Goal: Task Accomplishment & Management: Manage account settings

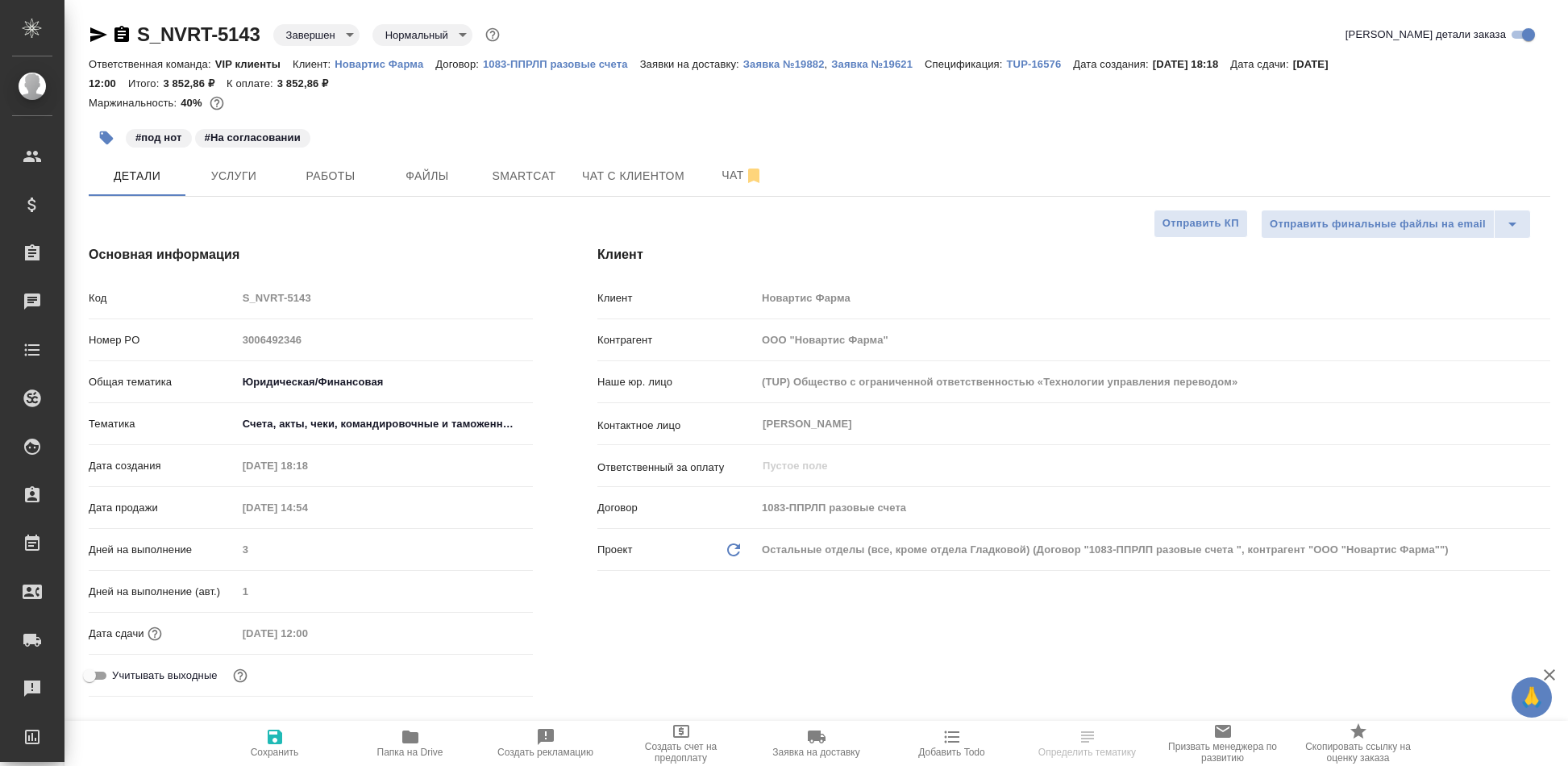
select select "RU"
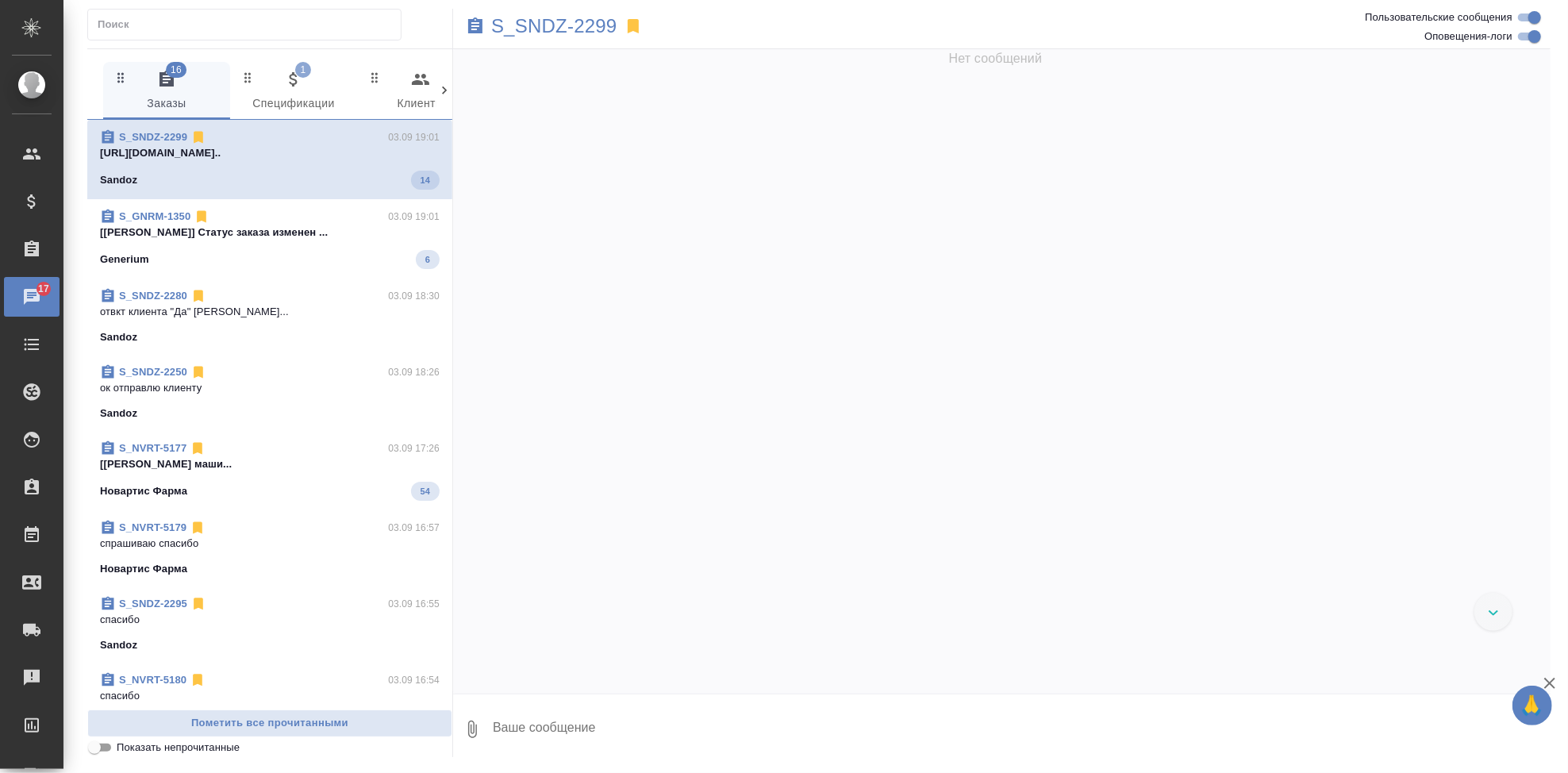
click at [231, 175] on div "Sandoz 14" at bounding box center [269, 180] width 340 height 19
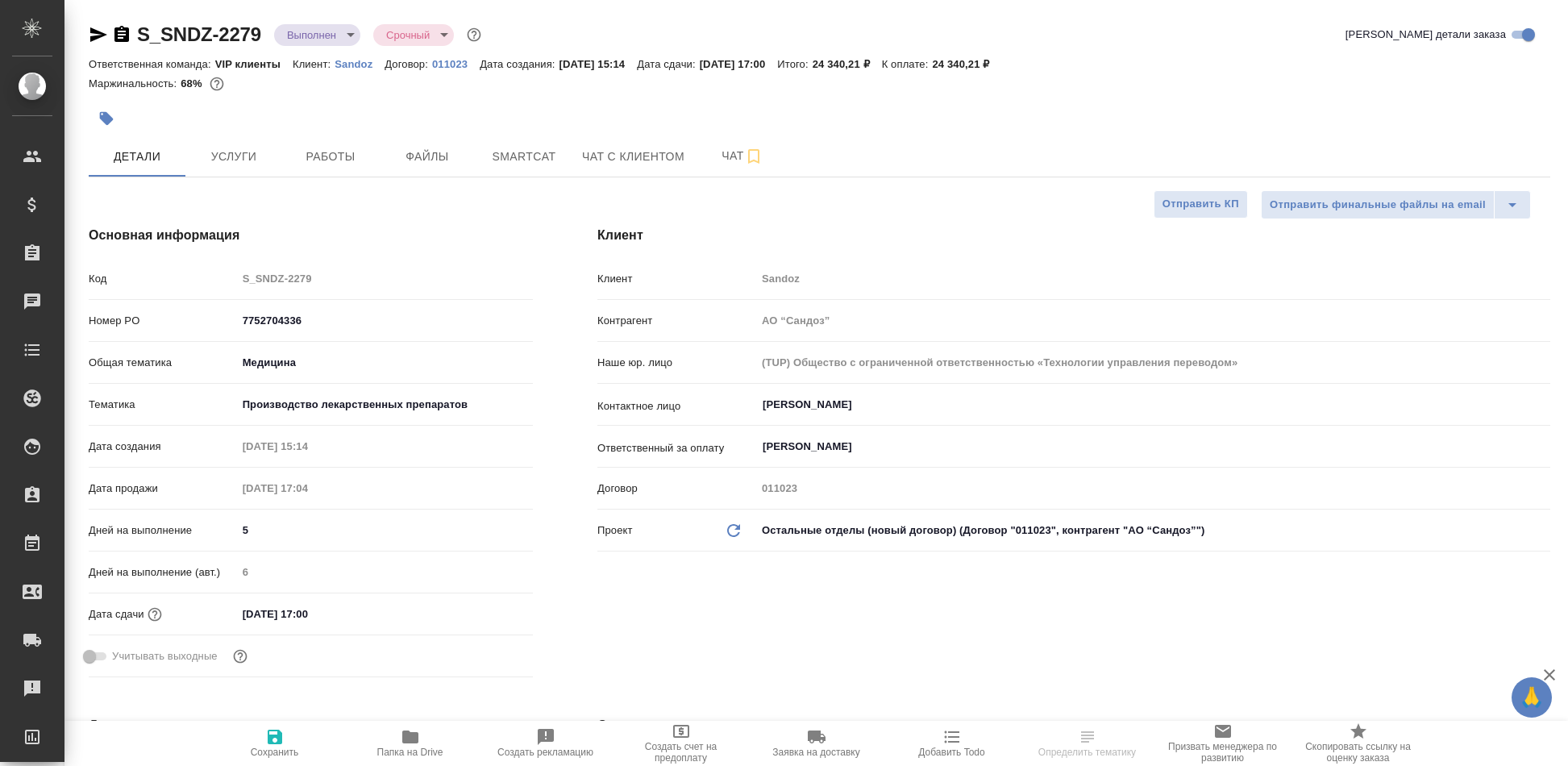
select select "RU"
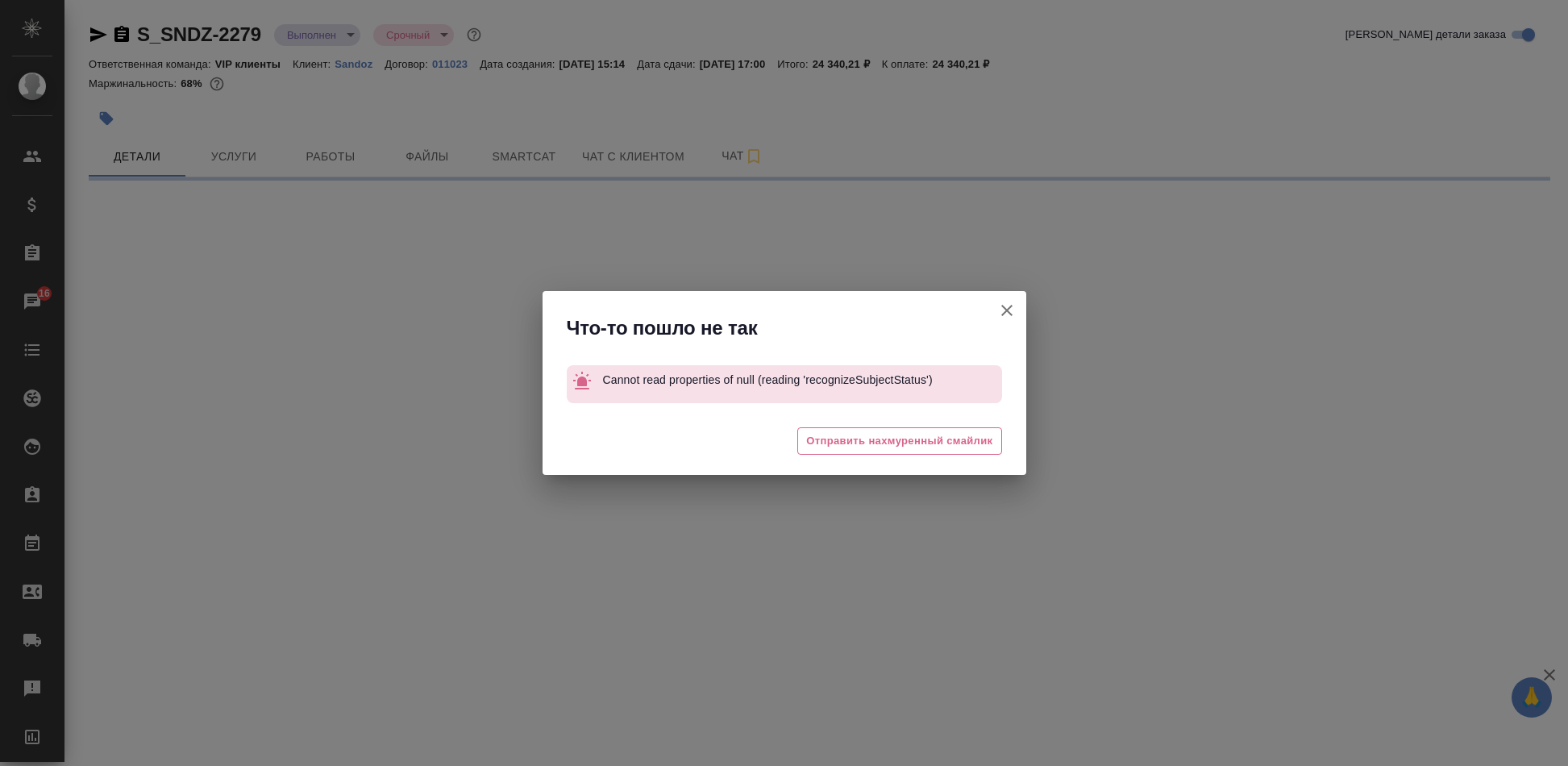
select select "RU"
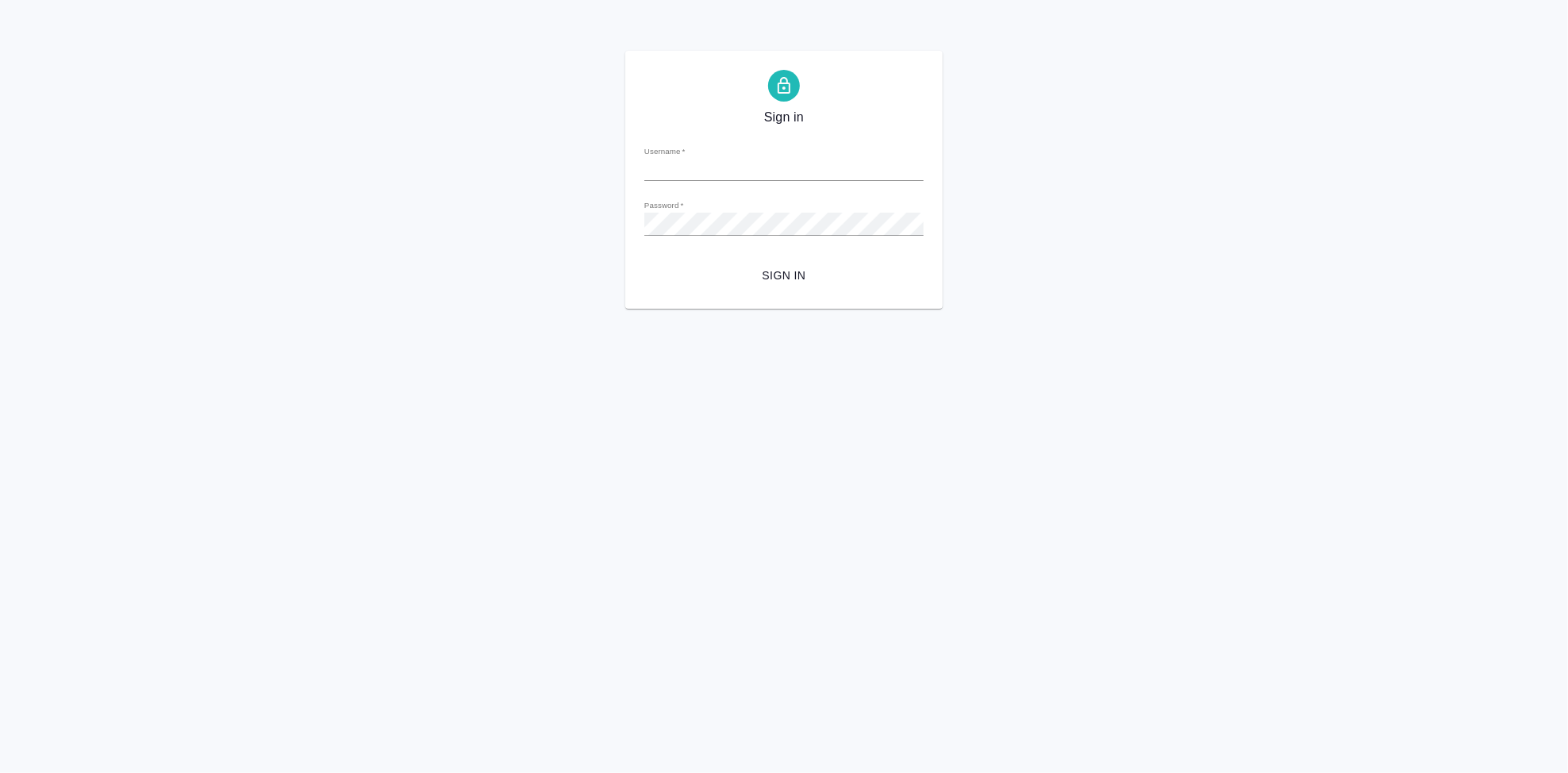
type input "[EMAIL_ADDRESS][DOMAIN_NAME]"
click at [783, 276] on span "Sign in" at bounding box center [784, 276] width 254 height 20
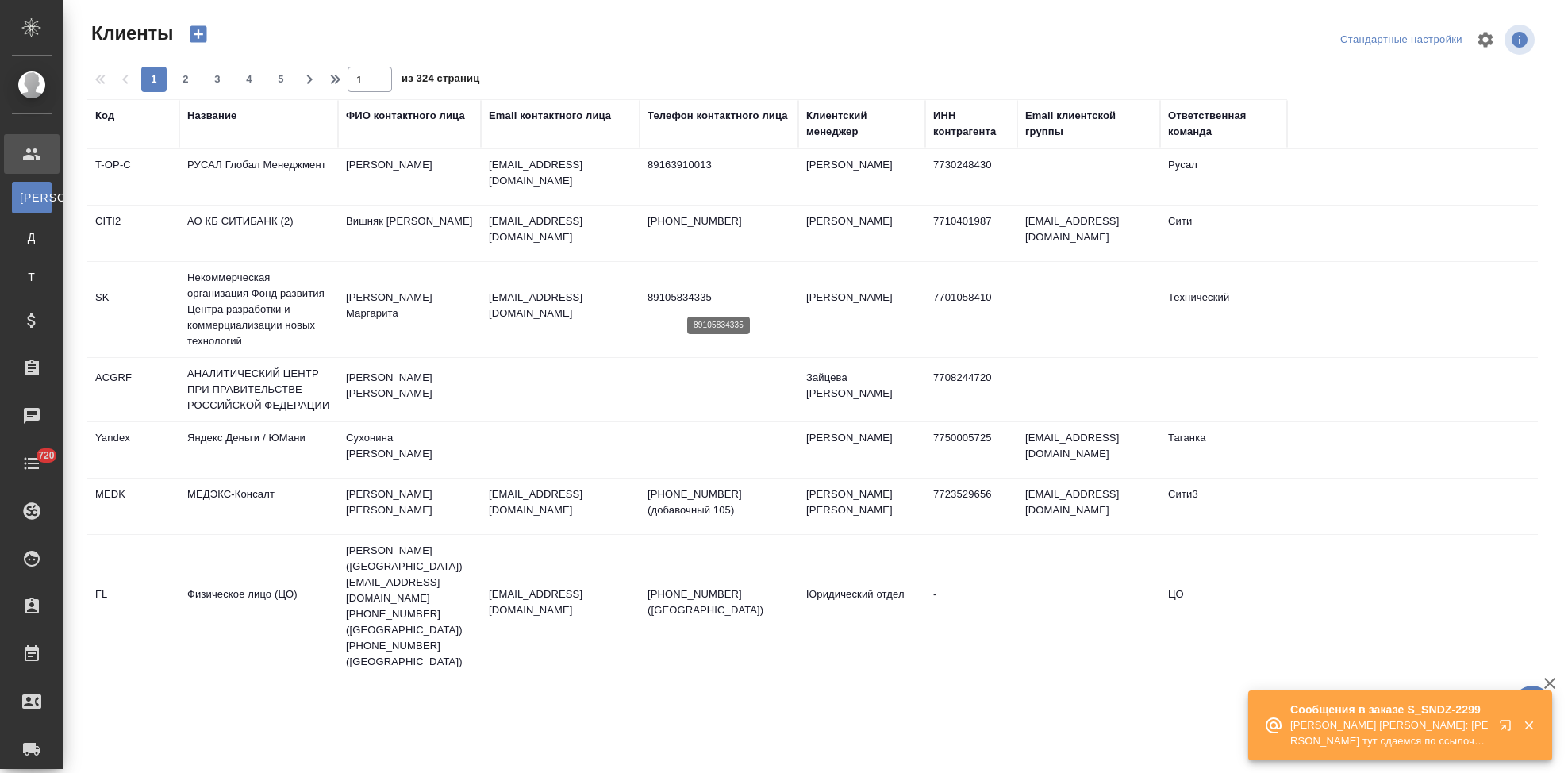
select select "RU"
click at [1508, 730] on icon "button" at bounding box center [1508, 728] width 19 height 19
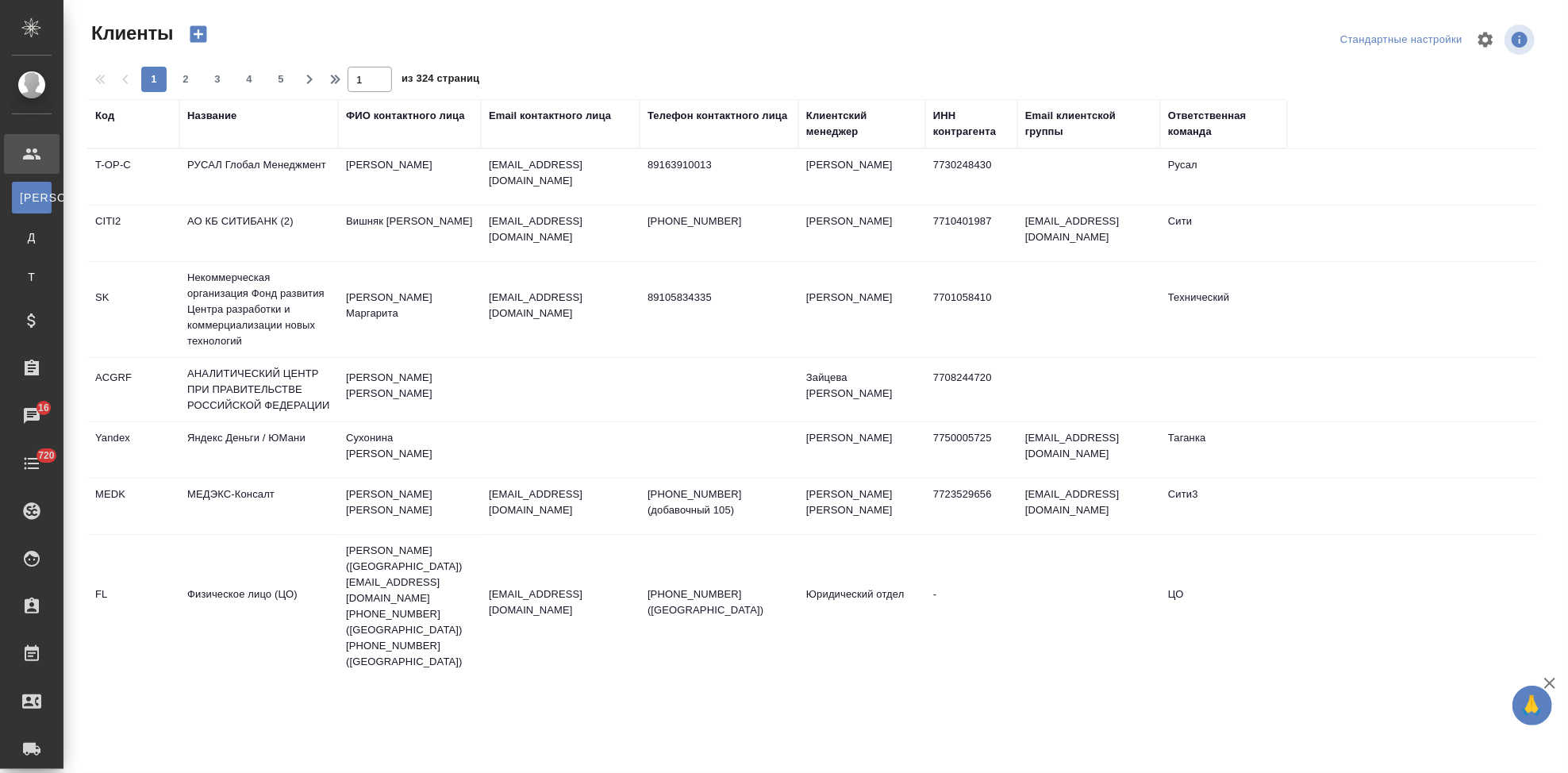
click at [104, 113] on div "Код" at bounding box center [104, 115] width 19 height 16
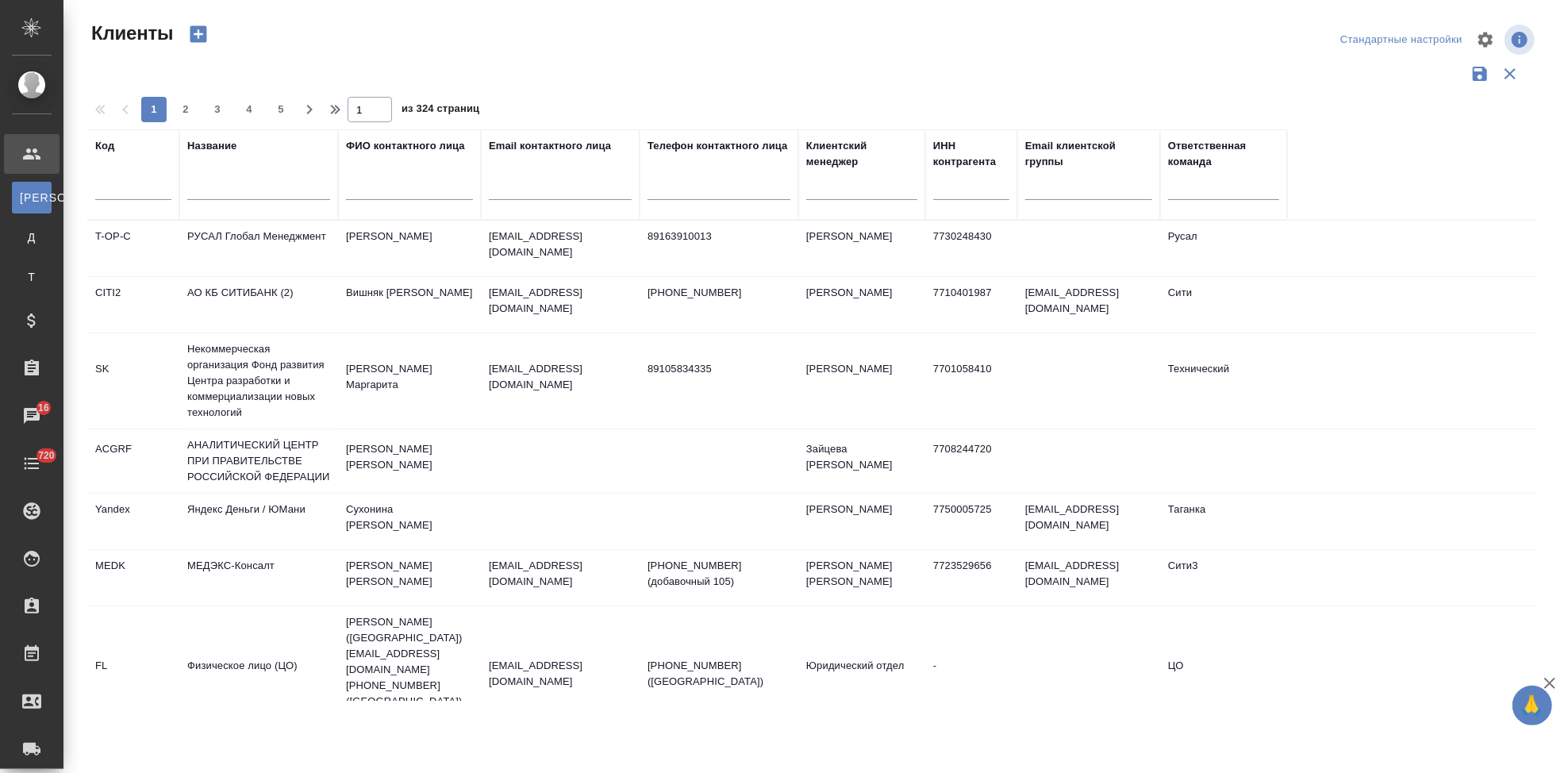
click at [120, 171] on div "Код" at bounding box center [133, 175] width 76 height 73
click at [121, 183] on input "text" at bounding box center [133, 191] width 76 height 20
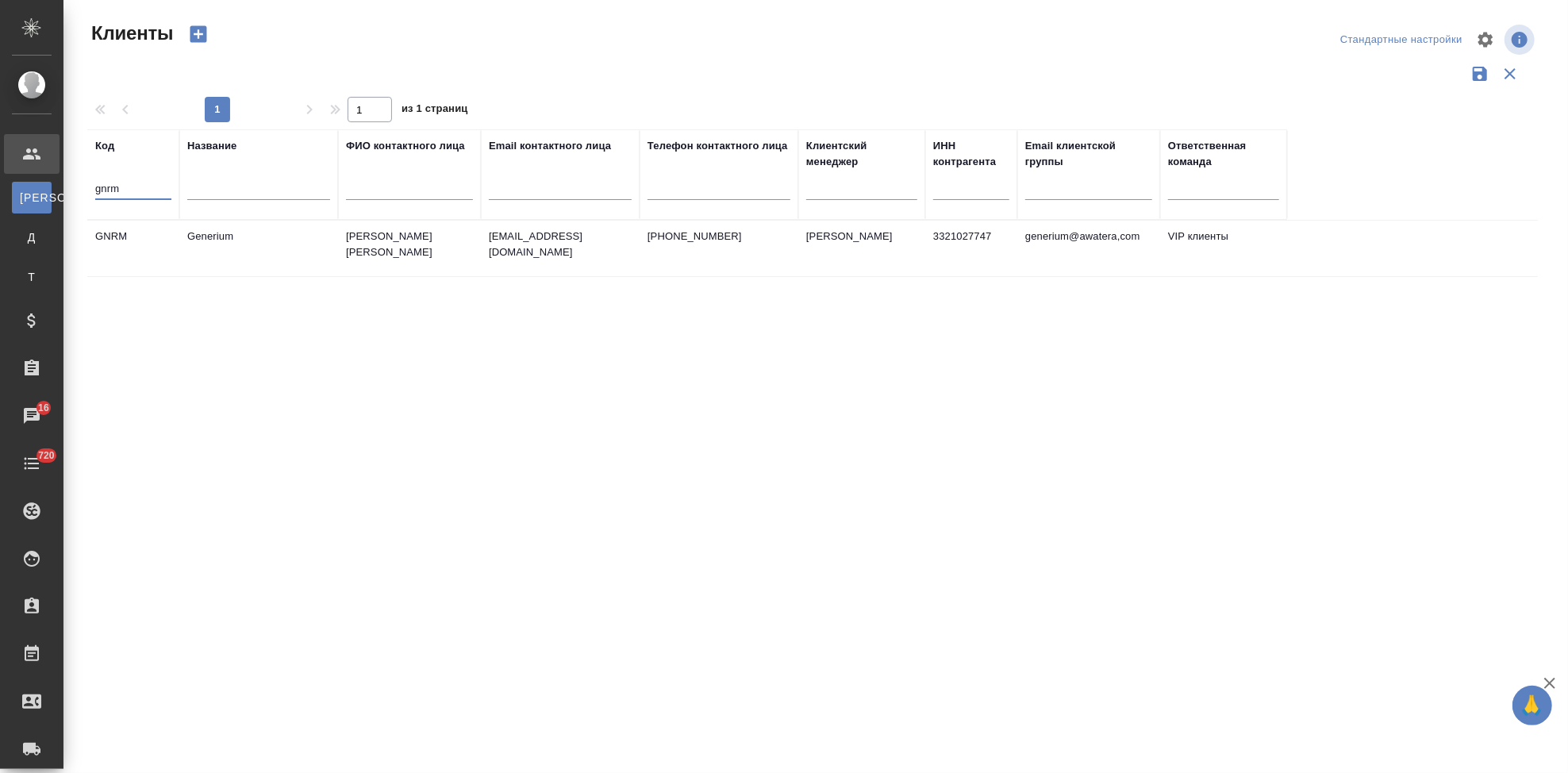
click at [391, 245] on td "Астахова Екатерина" at bounding box center [410, 248] width 143 height 56
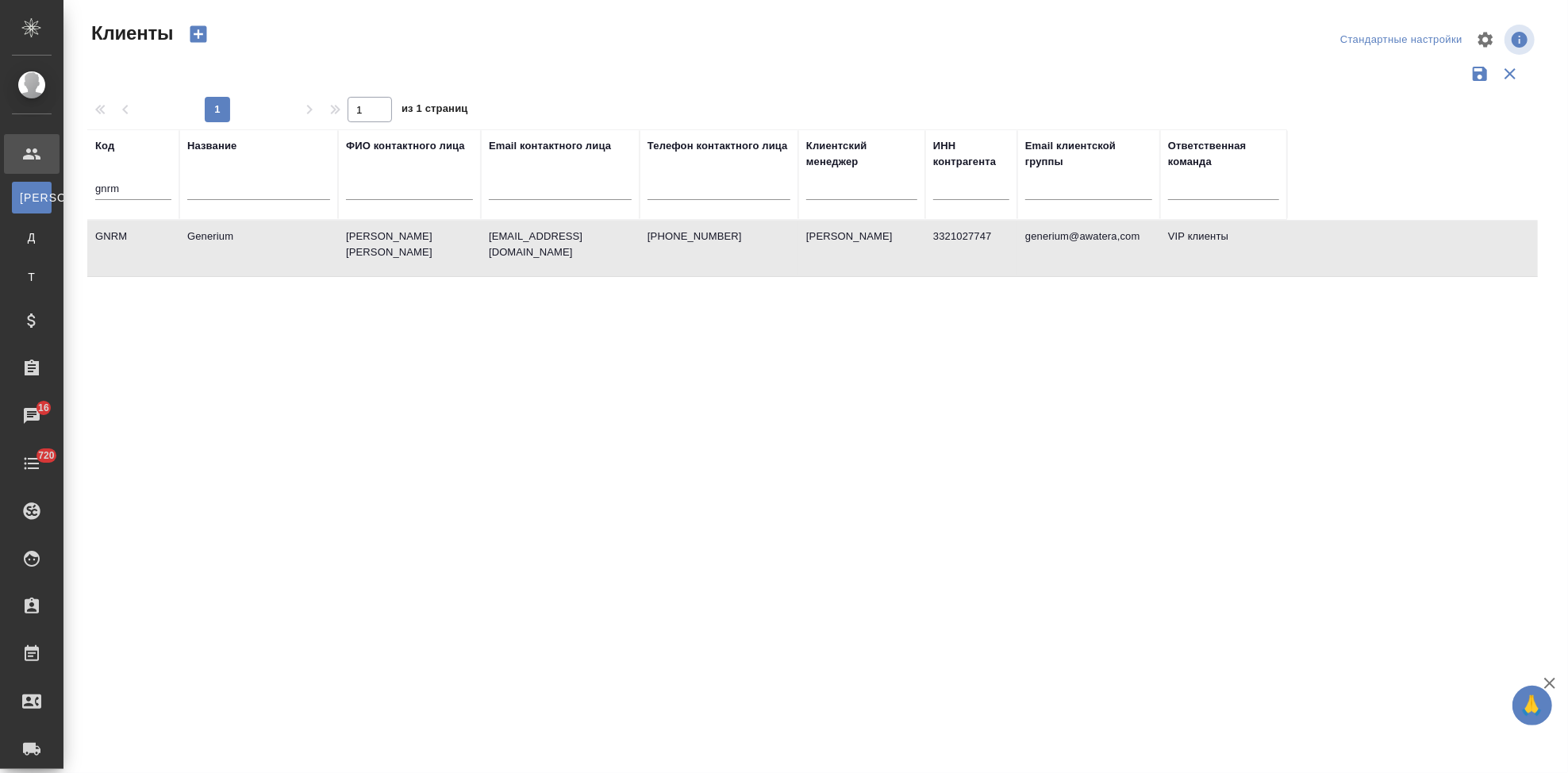
click at [391, 245] on td "Астахова Екатерина" at bounding box center [410, 248] width 143 height 56
click at [119, 189] on input "gnrm" at bounding box center [133, 191] width 76 height 20
type input "g"
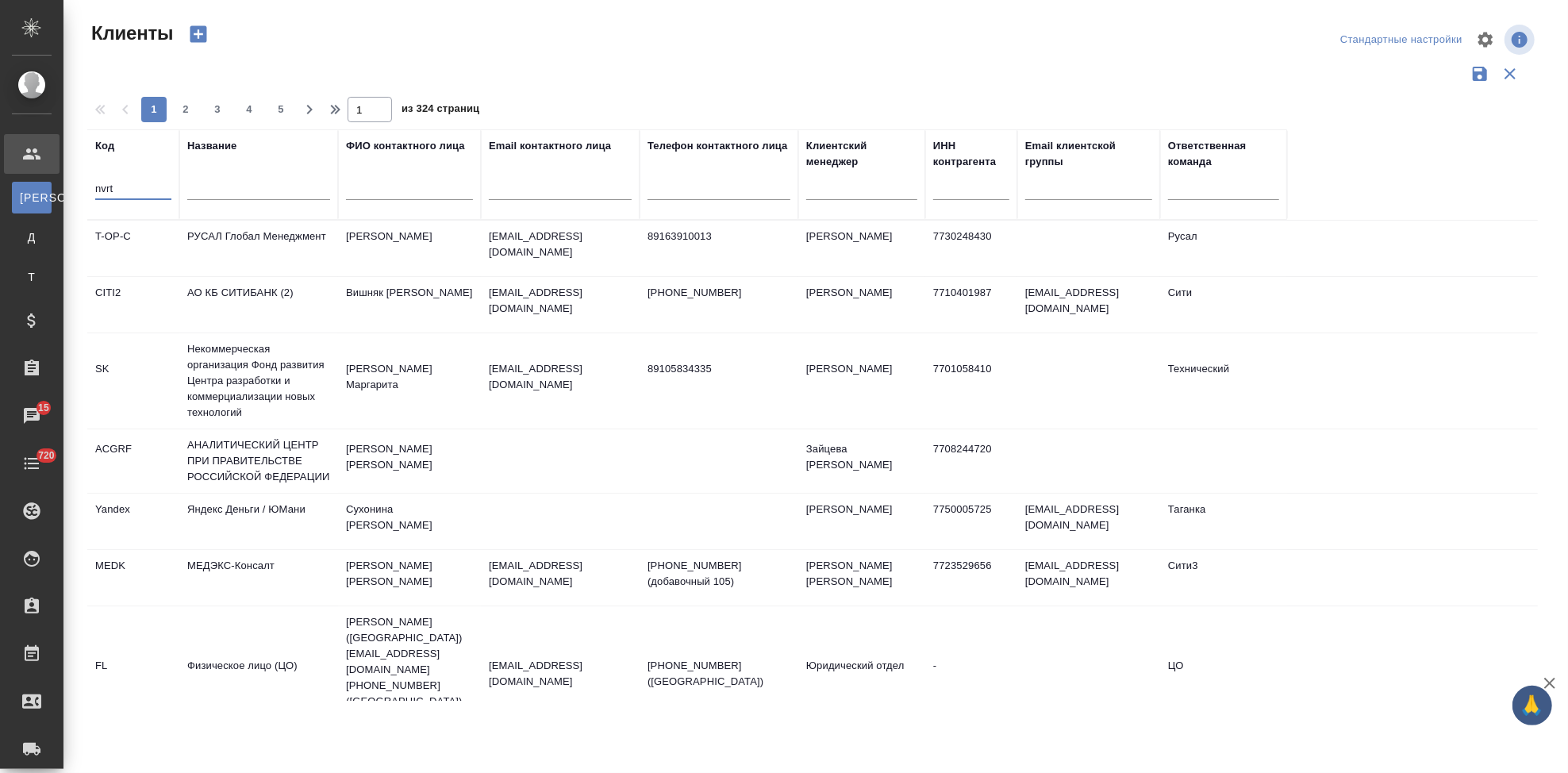
type input "nvrt"
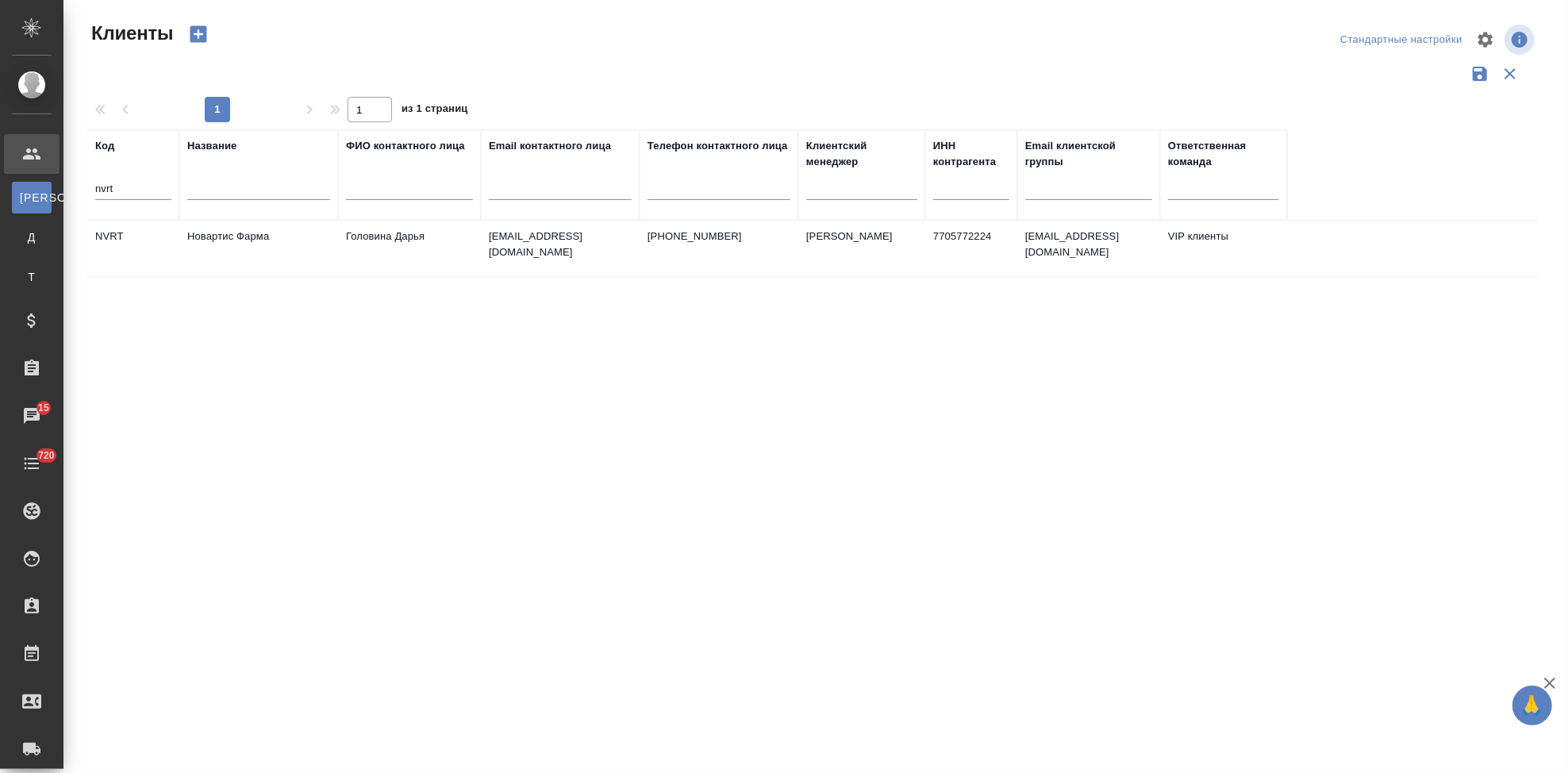
click at [250, 268] on td "Новартис Фарма" at bounding box center [258, 248] width 159 height 56
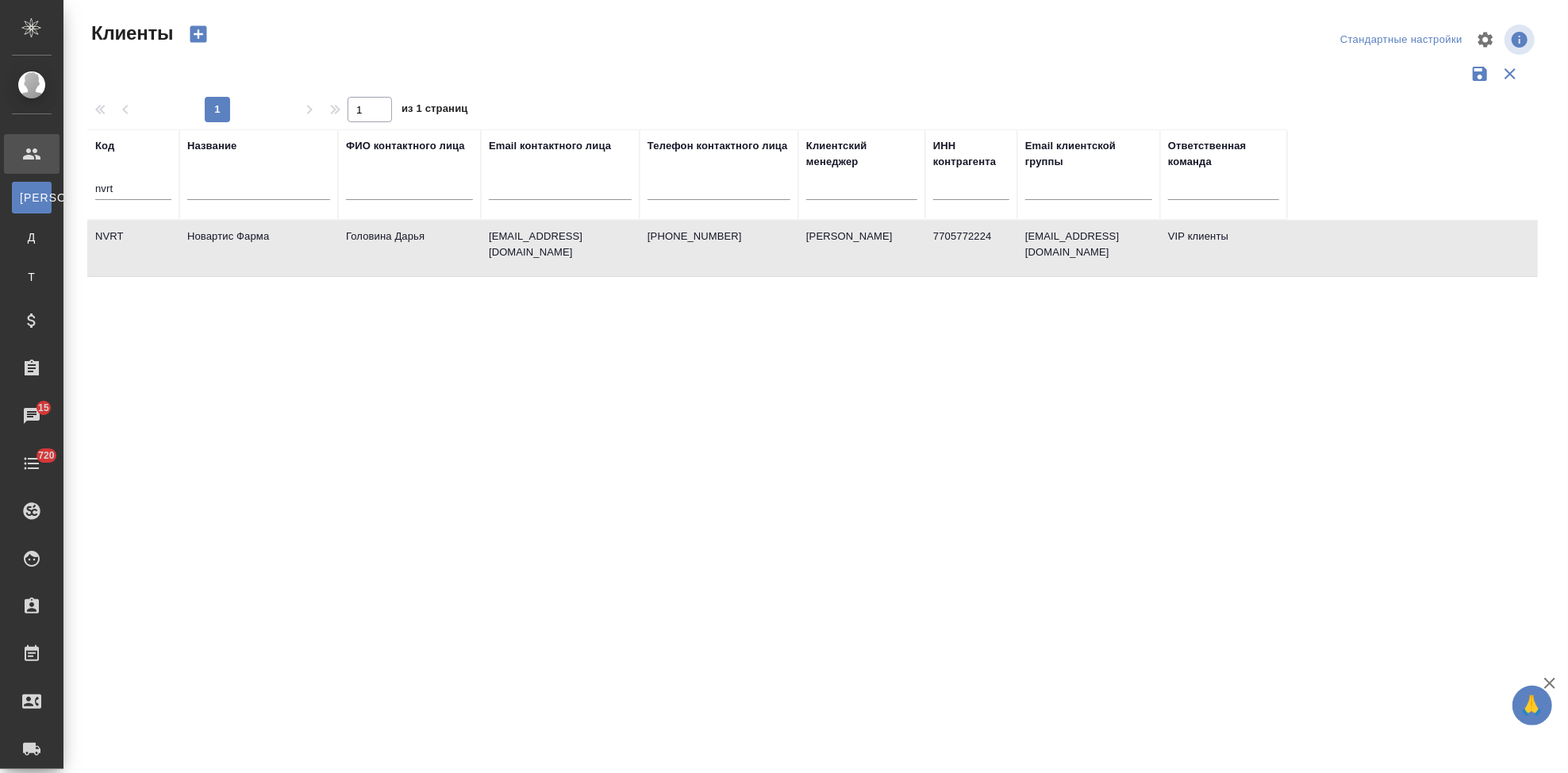
click at [250, 268] on td "Новартис Фарма" at bounding box center [258, 248] width 159 height 56
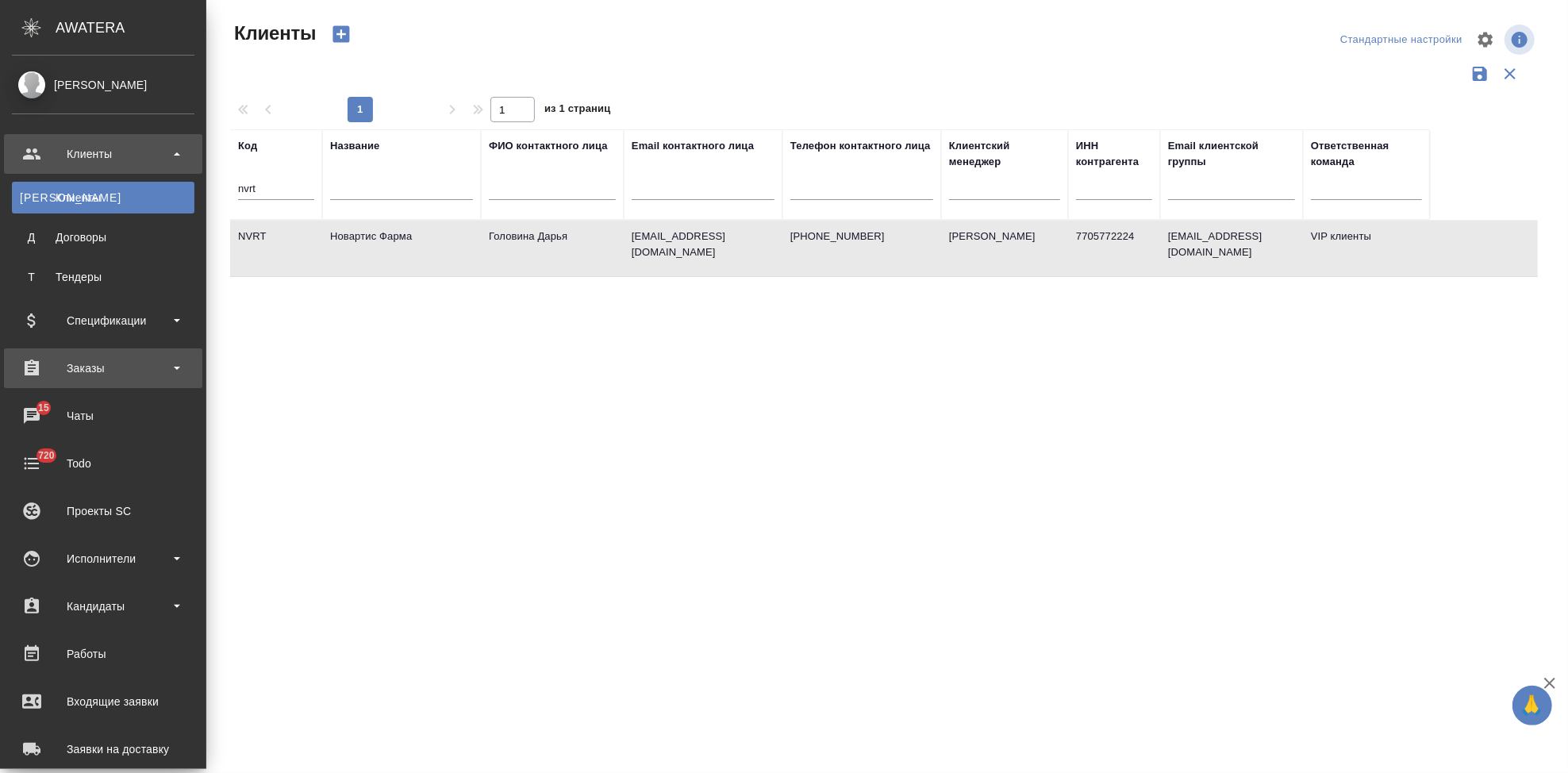
click at [95, 373] on div "Заказы" at bounding box center [103, 368] width 182 height 24
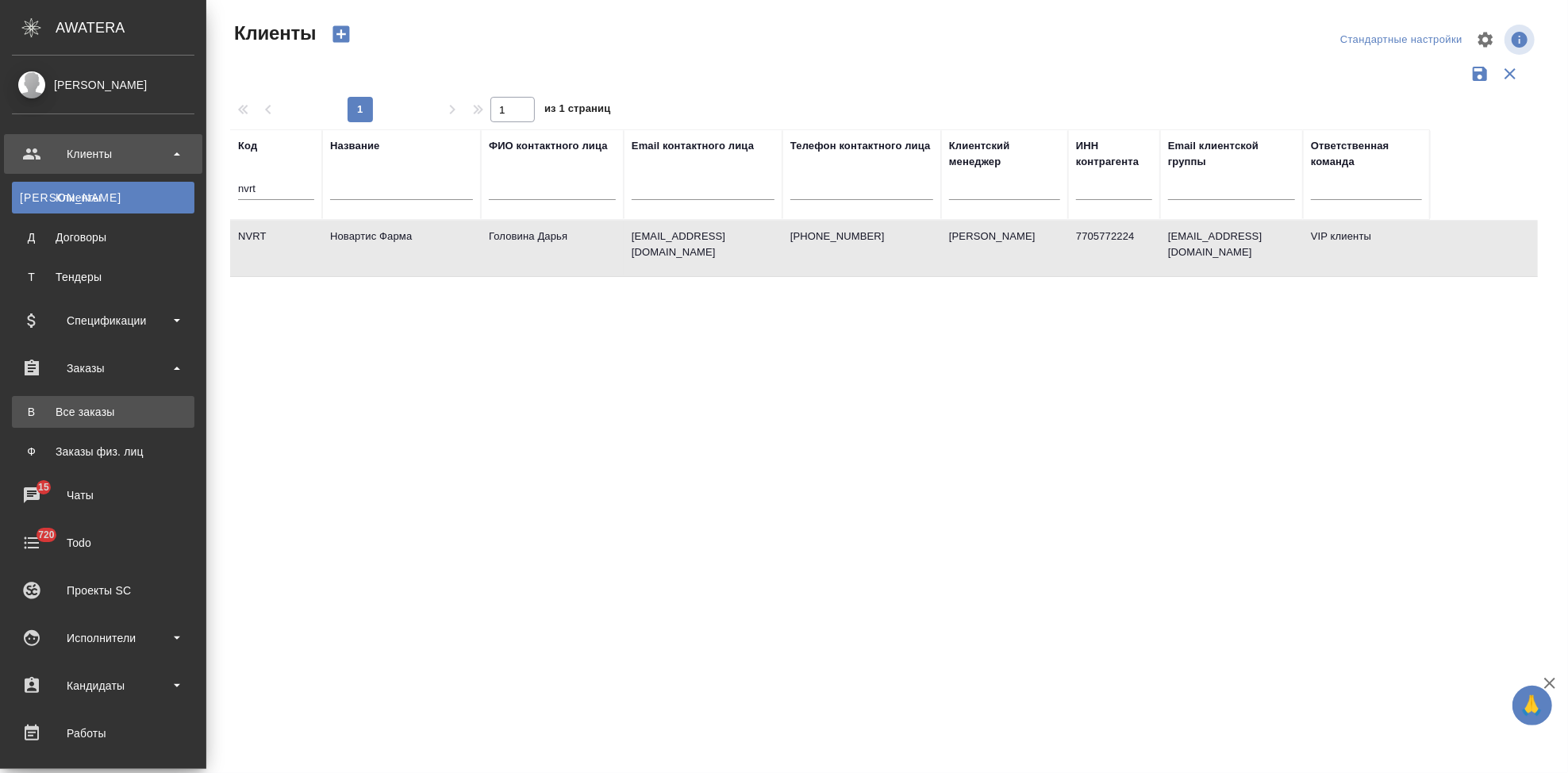
click at [92, 399] on link "В Все заказы" at bounding box center [103, 411] width 182 height 32
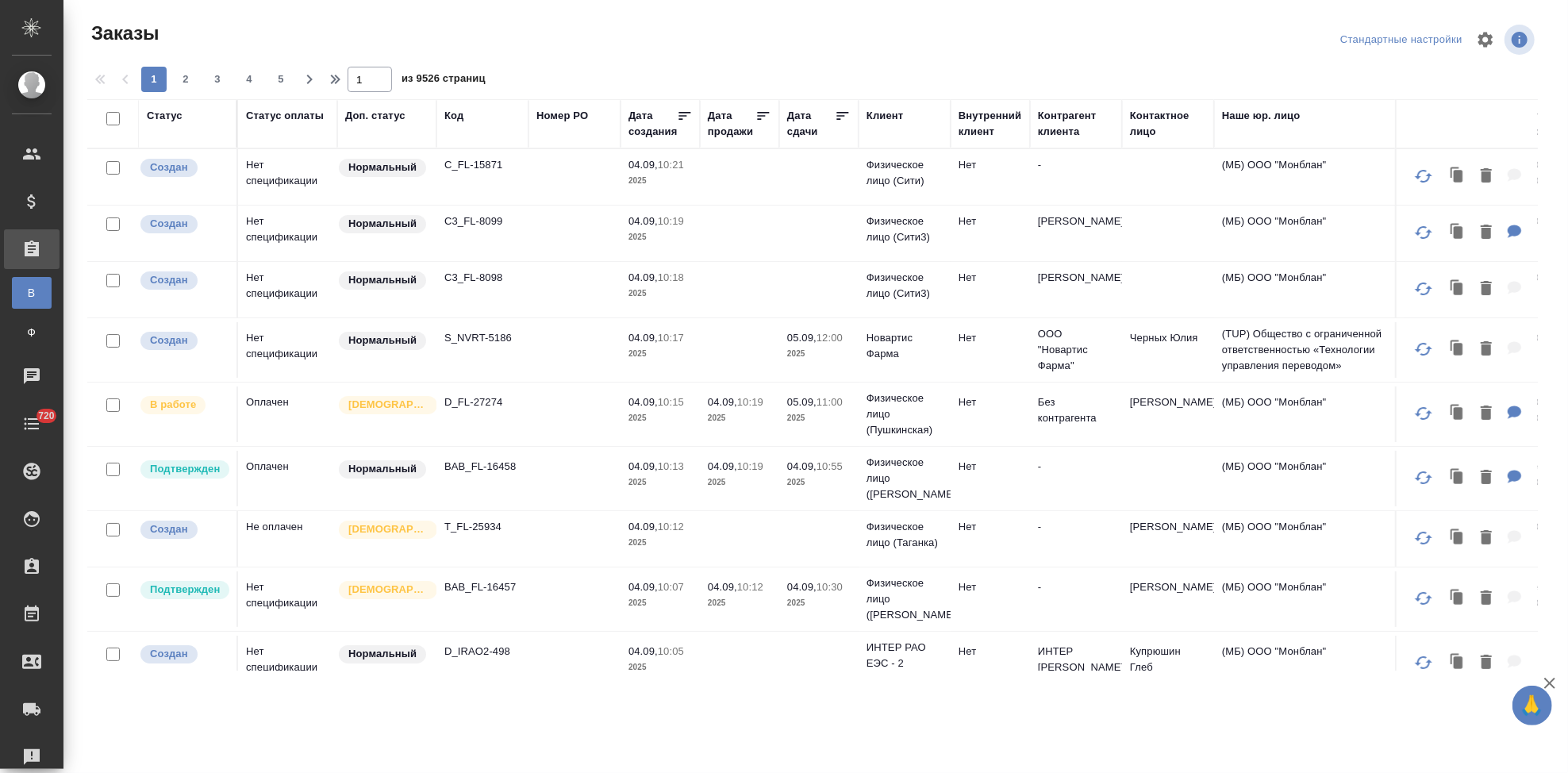
click at [455, 121] on div "Код" at bounding box center [454, 115] width 19 height 16
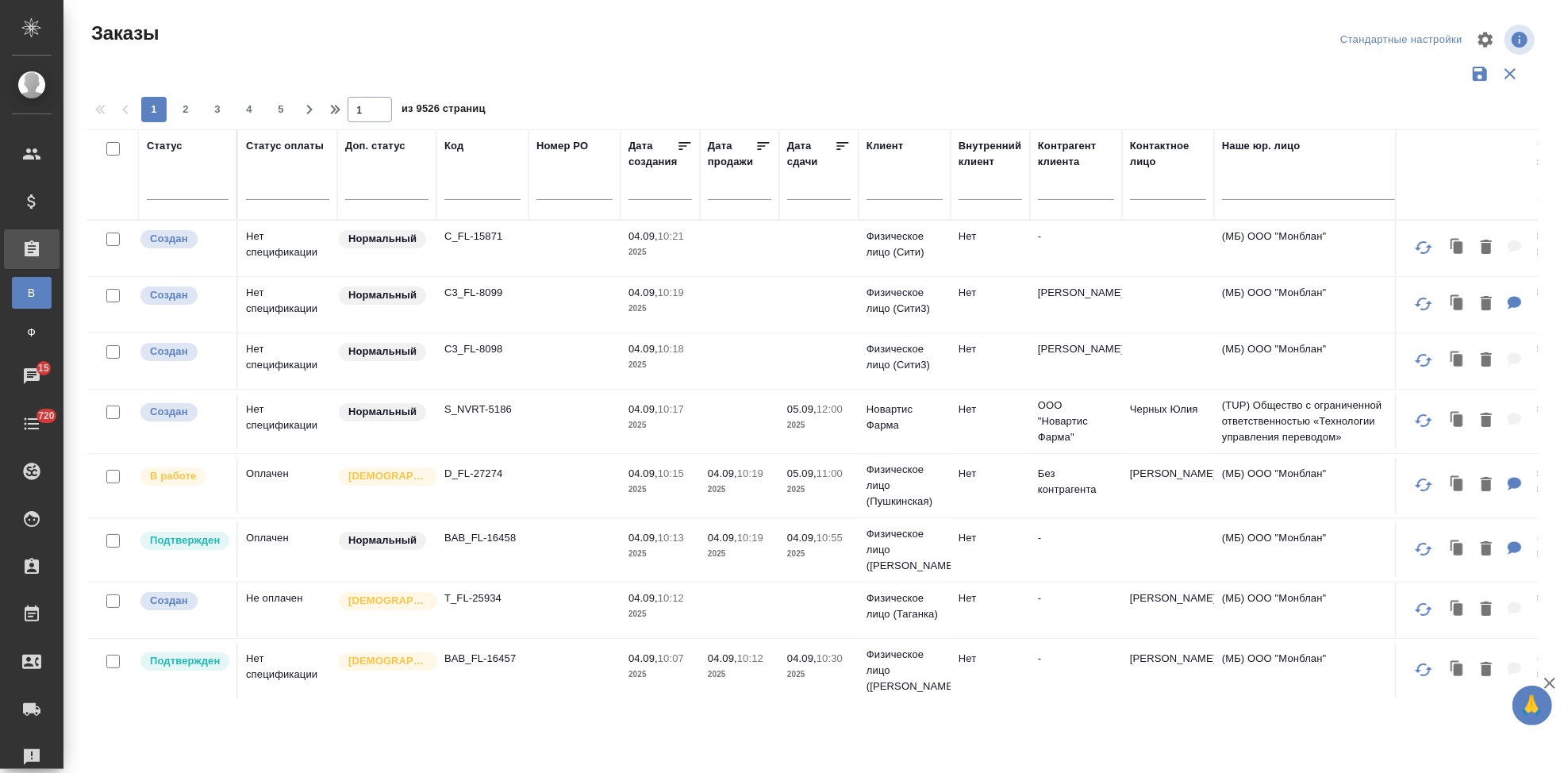
click at [898, 191] on input "text" at bounding box center [905, 191] width 76 height 20
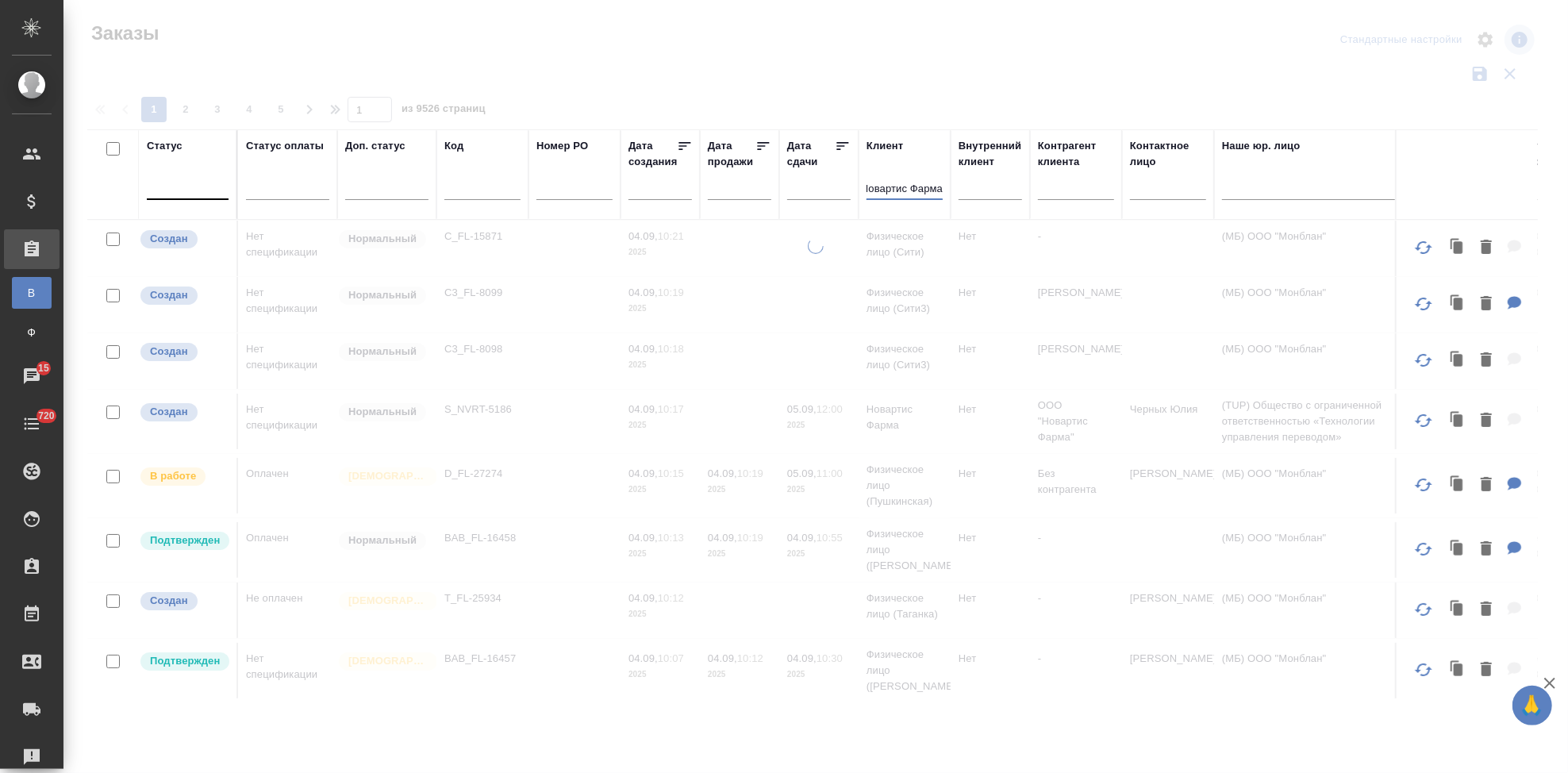
type input "Новартис Фарма"
click at [169, 192] on div at bounding box center [187, 183] width 82 height 23
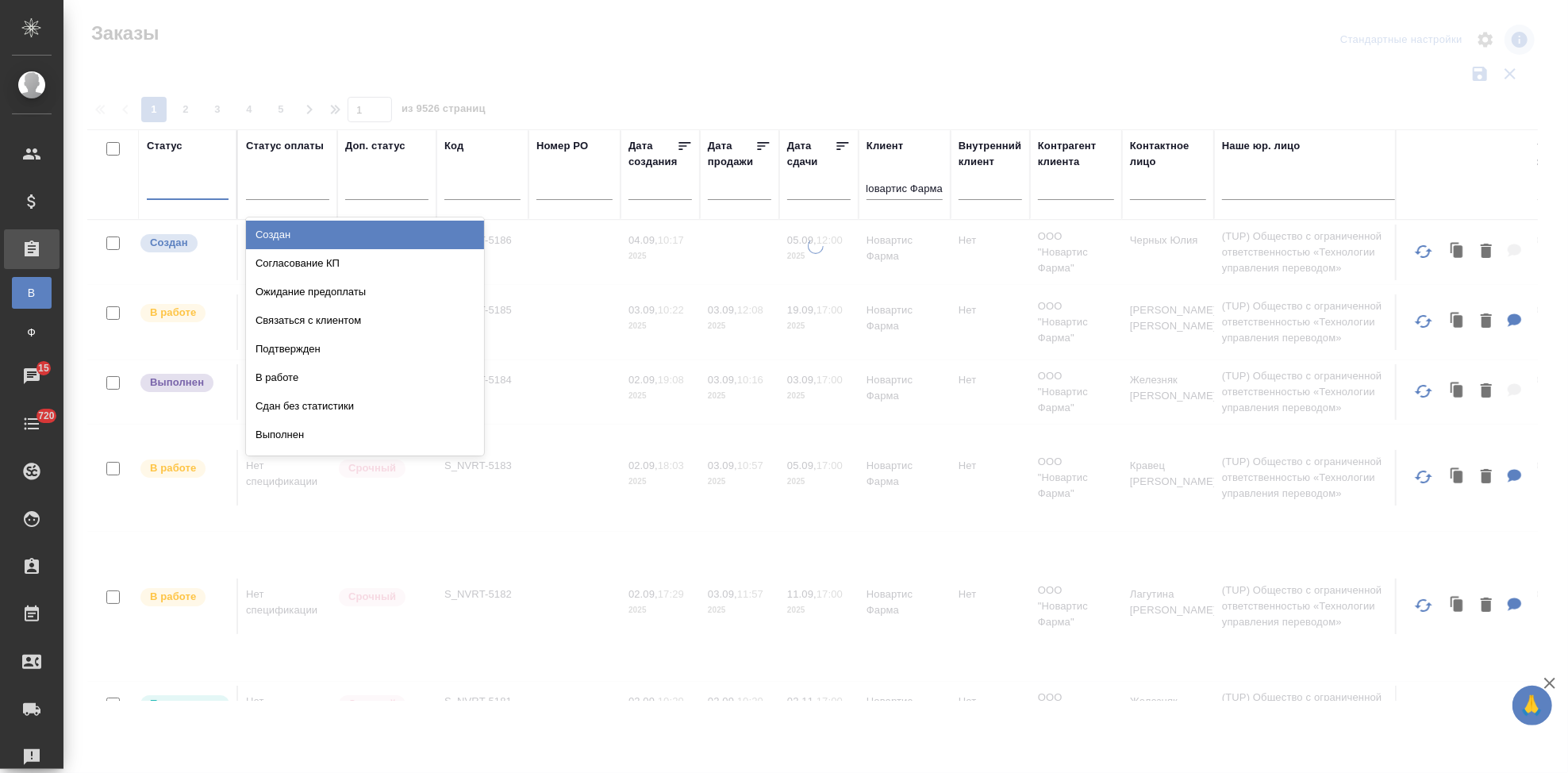
click at [280, 226] on div "Создан" at bounding box center [365, 234] width 238 height 28
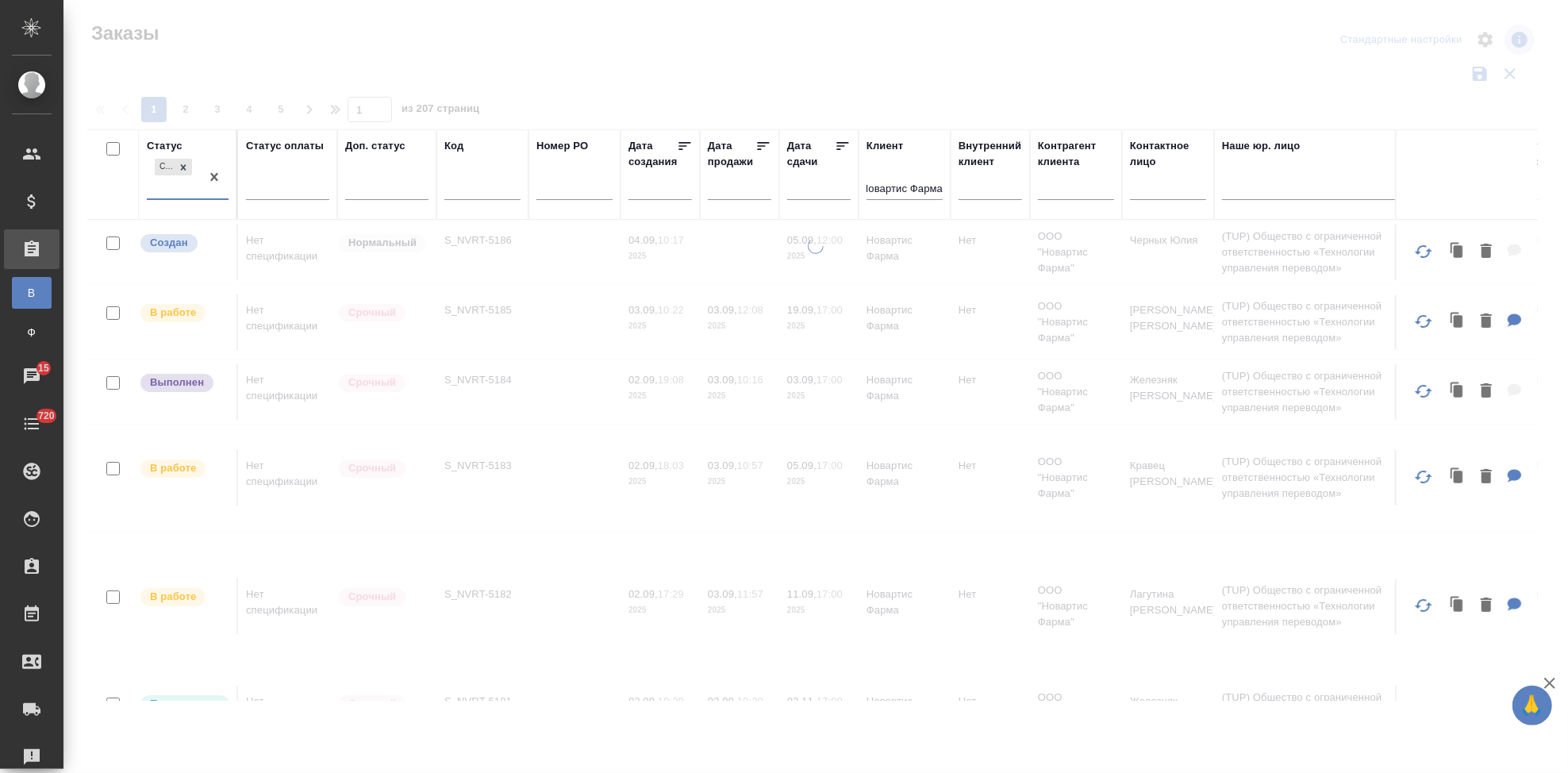
scroll to position [0, 0]
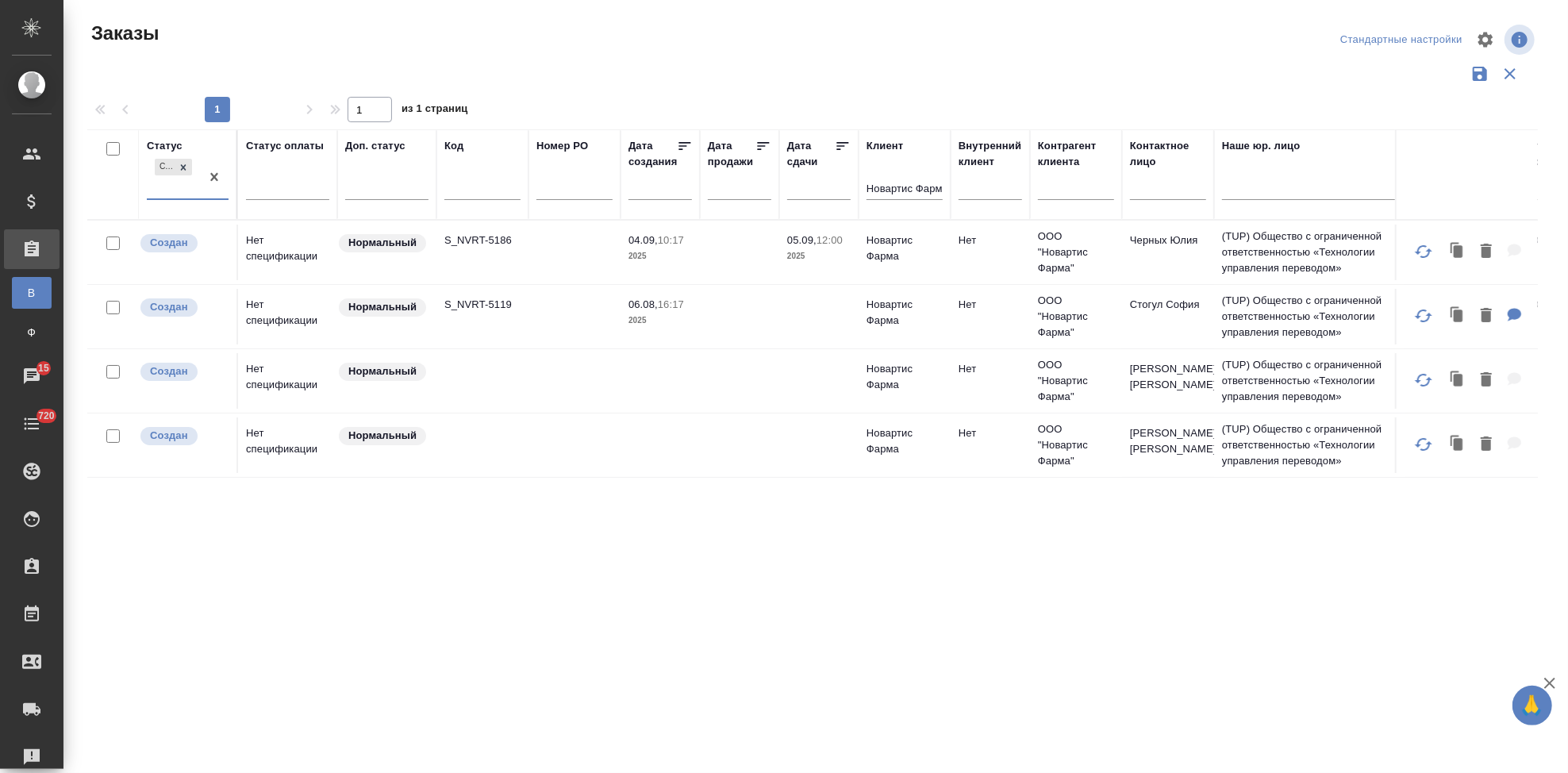
click at [525, 317] on td "S_NVRT-5119" at bounding box center [482, 316] width 92 height 56
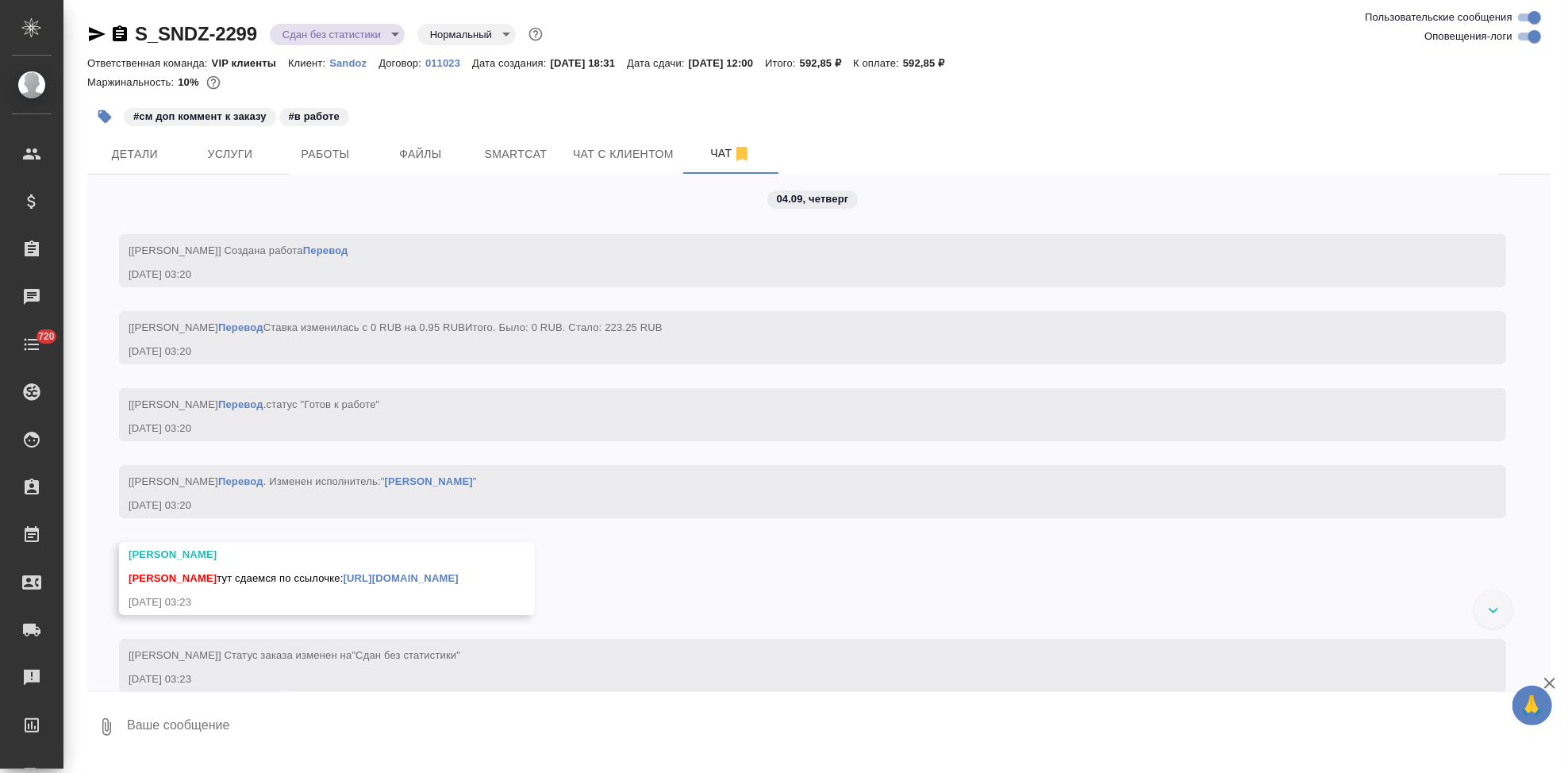
scroll to position [4679, 0]
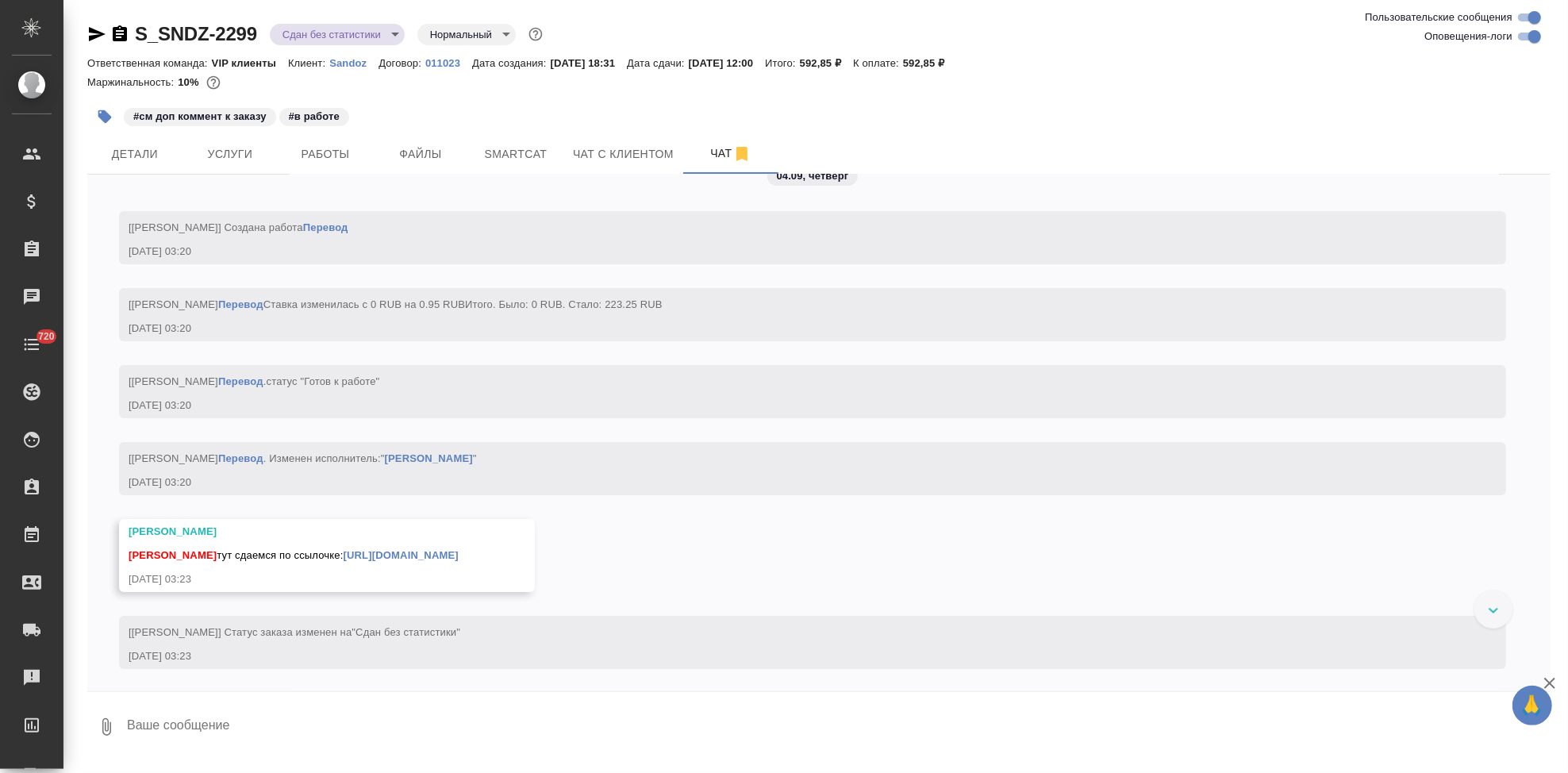
click at [329, 724] on textarea at bounding box center [839, 726] width 1426 height 54
type textarea "спасибо, сдаю"
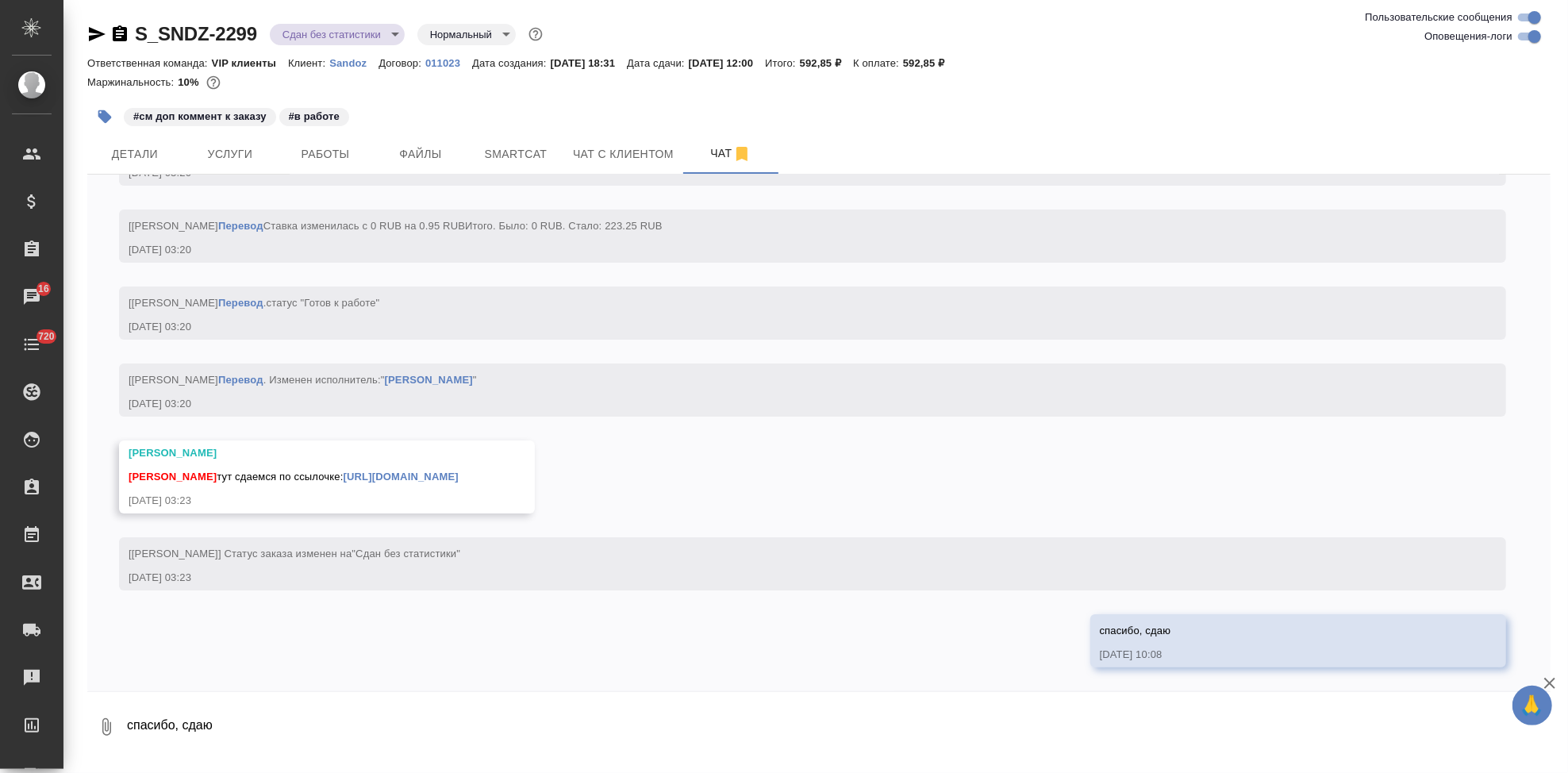
scroll to position [4836, 0]
click at [459, 474] on link "https://drive.awatera.com/apps/files/files/10283791?dir=/Shares/Sandoz/Orders/S…" at bounding box center [401, 476] width 115 height 12
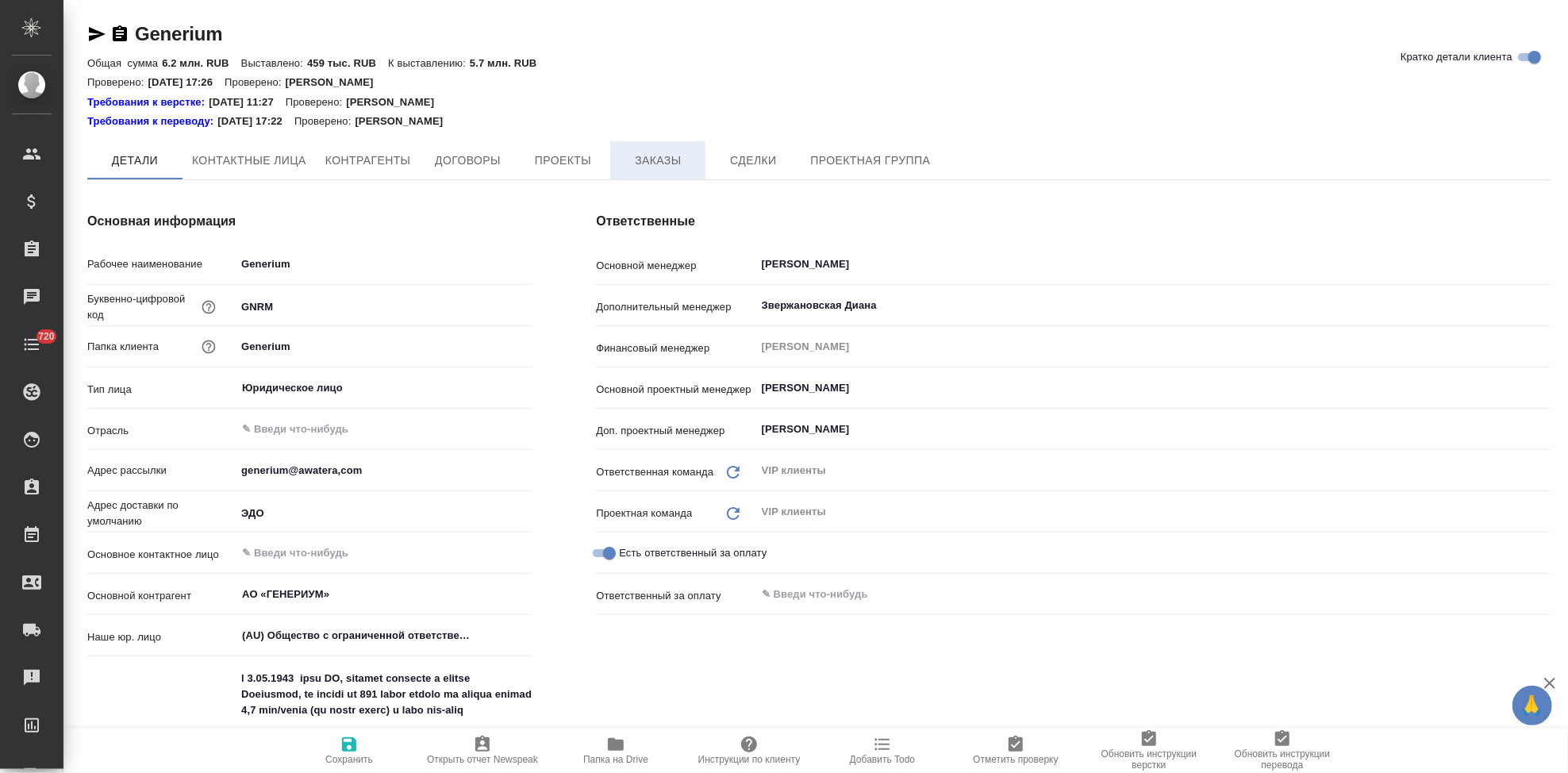
type textarea "x"
click at [654, 151] on span "Заказы" at bounding box center [657, 161] width 76 height 20
type textarea "x"
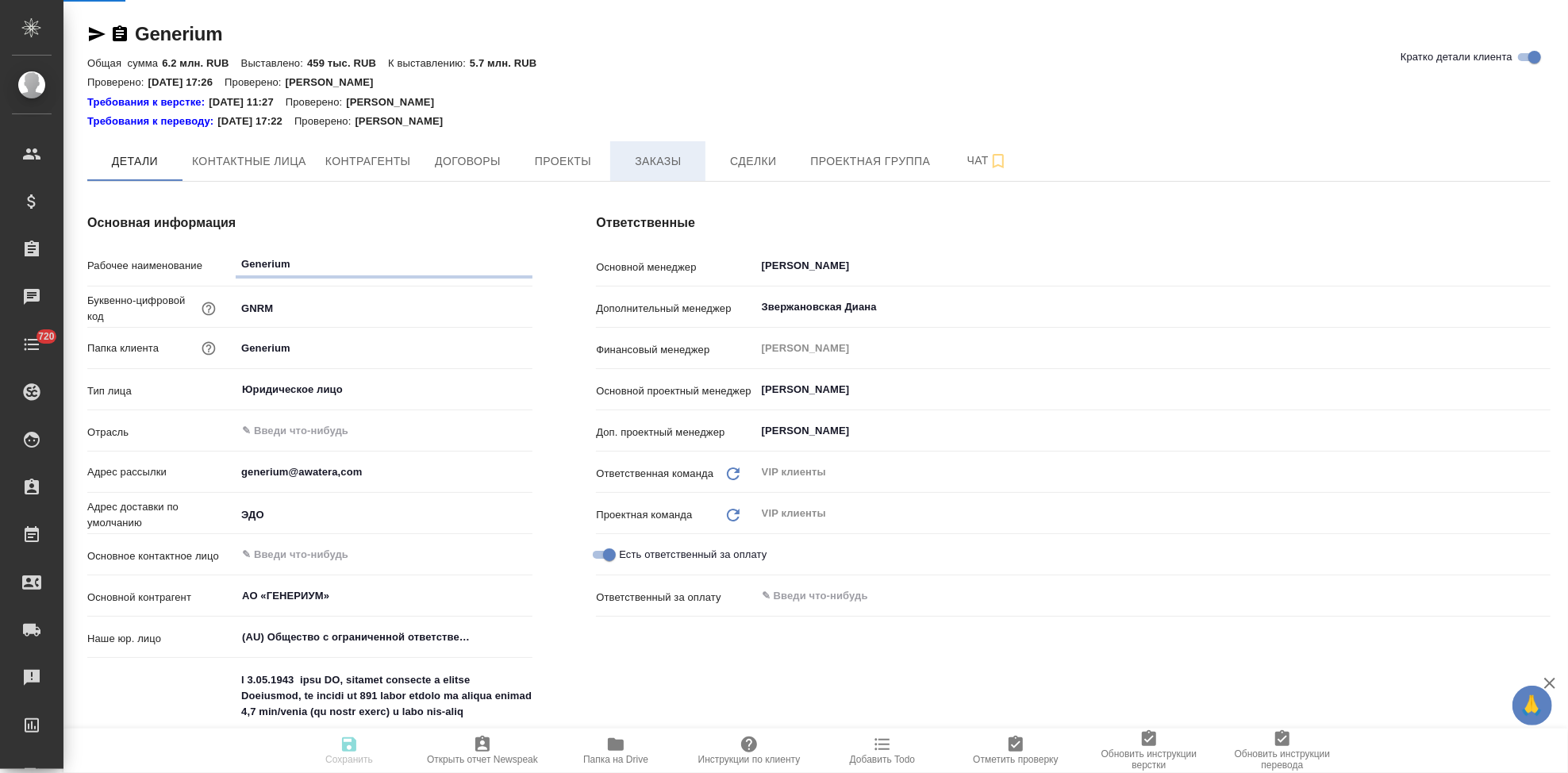
type textarea "x"
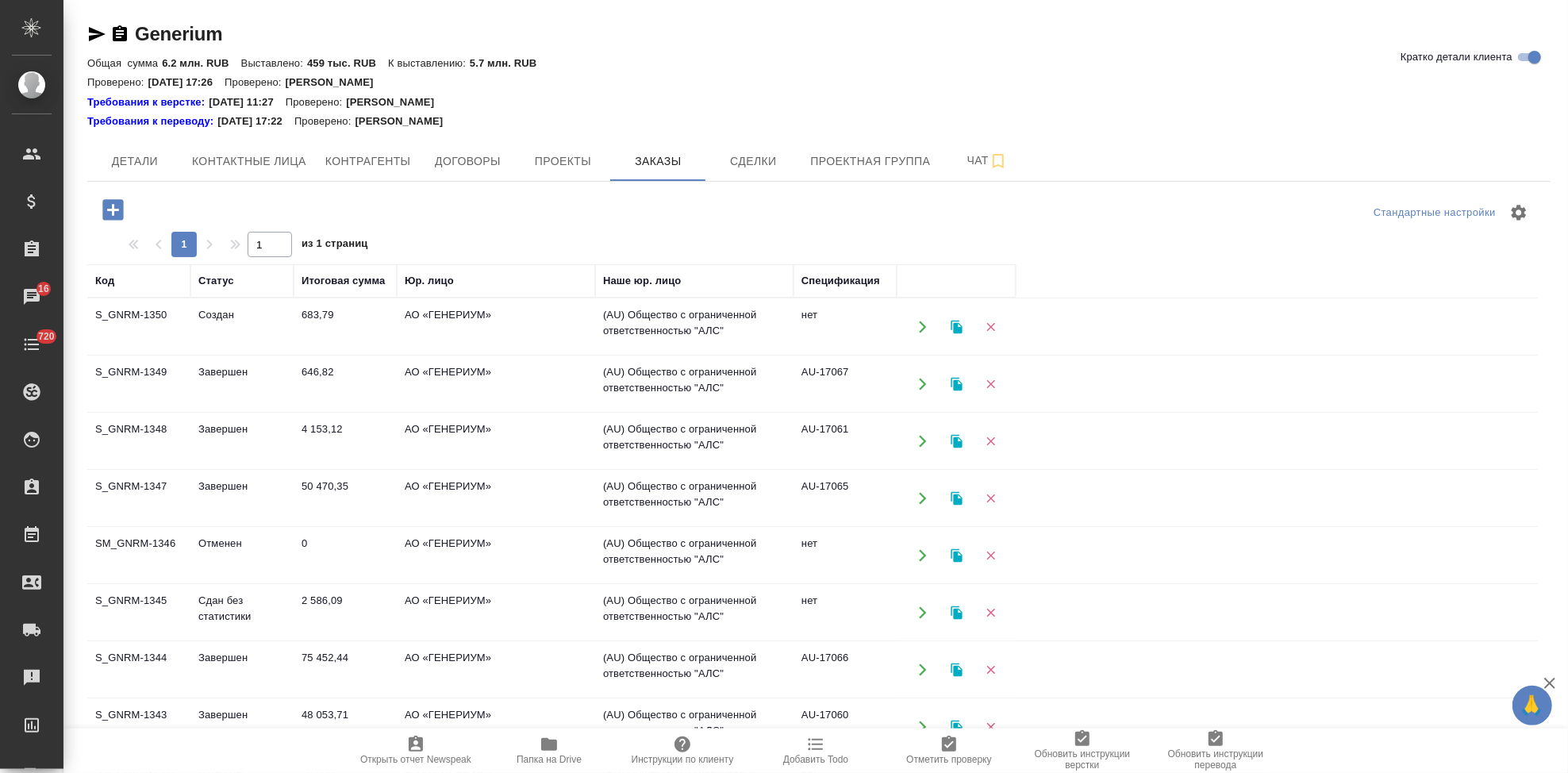
click at [216, 332] on td "Создан" at bounding box center [242, 327] width 104 height 56
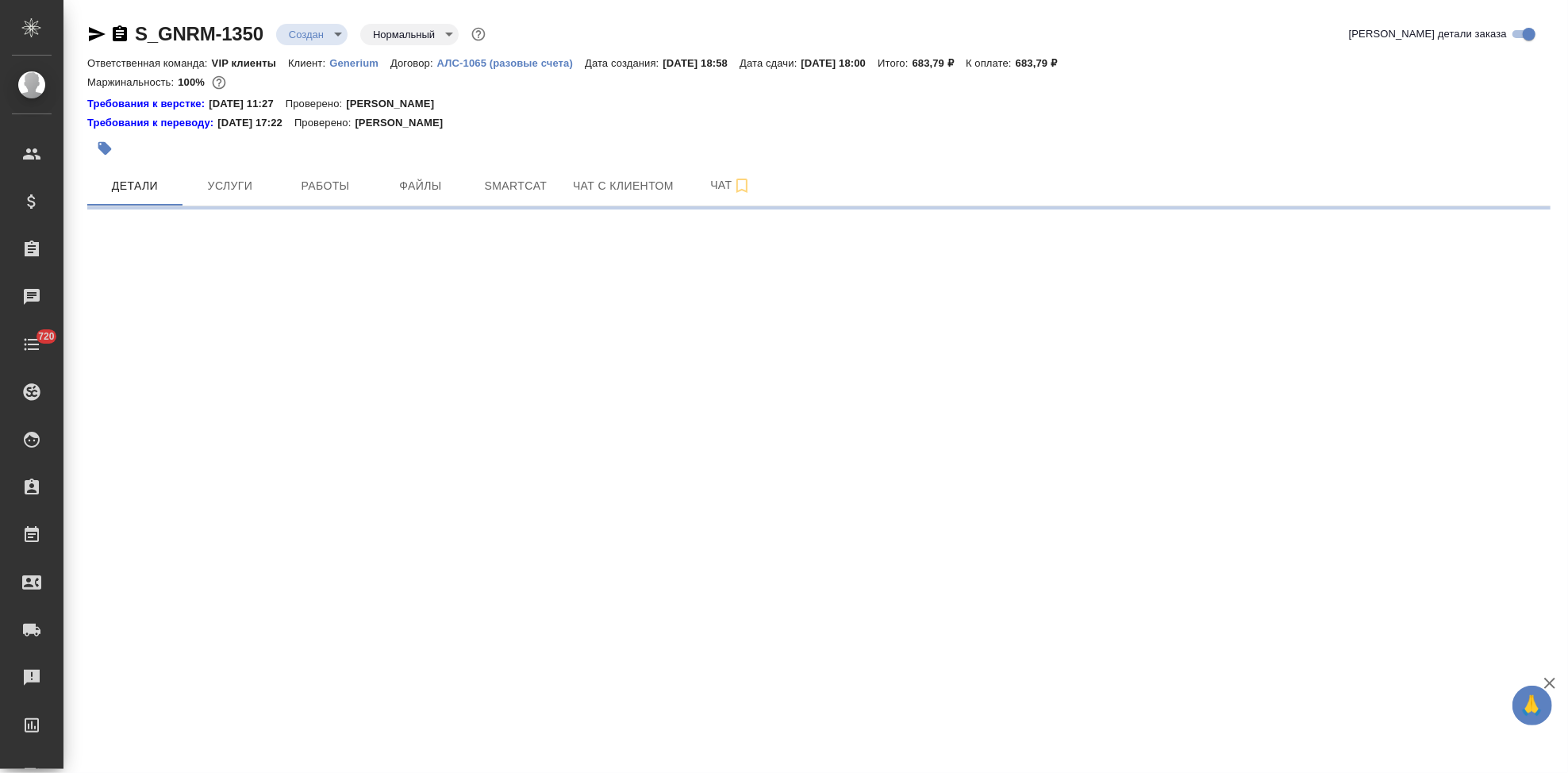
select select "RU"
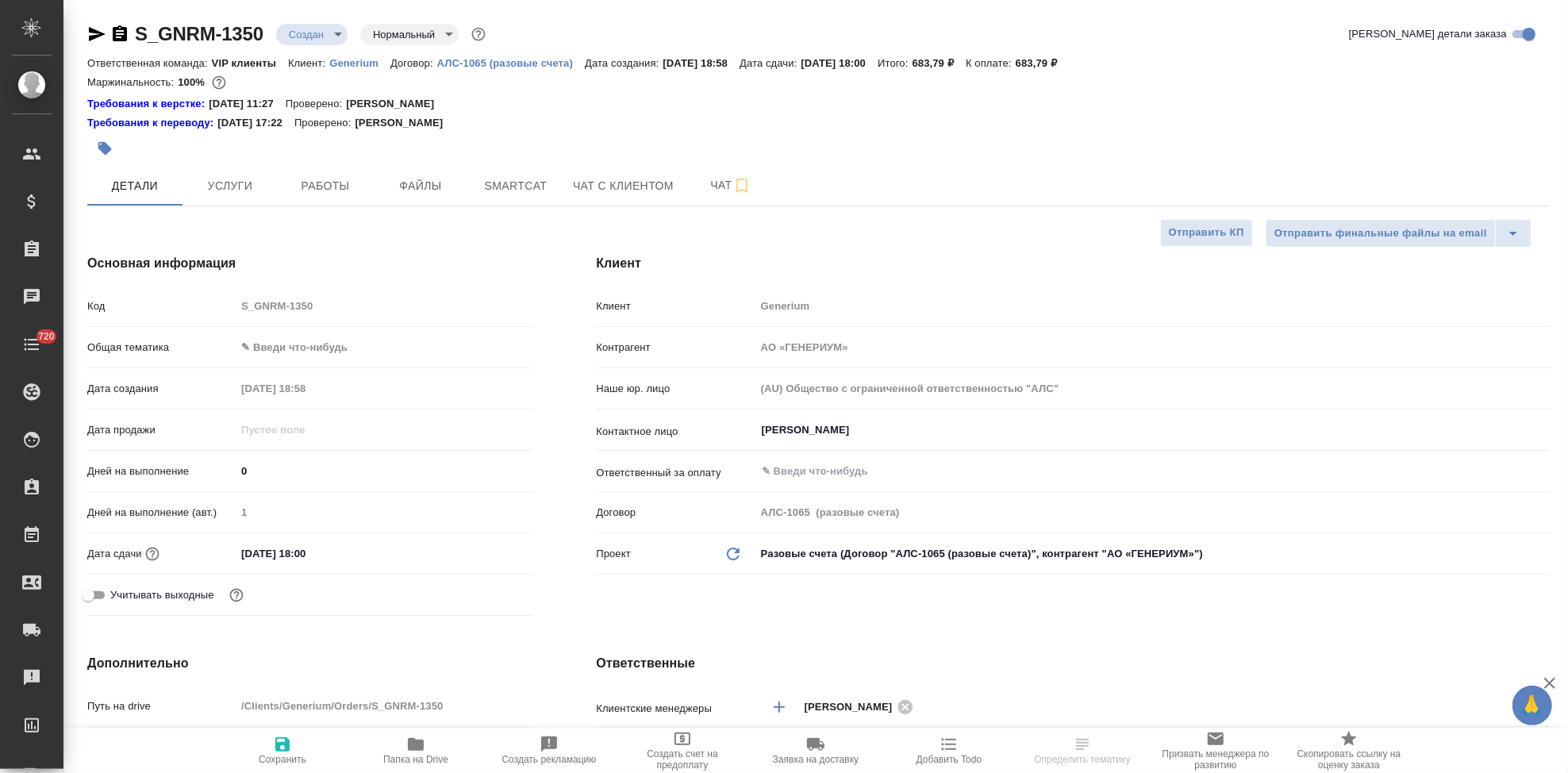
type textarea "x"
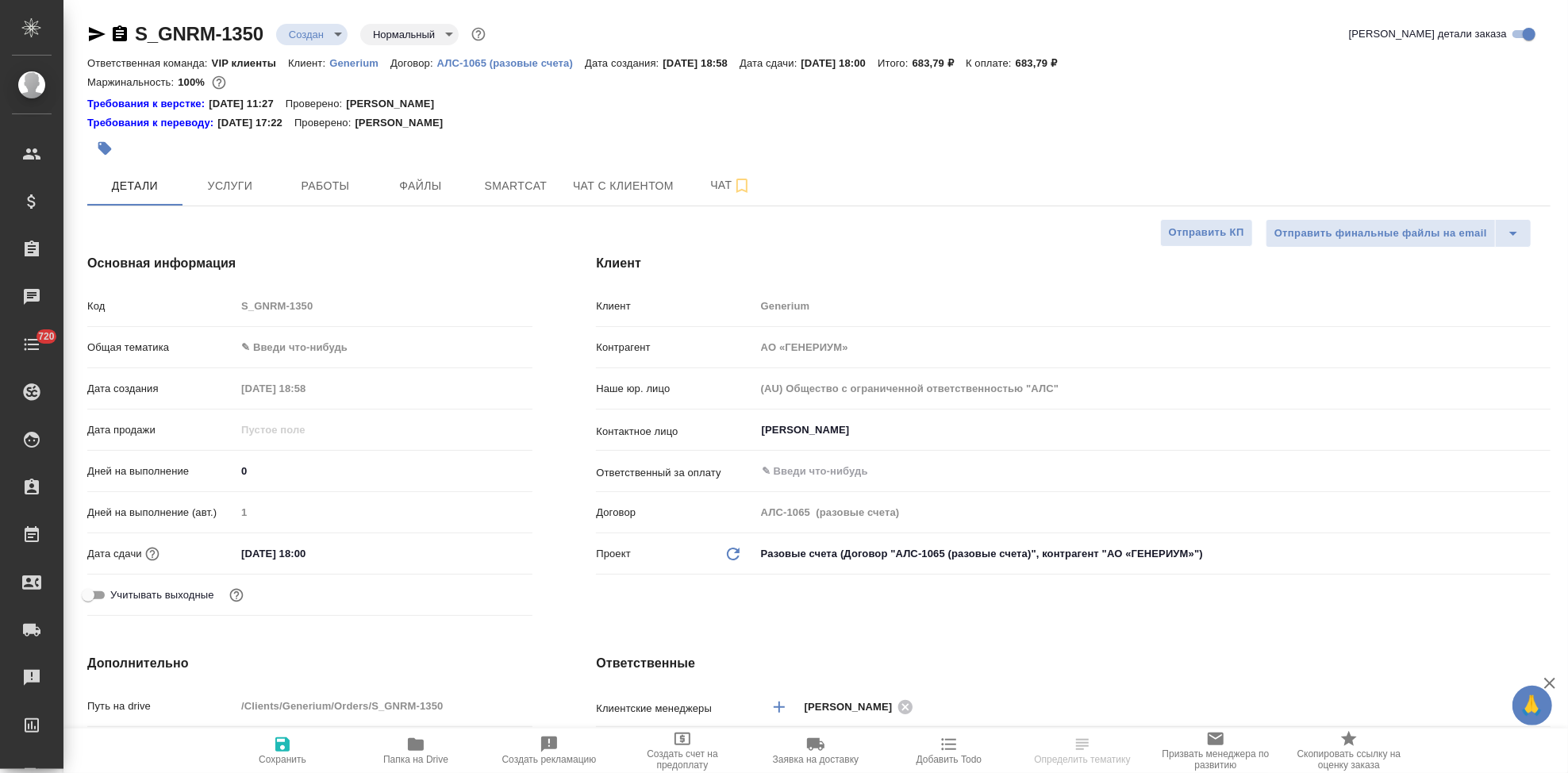
type textarea "x"
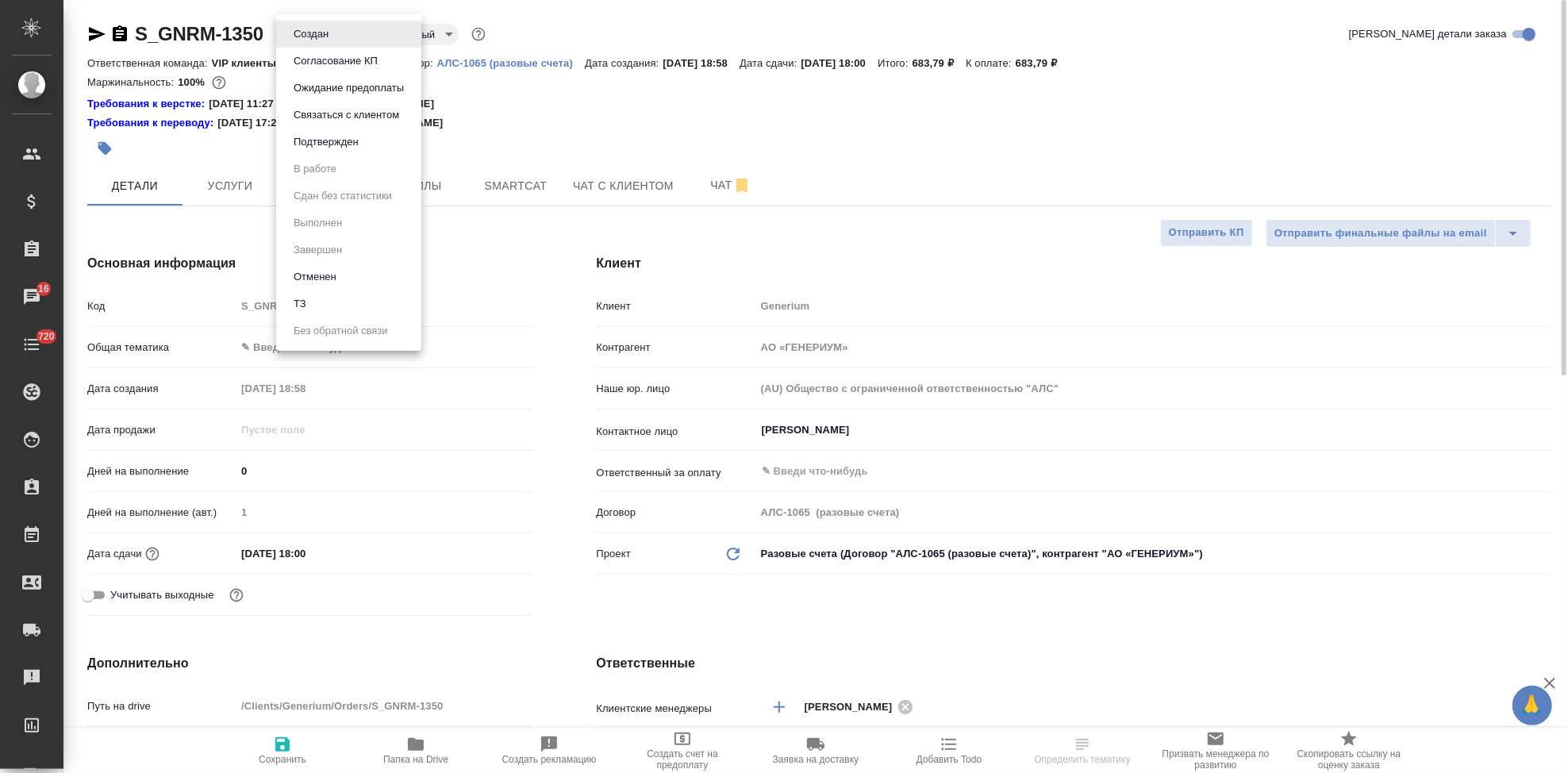
click at [334, 39] on body "🙏 .cls-1 fill:#fff; AWATERA Kabargina Anna Клиенты Спецификации Заказы 16 Чаты …" at bounding box center [784, 386] width 1568 height 773
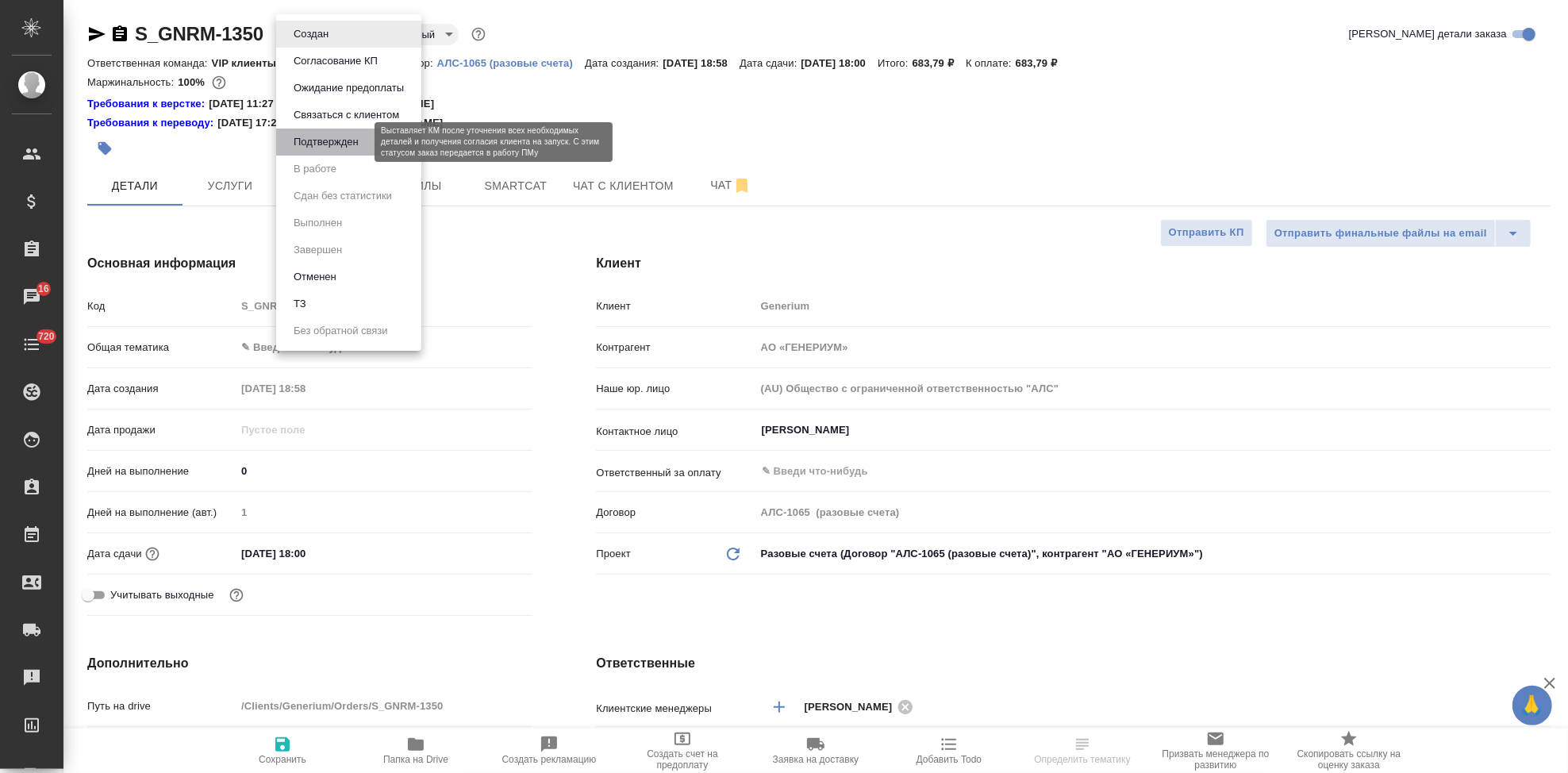
click at [314, 148] on button "Подтвержден" at bounding box center [325, 142] width 74 height 17
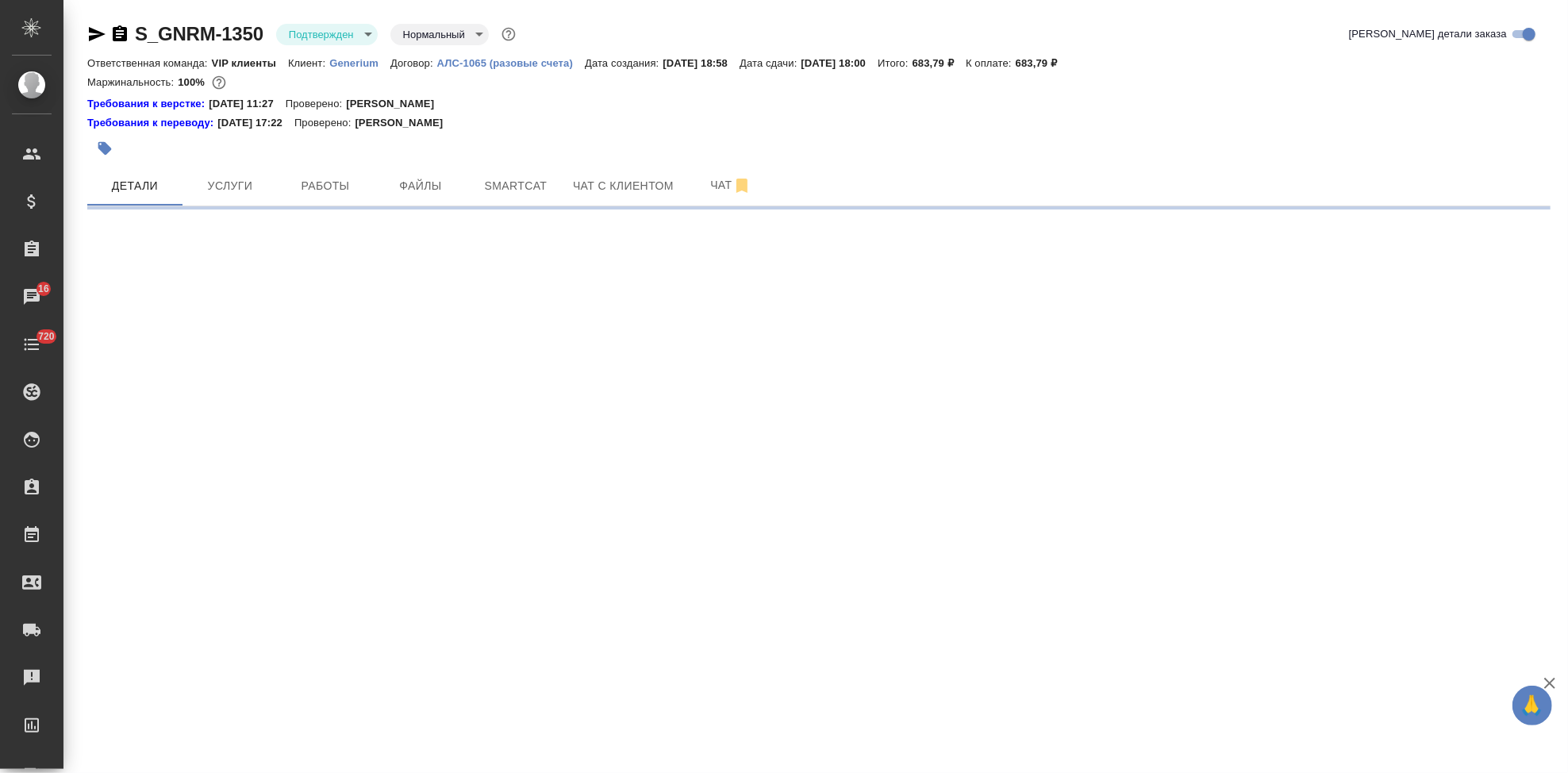
select select "RU"
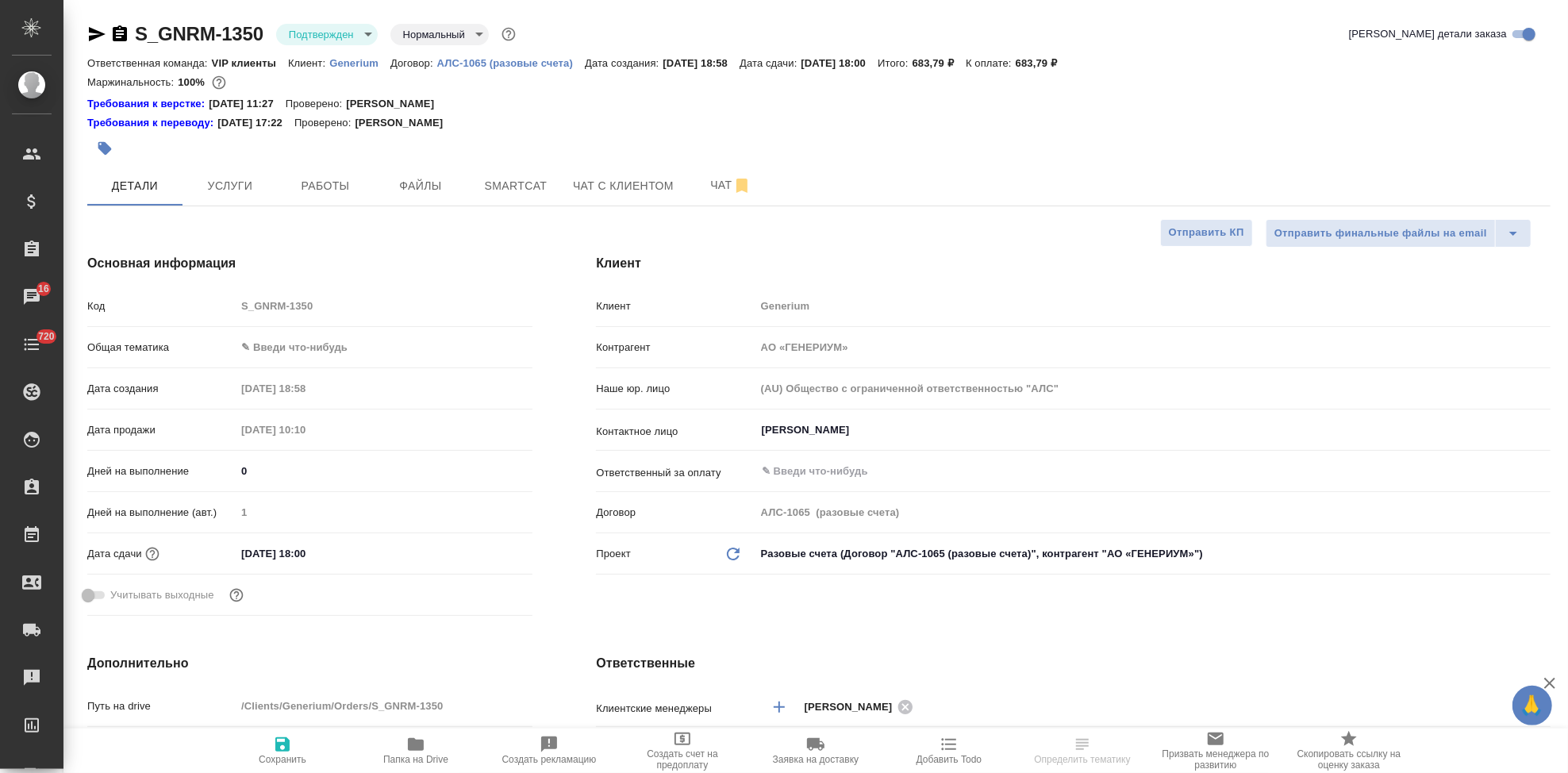
type textarea "x"
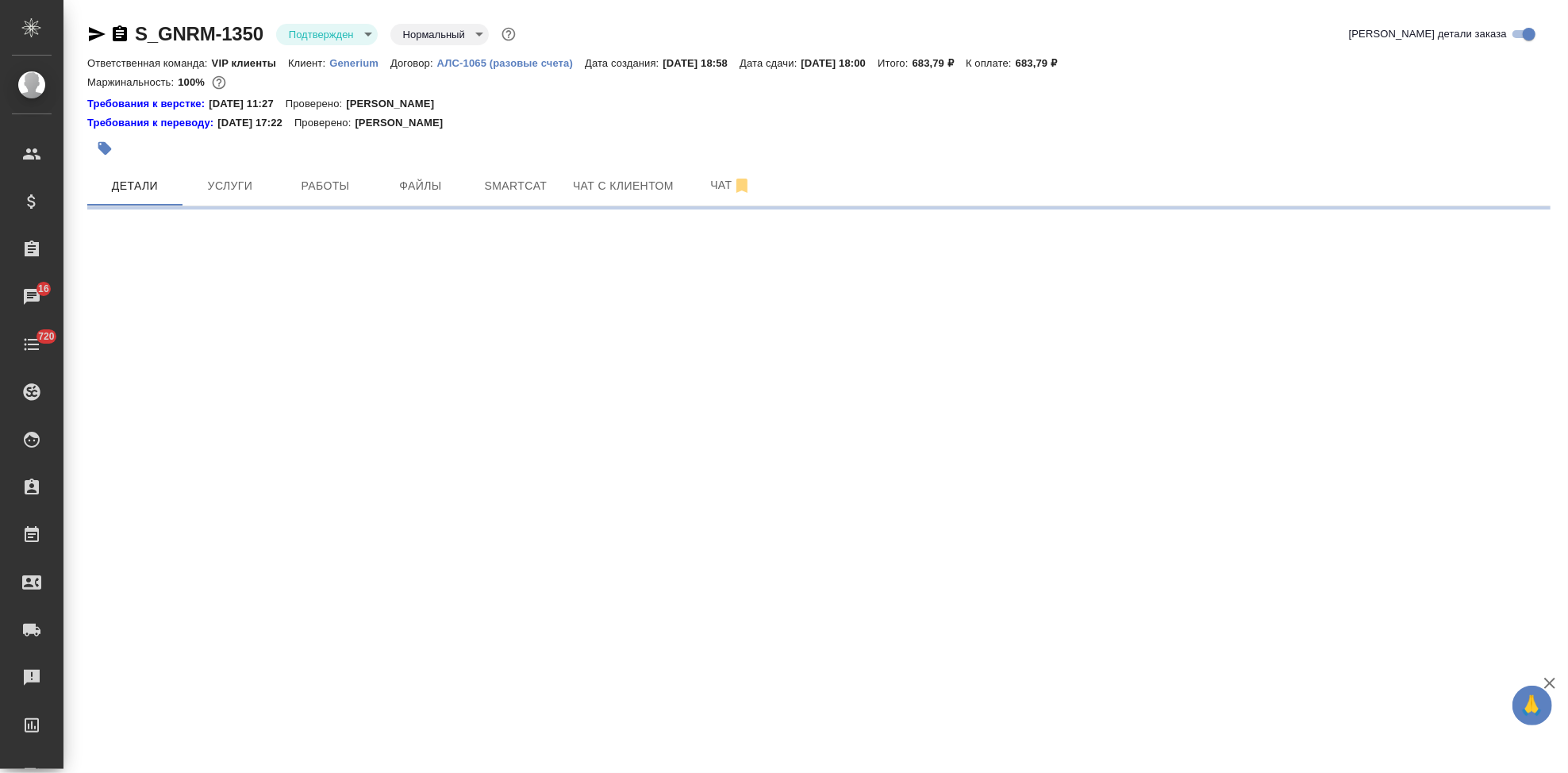
select select "RU"
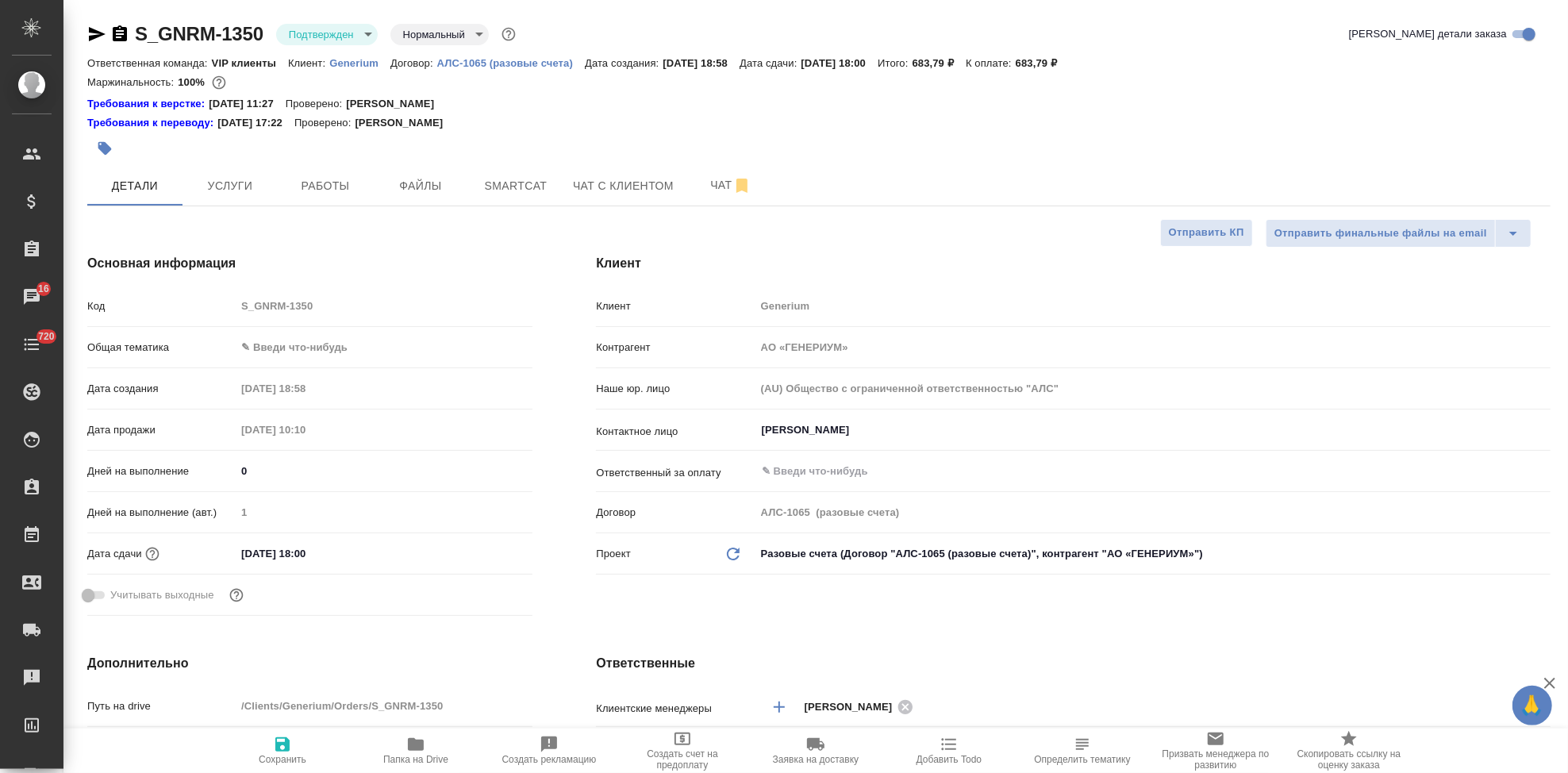
type textarea "x"
click at [698, 191] on span "Чат" at bounding box center [730, 185] width 76 height 20
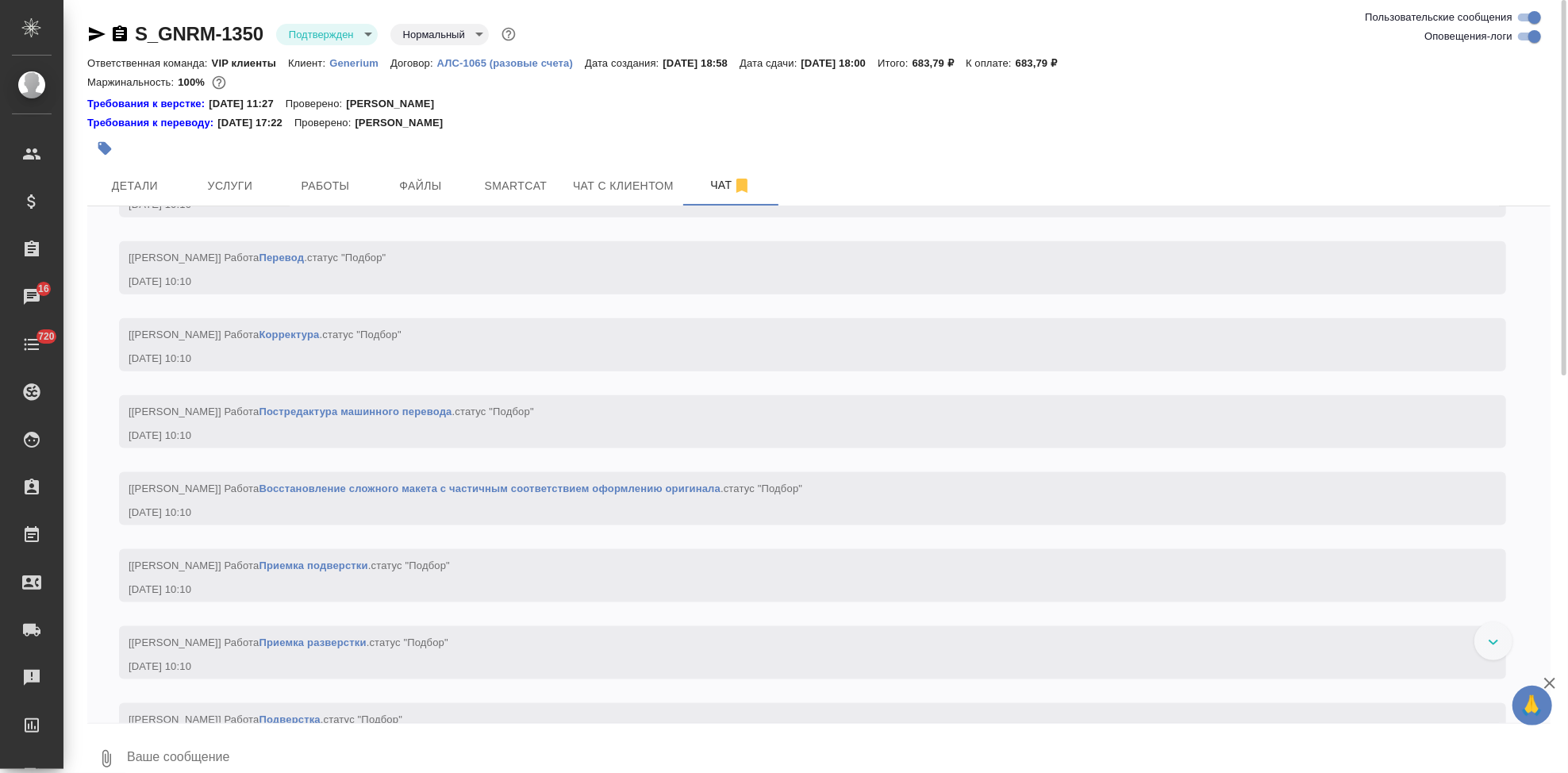
click at [378, 749] on textarea at bounding box center [839, 758] width 1426 height 54
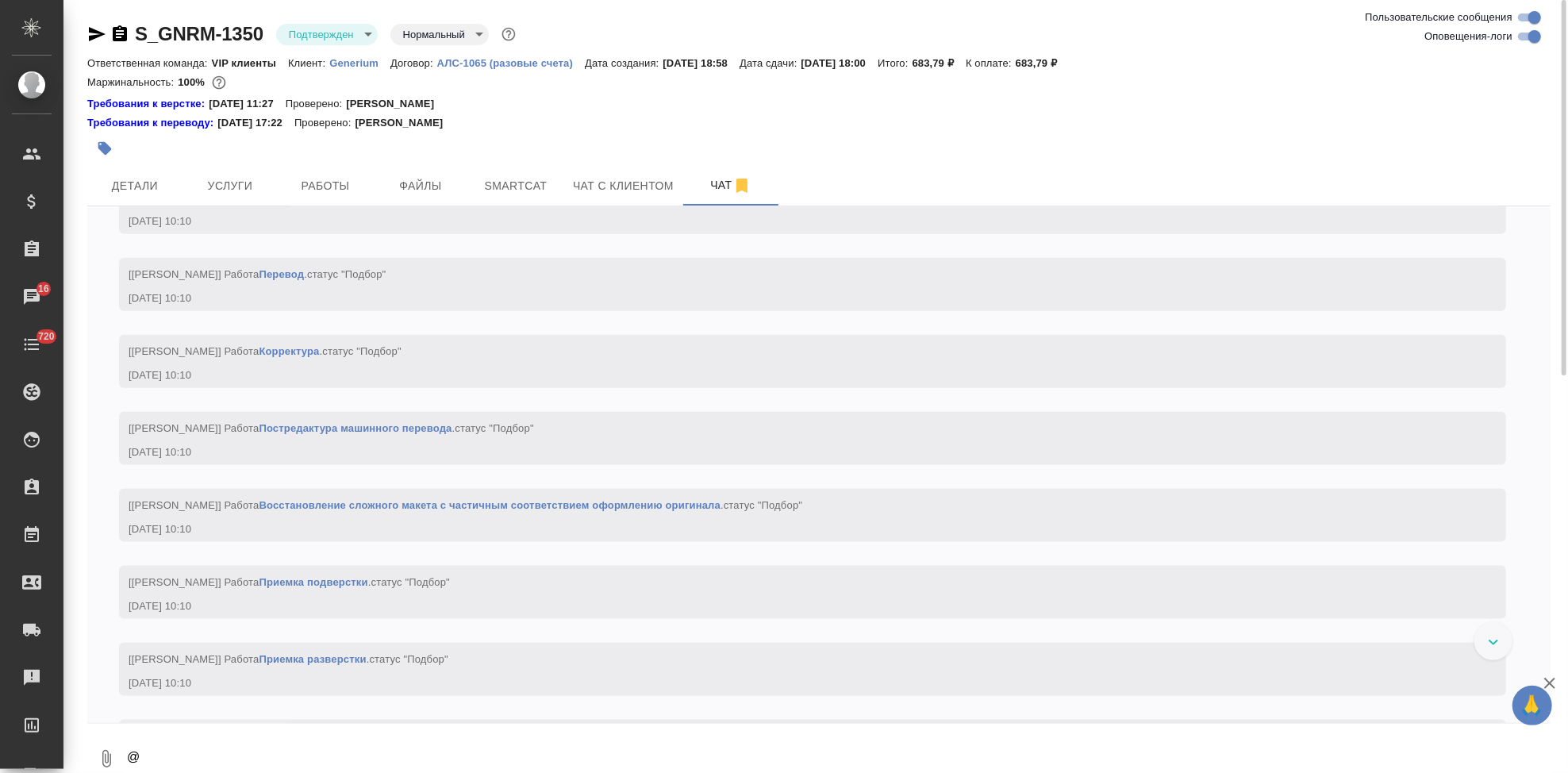
scroll to position [3, 0]
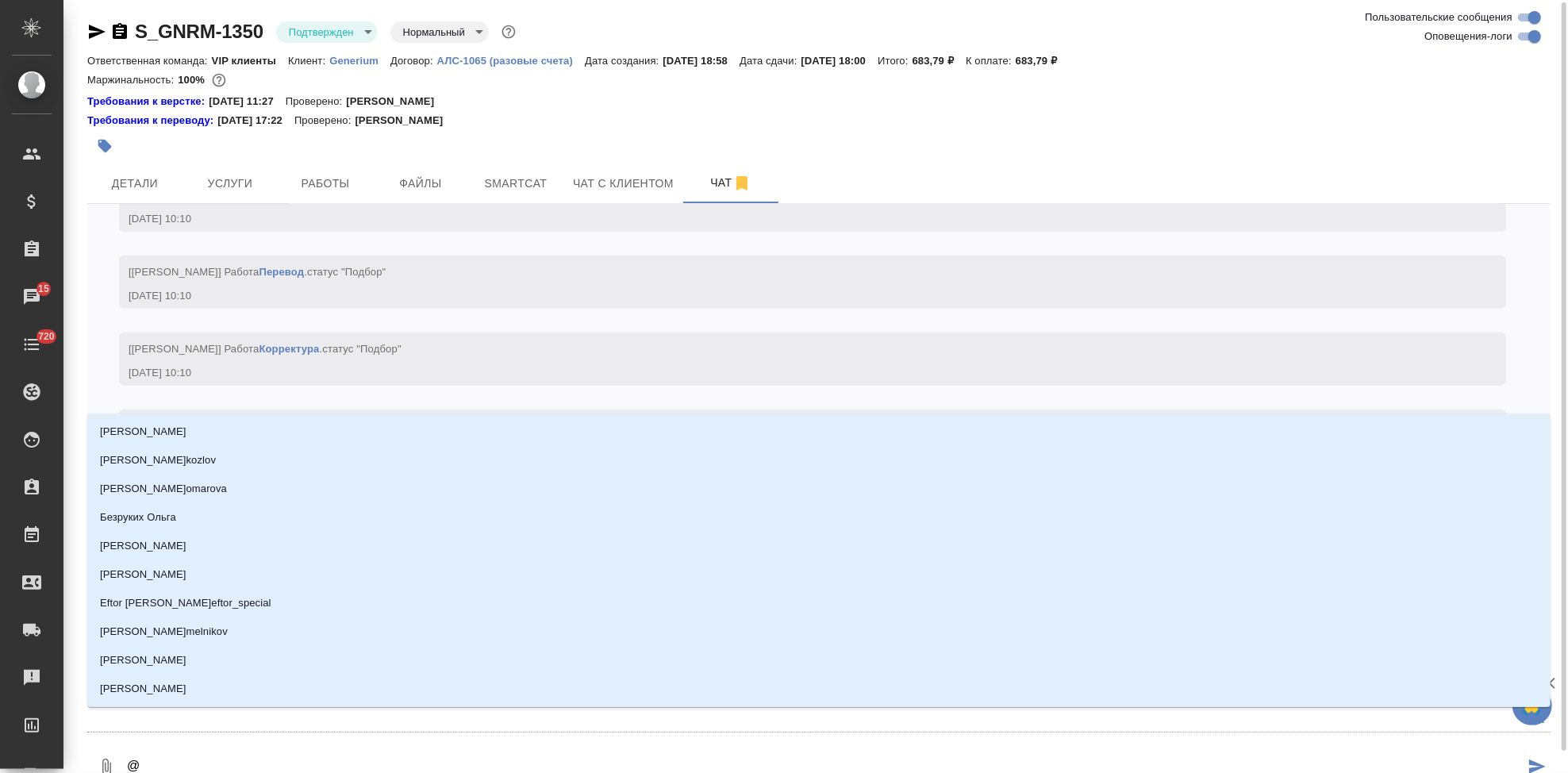
type textarea "@г"
type input "г"
type textarea "@гр"
type input "гр"
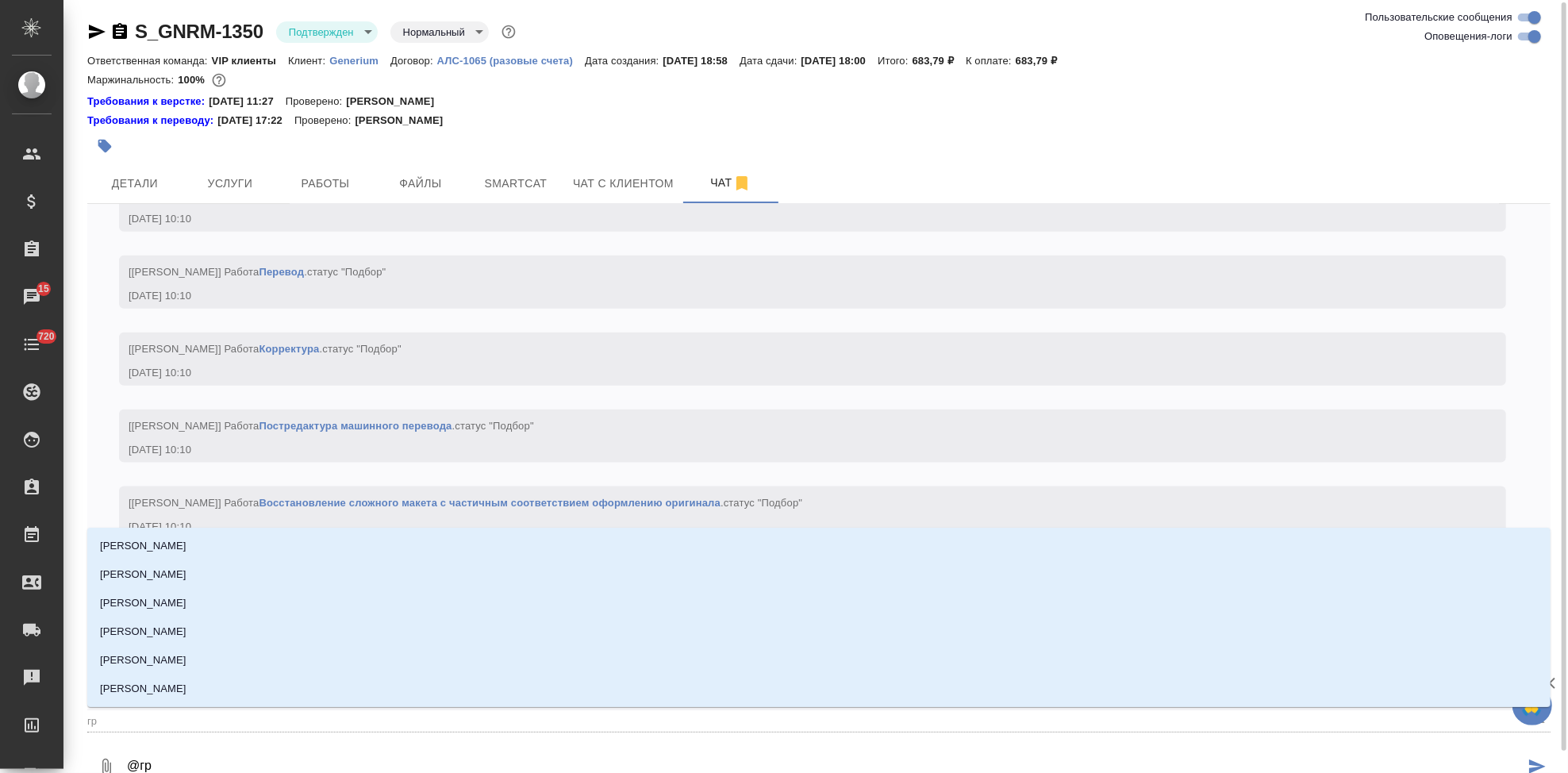
type textarea "@гра"
type input "гра"
type textarea "@граб"
type input "граб"
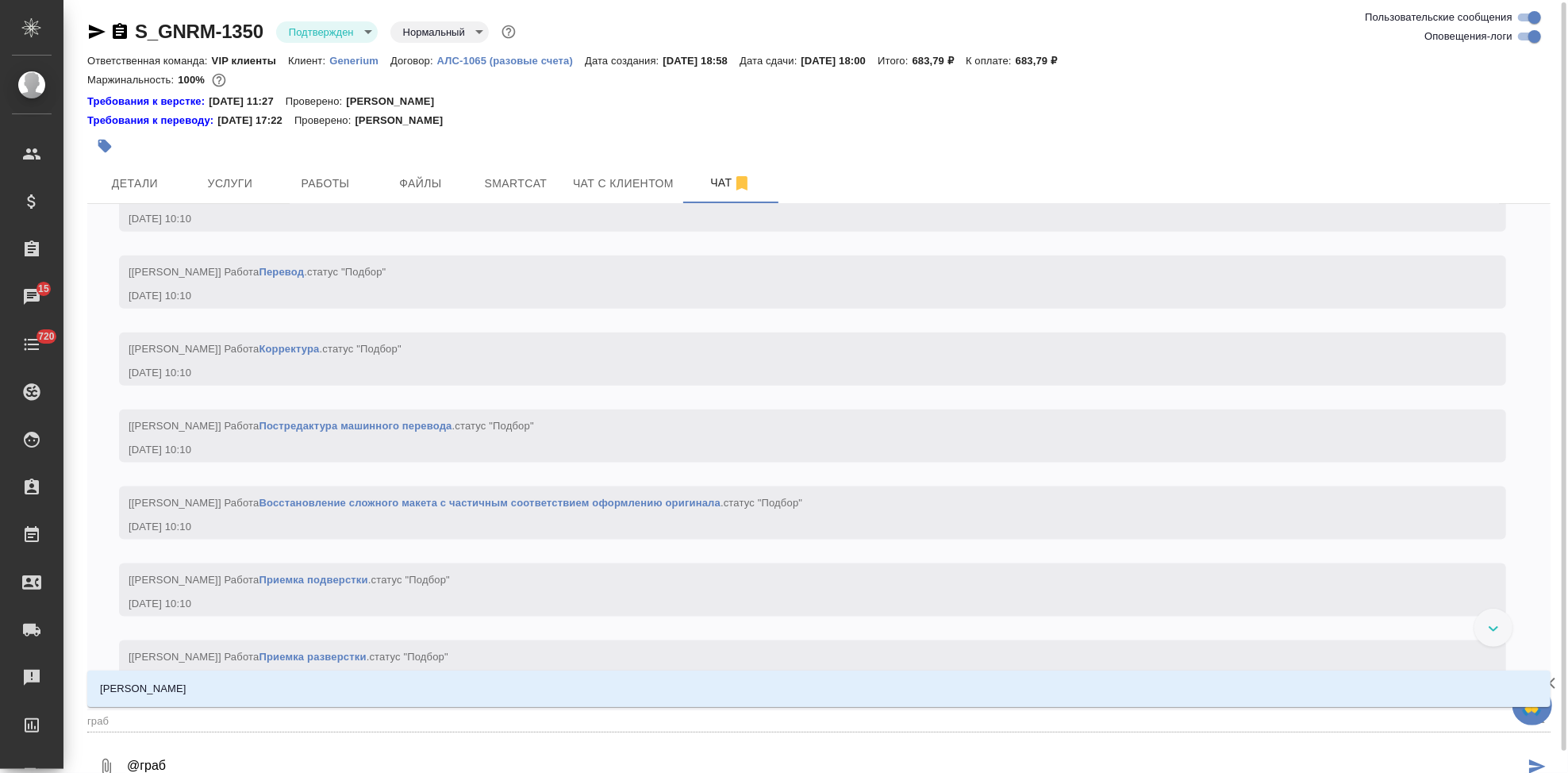
type textarea "@грабк"
type input "грабк"
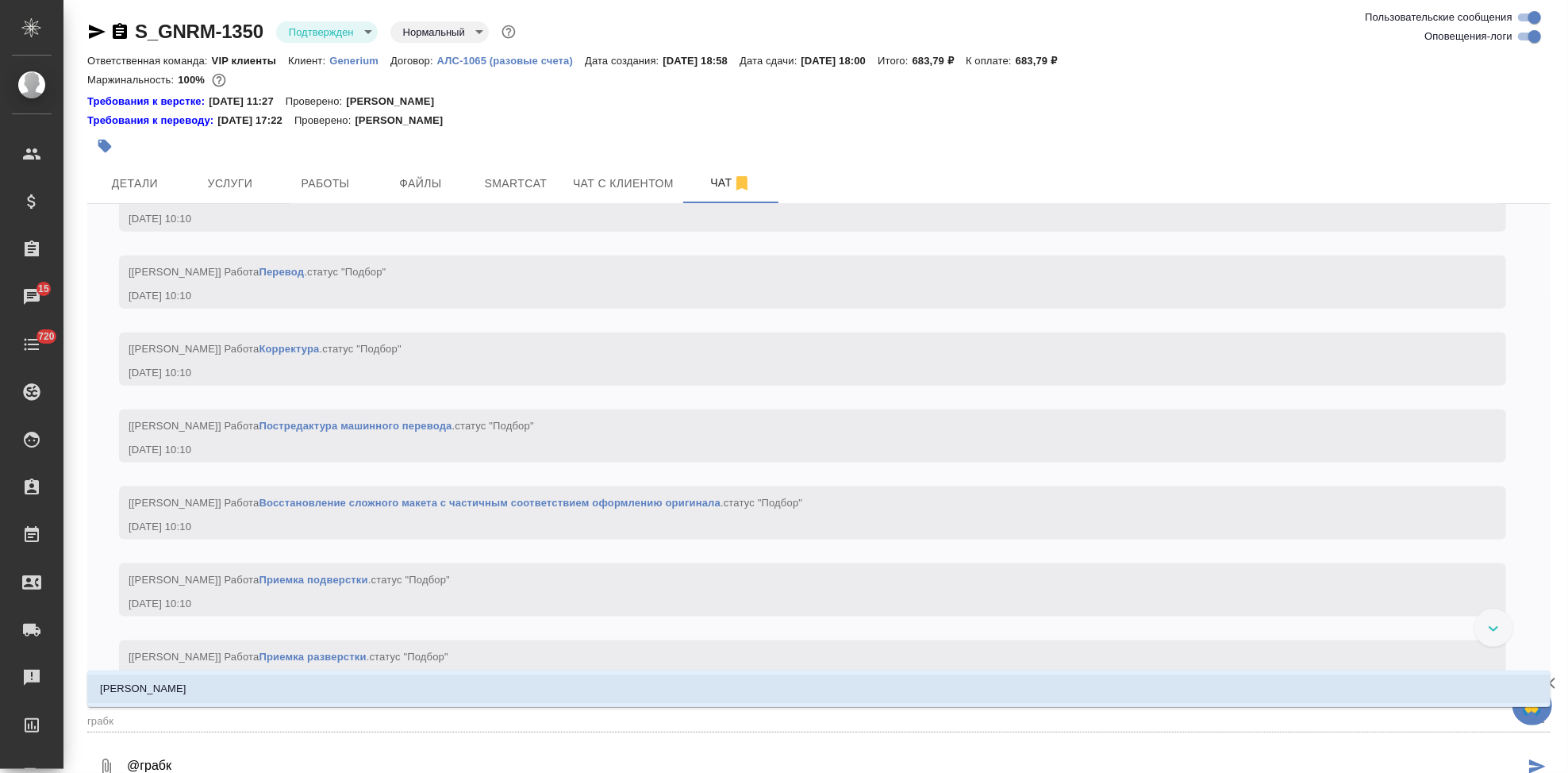
click at [341, 682] on li "[PERSON_NAME]" at bounding box center [818, 688] width 1464 height 28
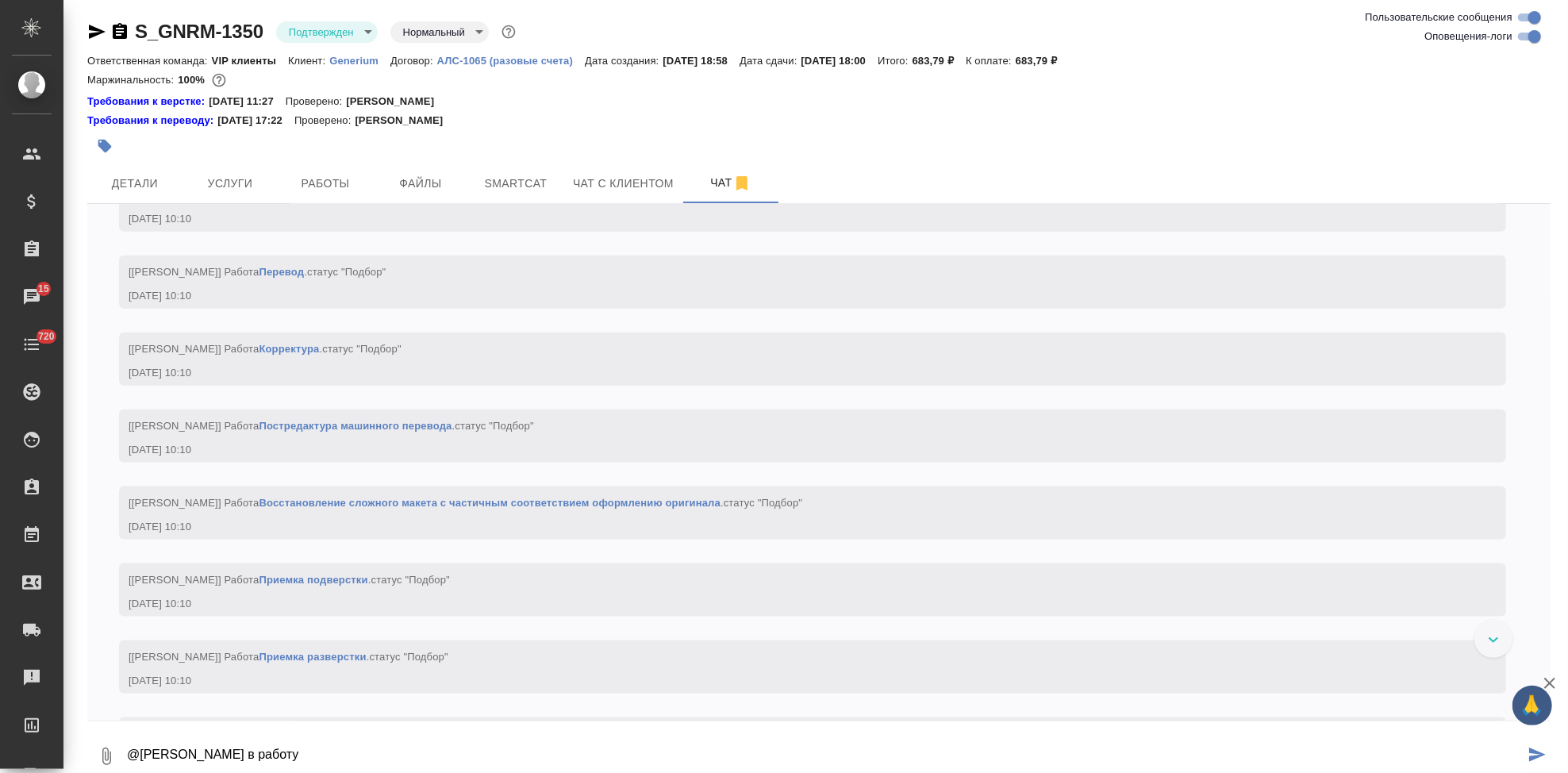
type textarea "@[PERSON_NAME] в работу"
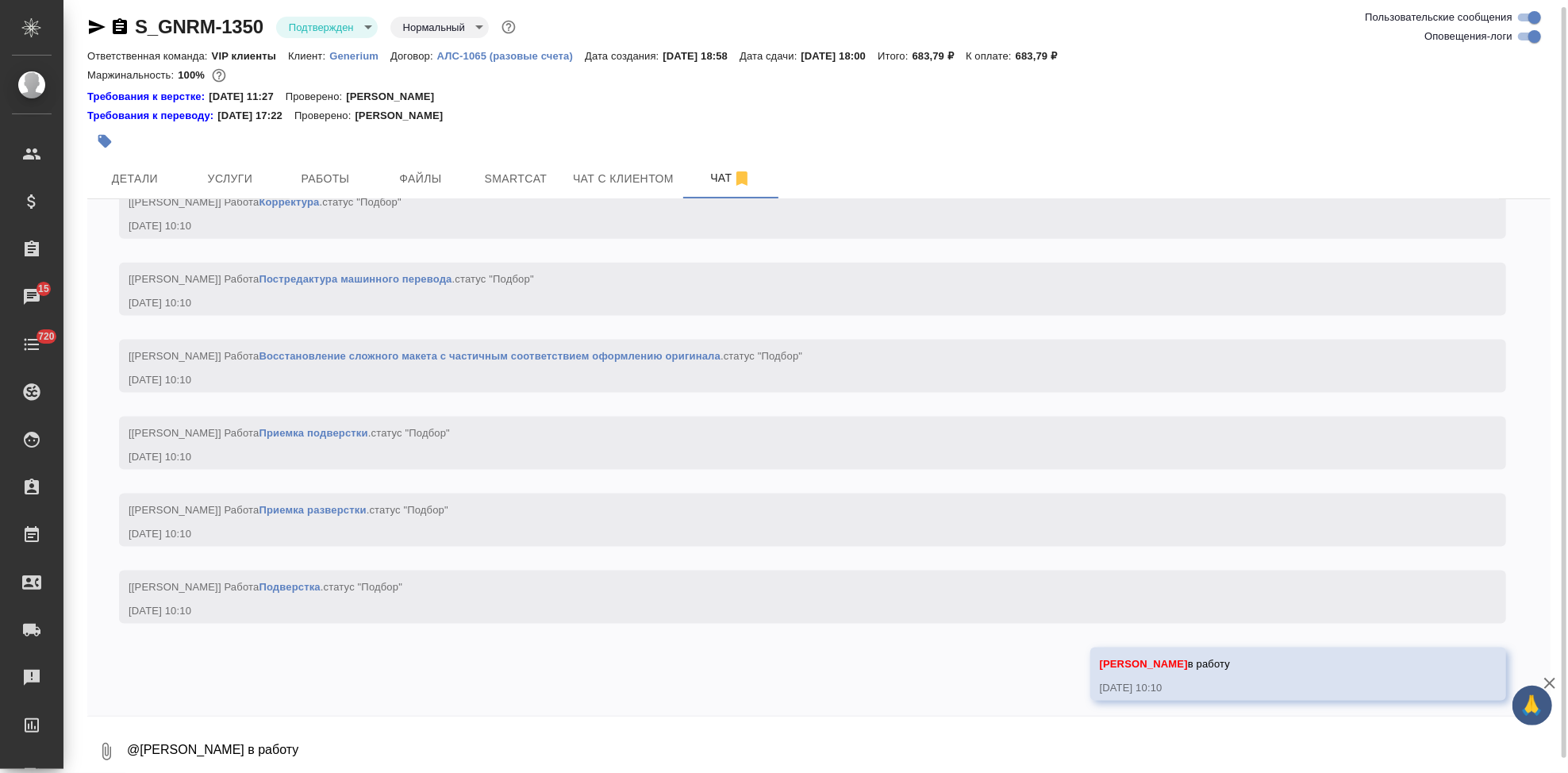
scroll to position [1683, 0]
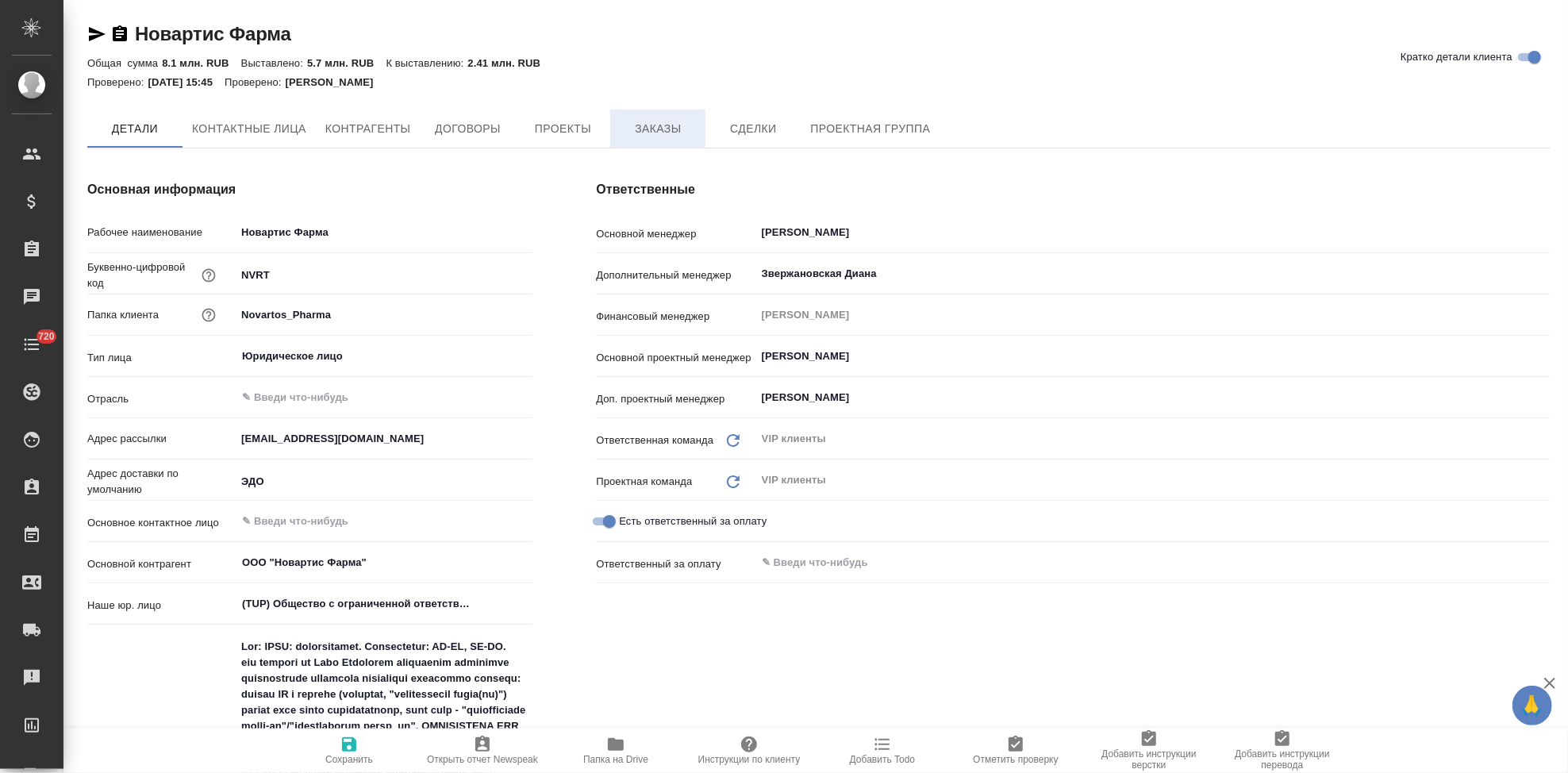
type textarea "x"
click at [643, 131] on span "Заказы" at bounding box center [657, 130] width 76 height 20
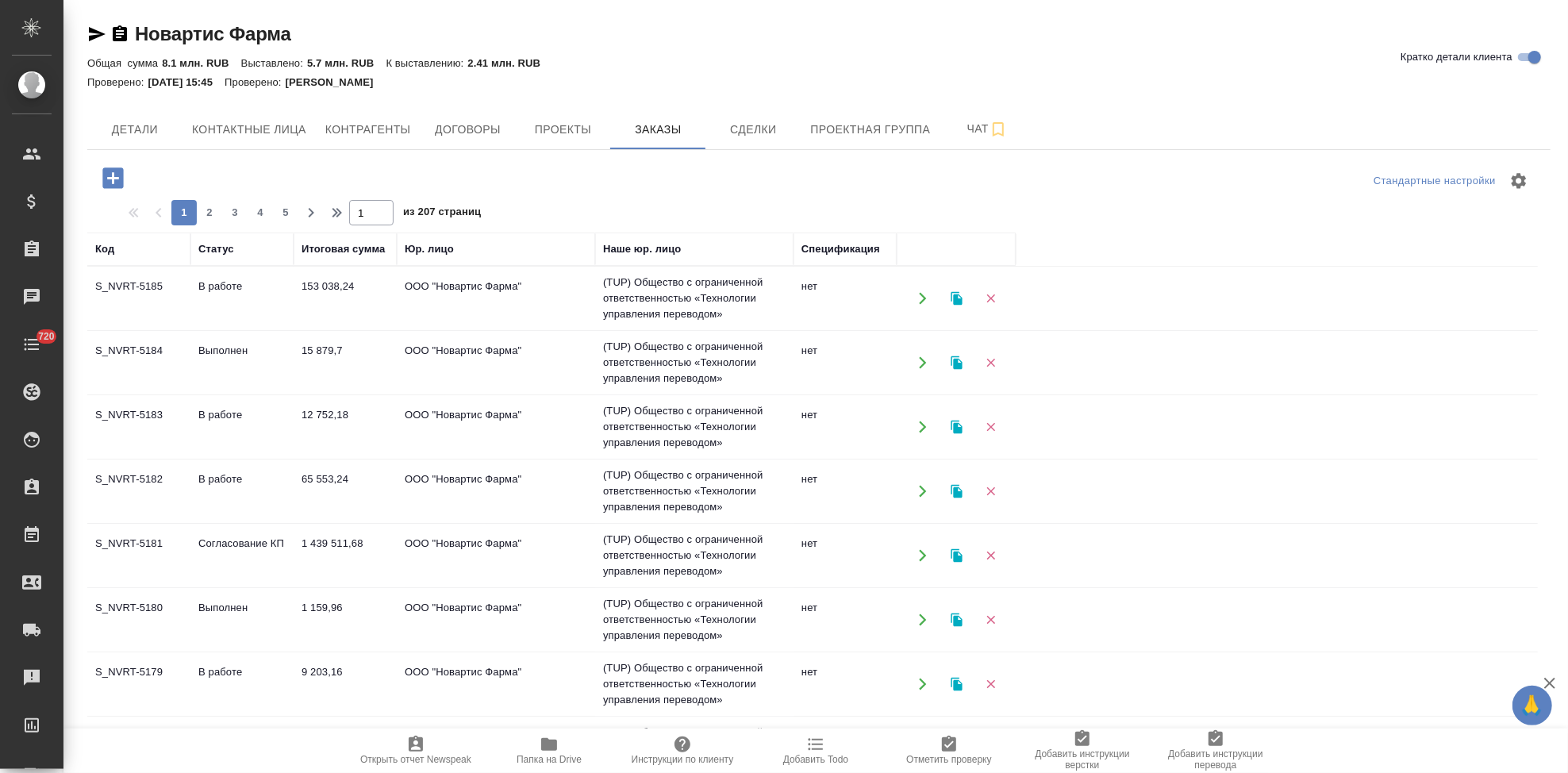
click at [192, 539] on td "Согласование КП" at bounding box center [242, 555] width 104 height 56
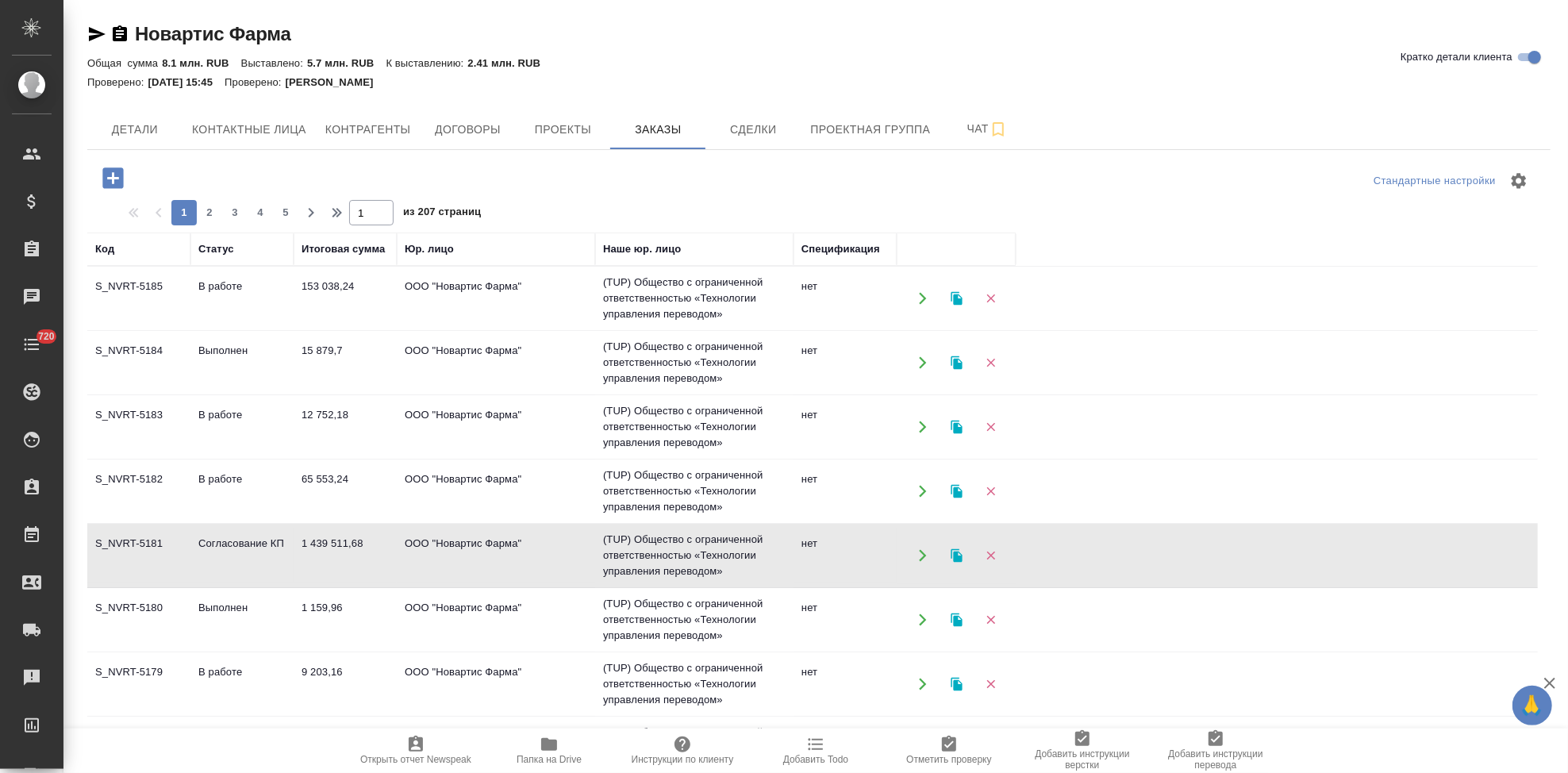
click at [192, 539] on td "Согласование КП" at bounding box center [242, 555] width 104 height 56
click at [117, 178] on icon "button" at bounding box center [113, 178] width 27 height 27
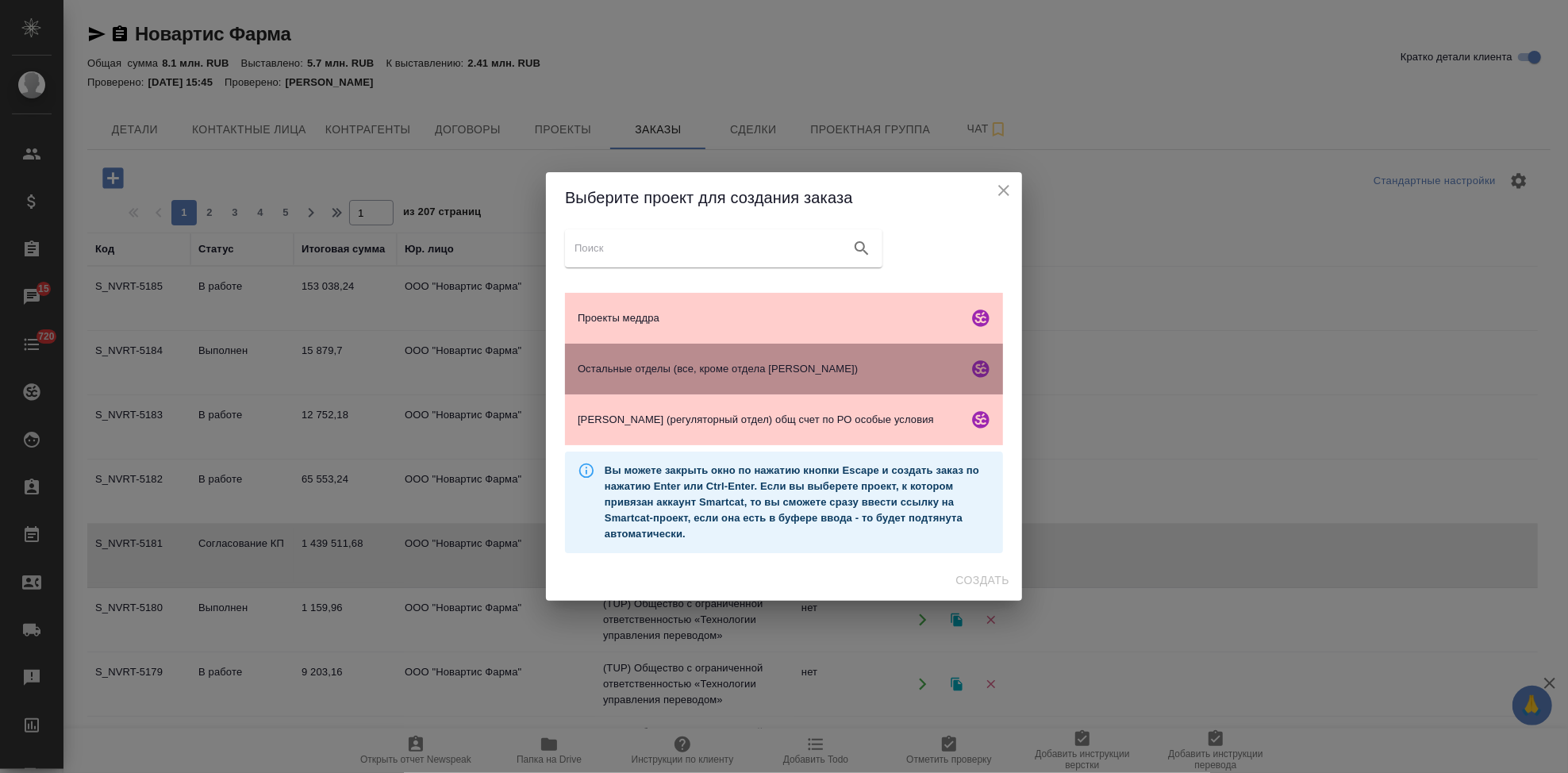
click at [673, 372] on span "Остальные отделы (все, кроме отдела [PERSON_NAME])" at bounding box center [770, 368] width 384 height 16
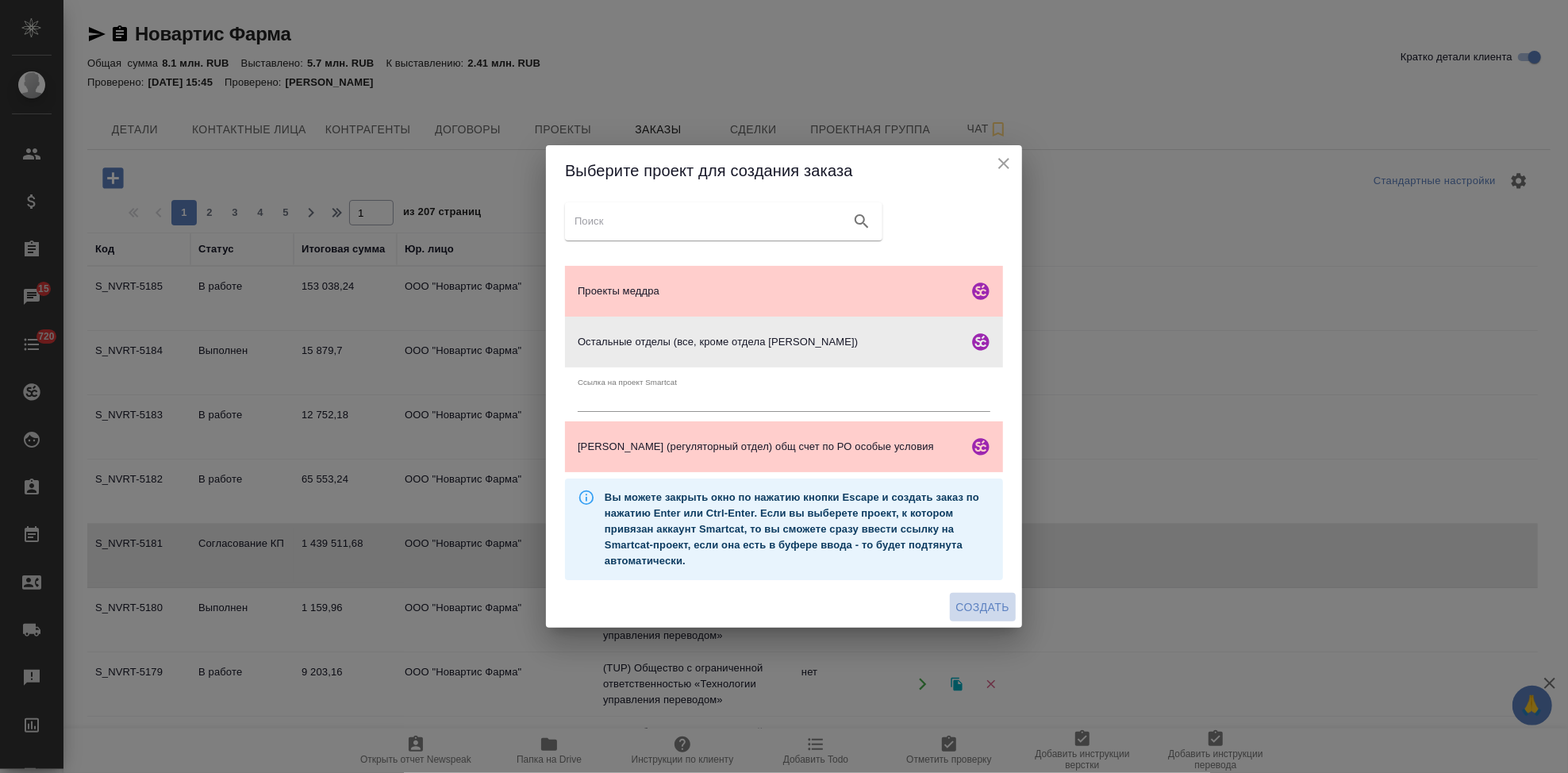
click at [970, 608] on span "Создать" at bounding box center [983, 607] width 53 height 20
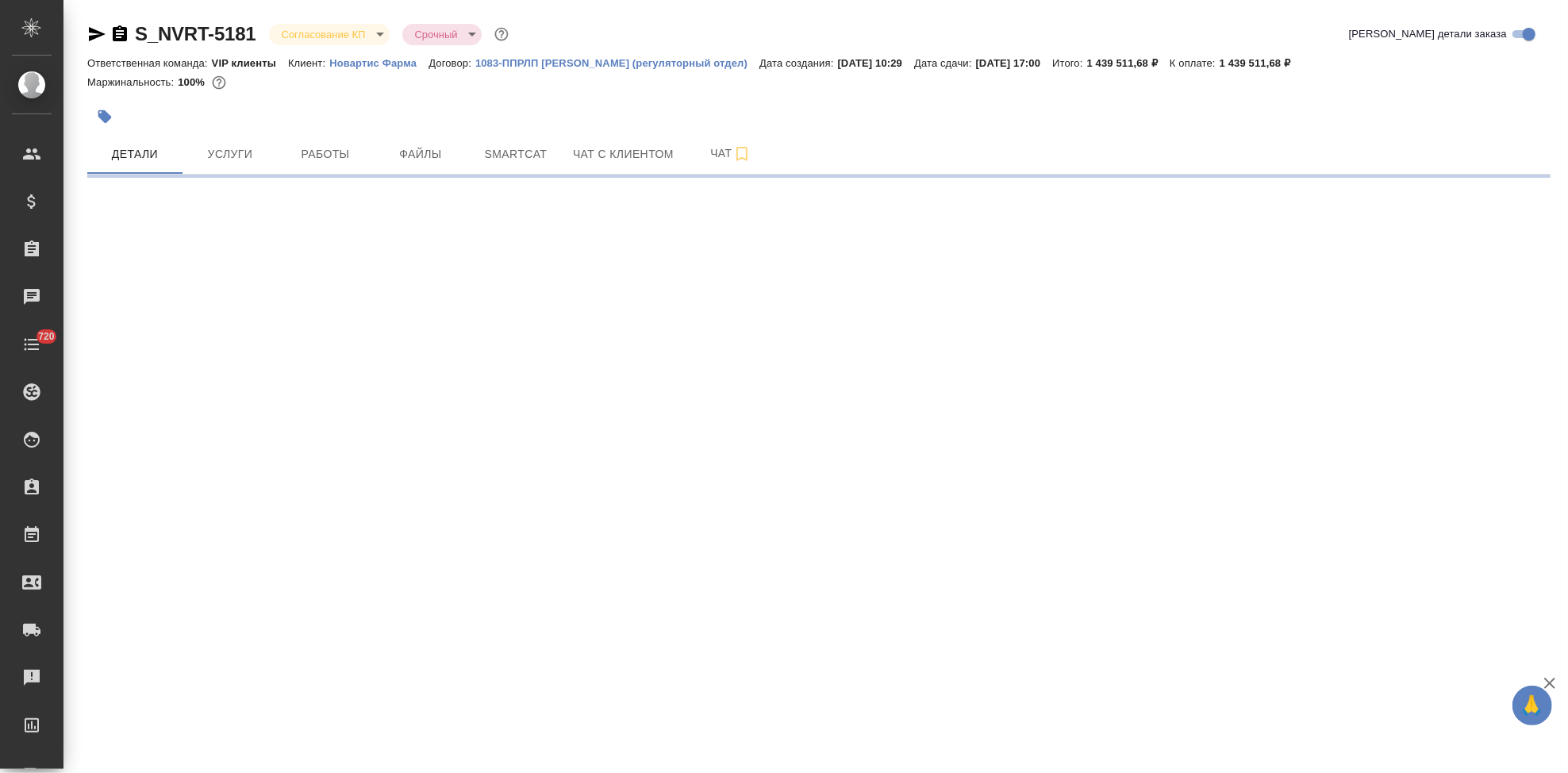
select select "RU"
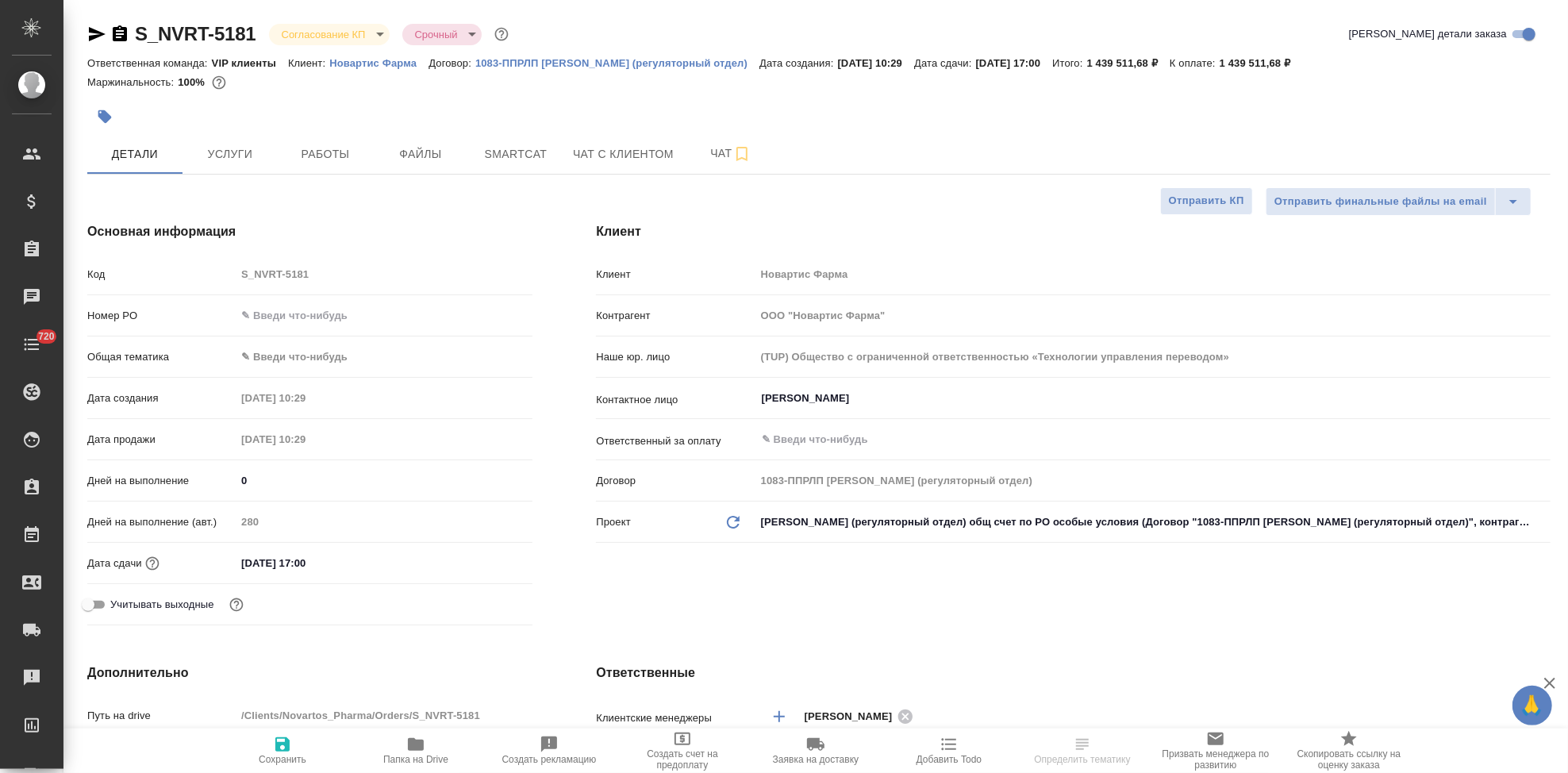
type textarea "x"
click at [349, 560] on input "[DATE] 17:00" at bounding box center [306, 562] width 139 height 23
click at [487, 558] on icon "button" at bounding box center [487, 561] width 15 height 16
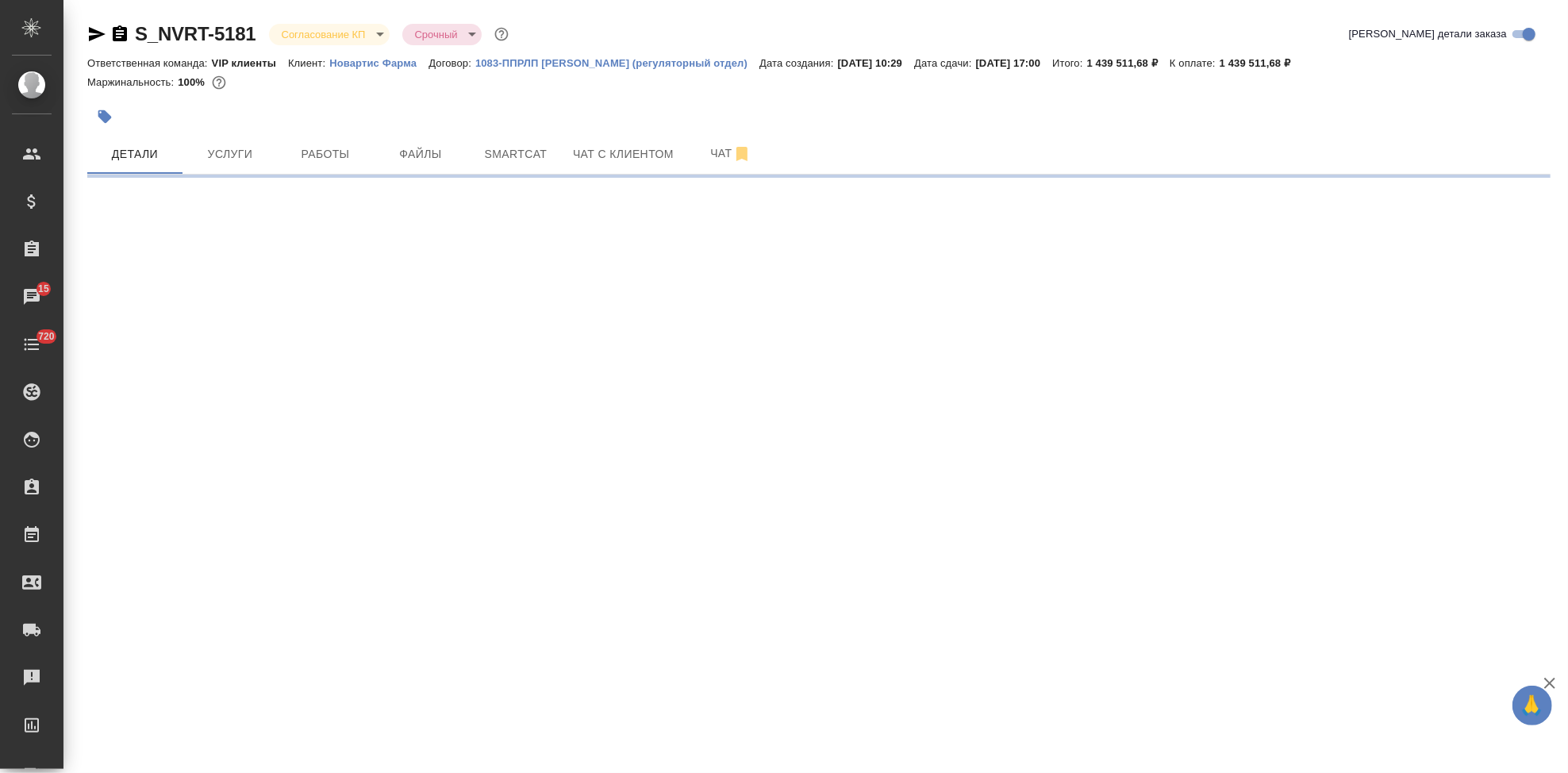
select select "RU"
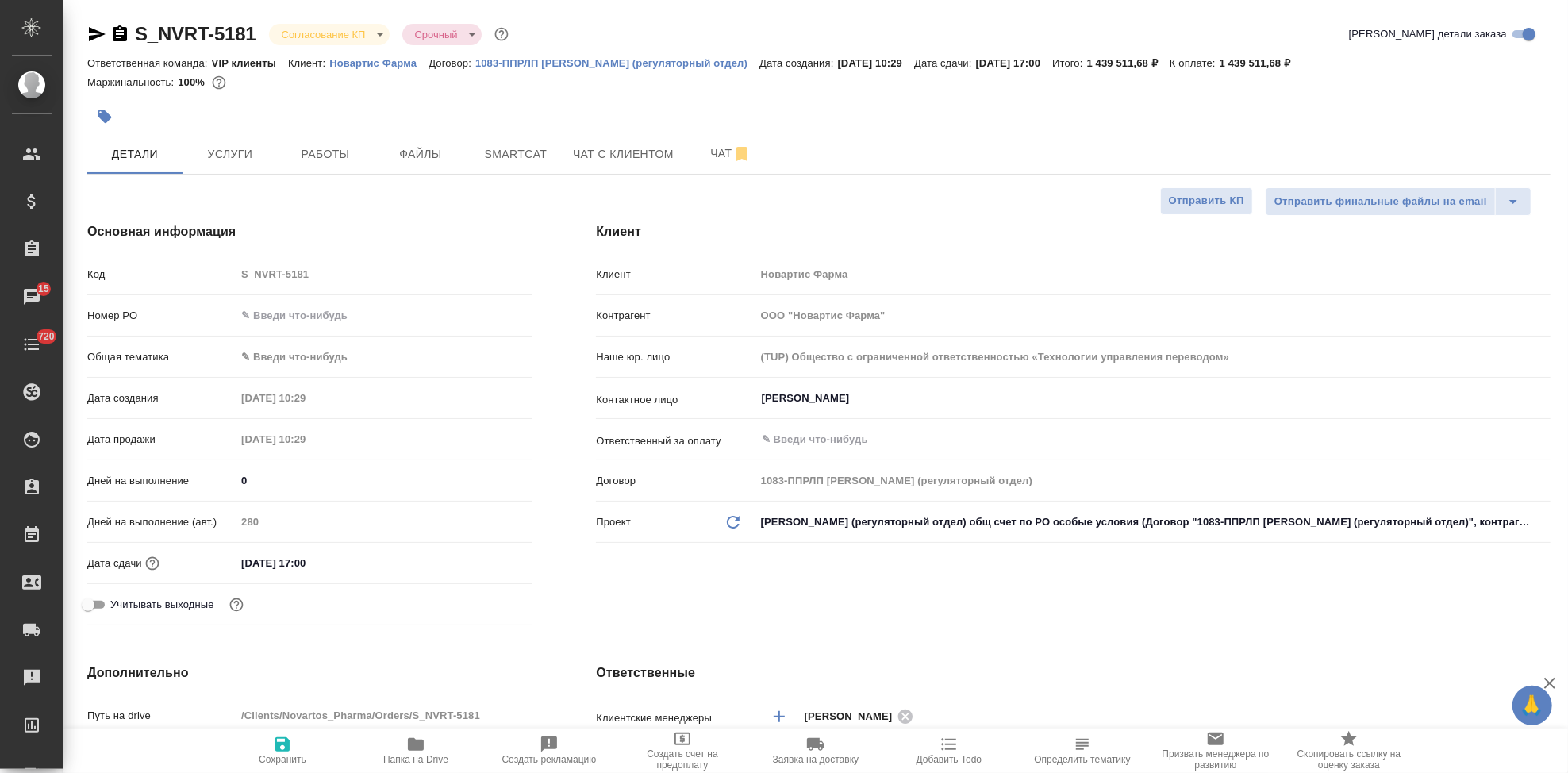
type textarea "x"
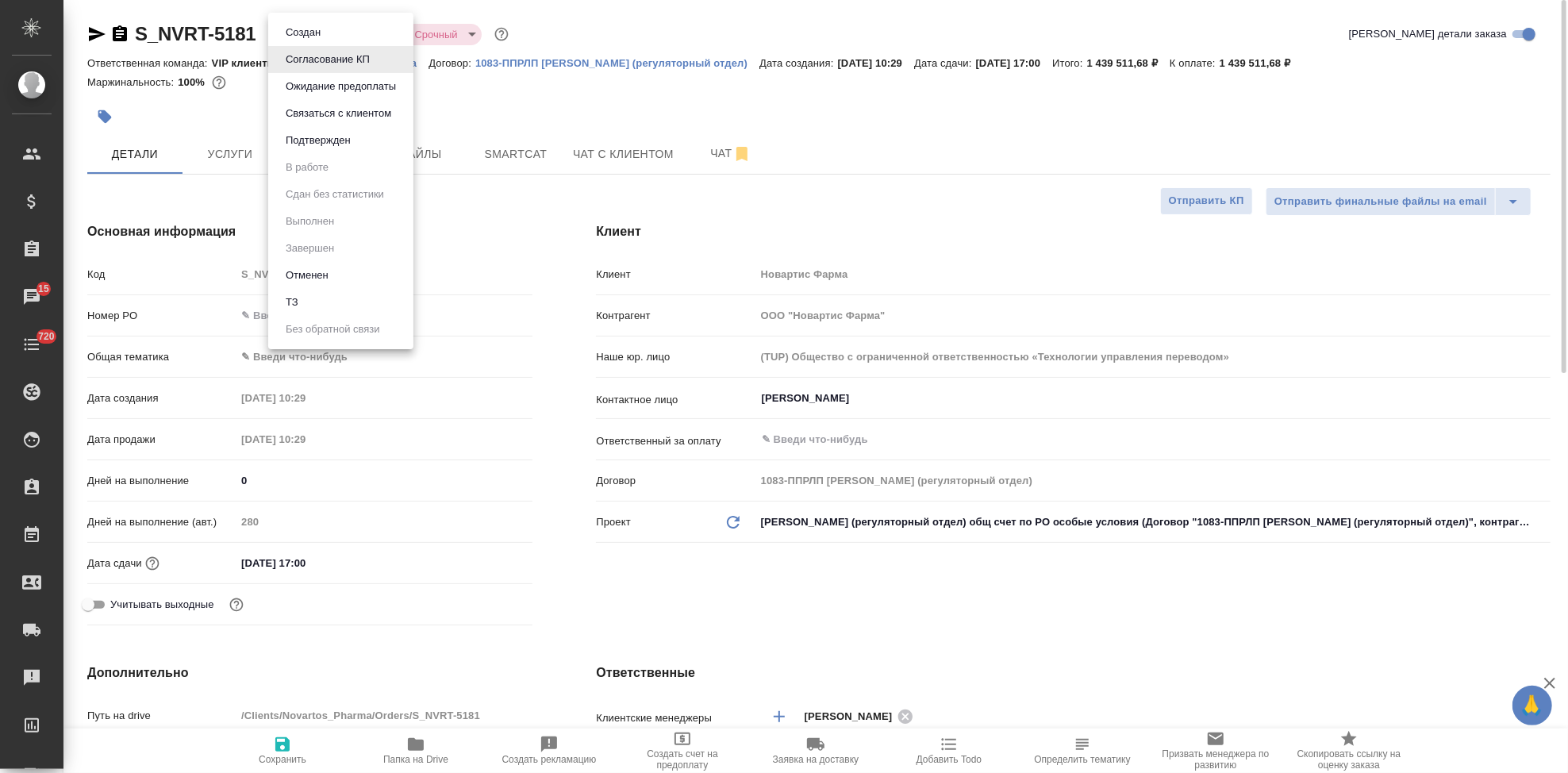
click at [377, 35] on body "🙏 .cls-1 fill:#fff; AWATERA Kabargina Anna Клиенты Спецификации Заказы 15 Чаты …" at bounding box center [784, 386] width 1568 height 773
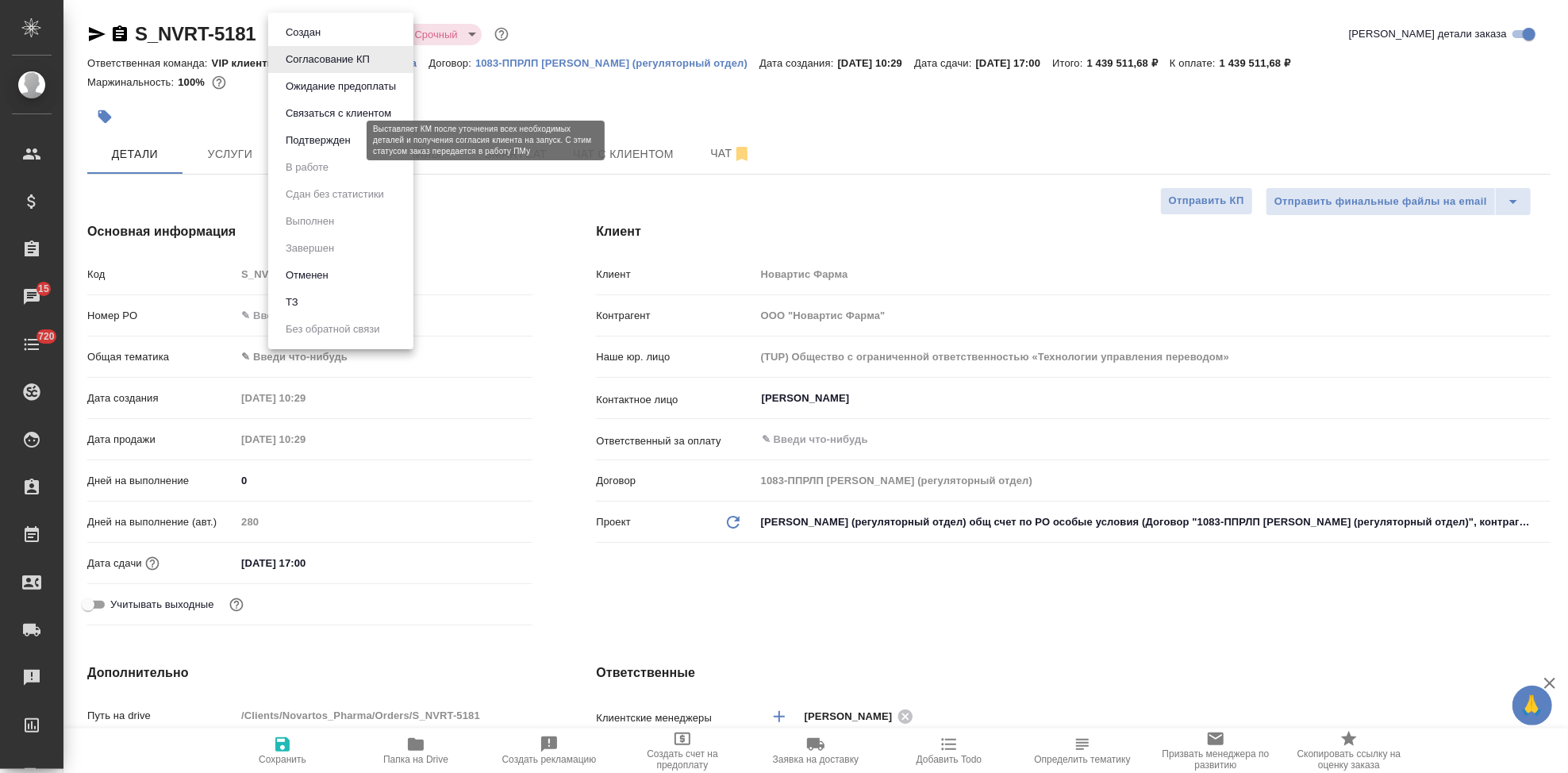
click at [346, 144] on button "Подтвержден" at bounding box center [318, 140] width 74 height 17
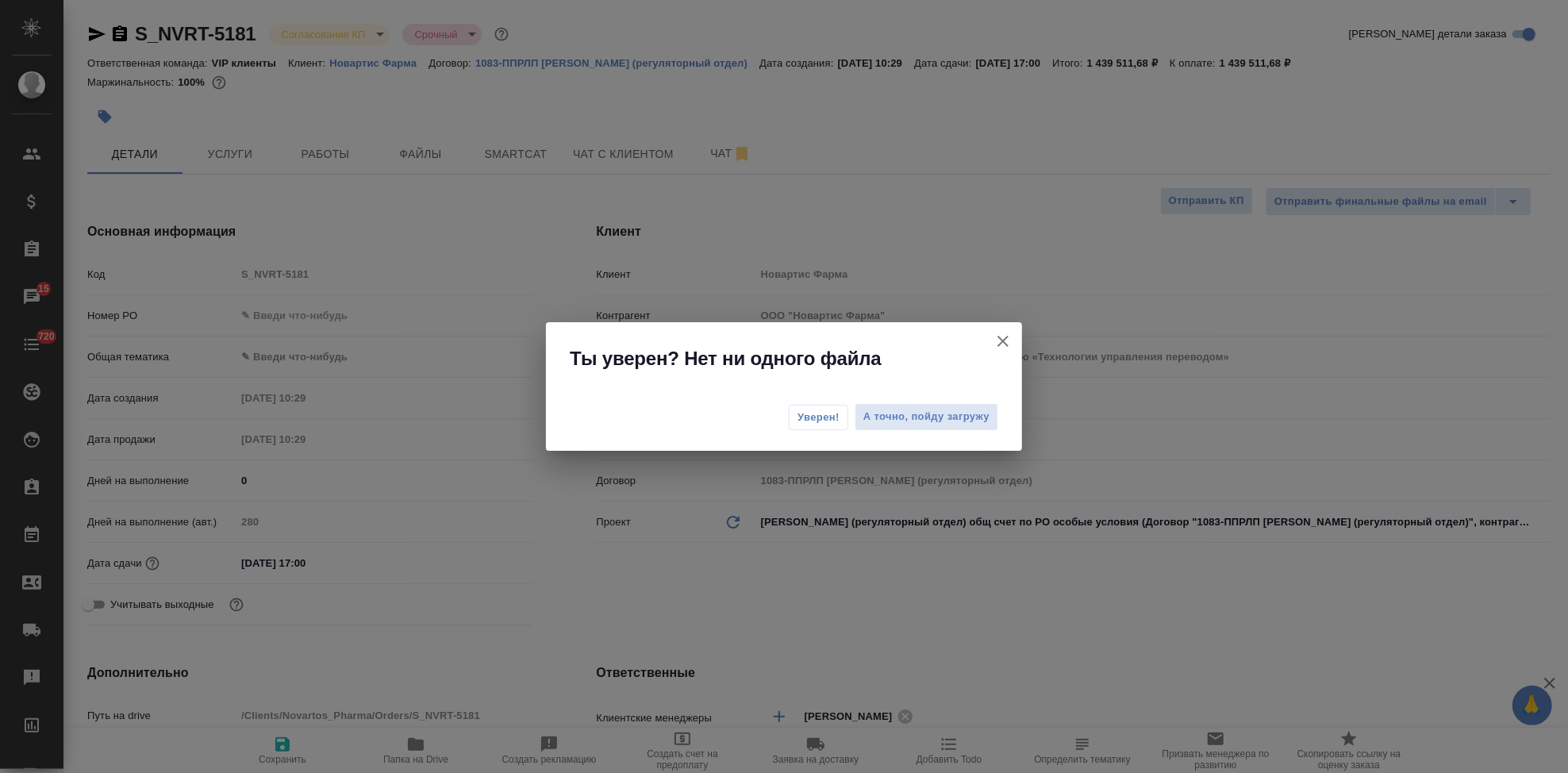
click at [829, 414] on span "Уверен!" at bounding box center [818, 417] width 42 height 16
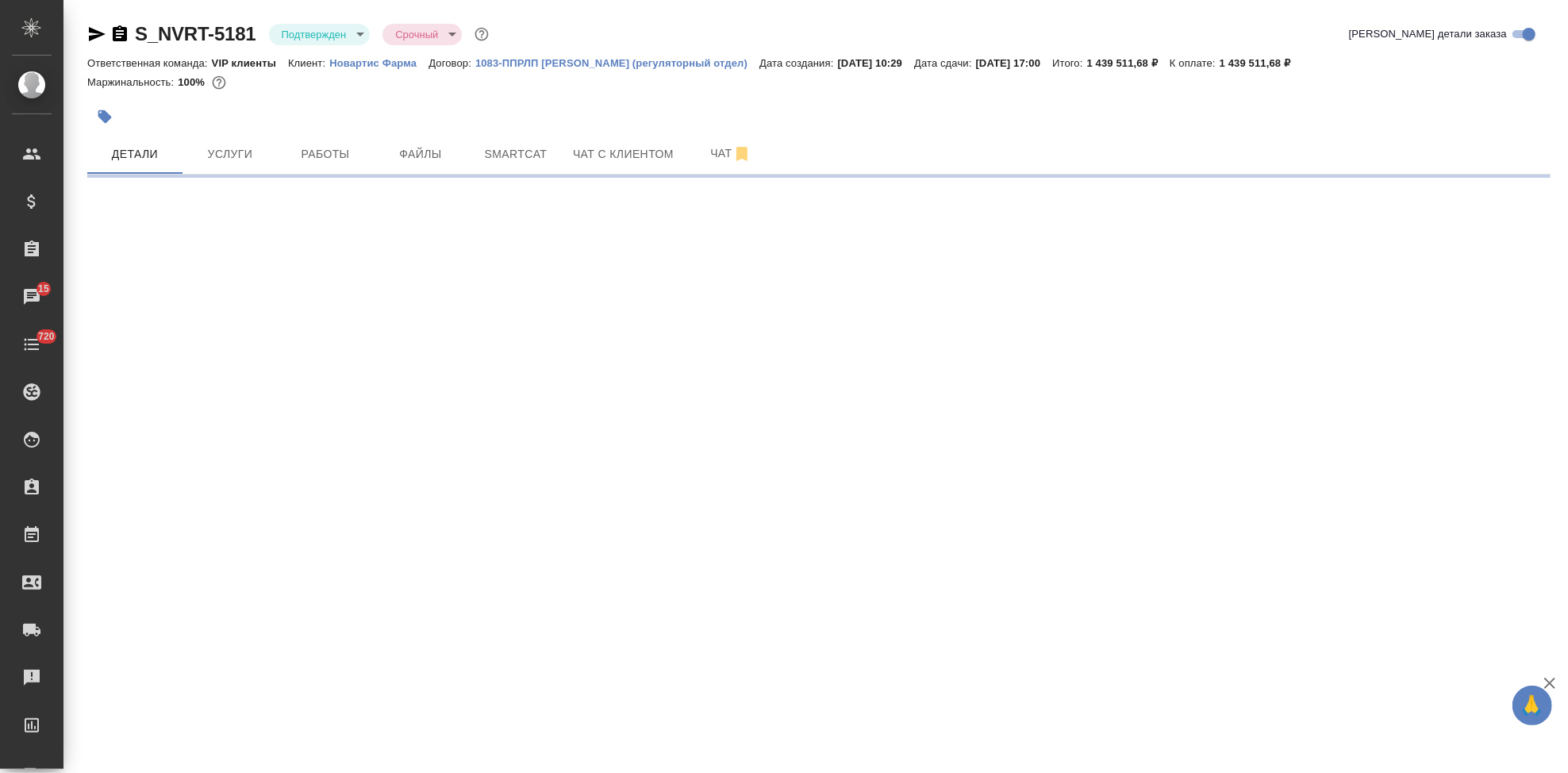
select select "RU"
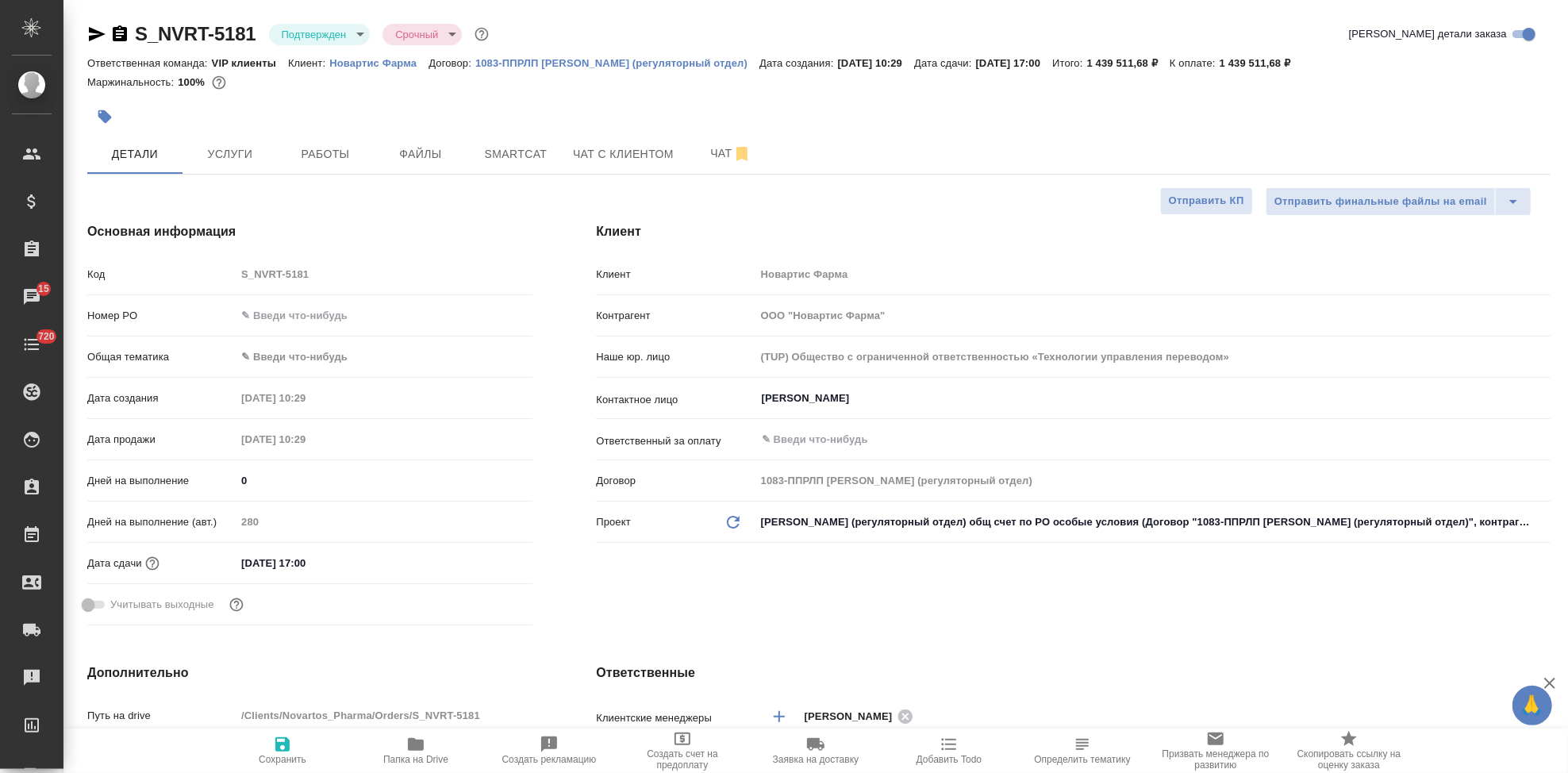
type textarea "x"
click at [722, 161] on span "Чат" at bounding box center [730, 154] width 76 height 20
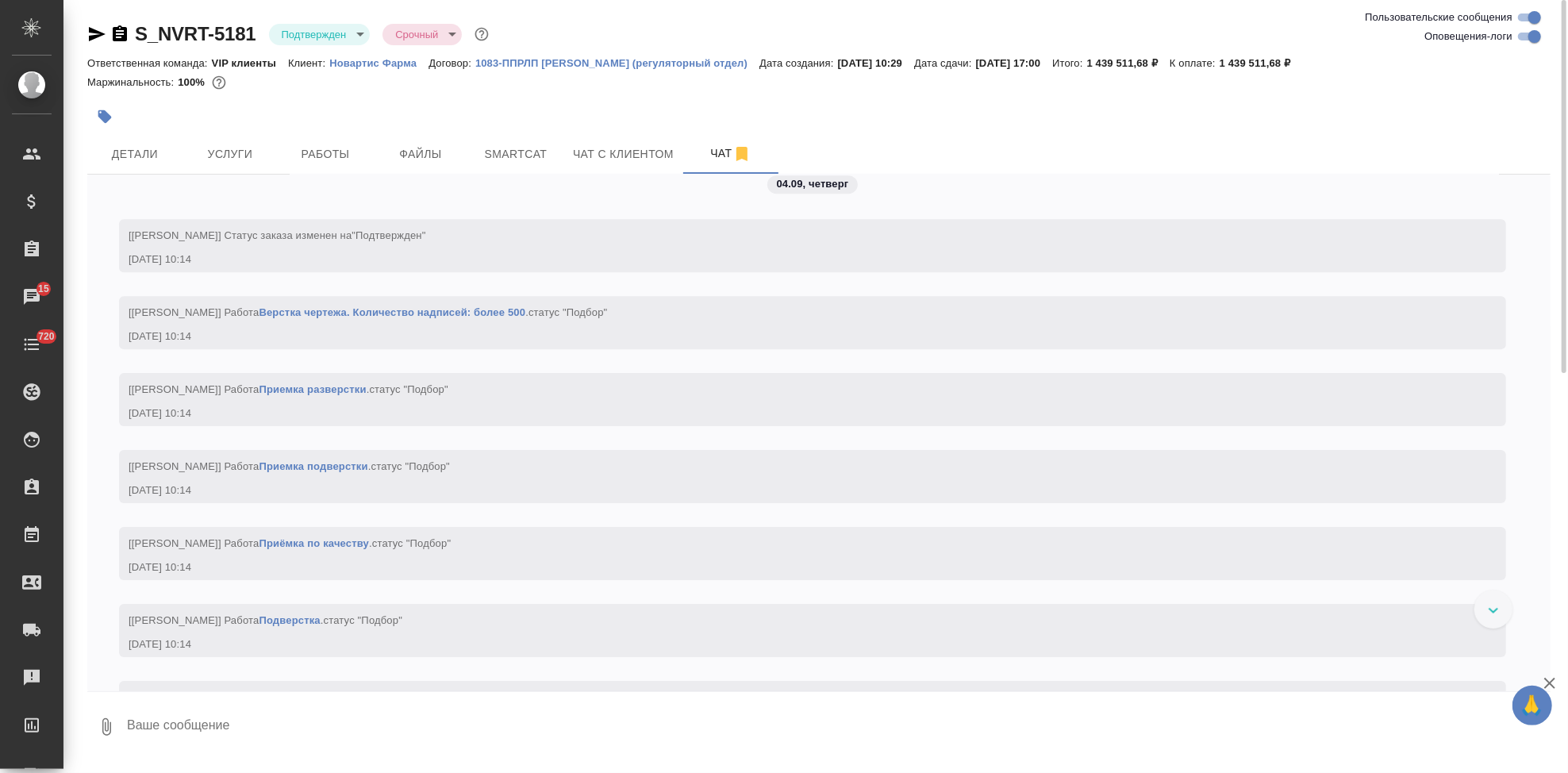
click at [445, 717] on textarea at bounding box center [839, 726] width 1426 height 54
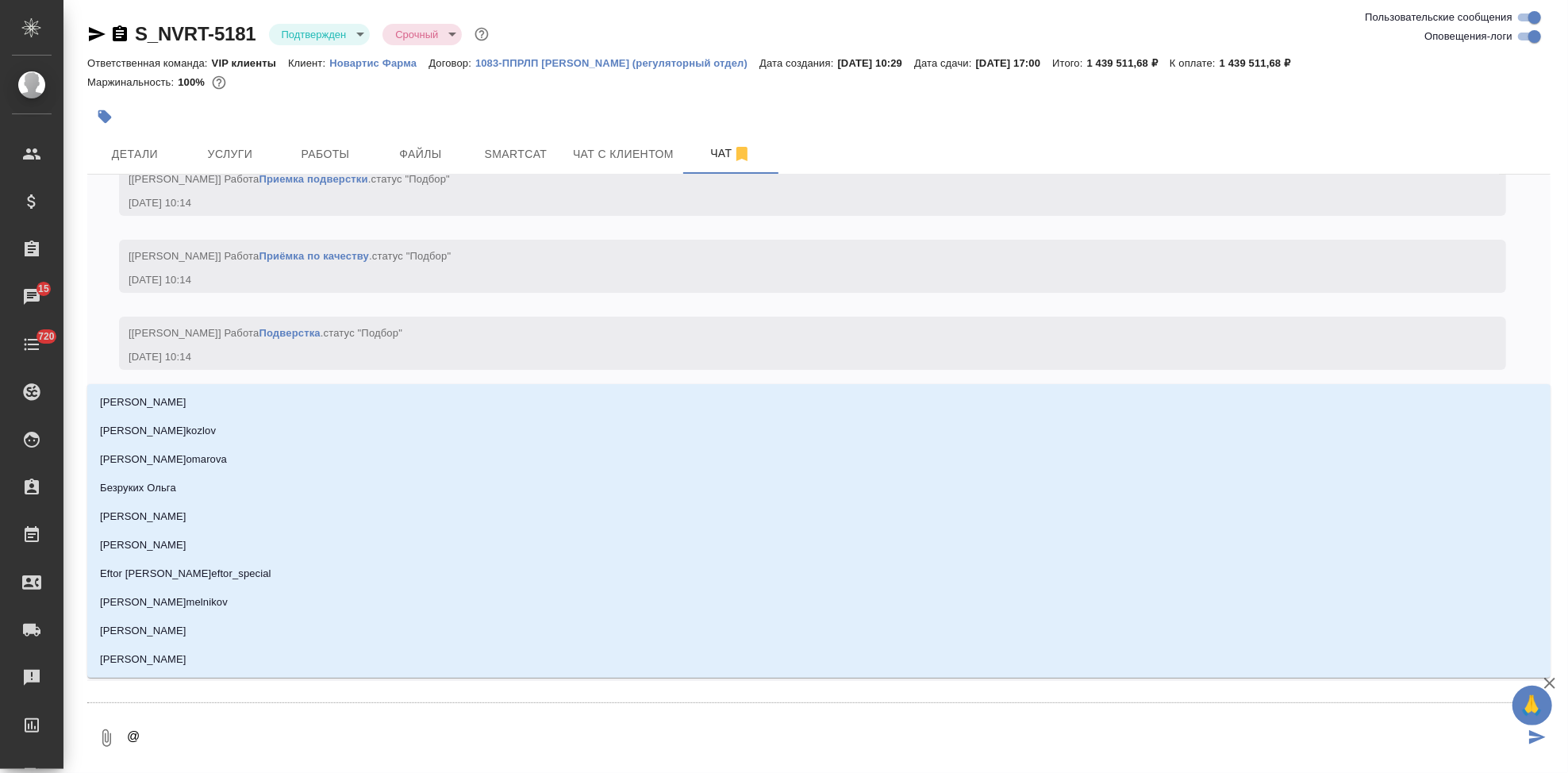
scroll to position [4173, 0]
type textarea "@г"
type input "г"
type textarea "@гр"
type input "гр"
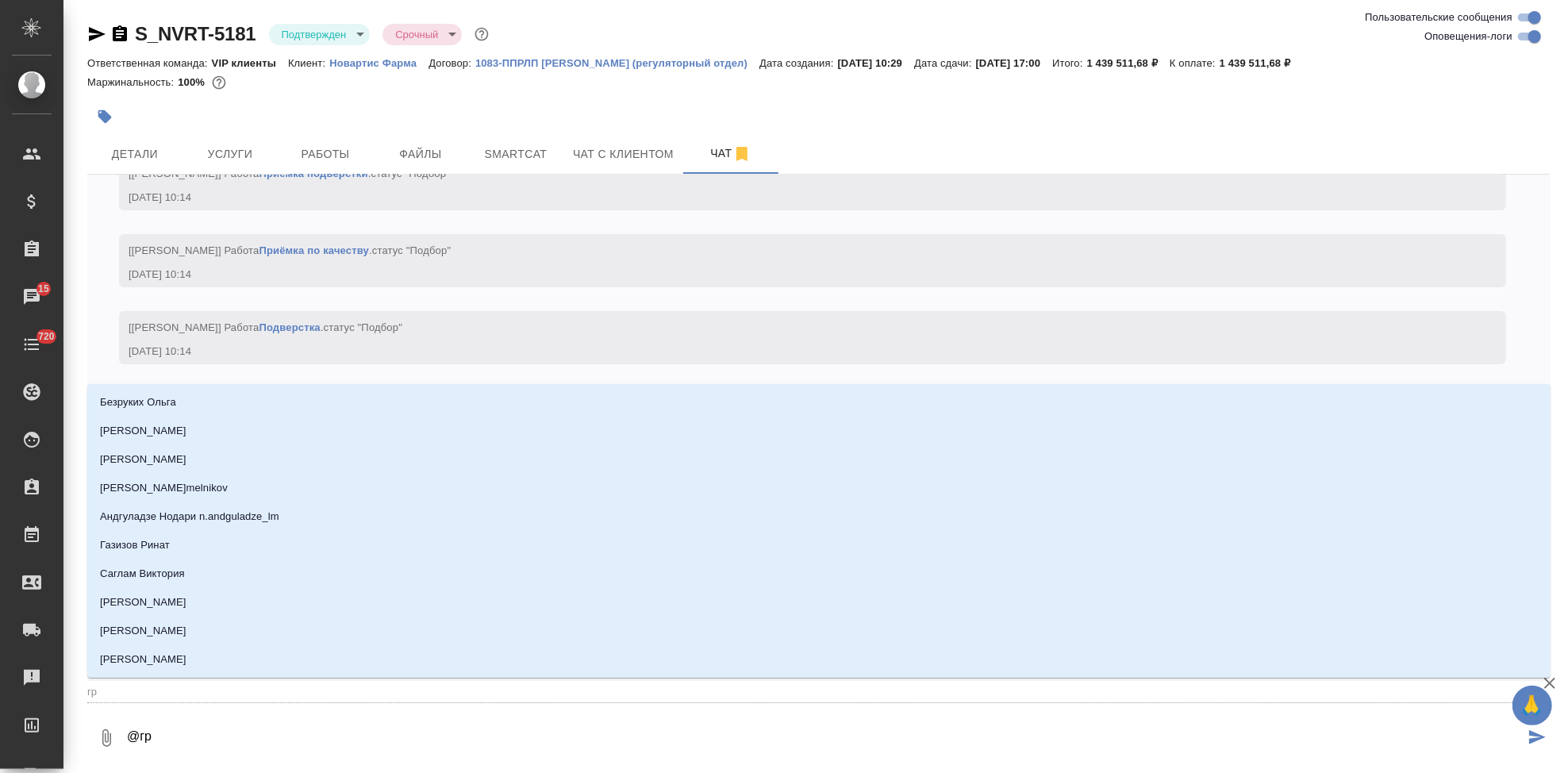
type textarea "@гра"
type input "гра"
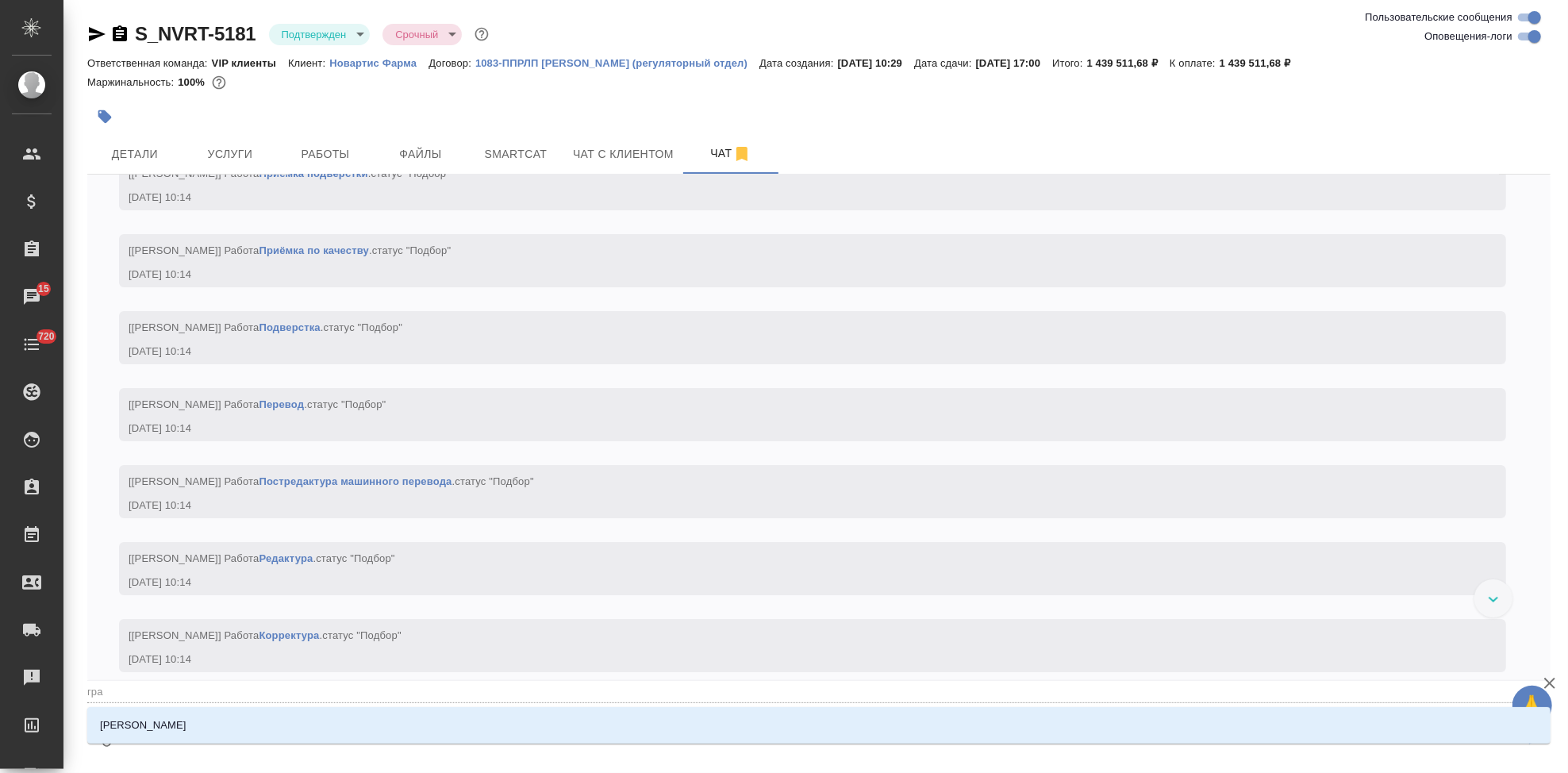
type textarea "@граб"
type input "граб"
type textarea "@грабк"
type input "грабк"
type textarea "@грабко"
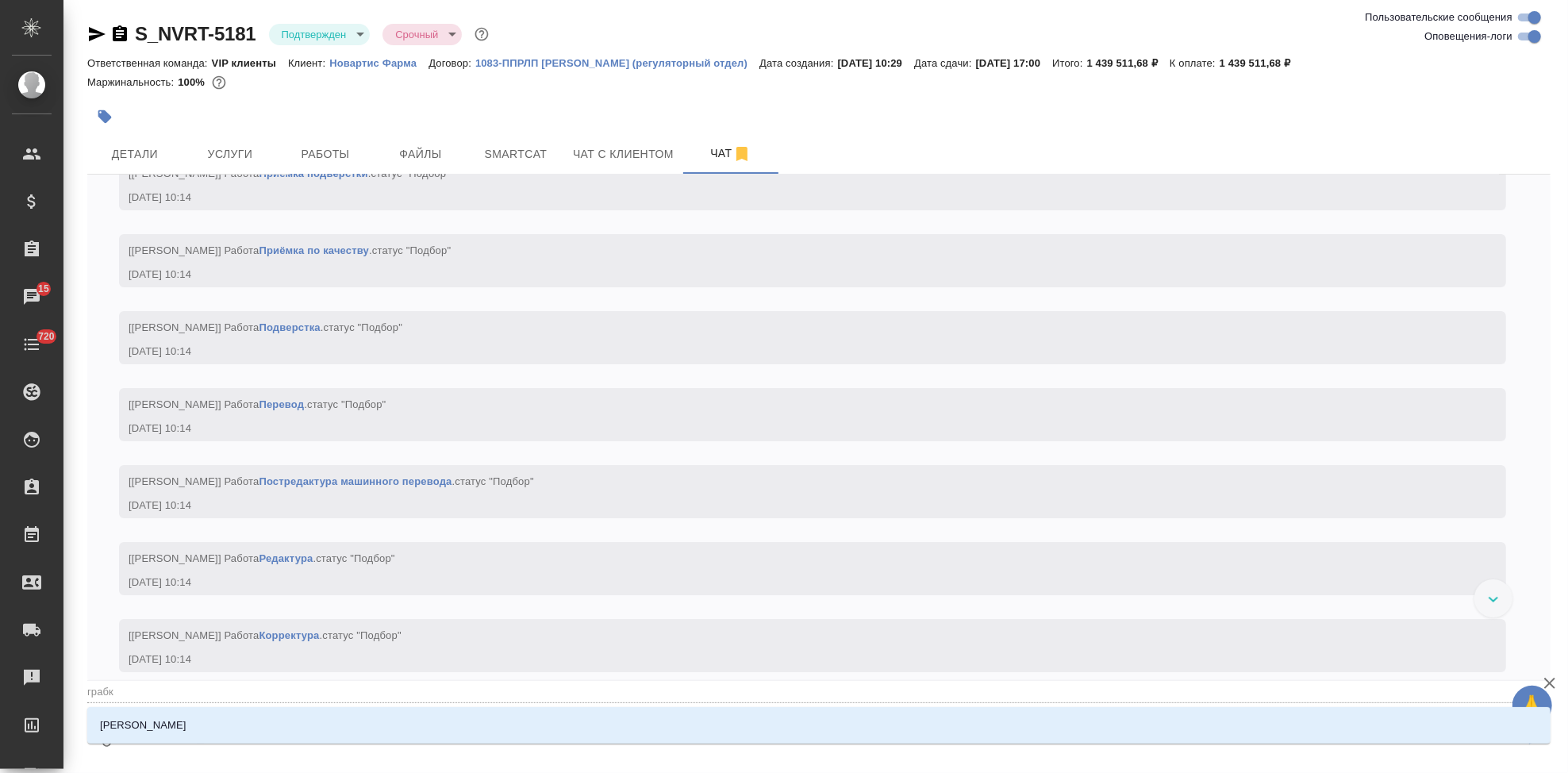
type input "грабко"
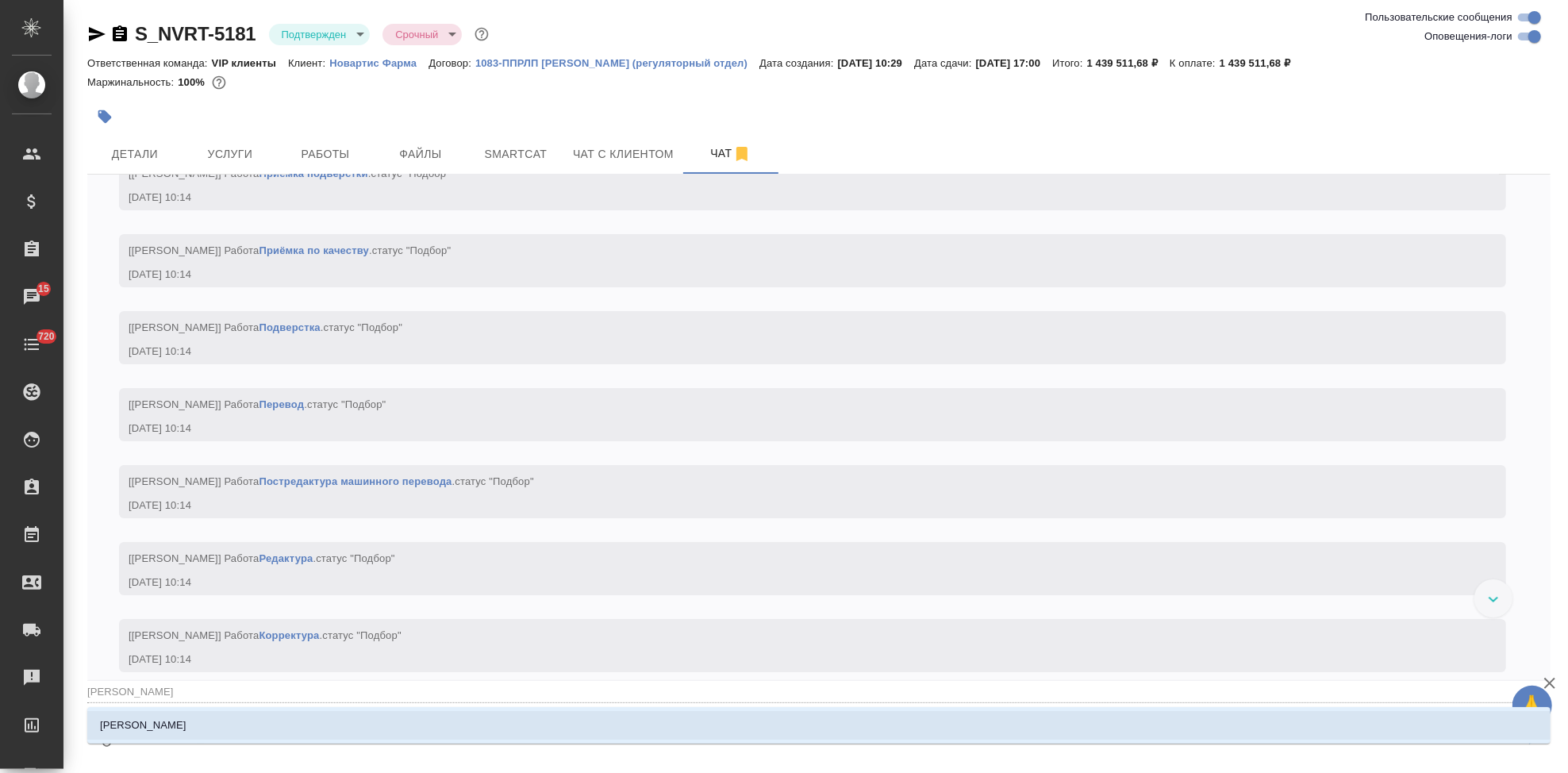
click at [536, 731] on li "[PERSON_NAME]" at bounding box center [818, 724] width 1464 height 28
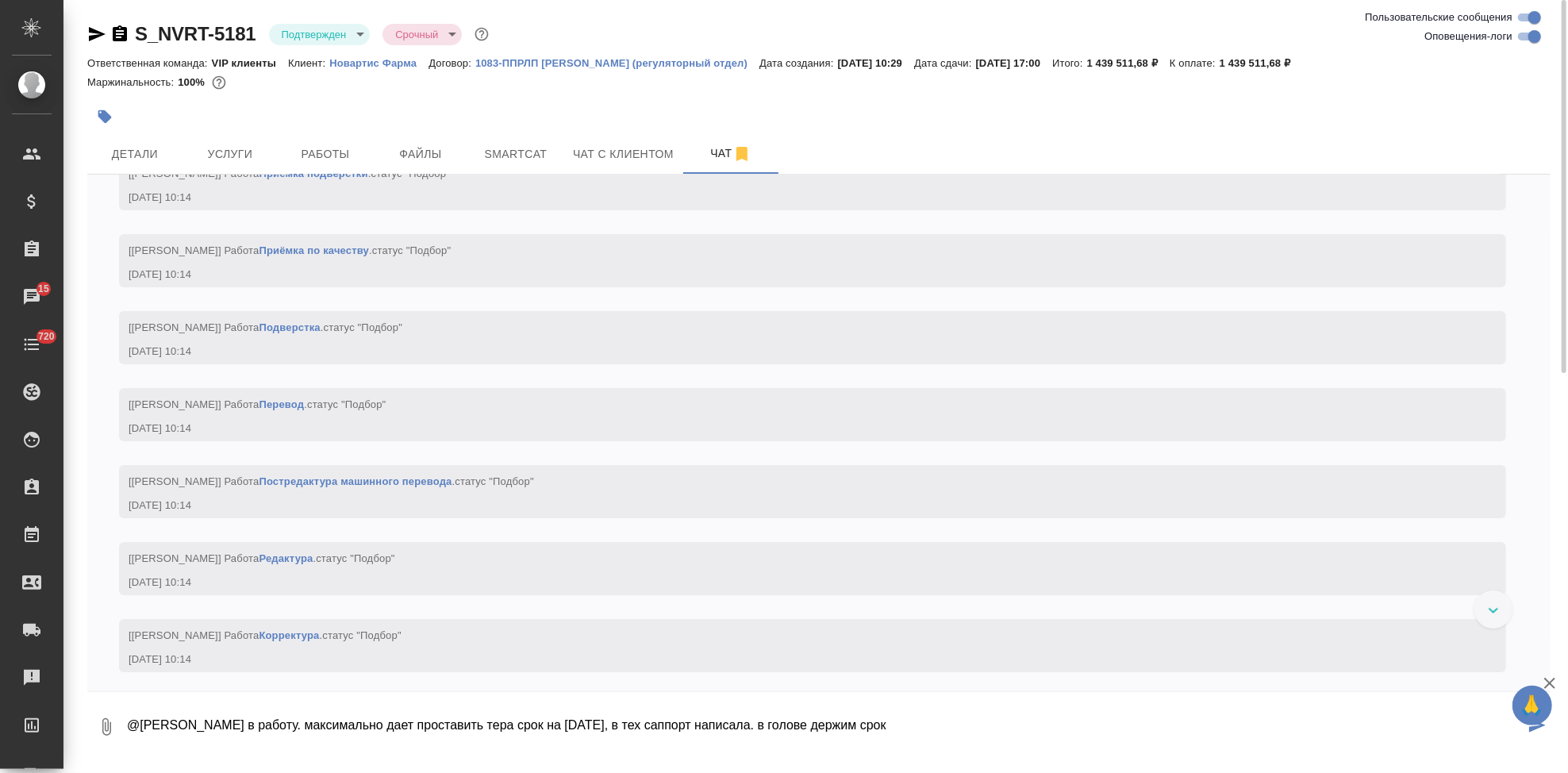
click at [946, 728] on textarea "@Грабко Мария в работу. максимально дает проставить тера срок на 2 ноября, в те…" at bounding box center [825, 726] width 1399 height 54
type textarea "@Грабко Мария в работу. максимально дает проставить тера срок на 2 ноября, в те…"
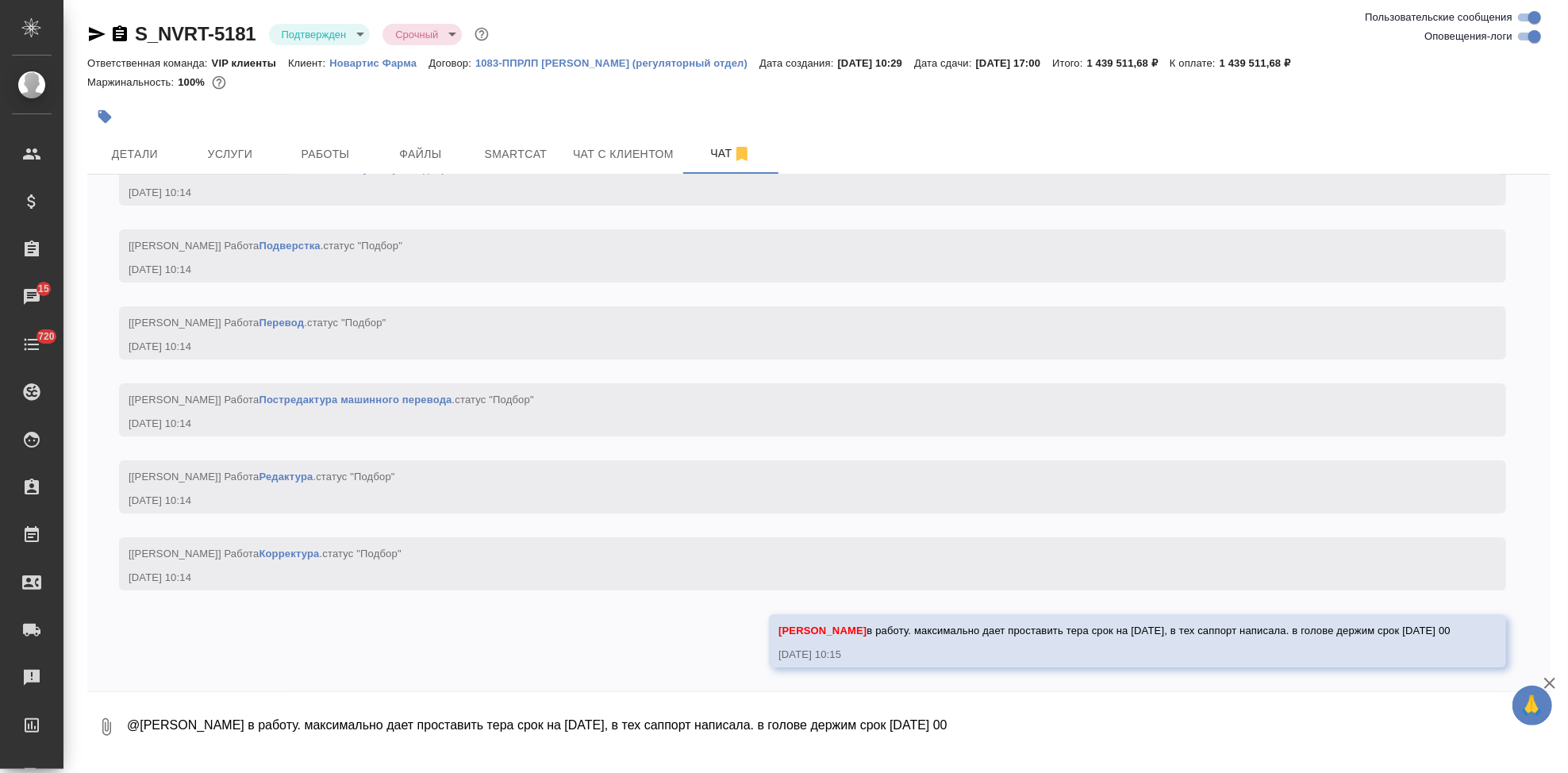
scroll to position [4317, 0]
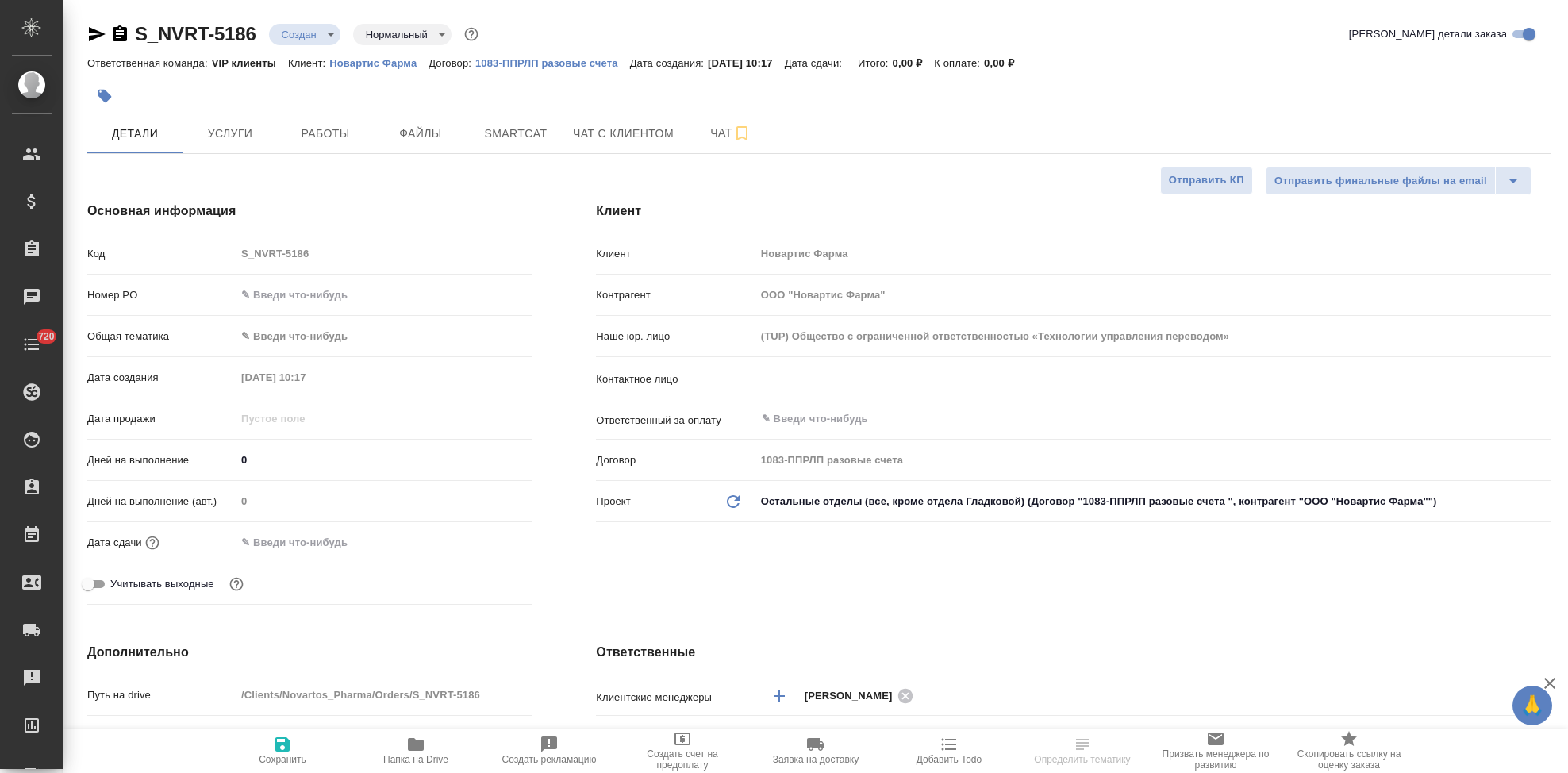
select select "RU"
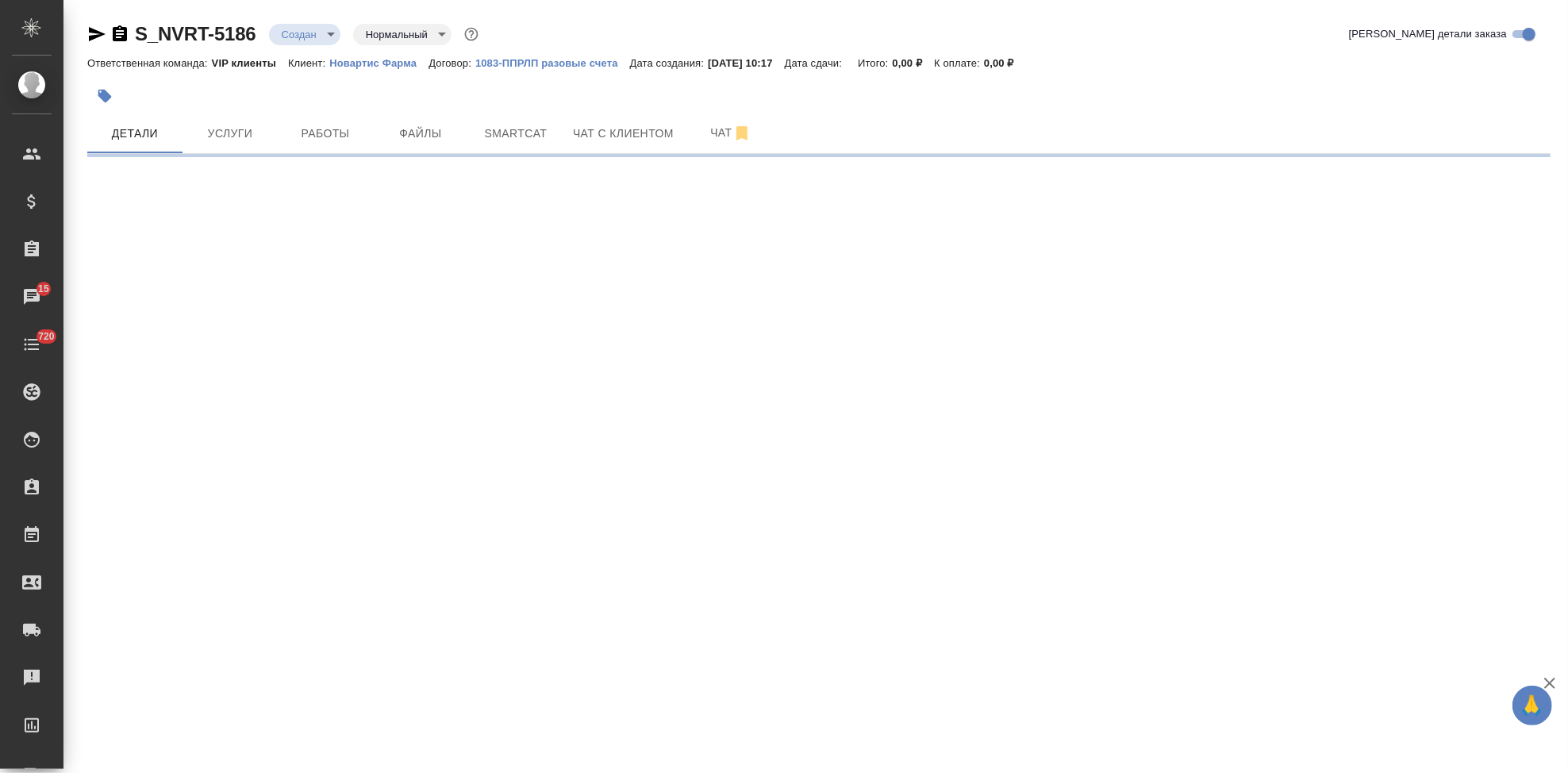
select select "RU"
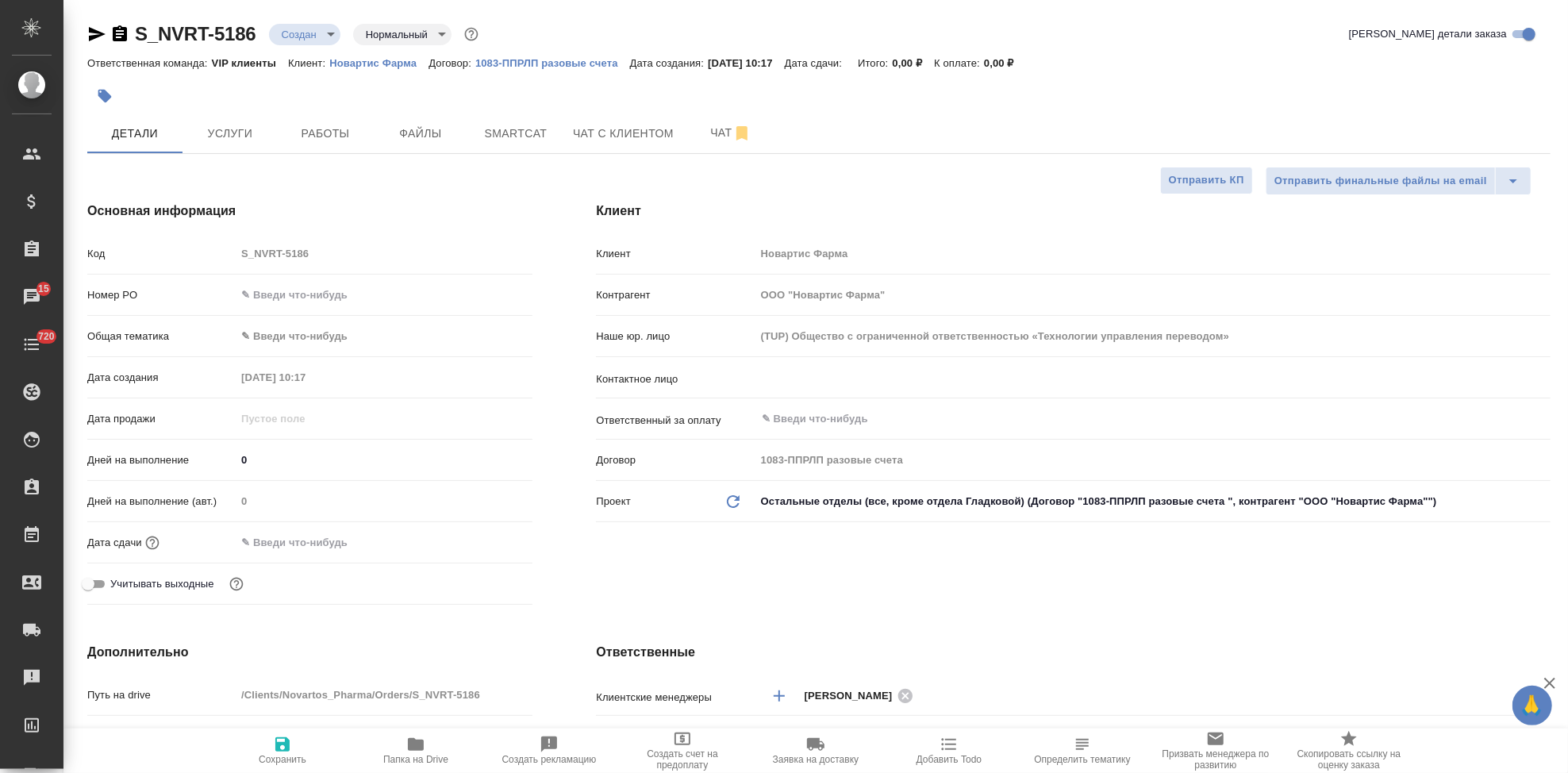
type textarea "x"
click at [828, 388] on div "​" at bounding box center [1154, 377] width 795 height 28
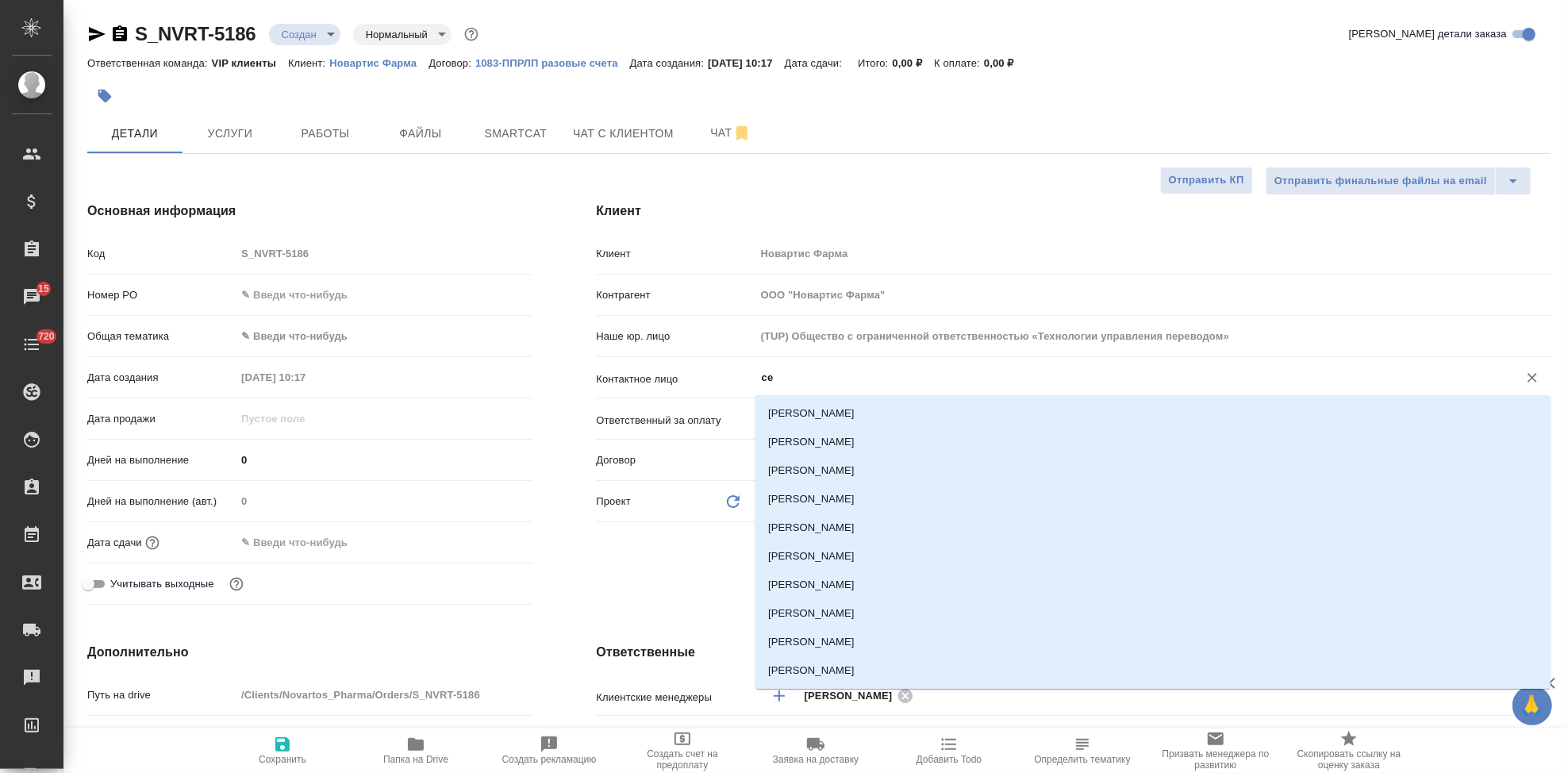
type input "с"
type textarea "x"
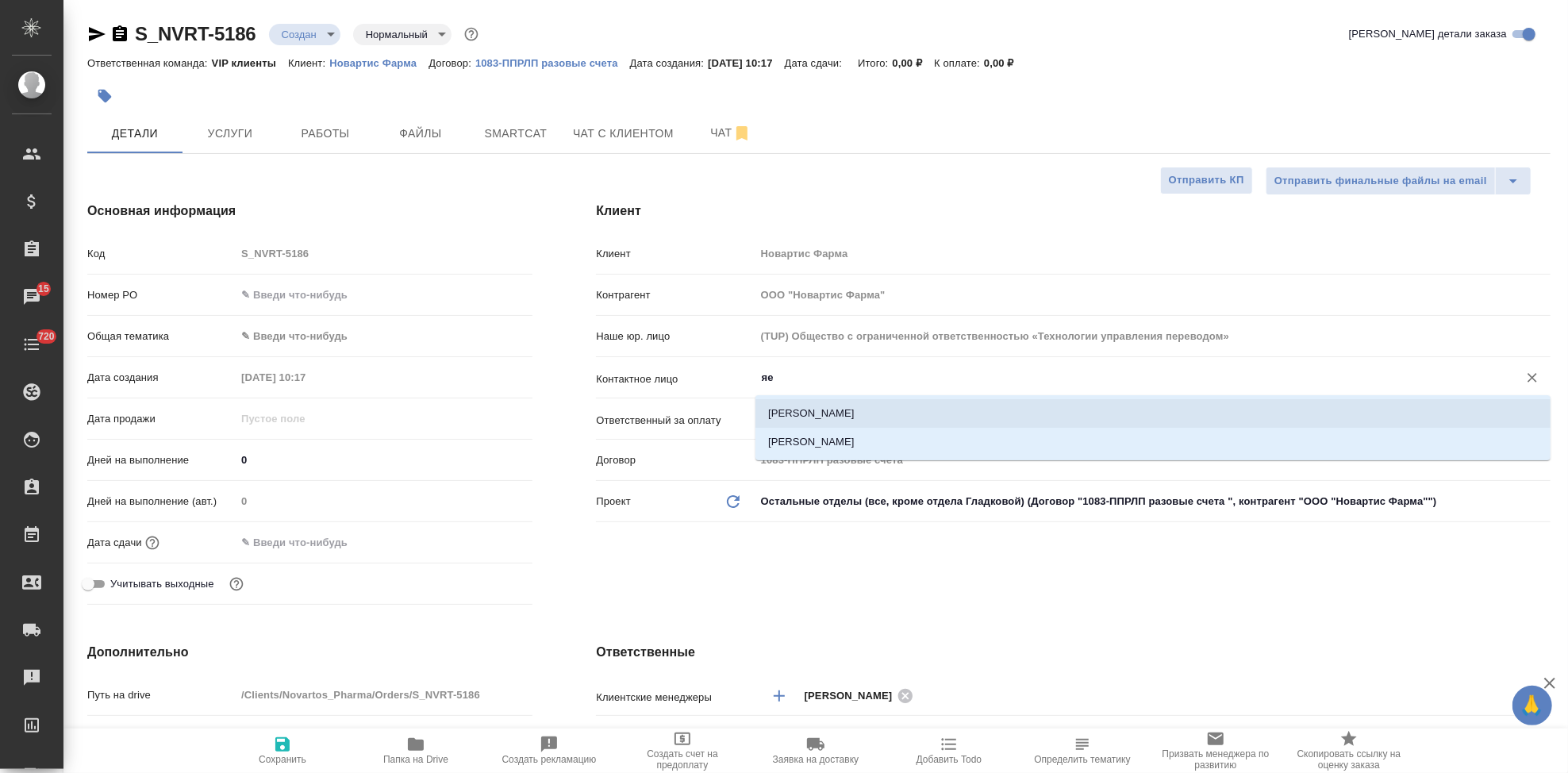
type input "я"
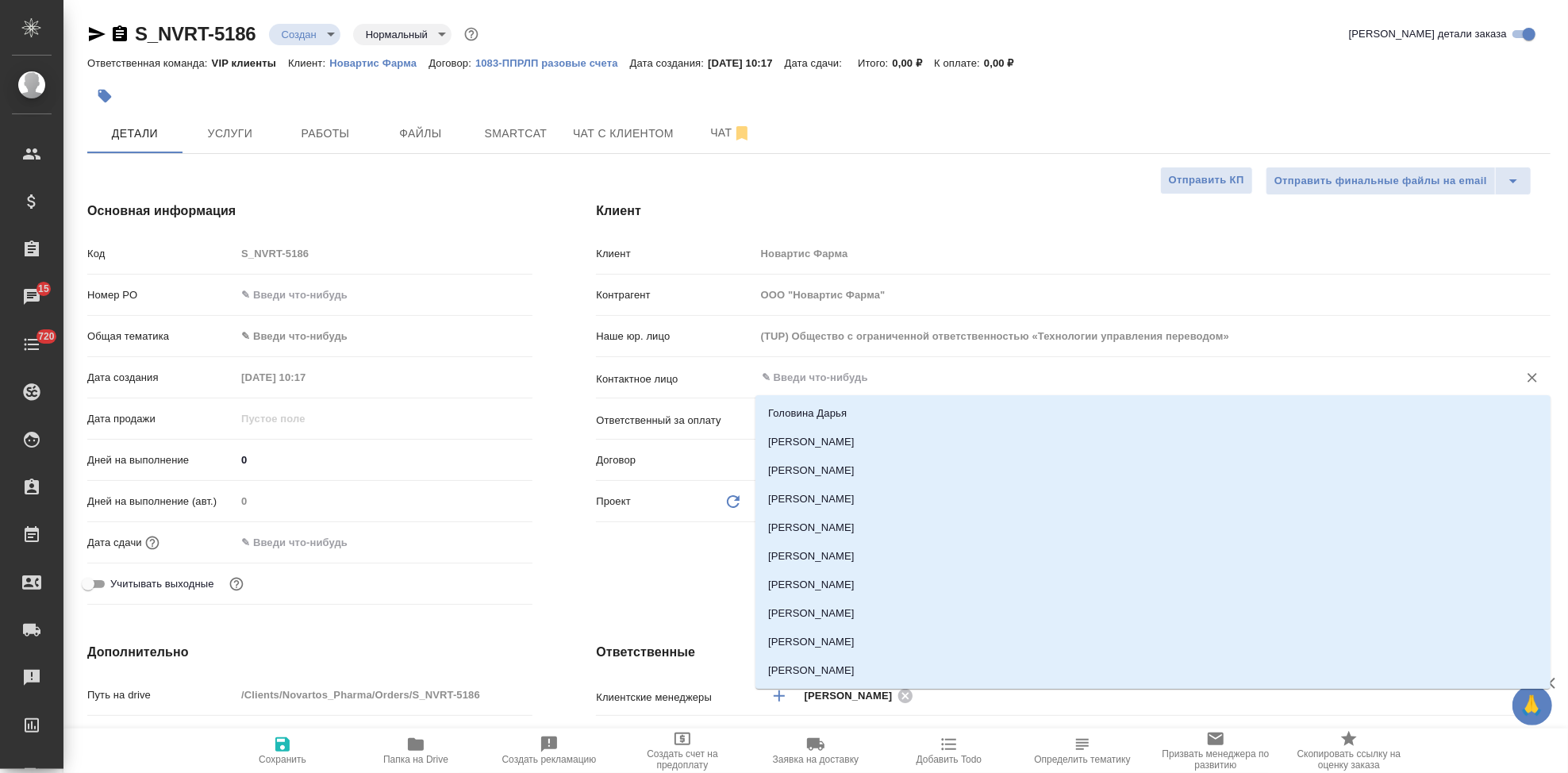
type textarea "x"
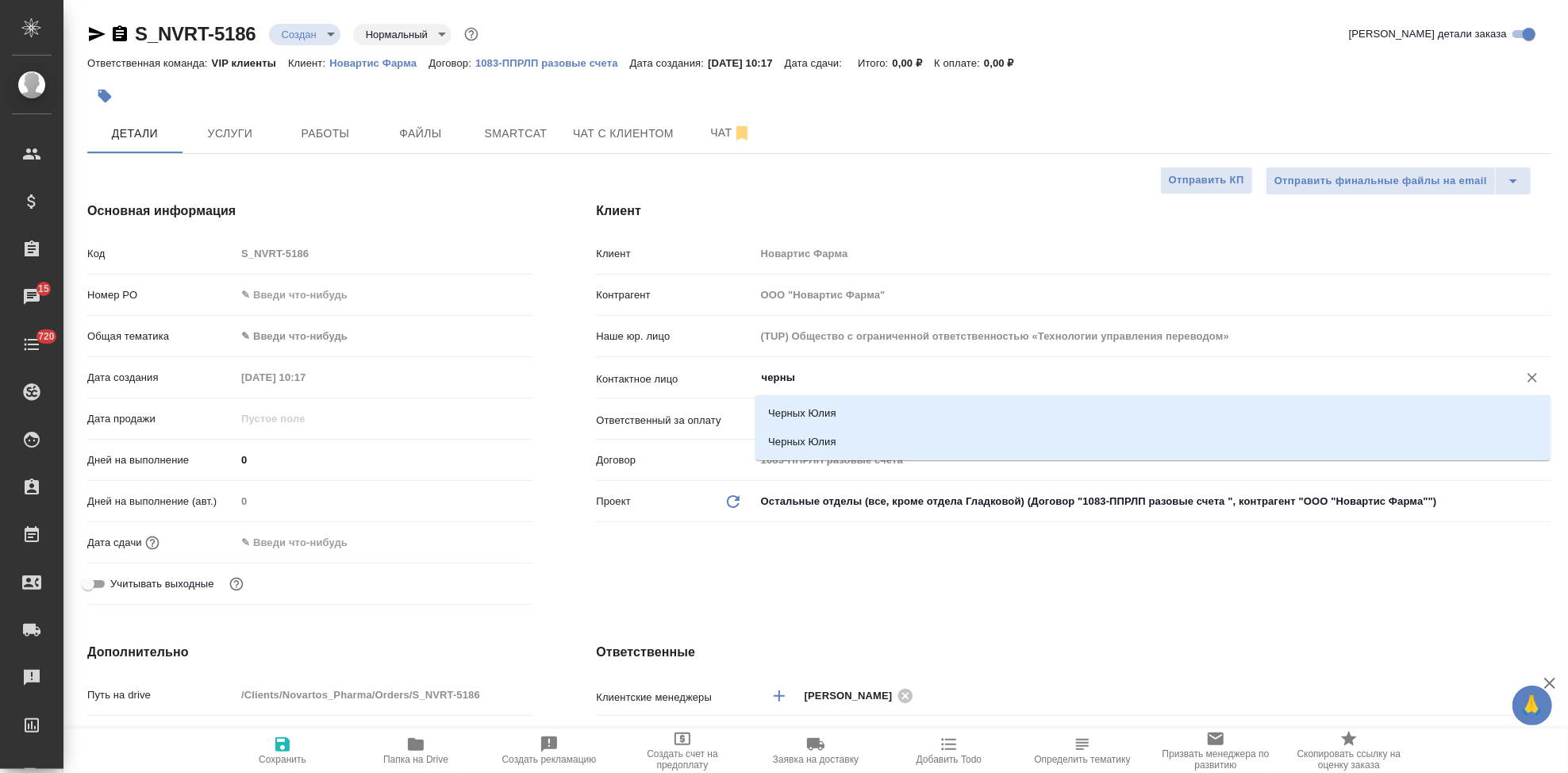
type input "черных"
type textarea "x"
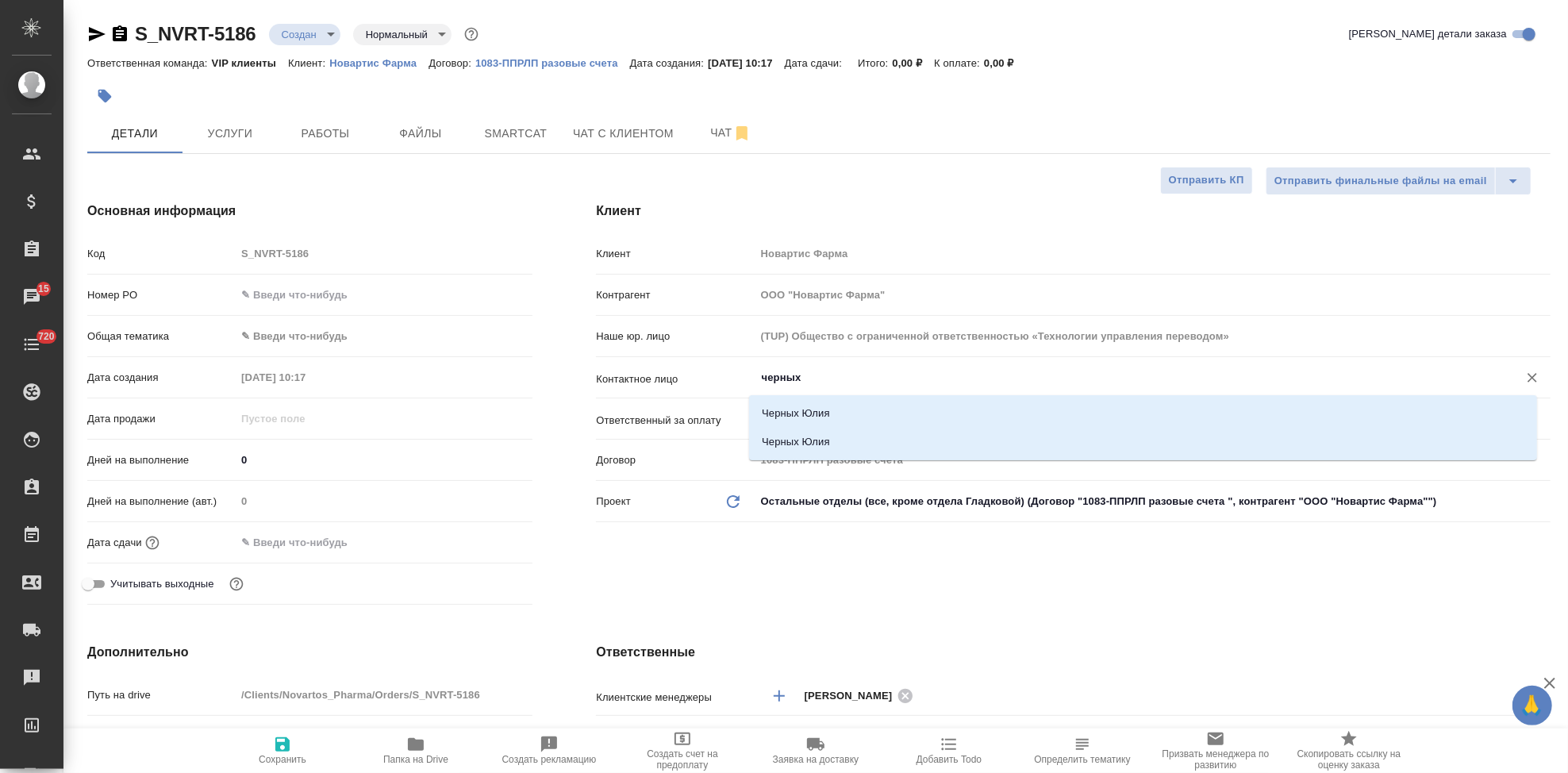
type textarea "x"
click at [810, 418] on li "Черных Юлия" at bounding box center [1144, 413] width 788 height 28
type input "Черных Юлия"
type textarea "x"
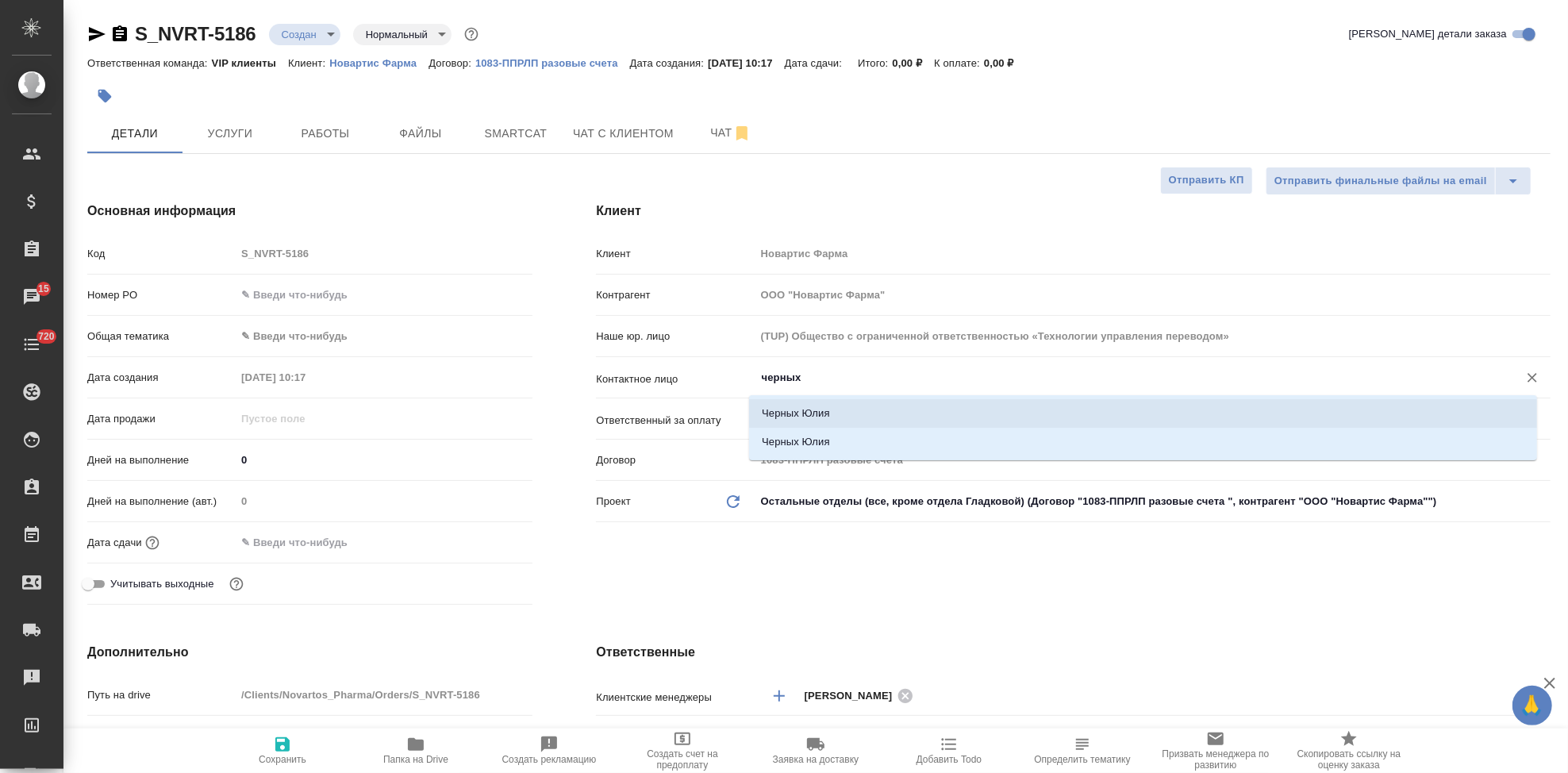
type textarea "x"
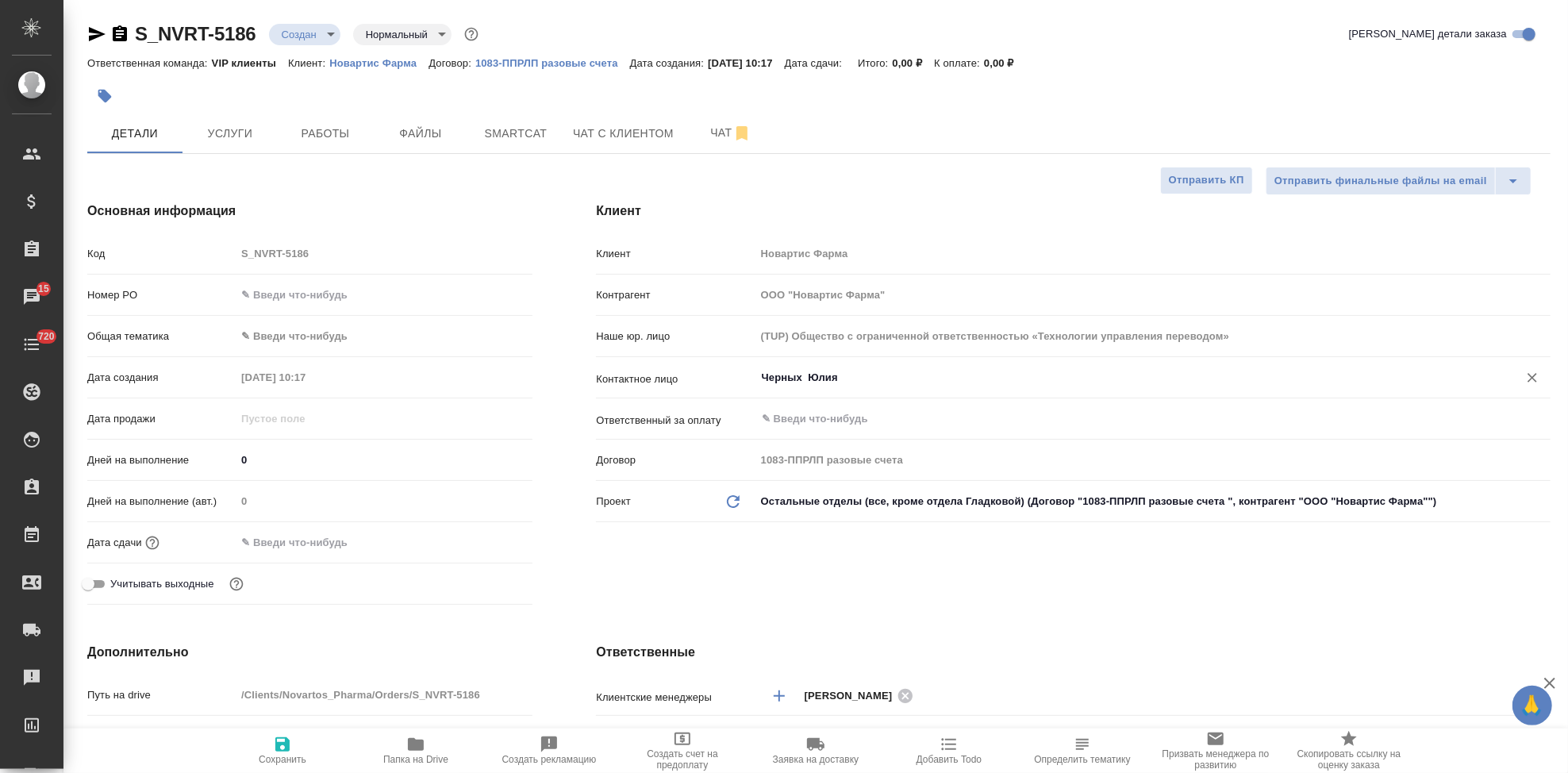
type input "Черных Юлия"
click at [288, 743] on icon "button" at bounding box center [283, 745] width 15 height 15
type textarea "x"
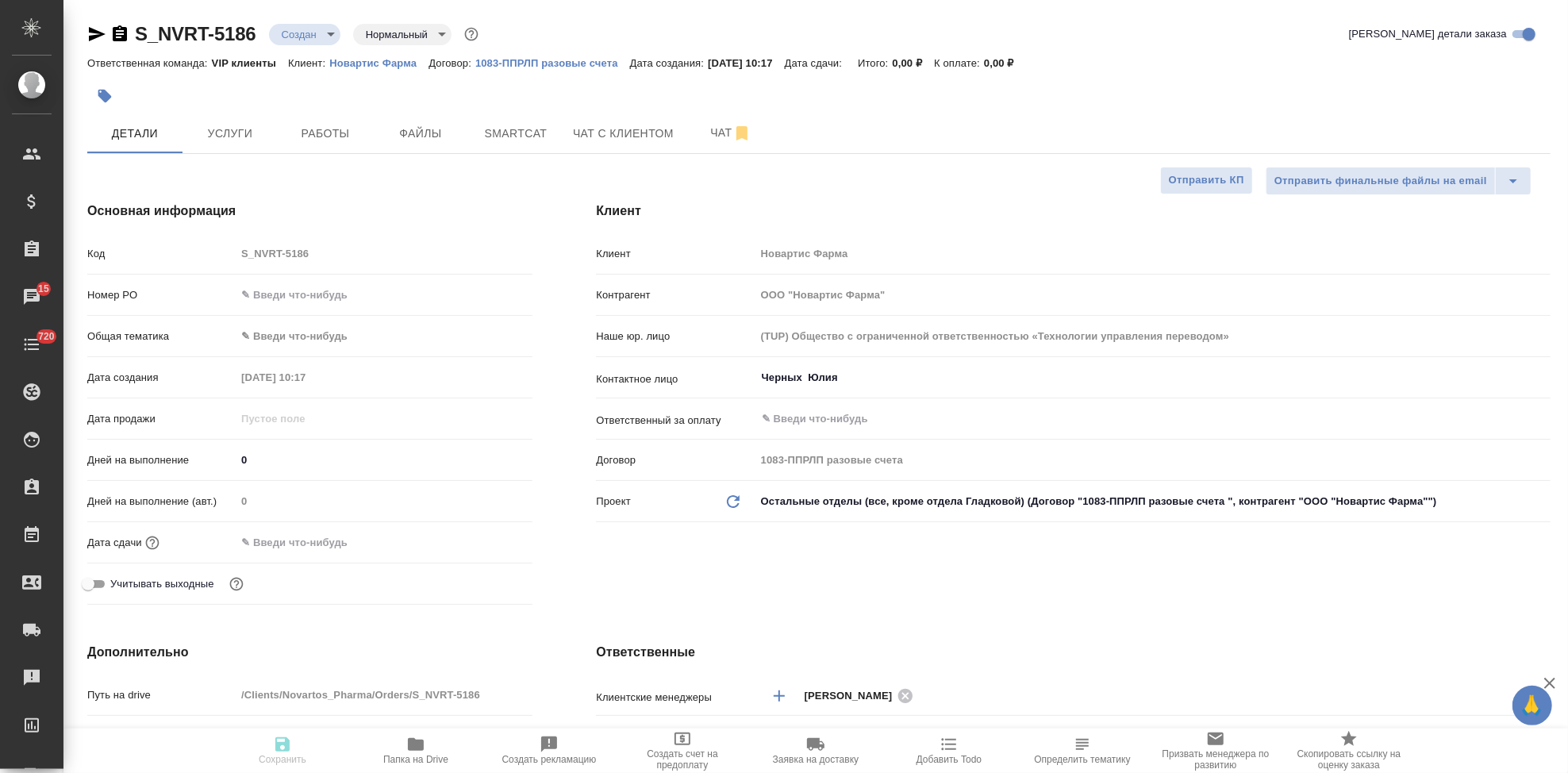
type textarea "x"
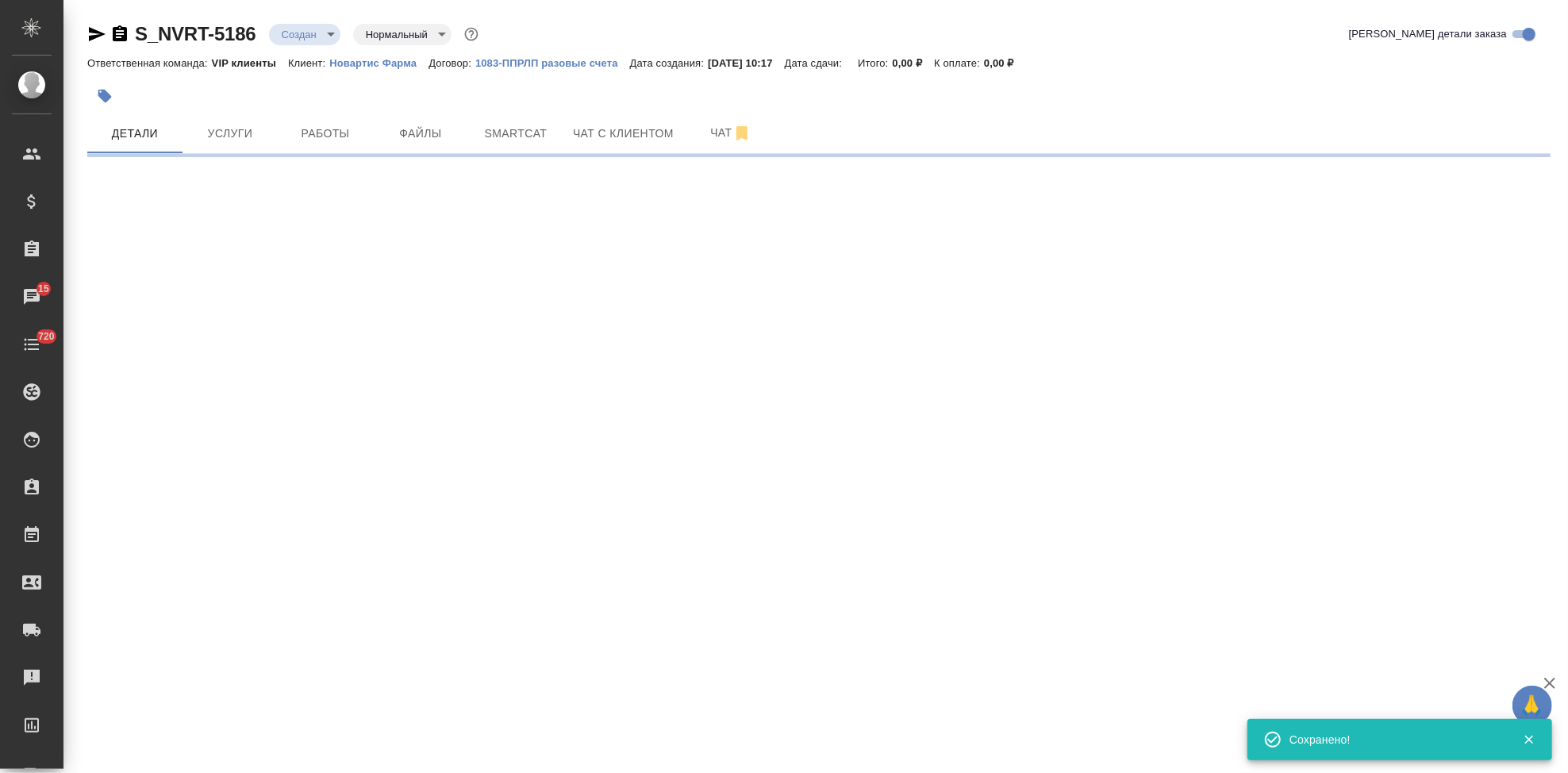
select select "RU"
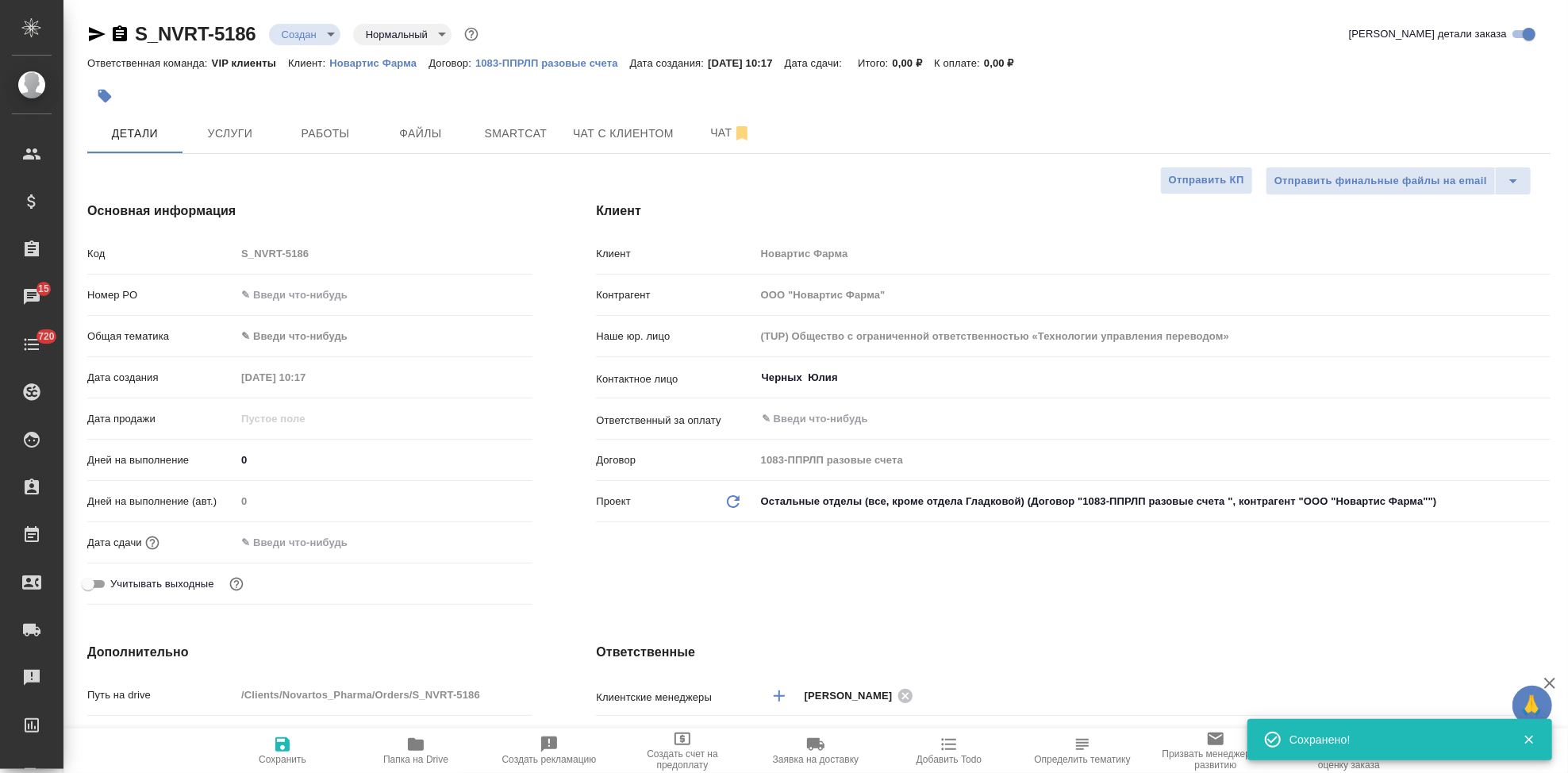
type textarea "x"
click at [301, 540] on input "text" at bounding box center [306, 541] width 139 height 23
click at [477, 543] on icon "button" at bounding box center [487, 540] width 19 height 19
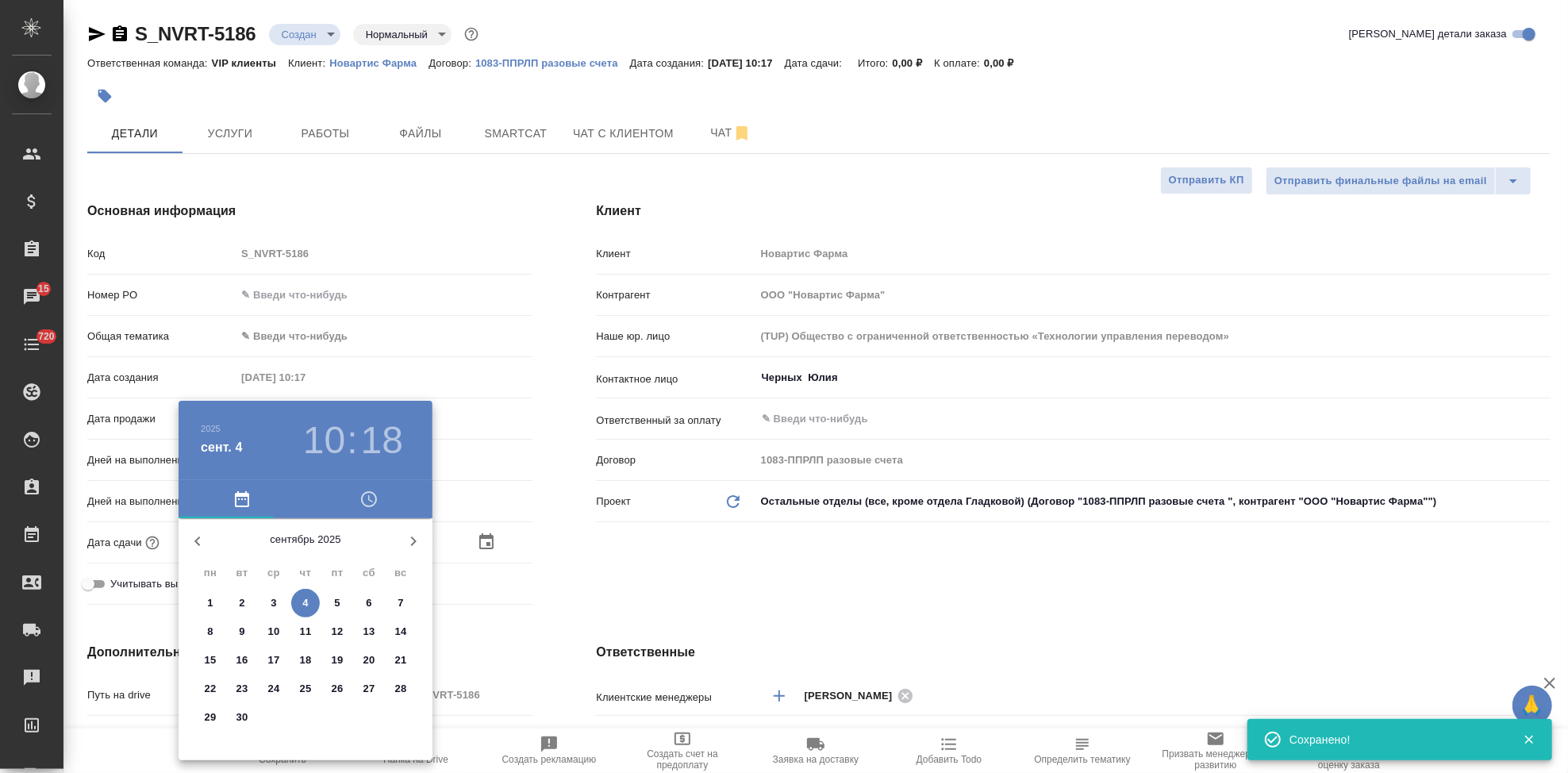
click at [331, 602] on span "5" at bounding box center [337, 603] width 28 height 16
type input "05.09.2025 10:18"
type textarea "x"
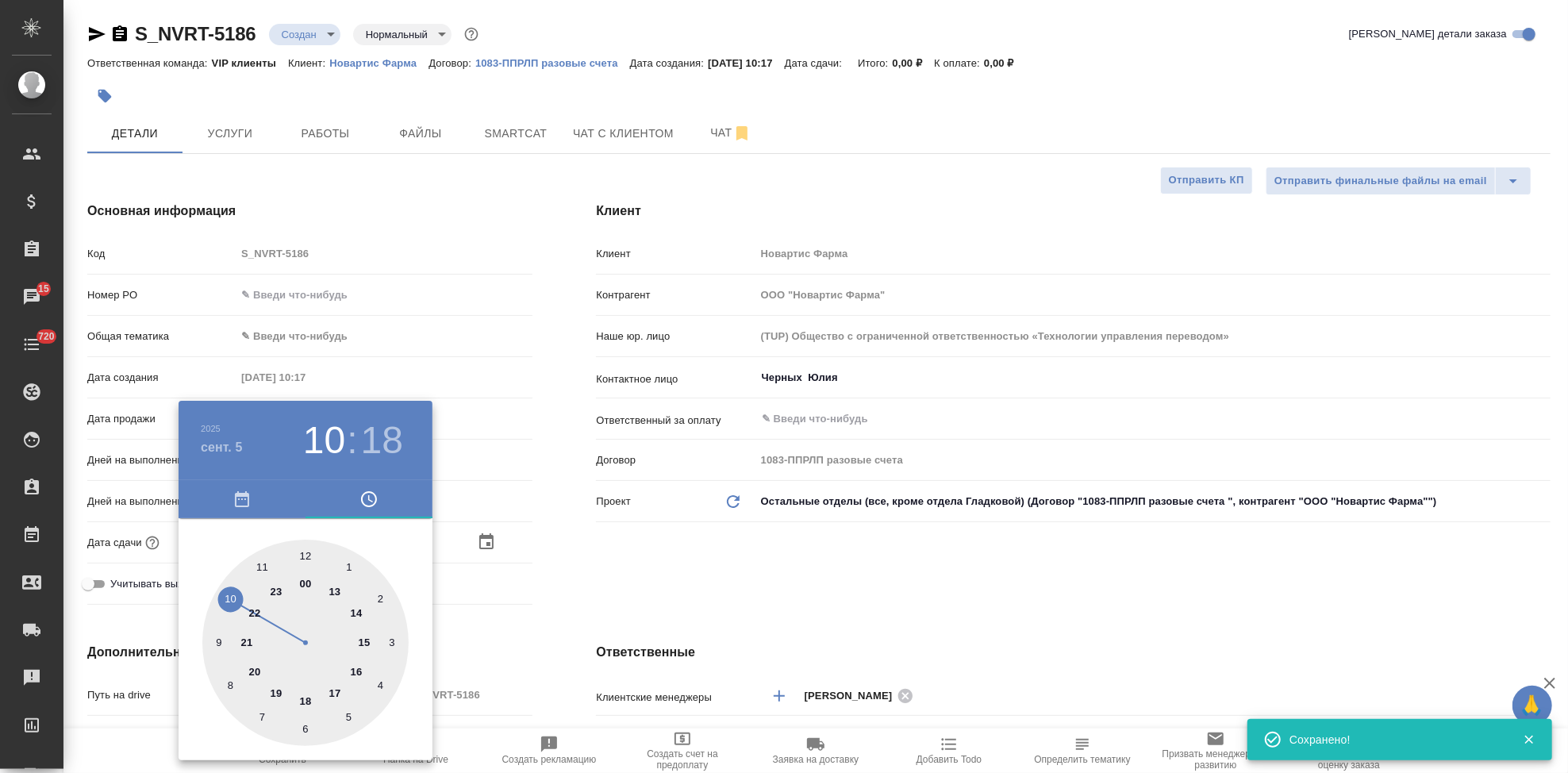
type input "05.09.2025 12:18"
type textarea "x"
click at [301, 548] on div at bounding box center [305, 642] width 206 height 206
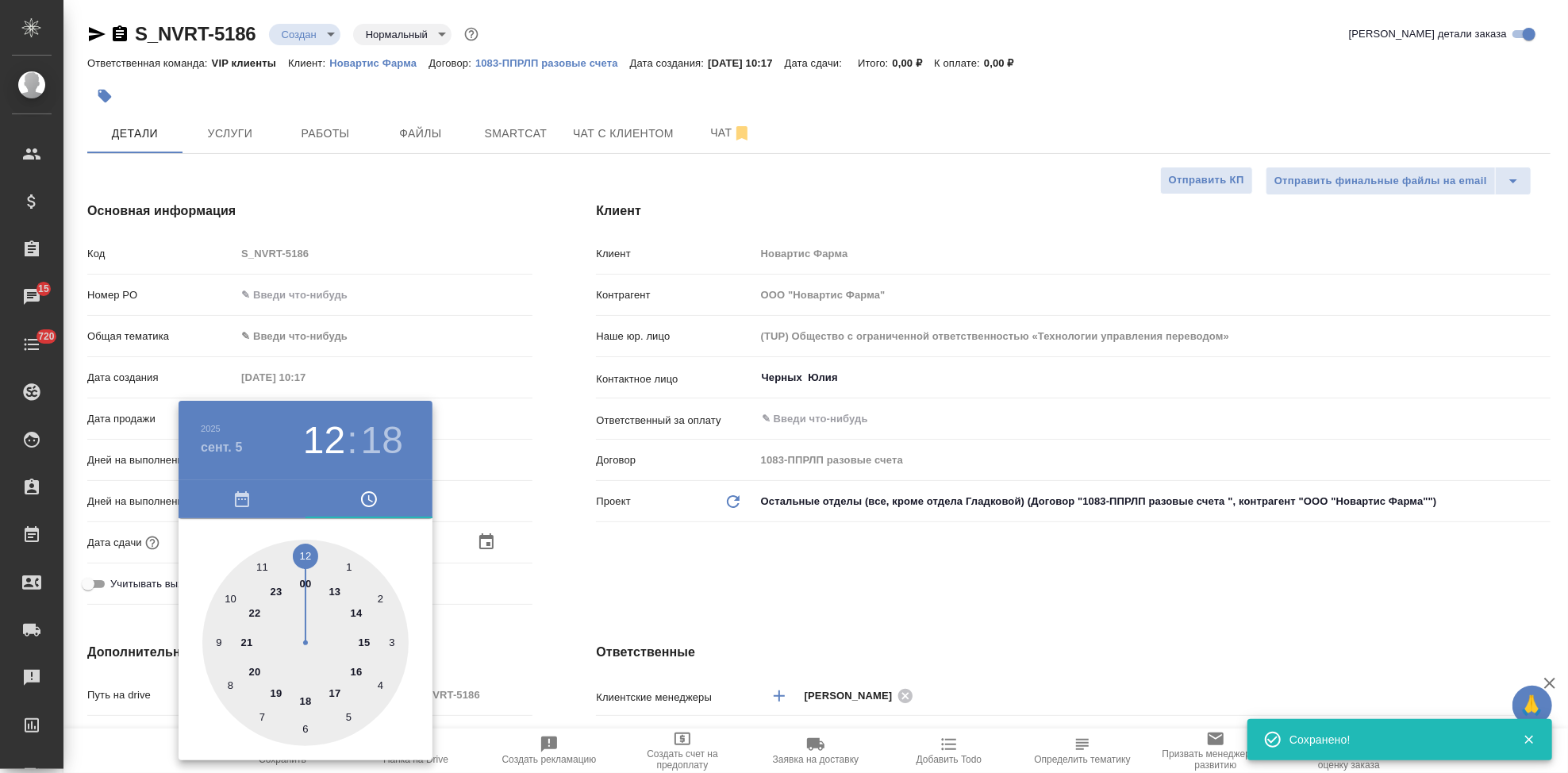
type textarea "x"
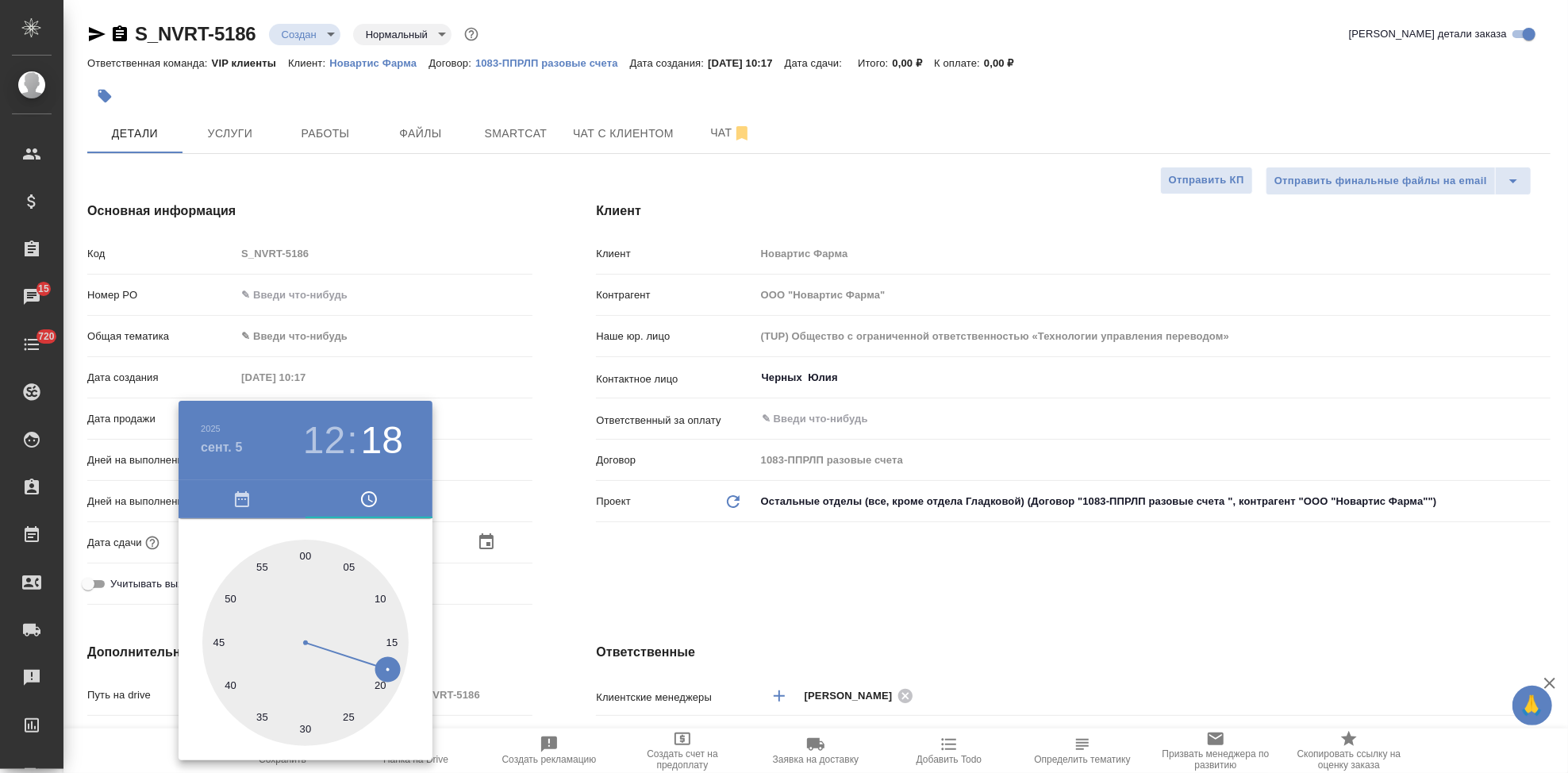
type input "05.09.2025 12:02"
type textarea "x"
type input "05.09.2025 12:01"
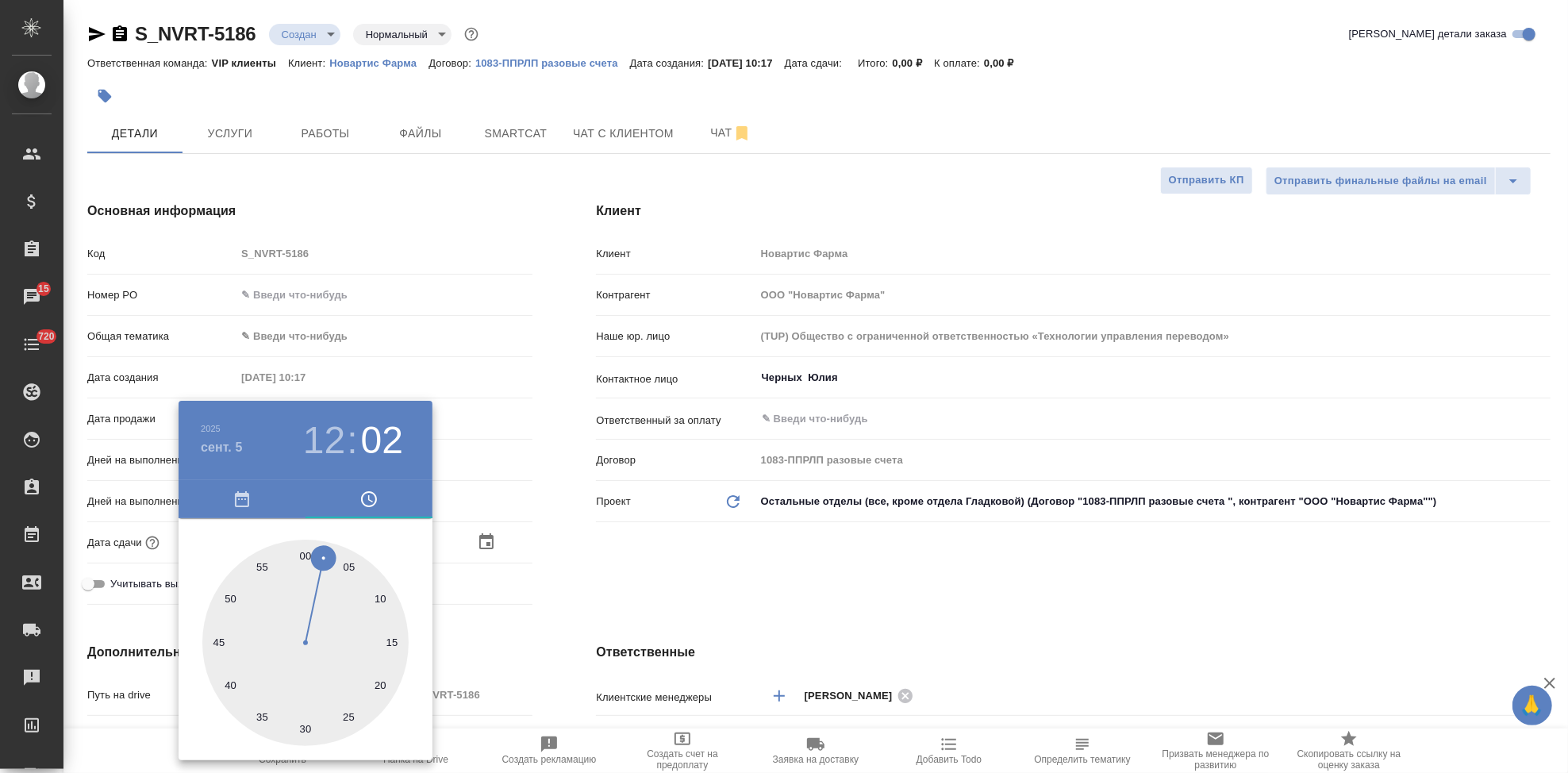
type textarea "x"
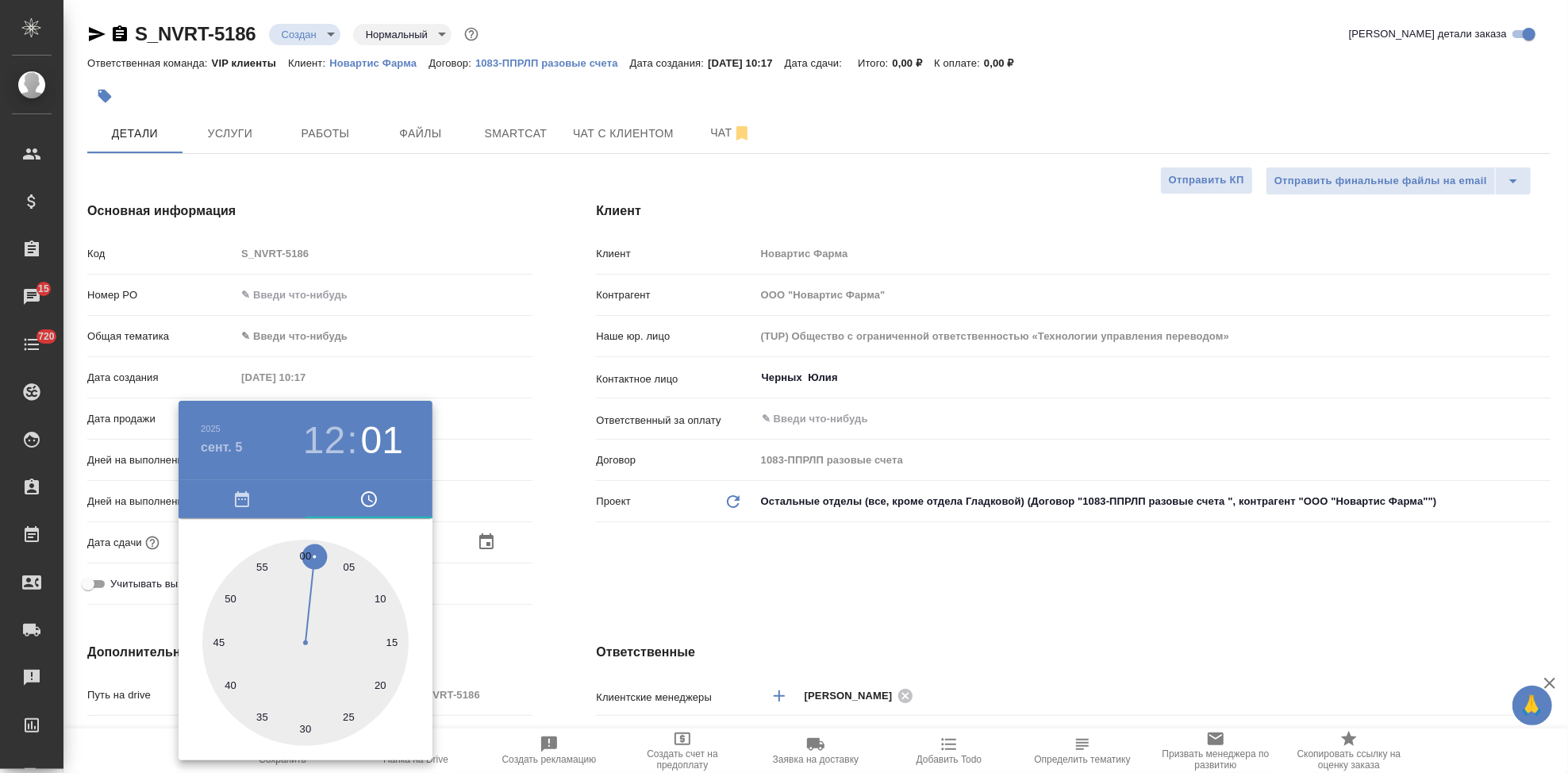
type textarea "x"
type input "05.09.2025 12:00"
type textarea "x"
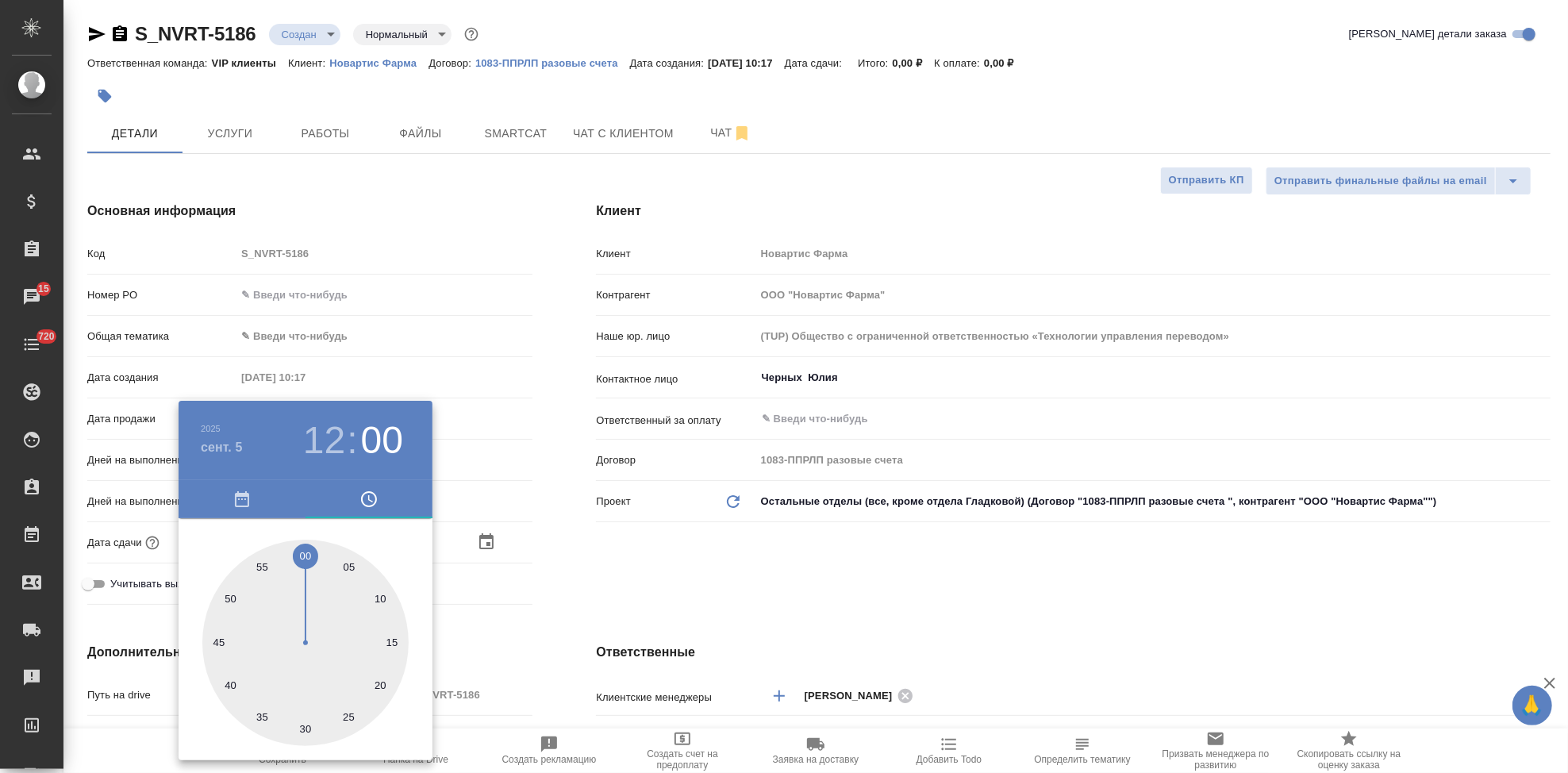
drag, startPoint x: 320, startPoint y: 570, endPoint x: 302, endPoint y: 550, distance: 26.9
click at [302, 550] on div at bounding box center [305, 642] width 206 height 206
type textarea "x"
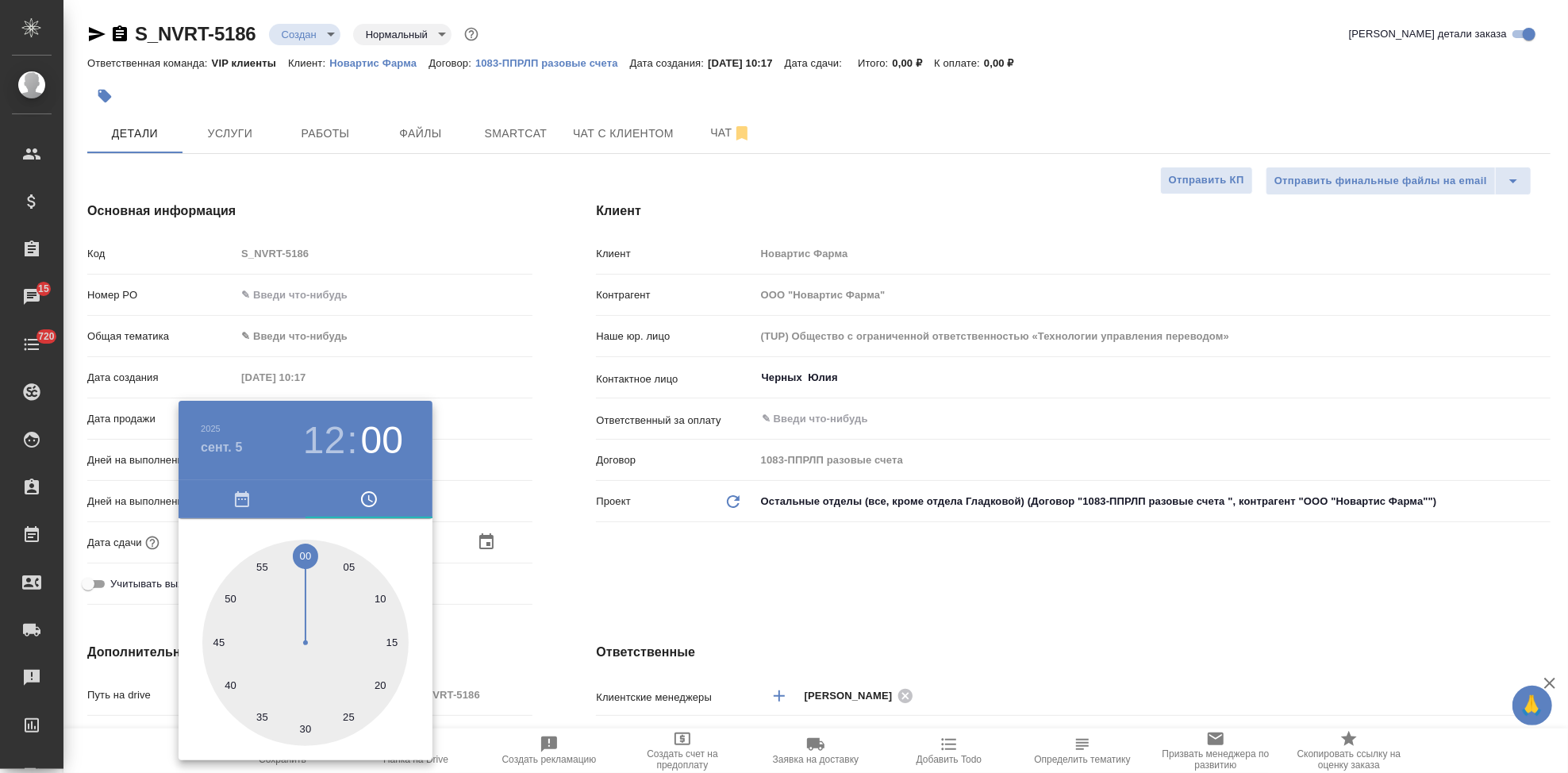
type textarea "x"
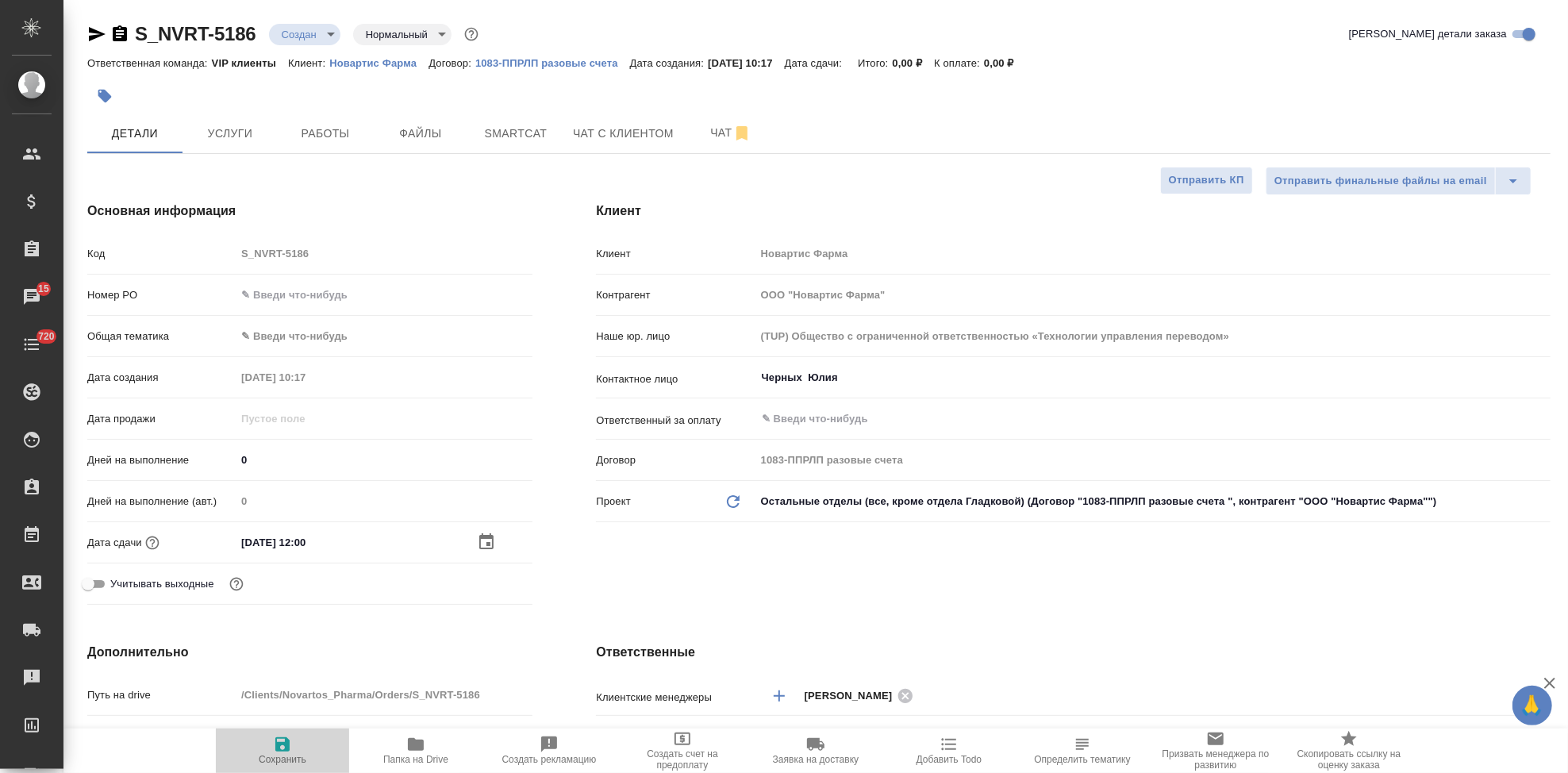
click at [280, 740] on icon "button" at bounding box center [282, 744] width 19 height 19
type textarea "x"
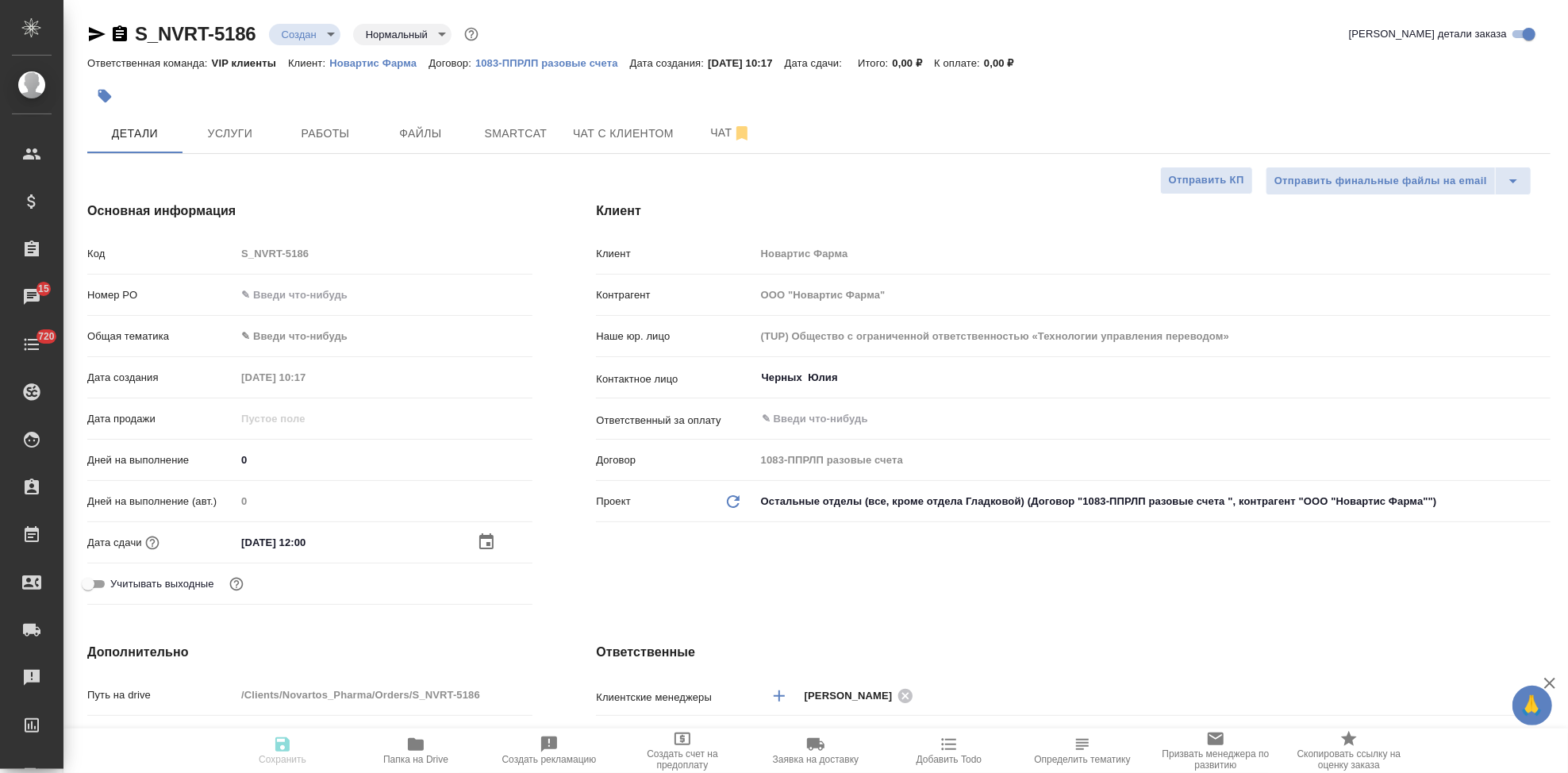
type textarea "x"
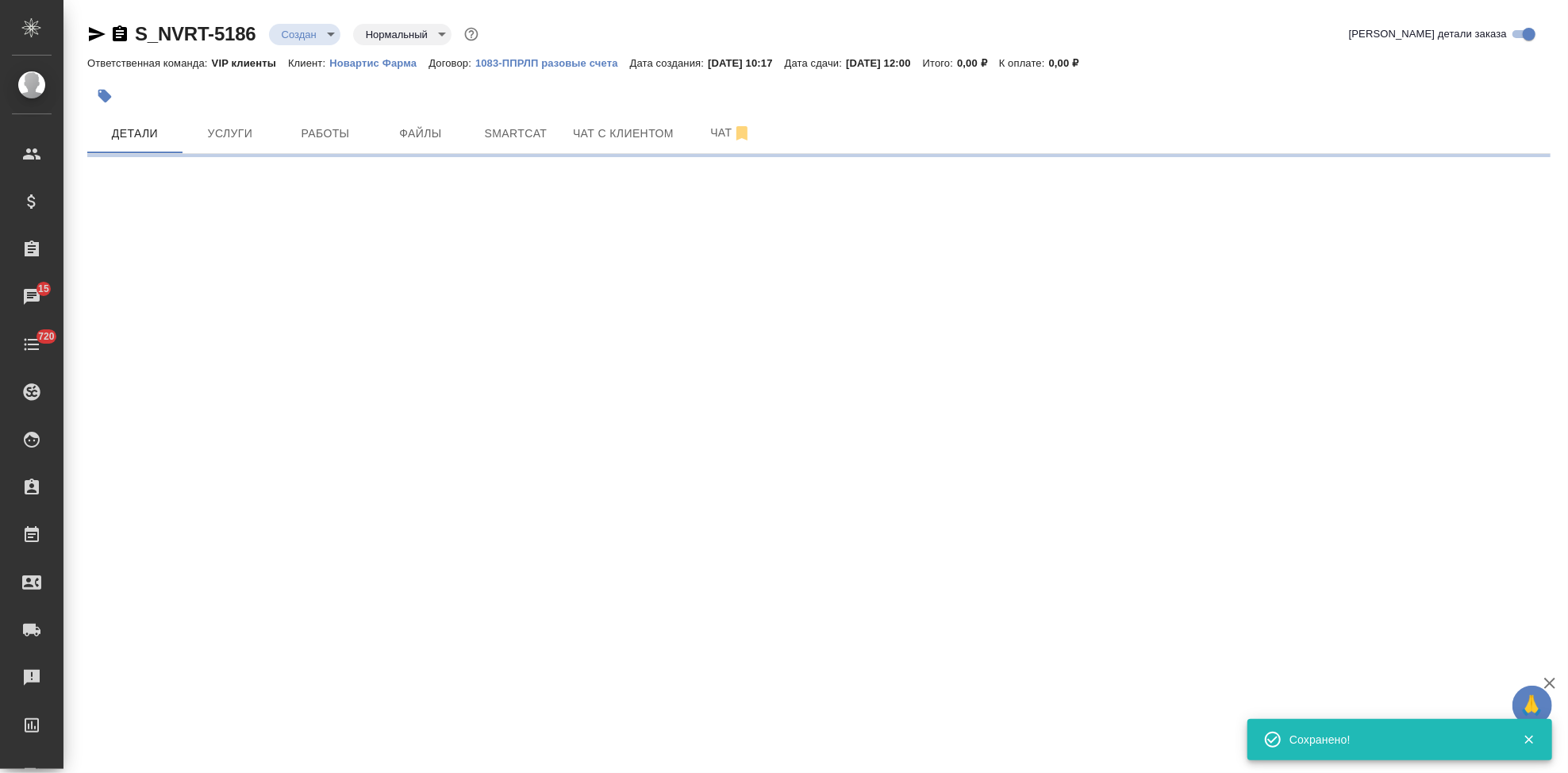
select select "RU"
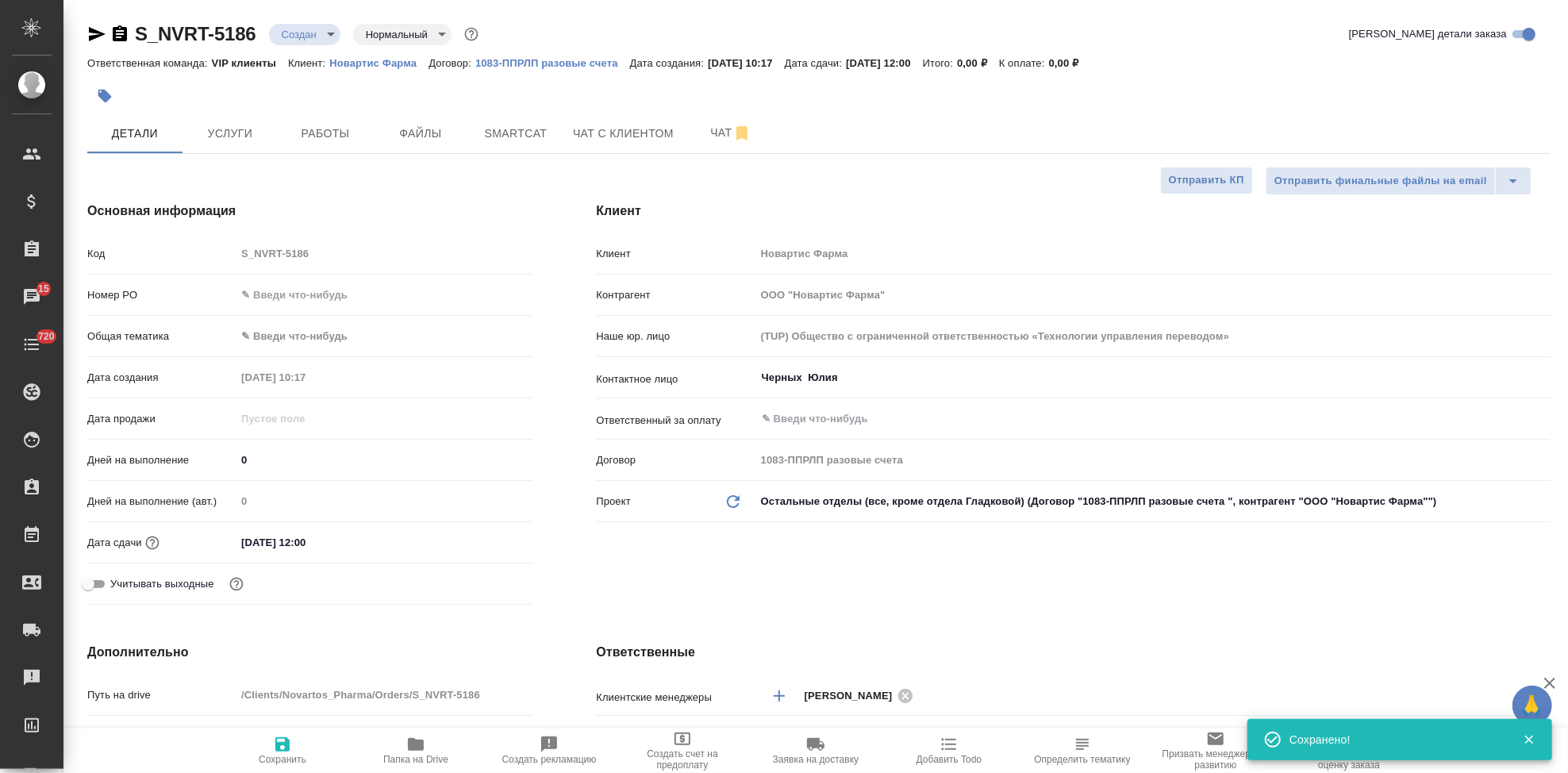
type textarea "x"
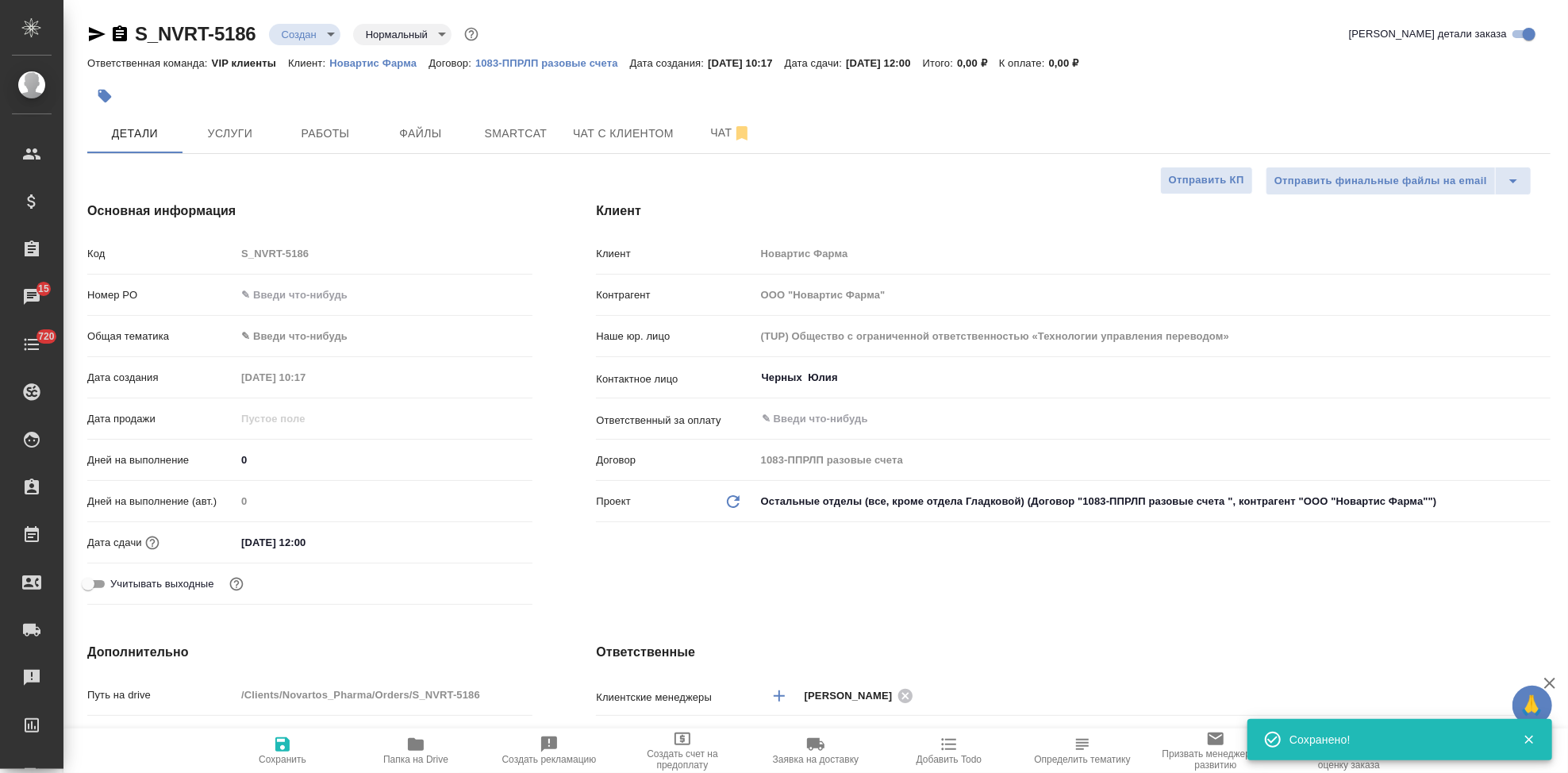
type textarea "x"
click at [426, 134] on span "Файлы" at bounding box center [420, 134] width 76 height 20
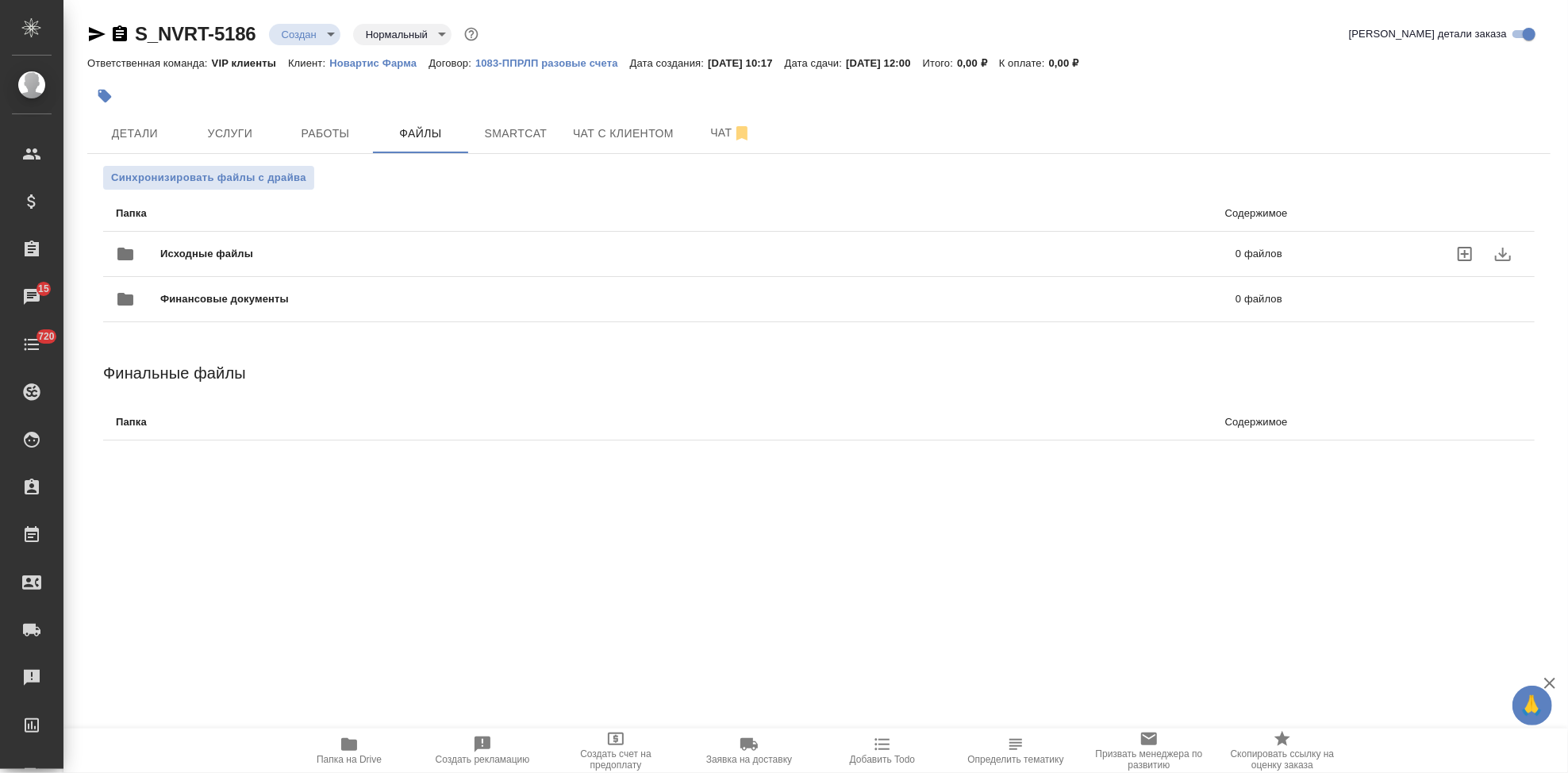
click at [1469, 245] on icon "uploadFiles" at bounding box center [1464, 254] width 19 height 19
click at [0, 0] on input "uploadFiles" at bounding box center [0, 0] width 0 height 0
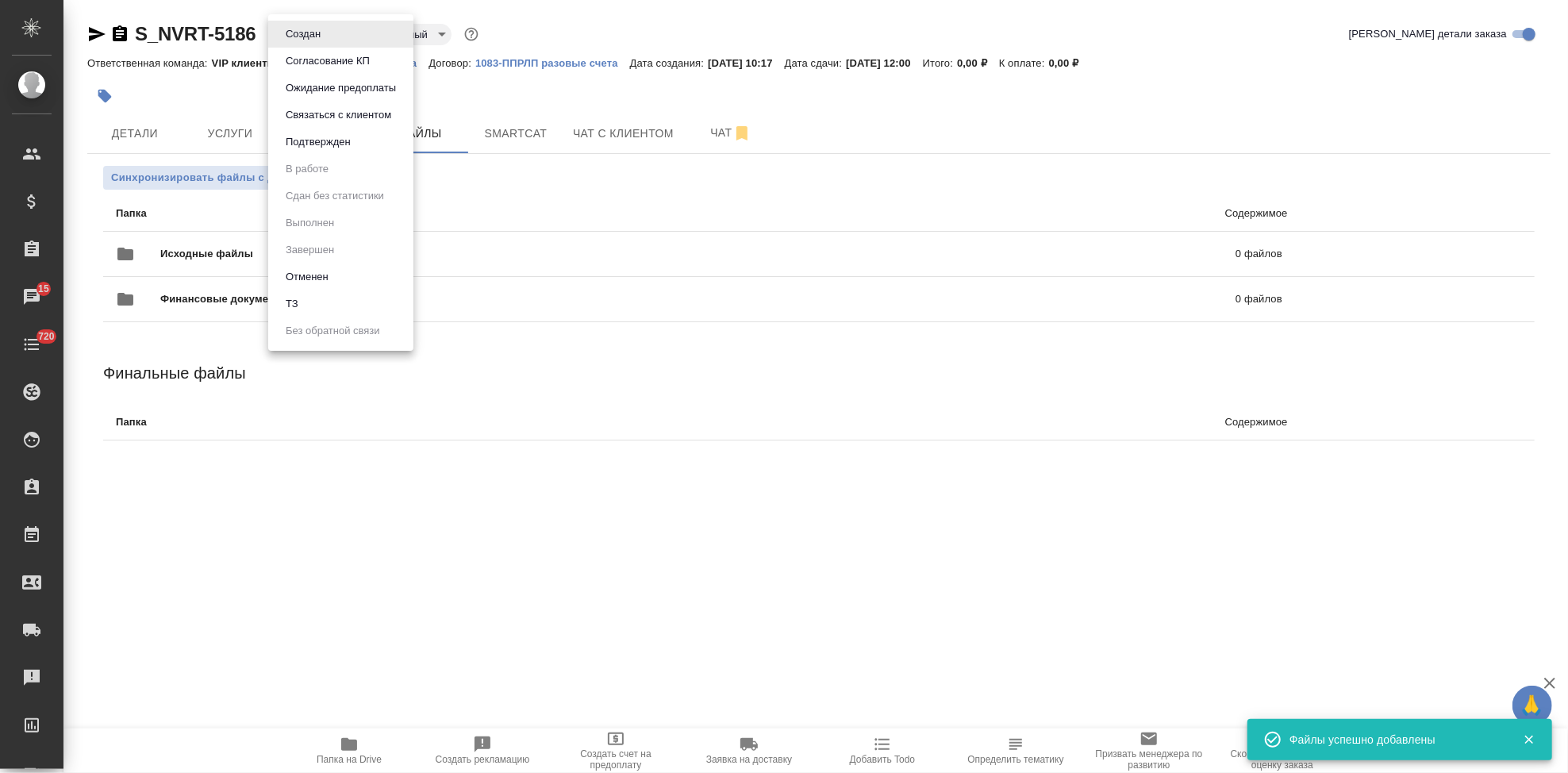
click at [328, 35] on body "🙏 .cls-1 fill:#fff; AWATERA Kabargina Anna Клиенты Спецификации Заказы 15 Чаты …" at bounding box center [784, 386] width 1568 height 773
click at [311, 301] on li "ТЗ" at bounding box center [341, 303] width 145 height 27
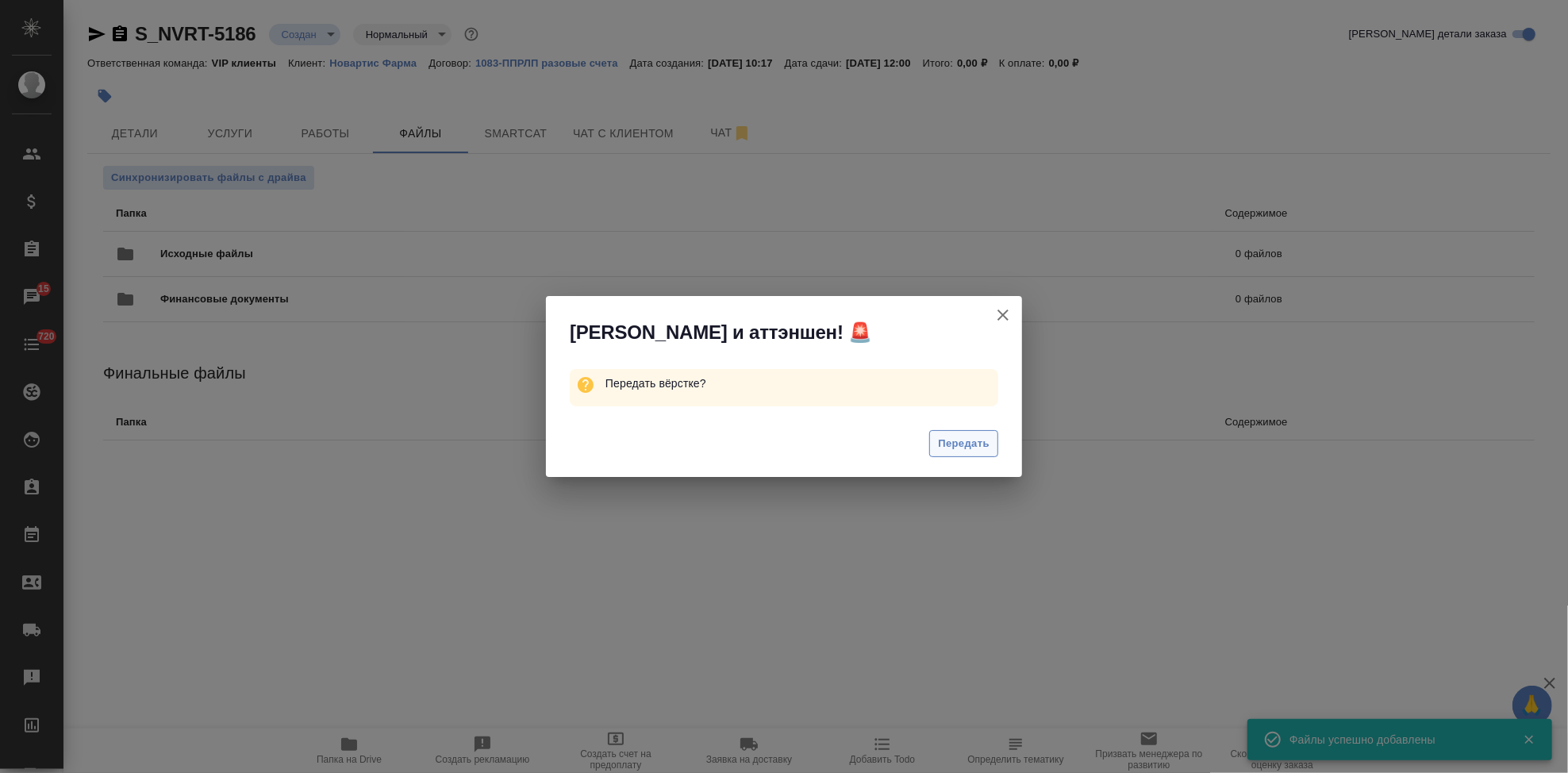
click at [943, 448] on span "Передать" at bounding box center [964, 444] width 51 height 18
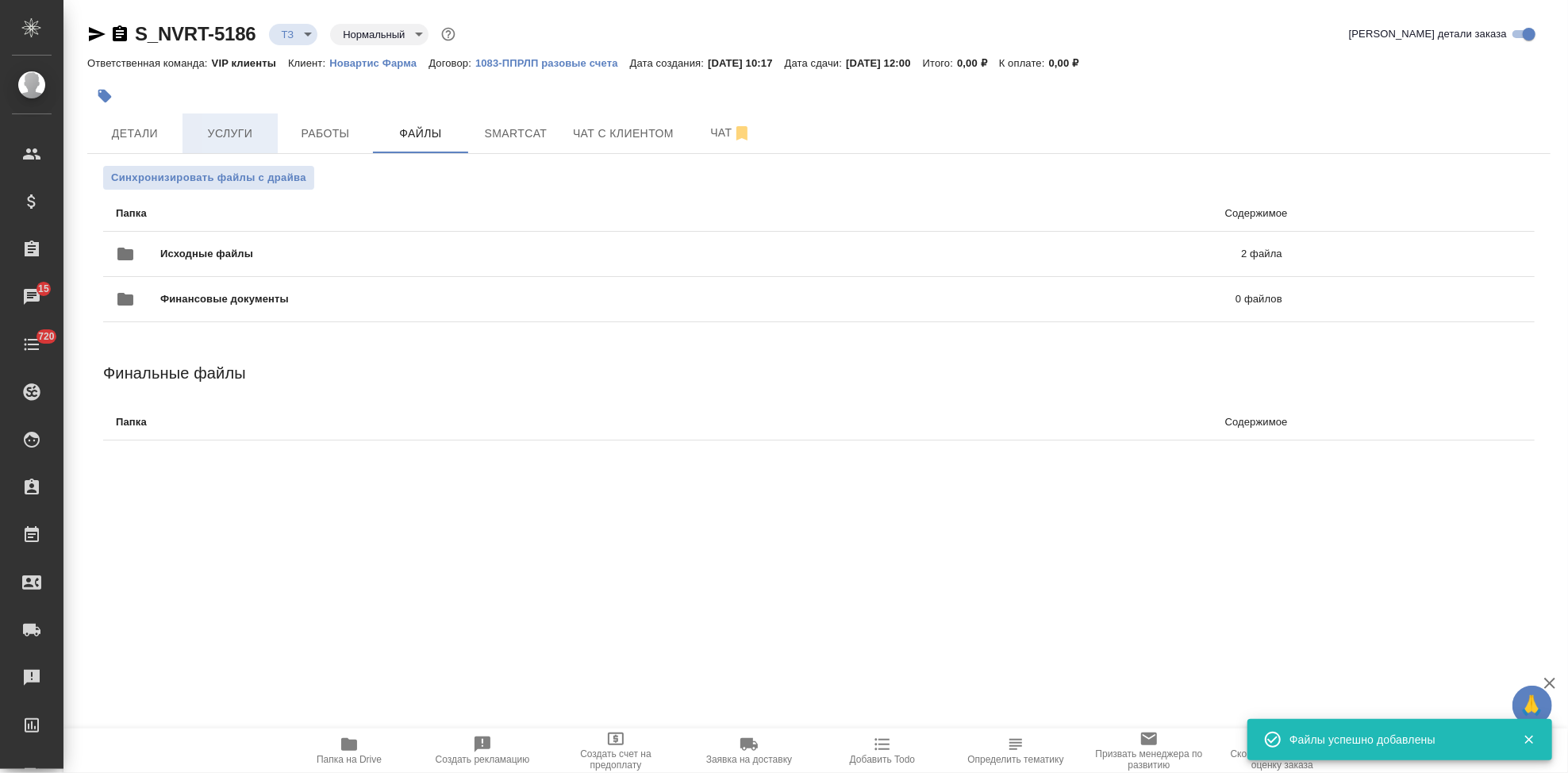
click at [194, 134] on span "Услуги" at bounding box center [230, 134] width 76 height 20
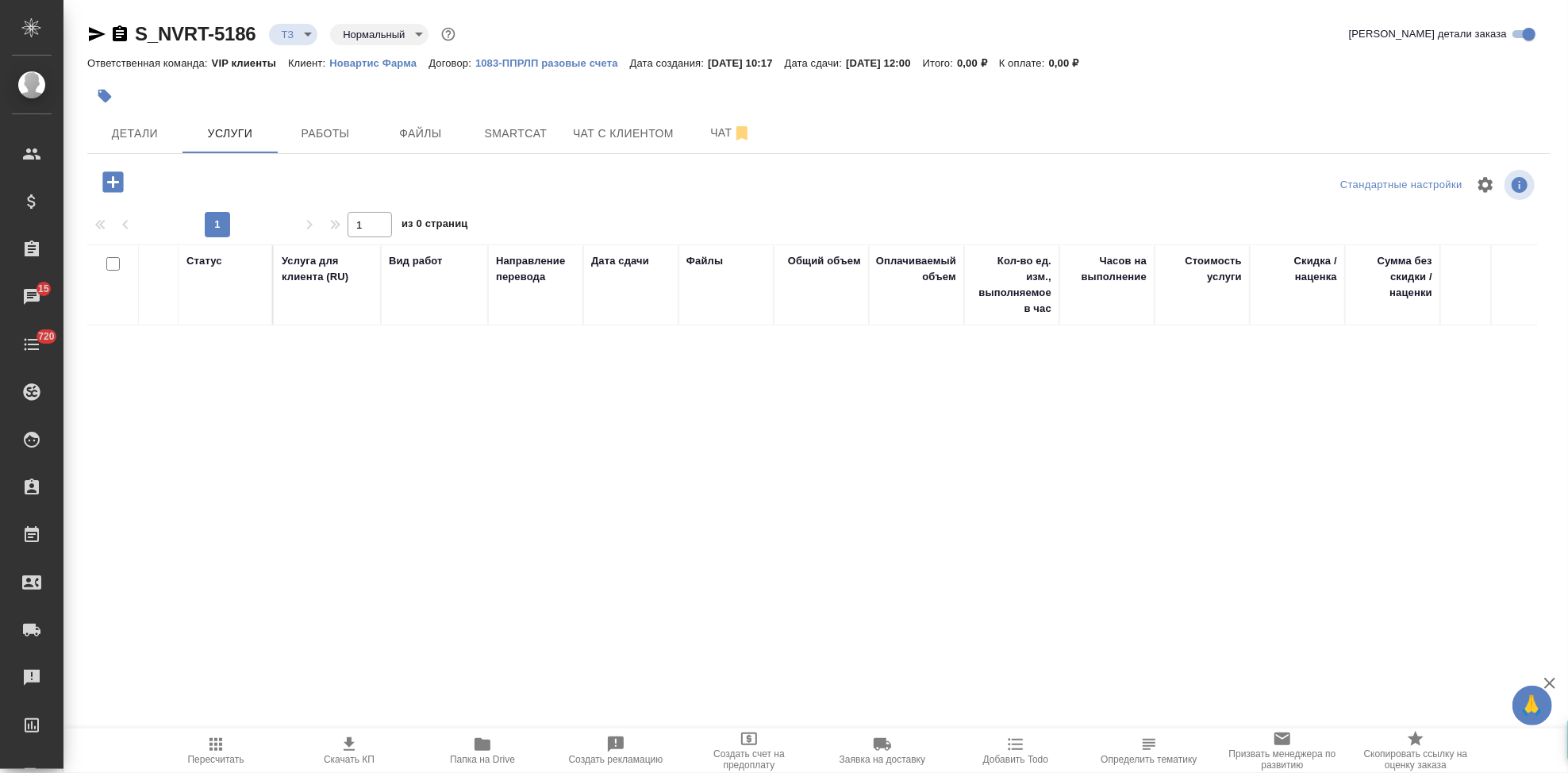
click at [112, 184] on icon "button" at bounding box center [113, 182] width 27 height 27
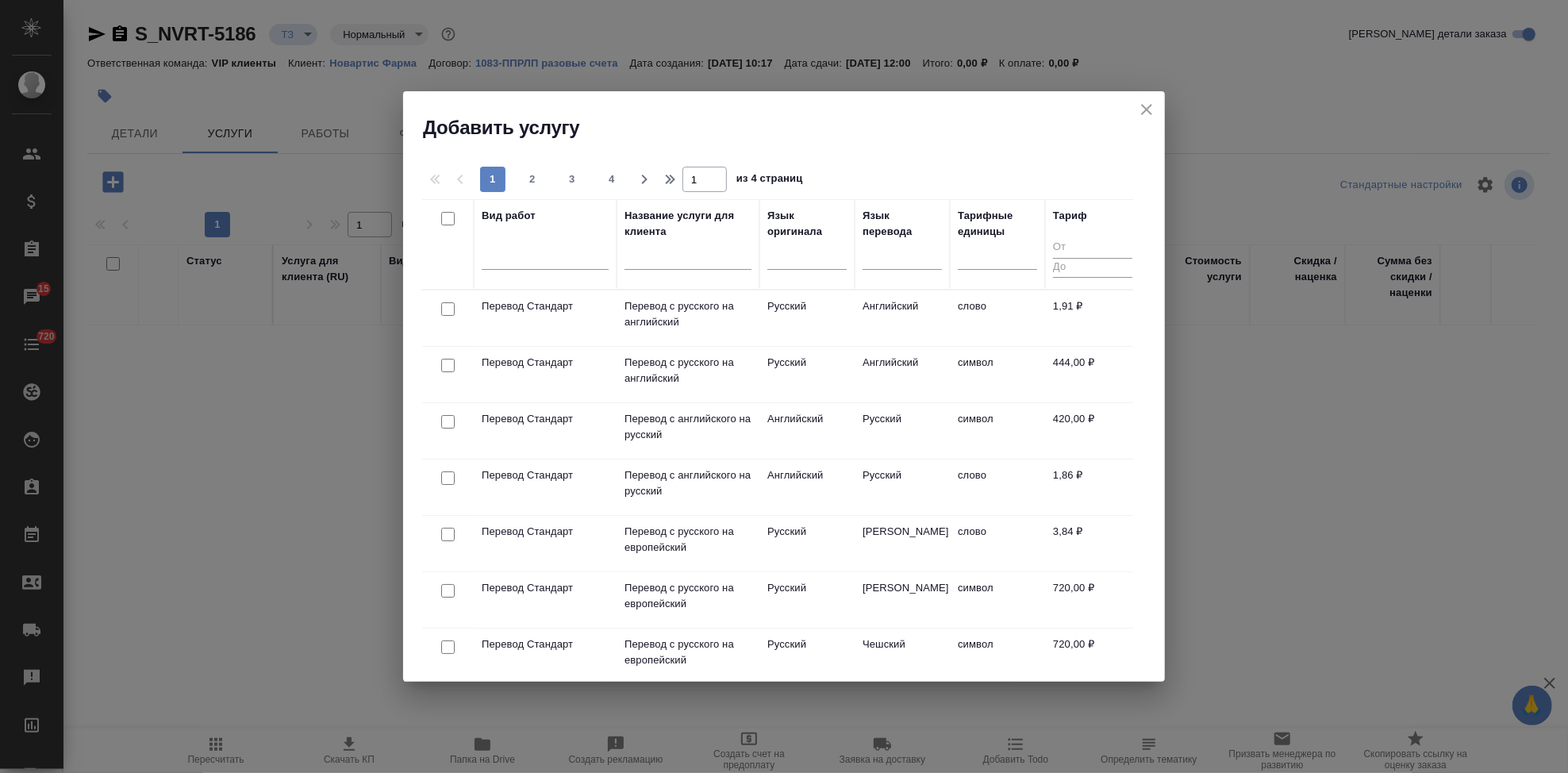
click at [661, 264] on input "text" at bounding box center [688, 260] width 127 height 20
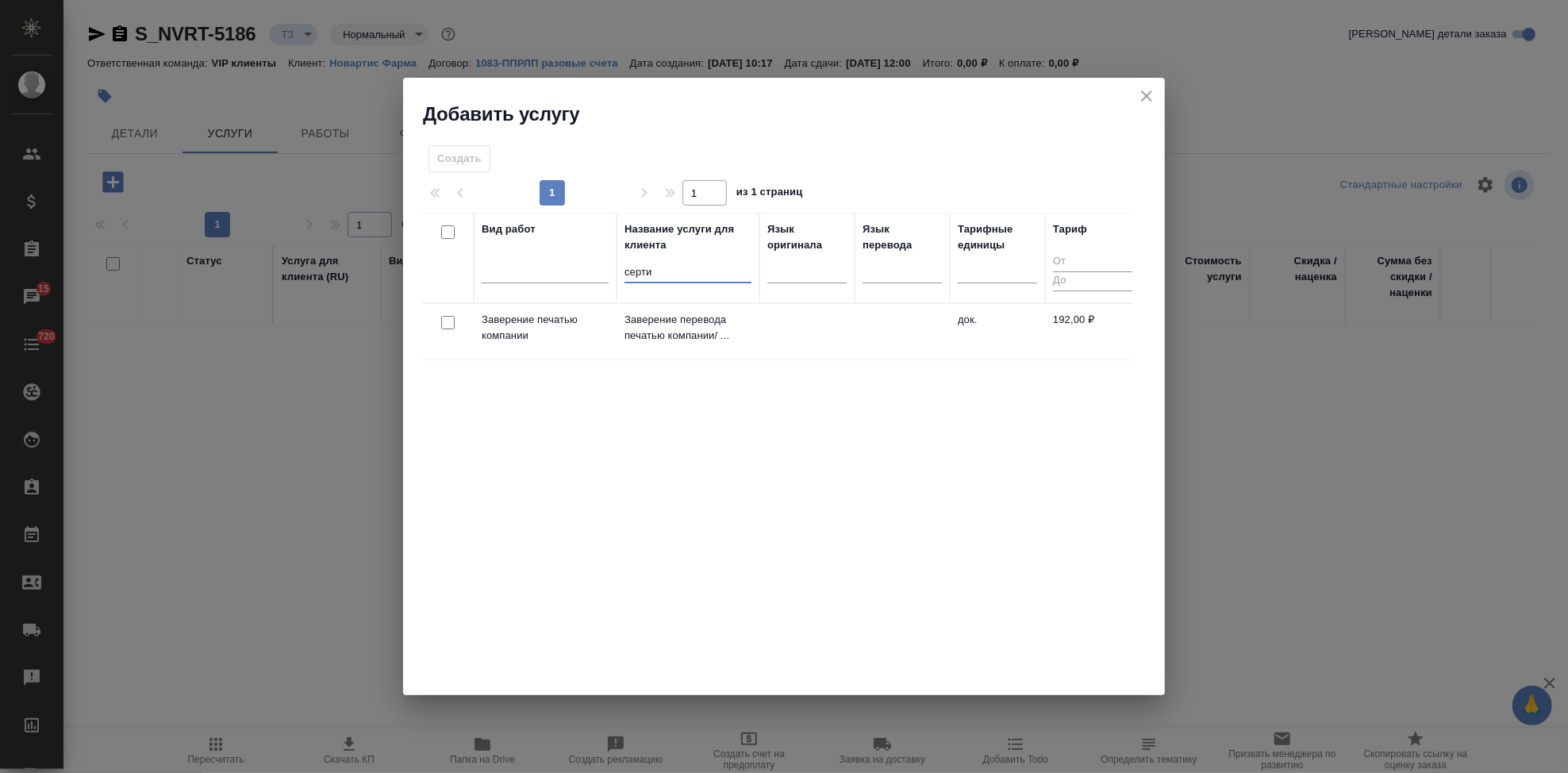
type input "серти"
click at [774, 330] on td at bounding box center [807, 332] width 95 height 56
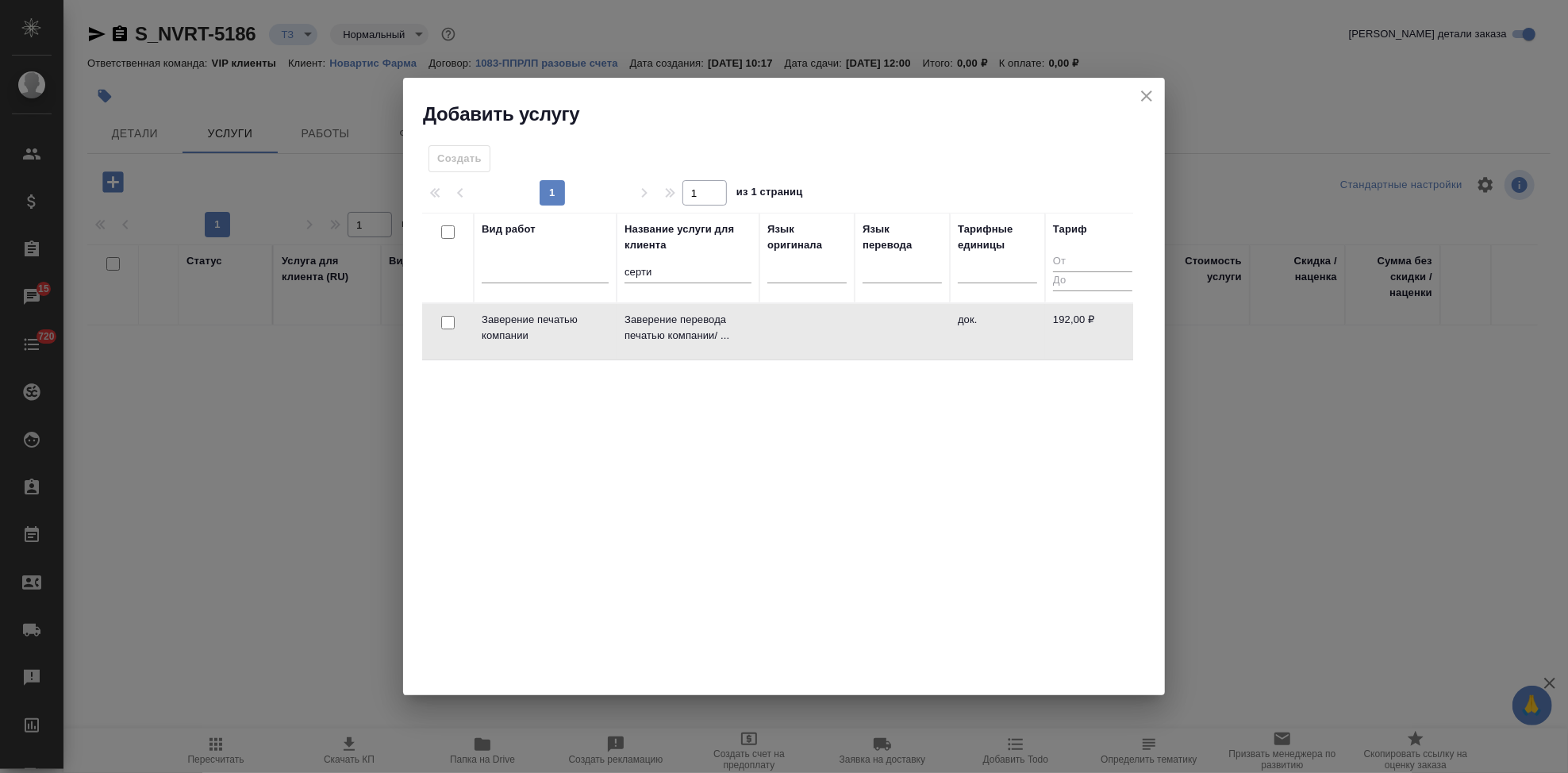
click at [774, 330] on td at bounding box center [807, 332] width 95 height 56
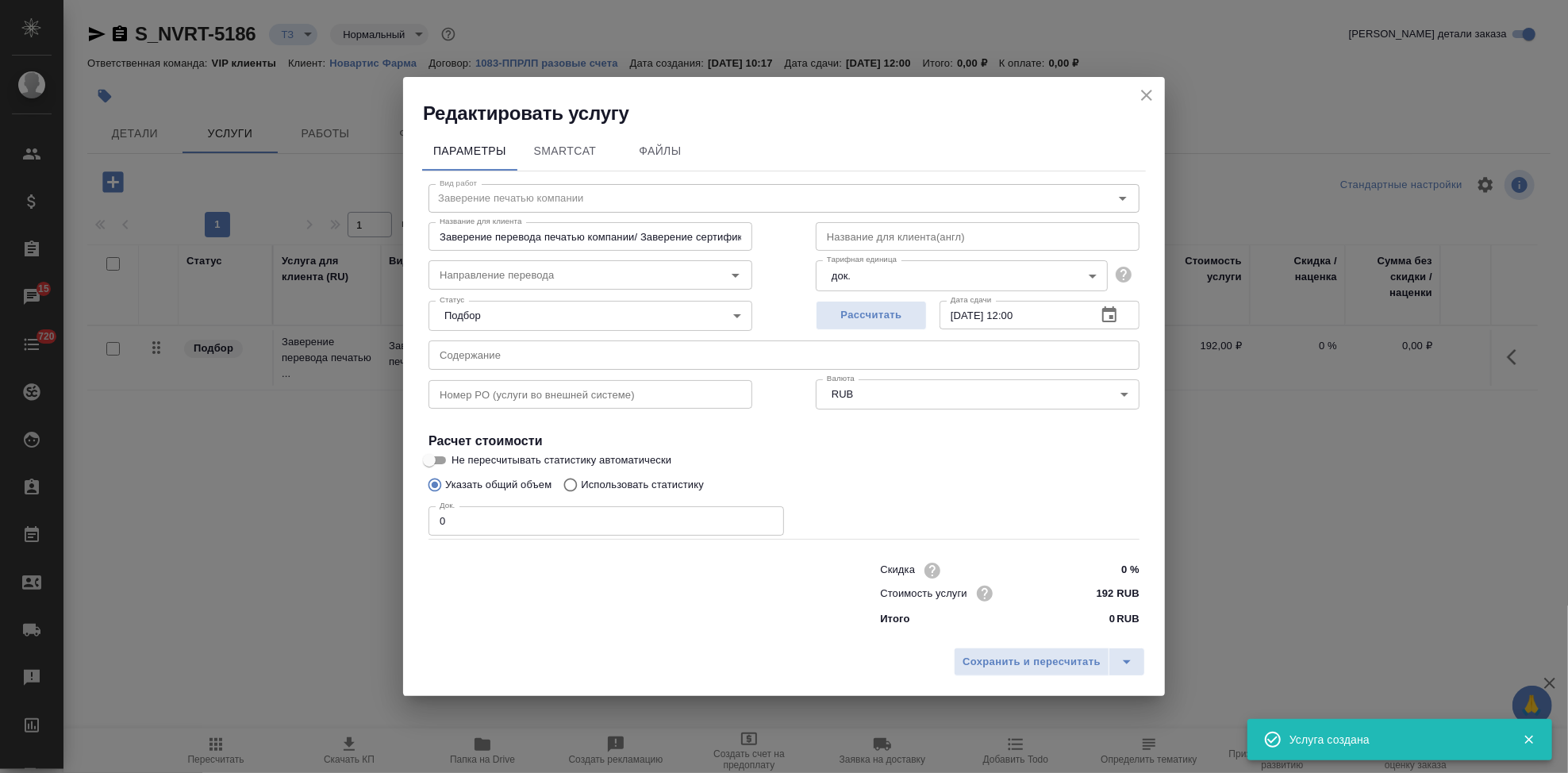
click at [588, 371] on div "Номер PO (услуги во внешней системе) Номер PO (услуги во внешней системе)" at bounding box center [590, 392] width 388 height 102
click at [592, 357] on input "text" at bounding box center [784, 354] width 711 height 28
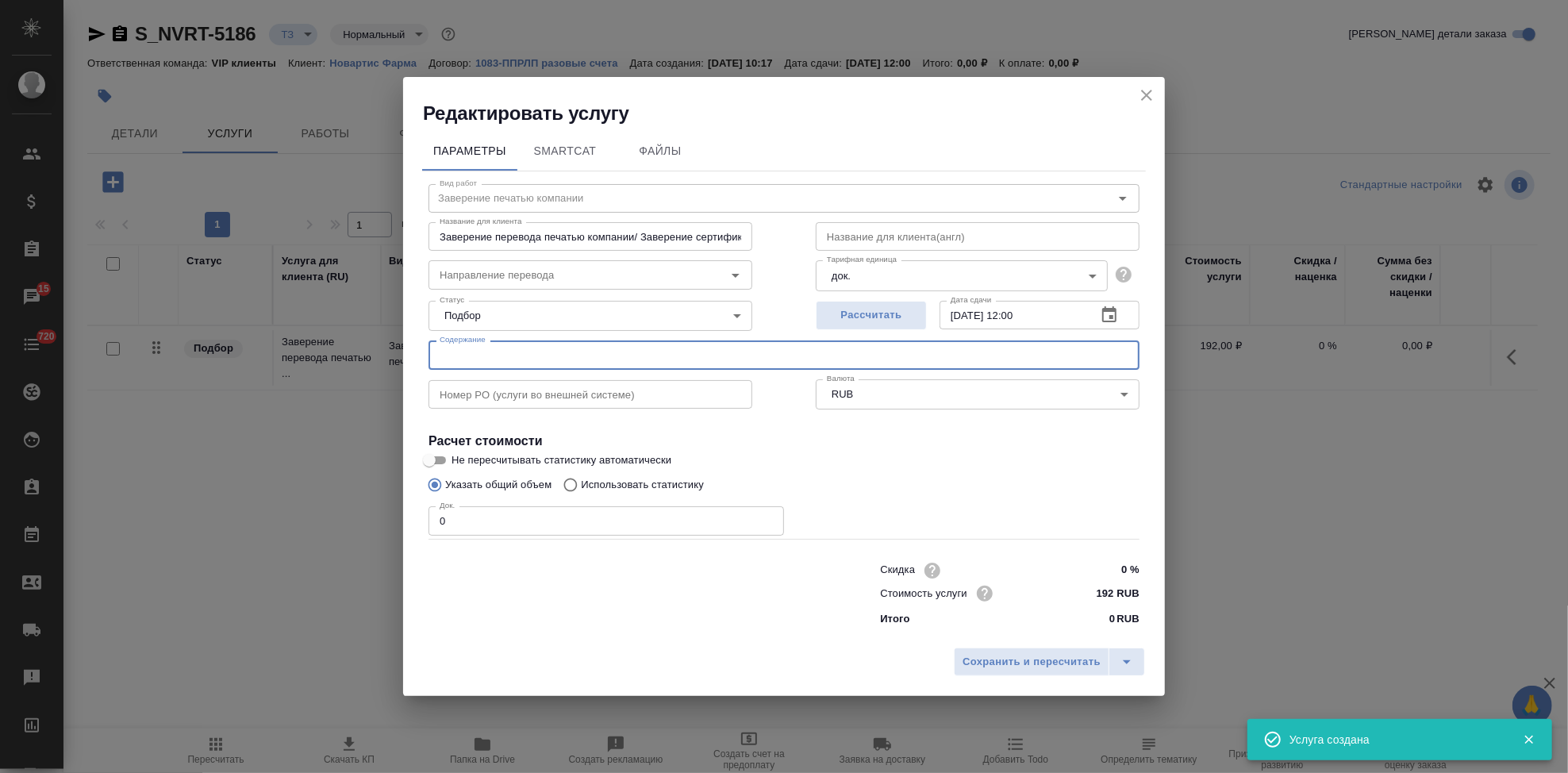
paste input "DSUR Issue 015 (12-Jul-2024 to 11-Jul-2025) for PKC412 - Dispatch Notification"
type input "DSUR Issue 015 (12-Jul-2024 to 11-Jul-2025) for PKC412 - Dispatch Notification"
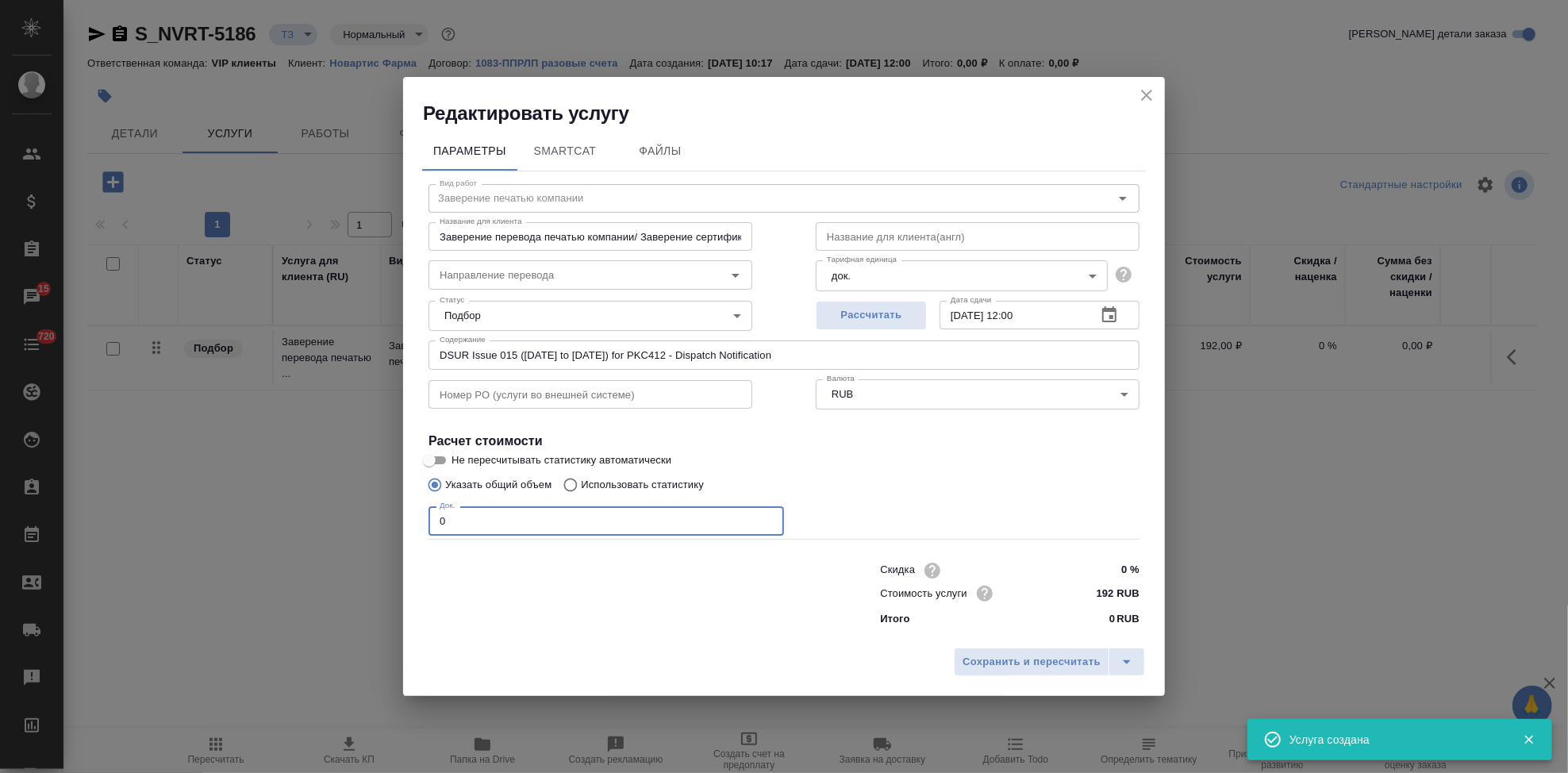
click at [510, 520] on input "0" at bounding box center [607, 520] width 356 height 28
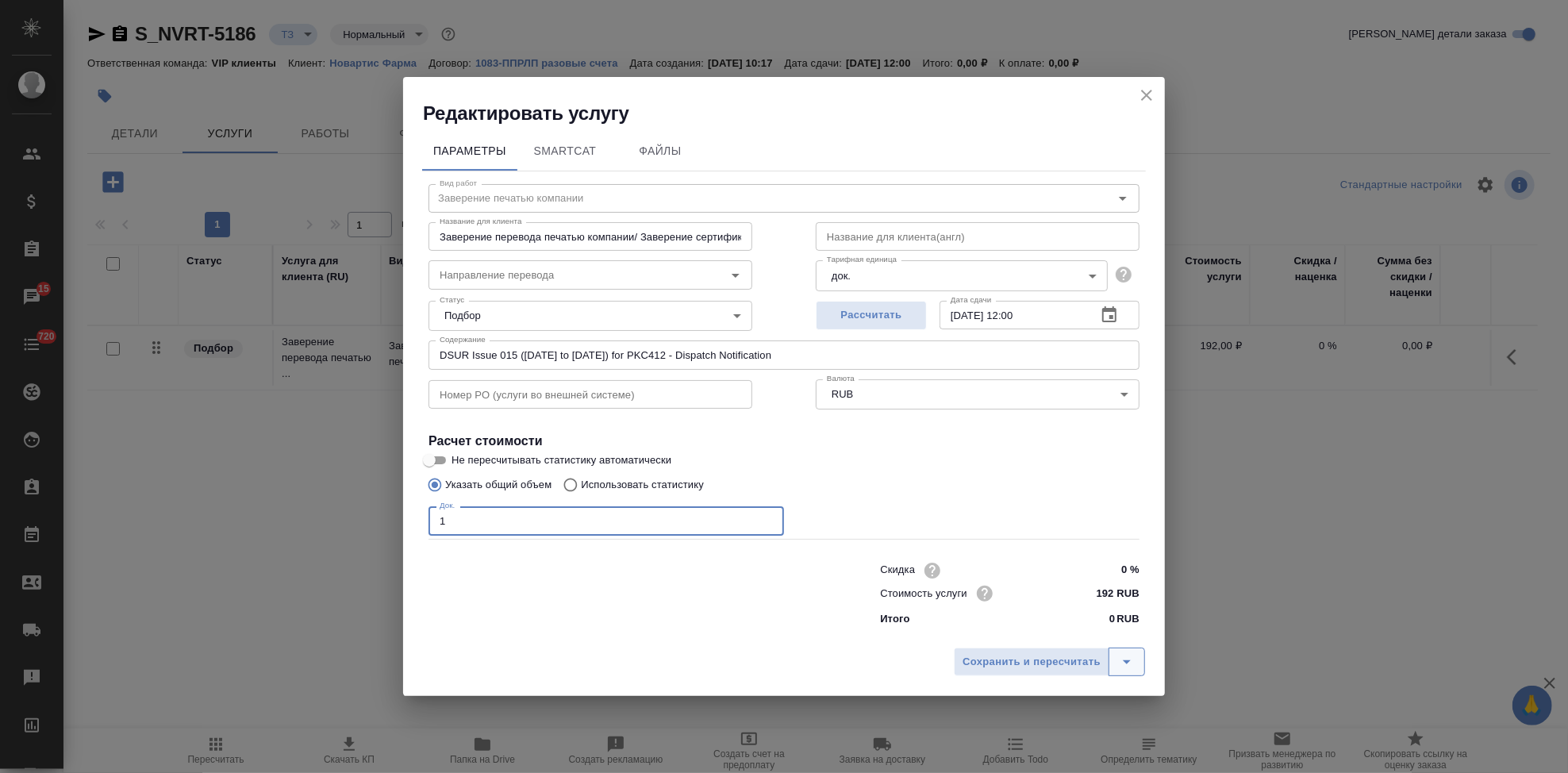
type input "1"
click at [1112, 665] on button "split button" at bounding box center [1127, 661] width 37 height 28
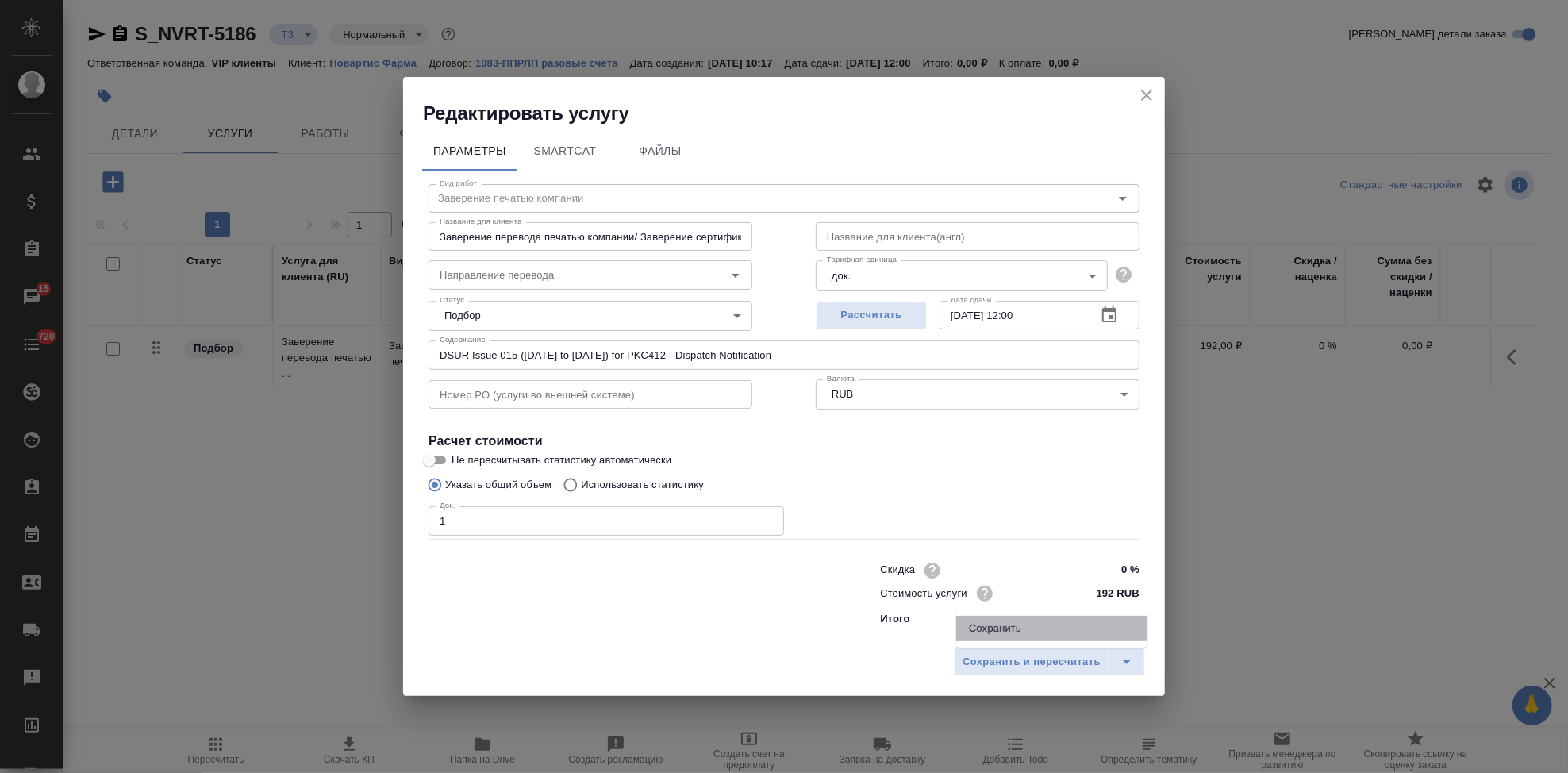
click at [1067, 629] on li "Сохранить" at bounding box center [1052, 628] width 192 height 26
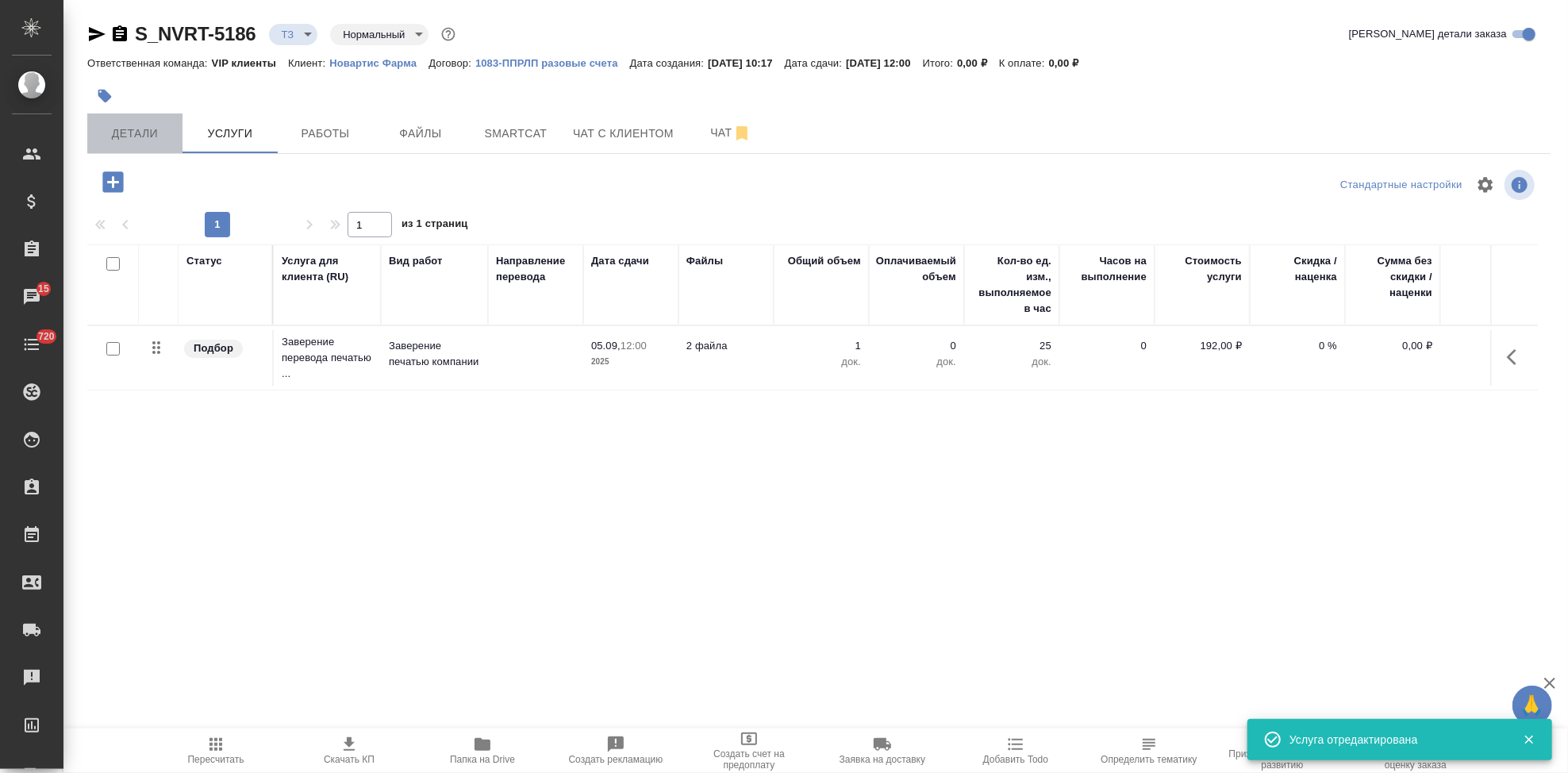
click at [137, 135] on span "Детали" at bounding box center [135, 134] width 76 height 20
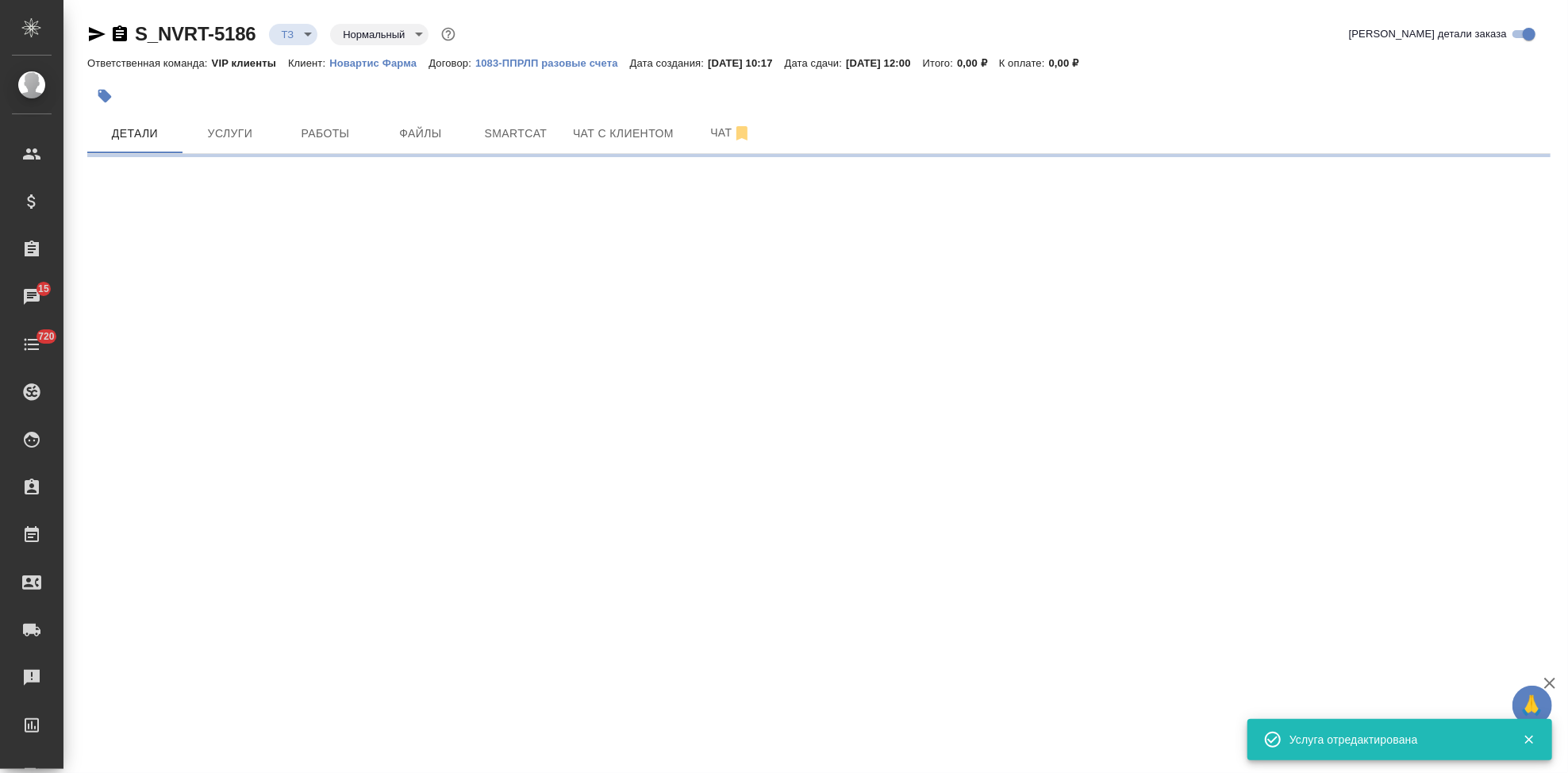
select select "RU"
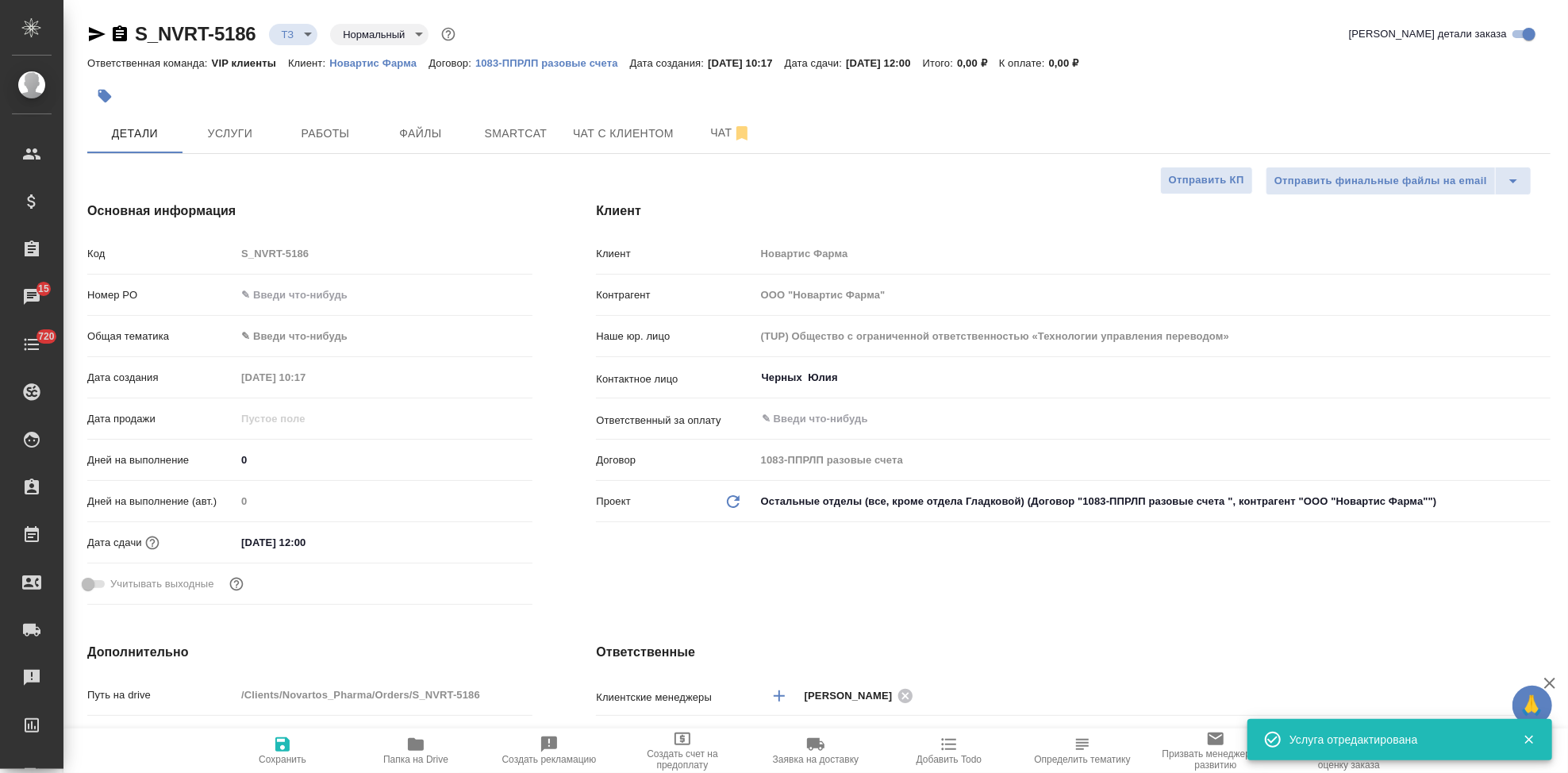
type textarea "x"
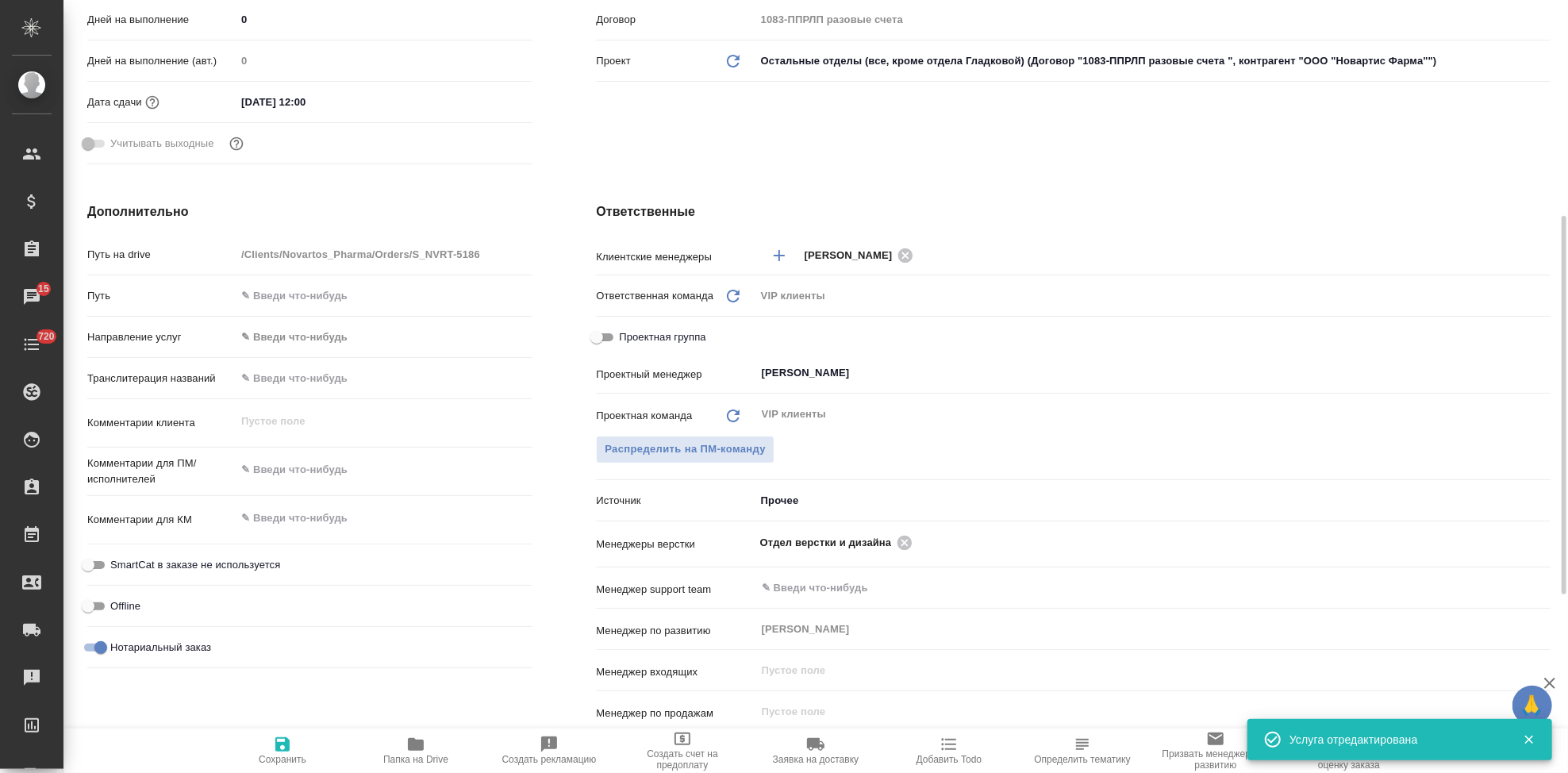
scroll to position [528, 0]
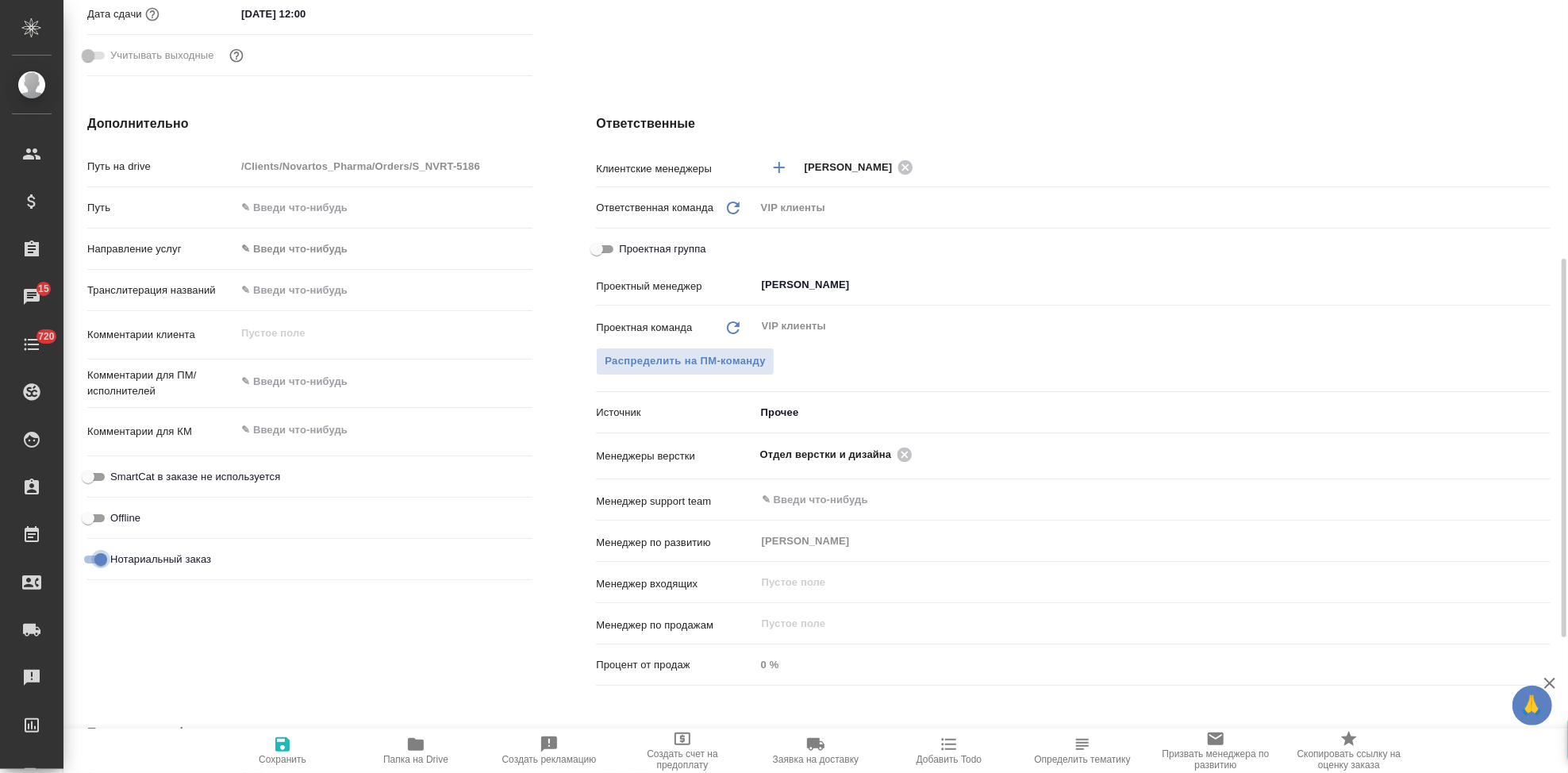
click at [94, 555] on input "Нотариальный заказ" at bounding box center [101, 559] width 57 height 19
checkbox input "false"
type textarea "x"
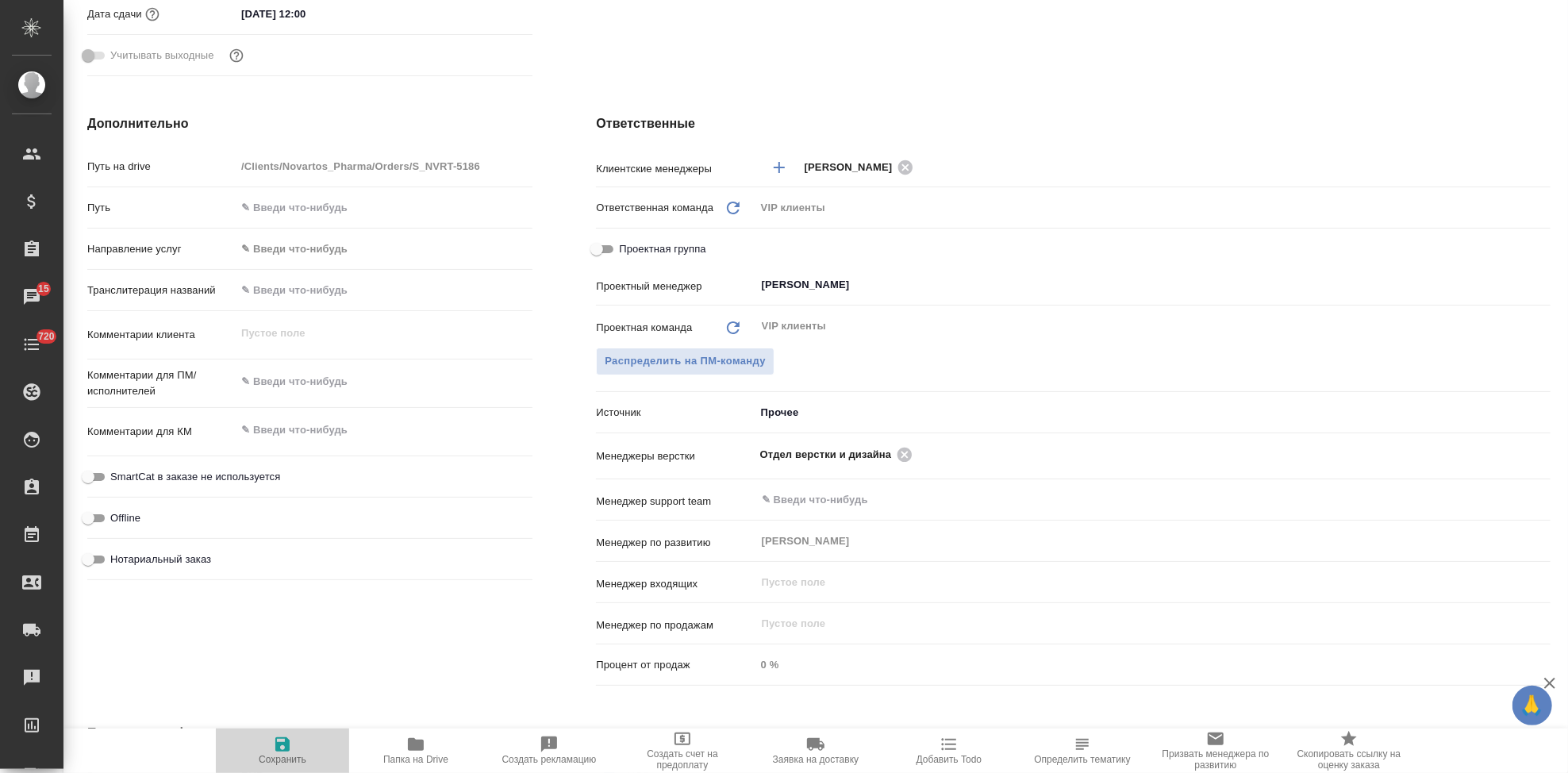
click at [278, 756] on span "Сохранить" at bounding box center [282, 759] width 48 height 11
type textarea "x"
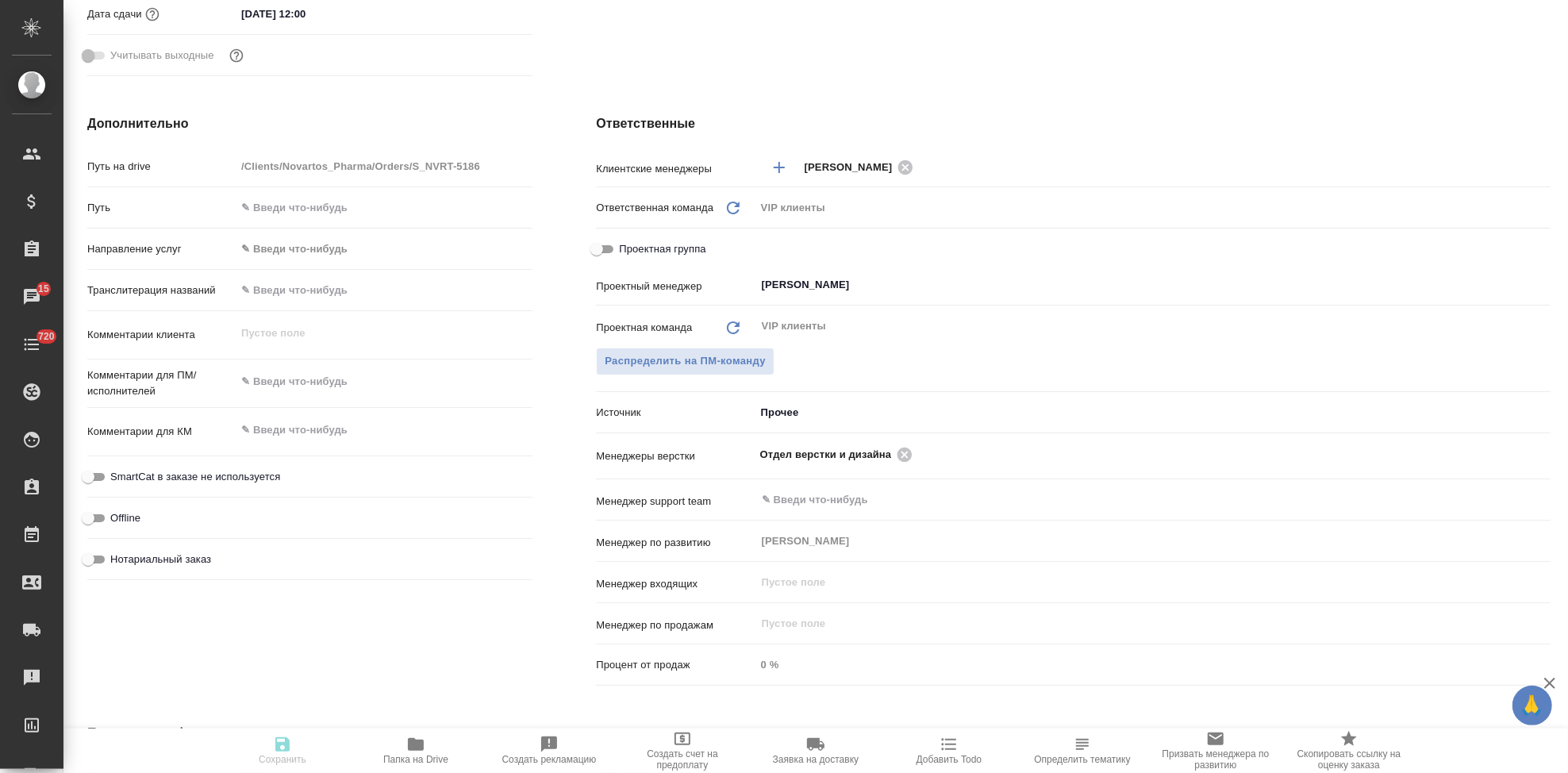
type textarea "x"
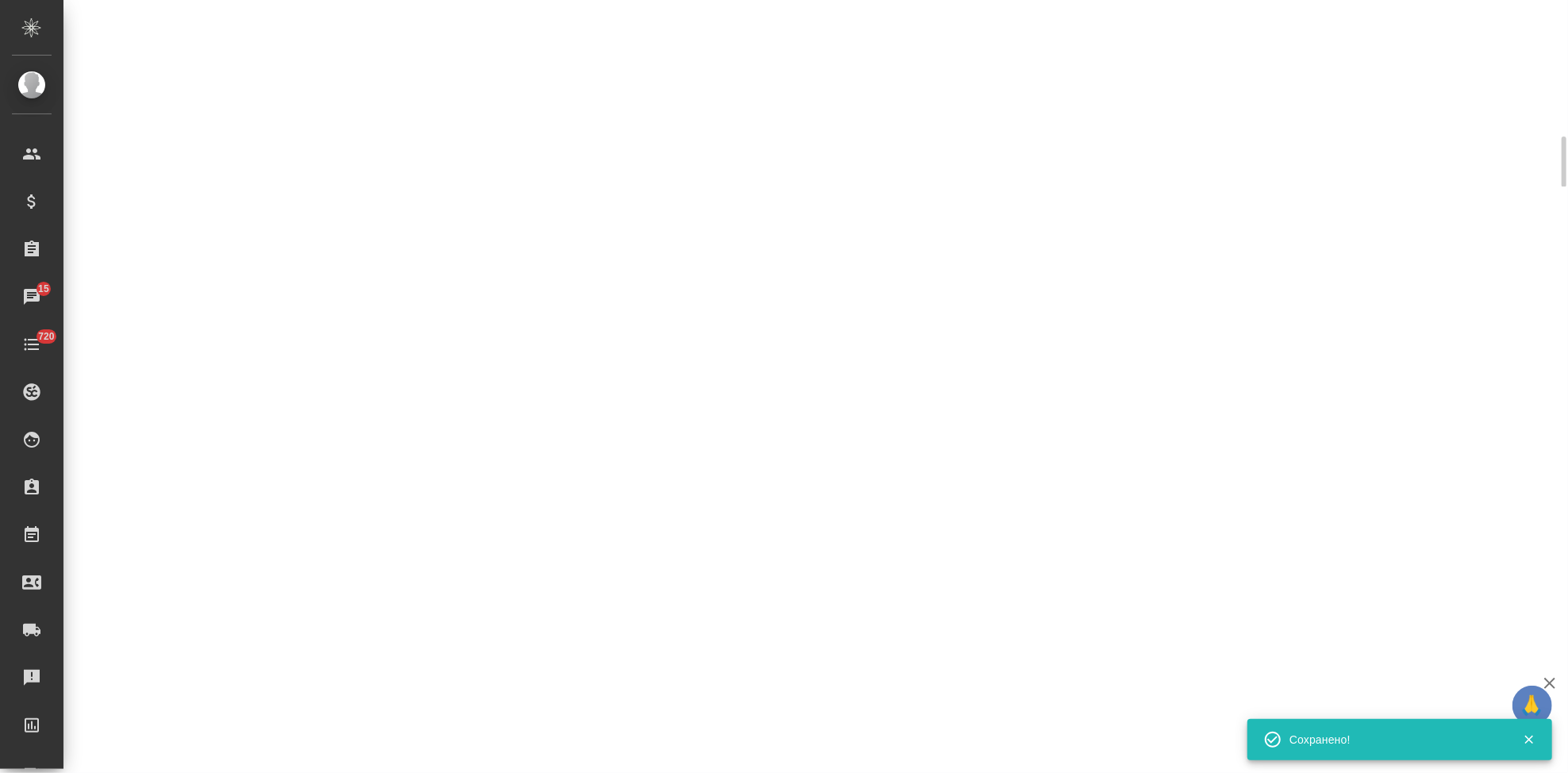
select select "RU"
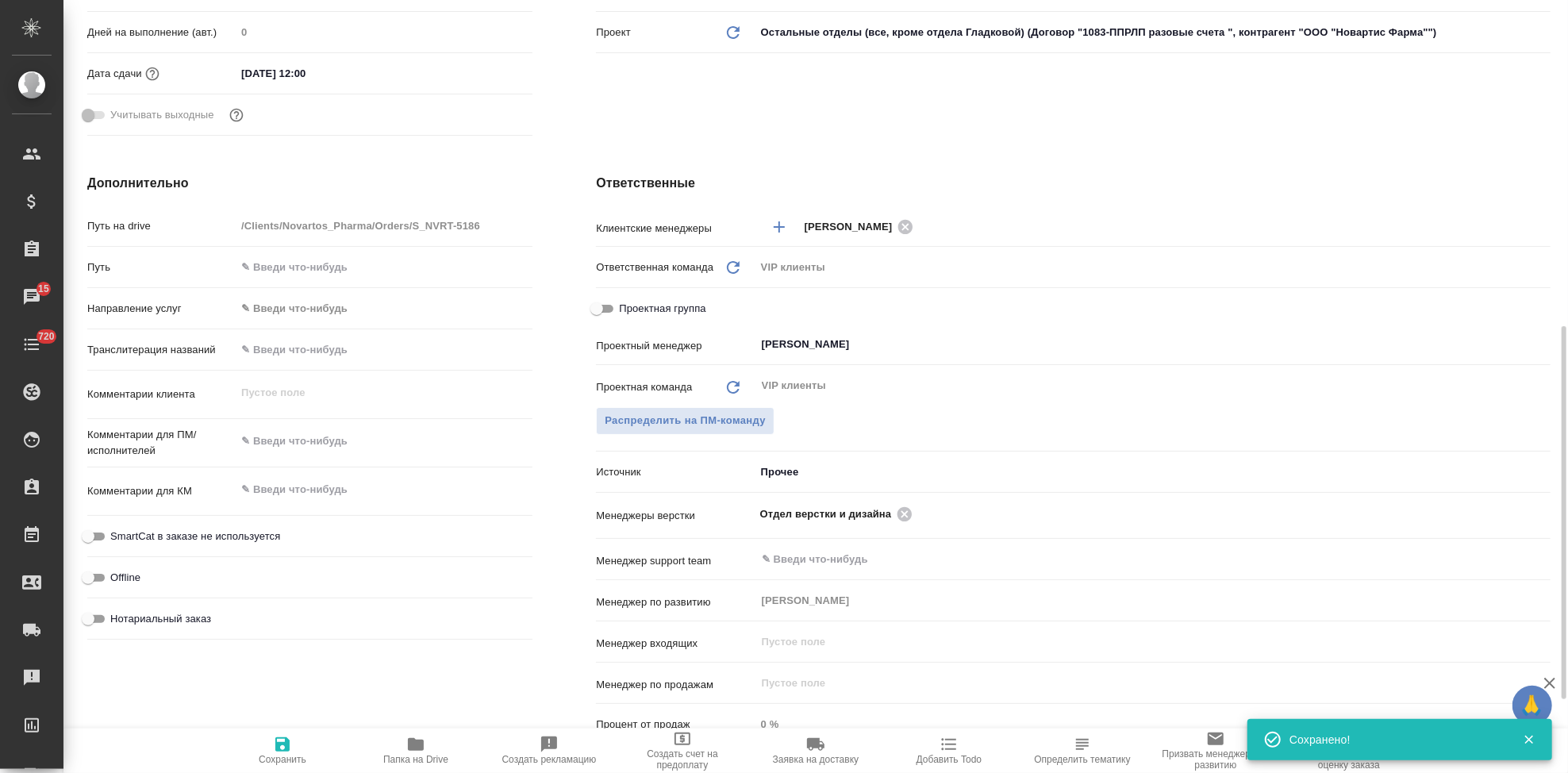
scroll to position [550, 0]
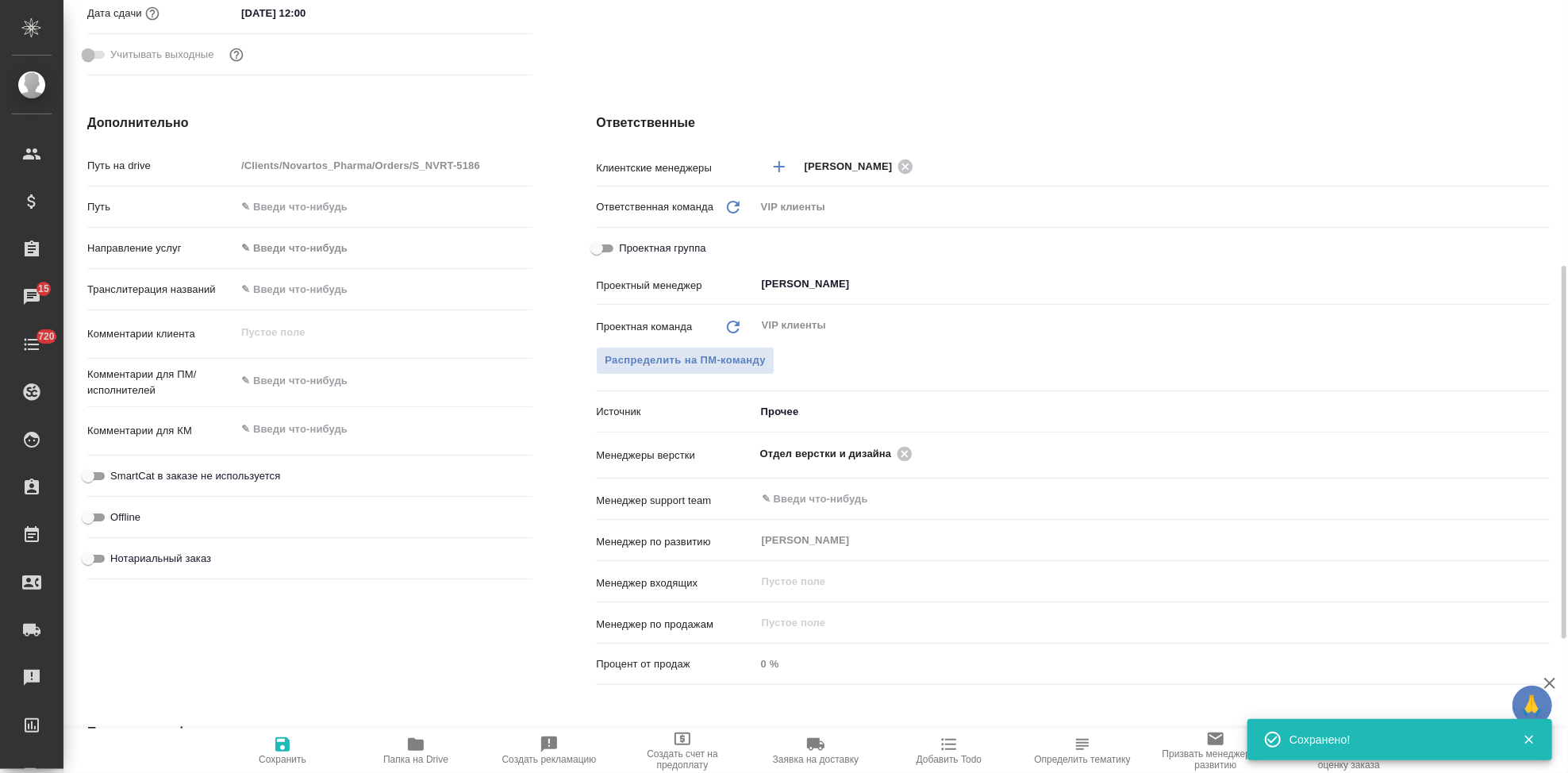
type textarea "x"
click at [419, 755] on span "Папка на Drive" at bounding box center [415, 759] width 65 height 11
type textarea "x"
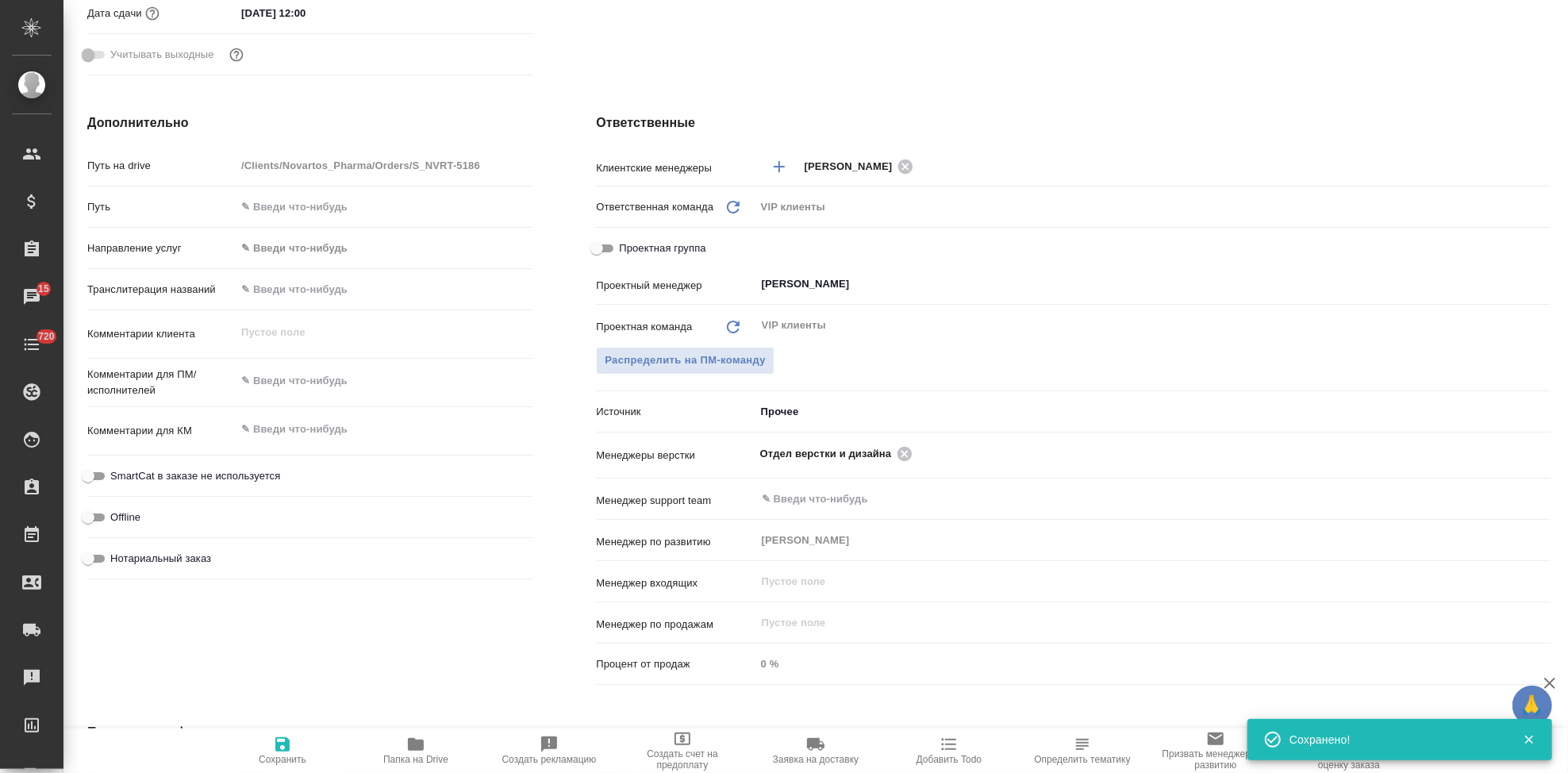
type textarea "x"
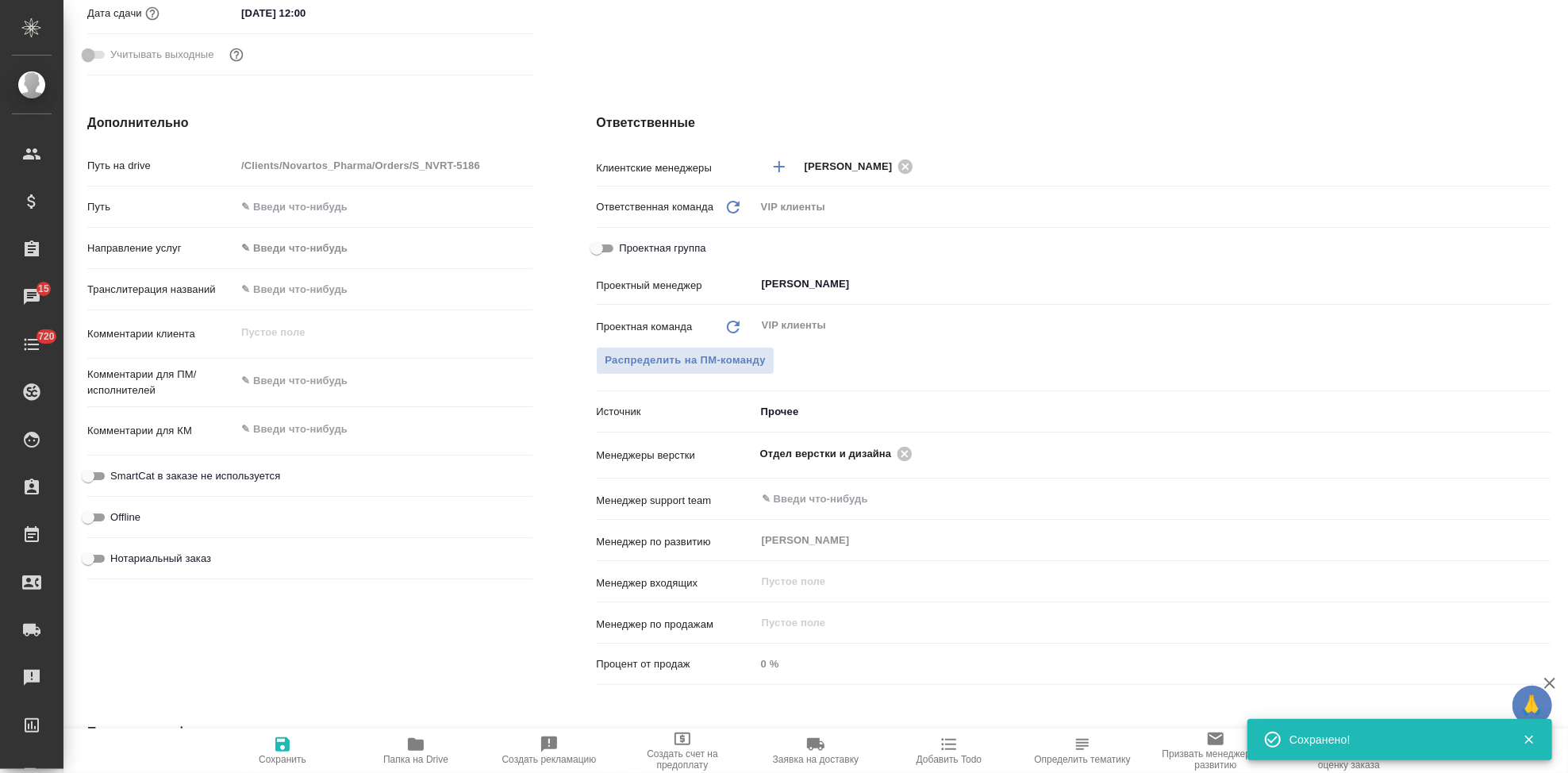
scroll to position [0, 0]
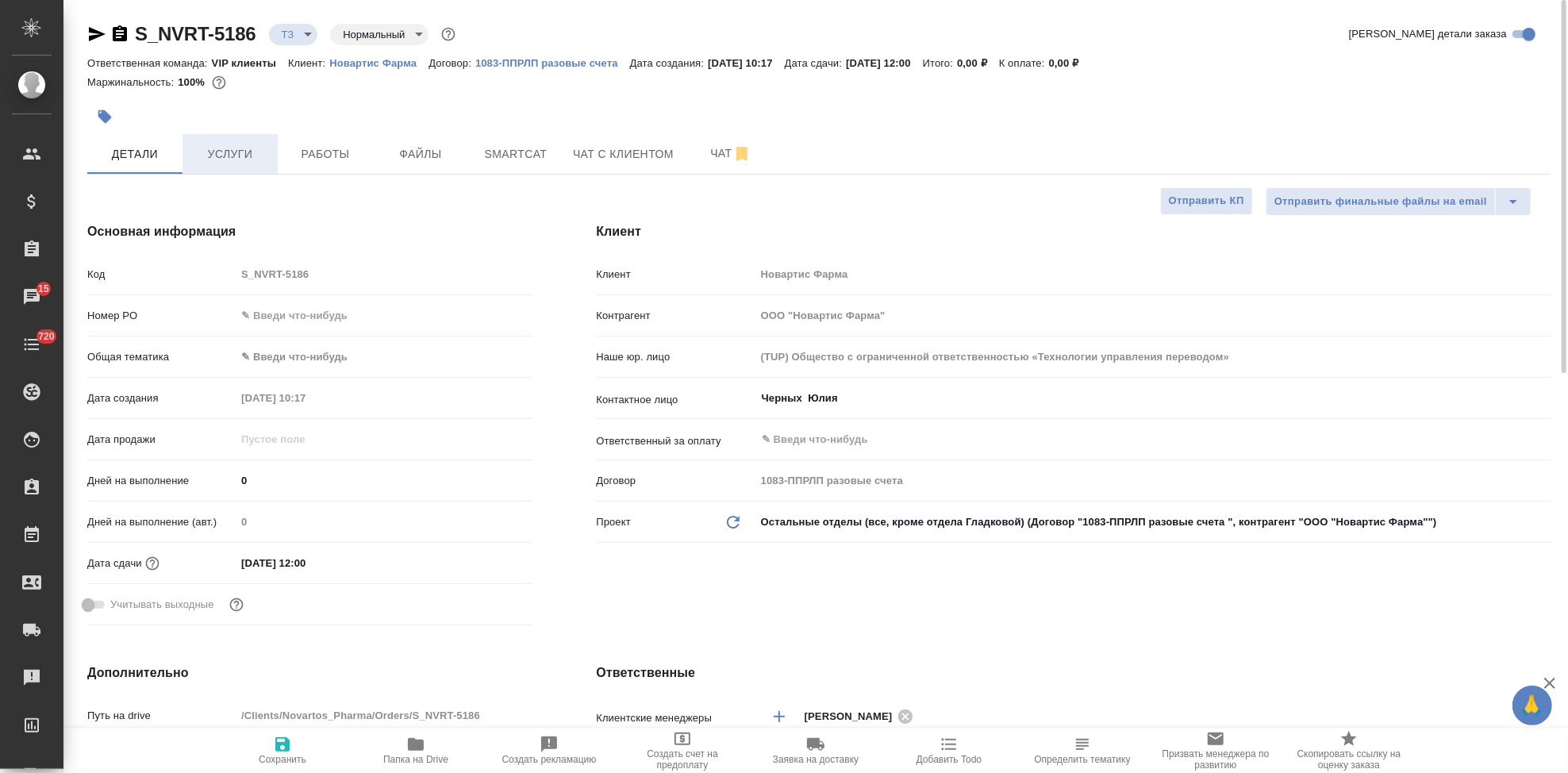
click at [223, 153] on span "Услуги" at bounding box center [230, 155] width 76 height 20
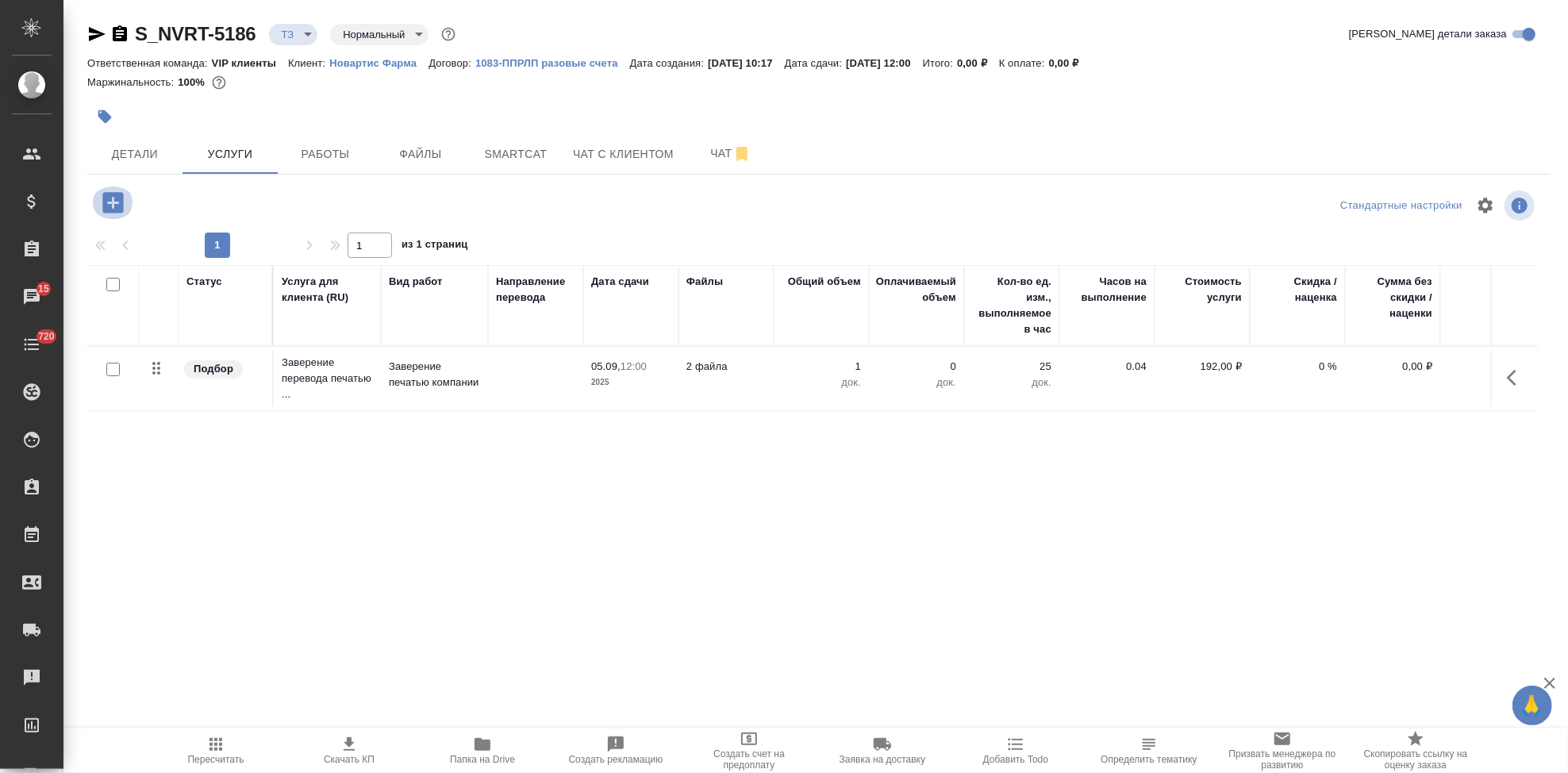
click at [104, 200] on icon "button" at bounding box center [113, 202] width 21 height 21
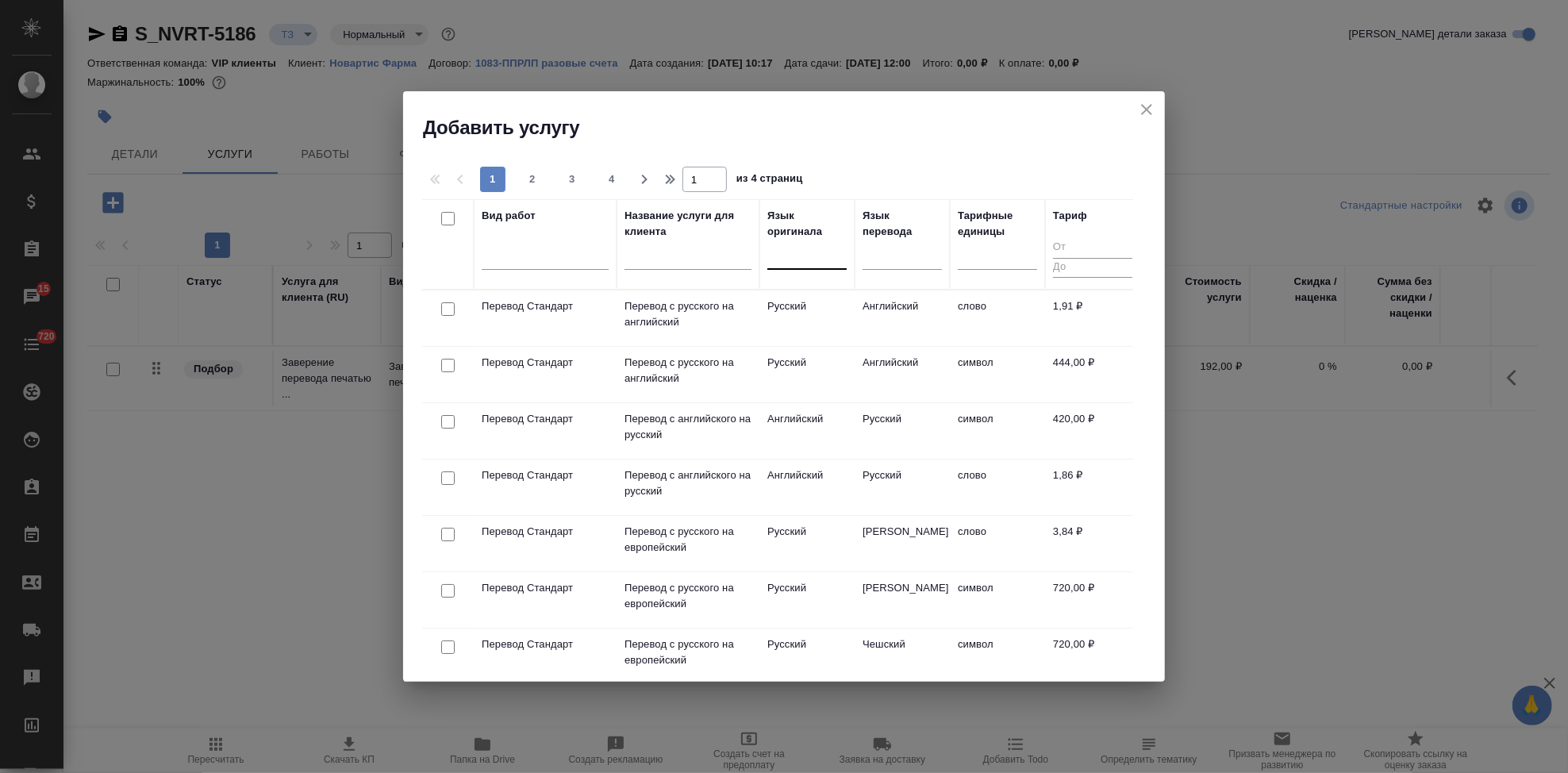
click at [779, 259] on div at bounding box center [807, 253] width 80 height 23
type input "англ"
click at [839, 314] on div "Английский" at bounding box center [887, 304] width 238 height 28
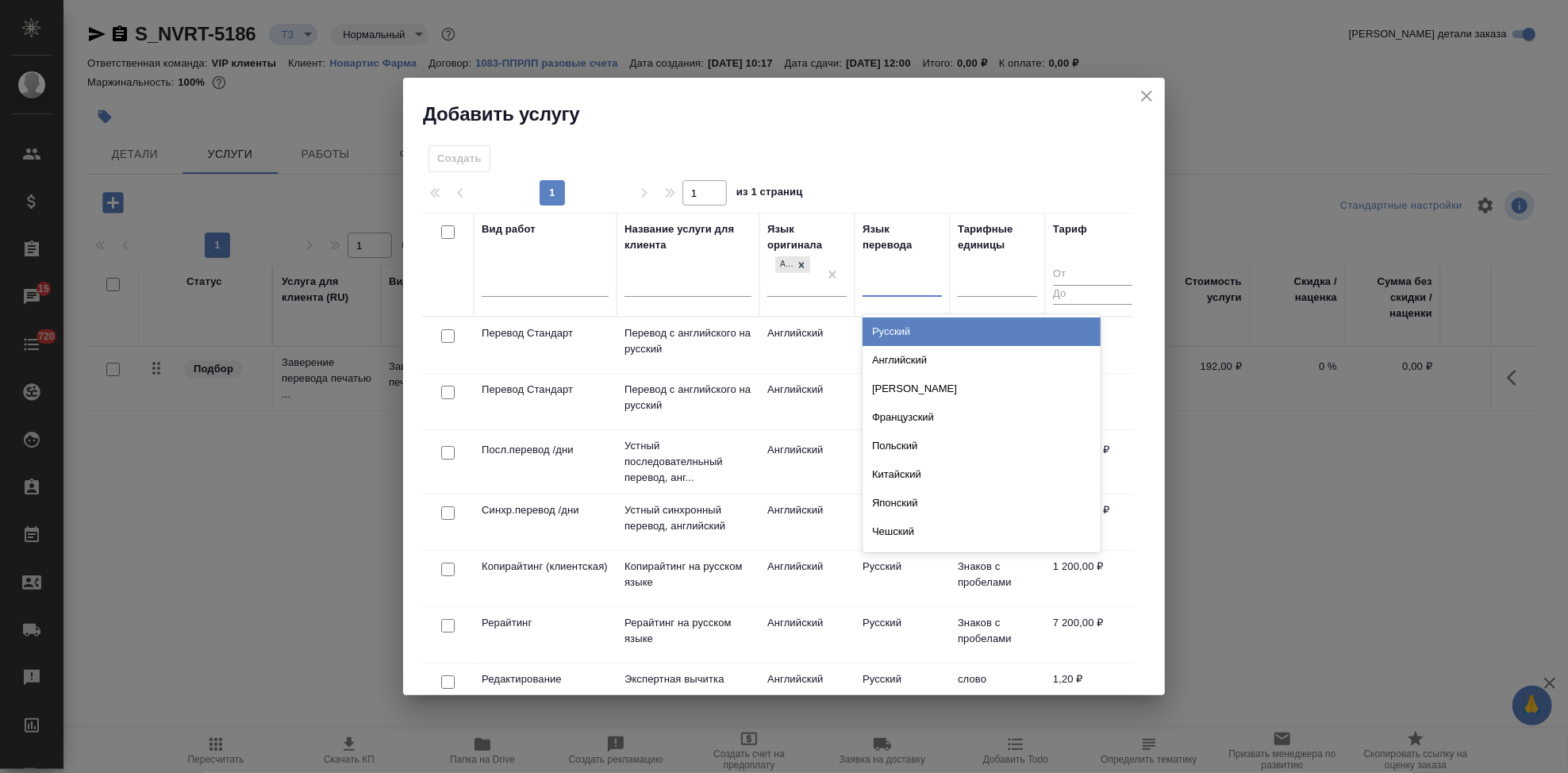
click at [893, 290] on div at bounding box center [902, 280] width 80 height 23
type input "ру"
click at [922, 332] on div "Русский" at bounding box center [981, 331] width 238 height 28
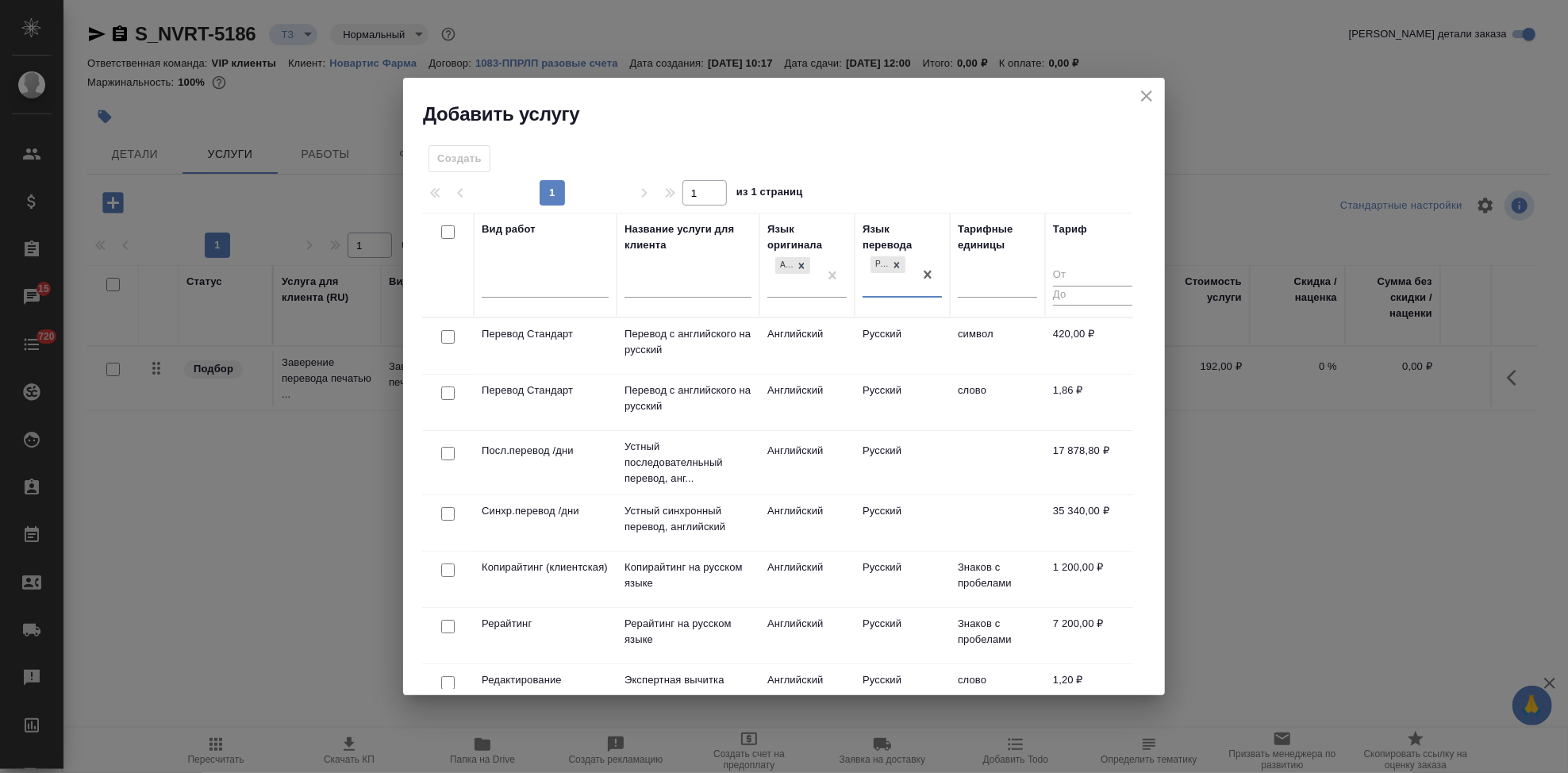
click at [870, 401] on td "Русский" at bounding box center [903, 402] width 95 height 56
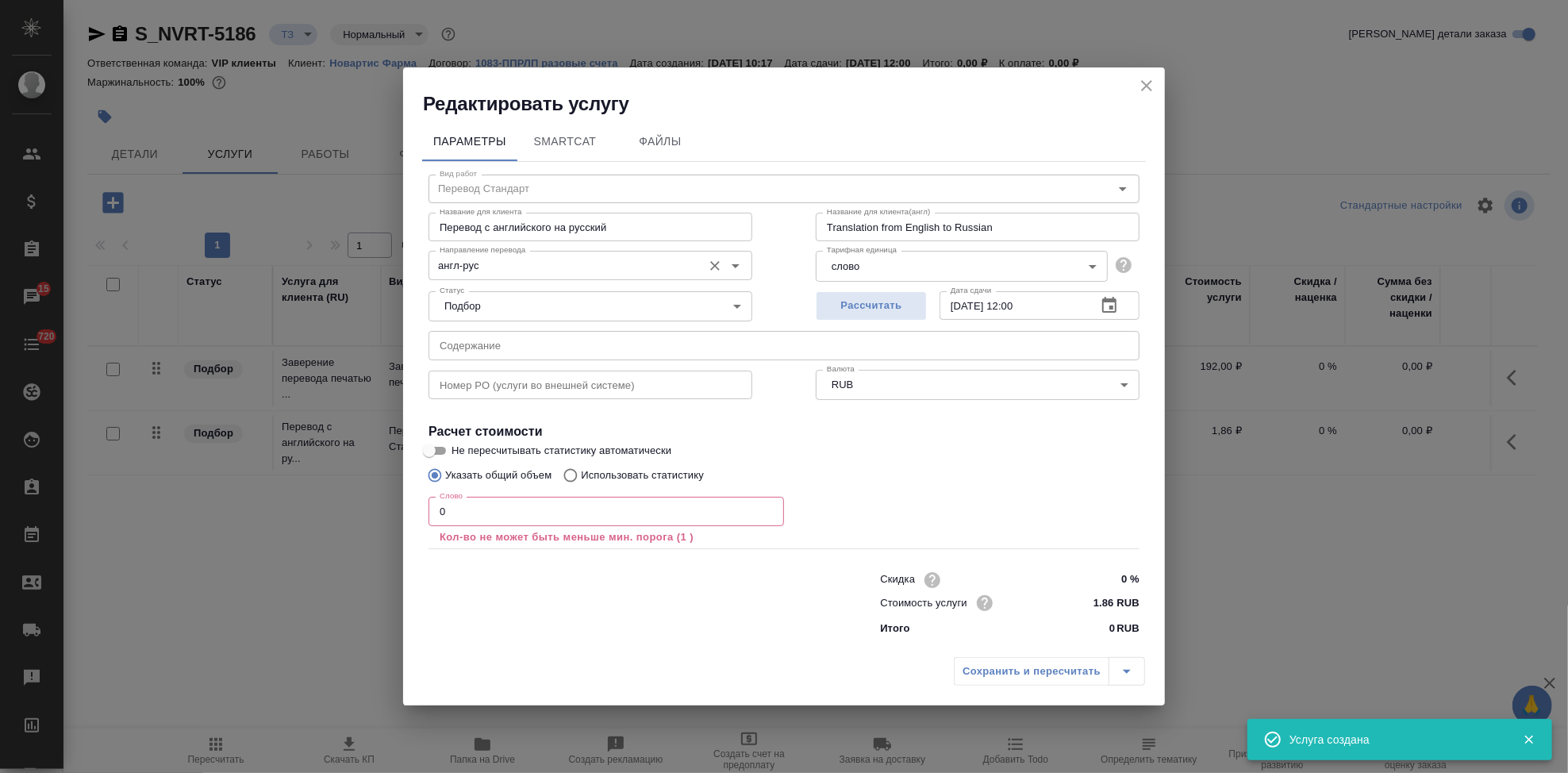
click at [524, 264] on input "англ-рус" at bounding box center [564, 265] width 261 height 19
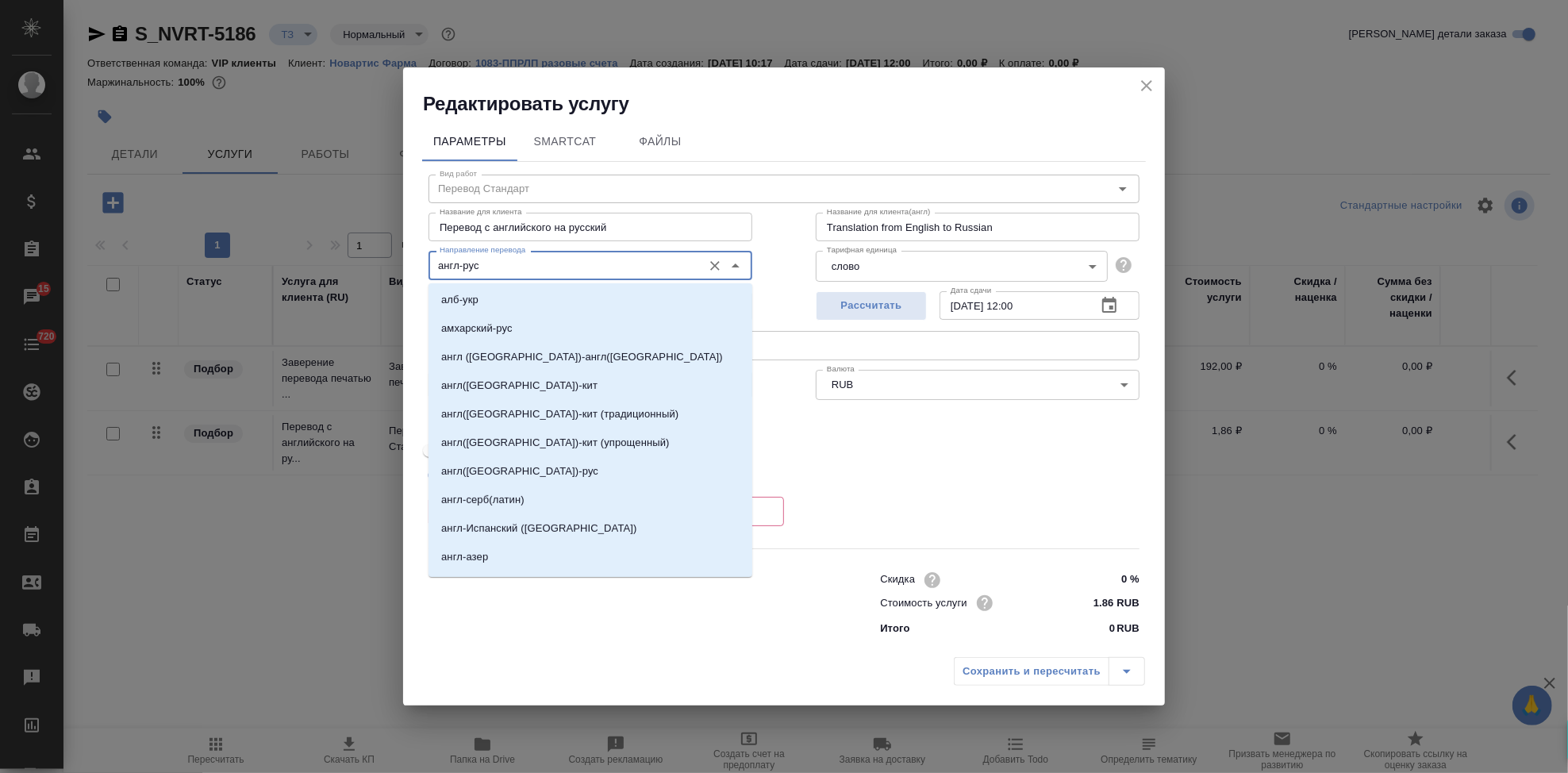
scroll to position [441, 0]
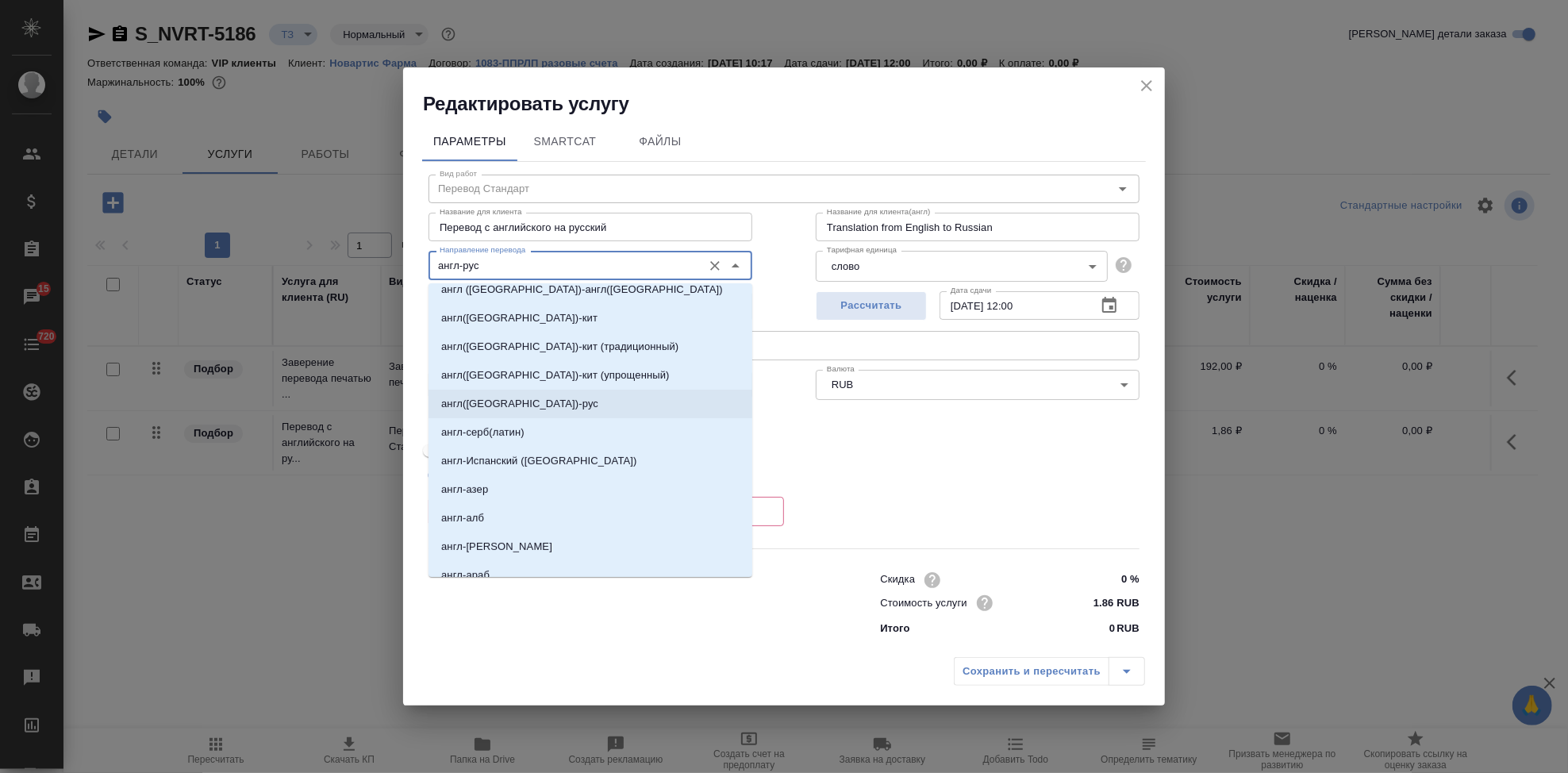
click at [496, 408] on p "англ(США)-рус" at bounding box center [520, 403] width 157 height 16
type input "англ(США)-рус"
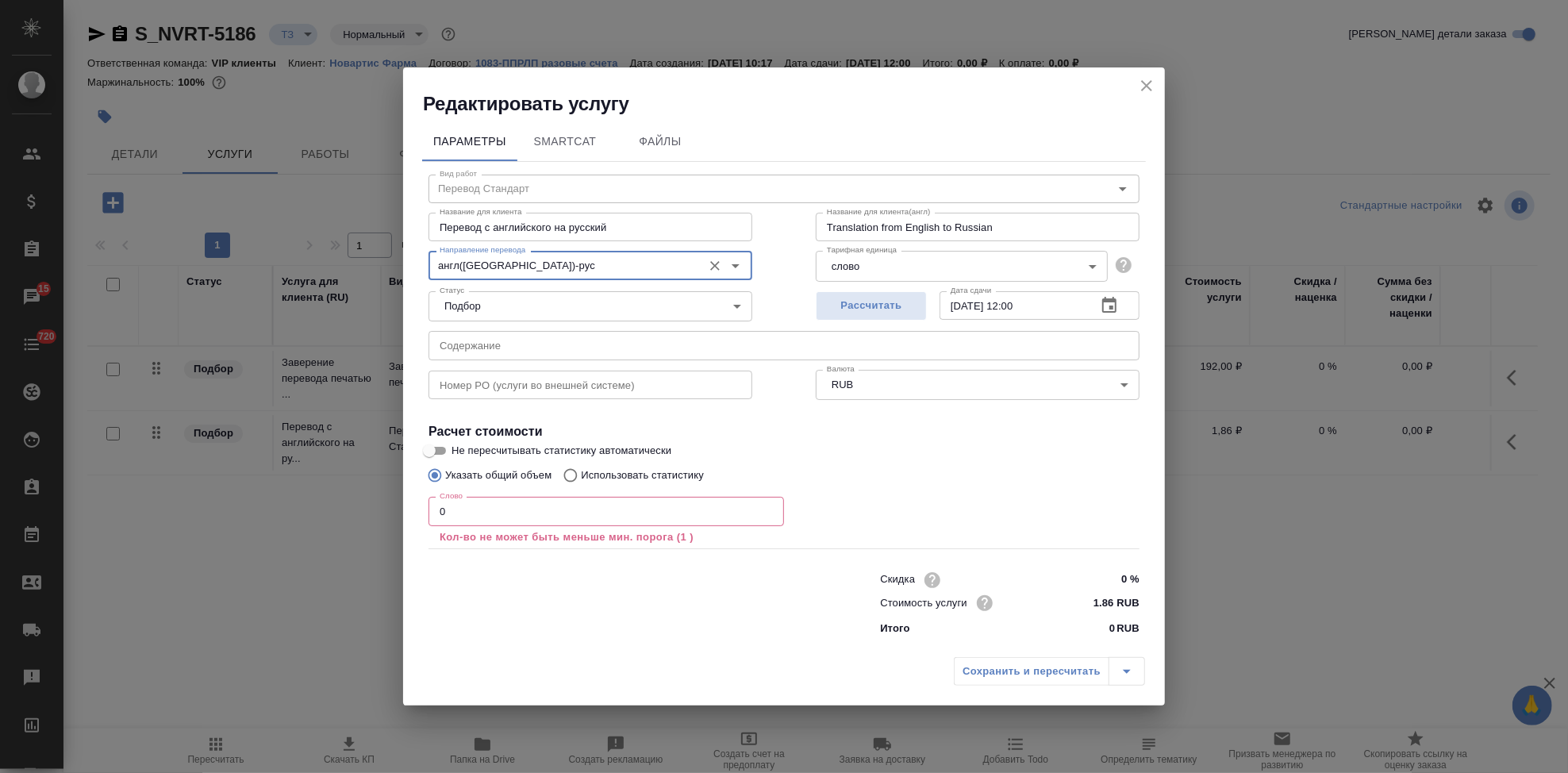
click at [477, 514] on input "0" at bounding box center [607, 510] width 356 height 28
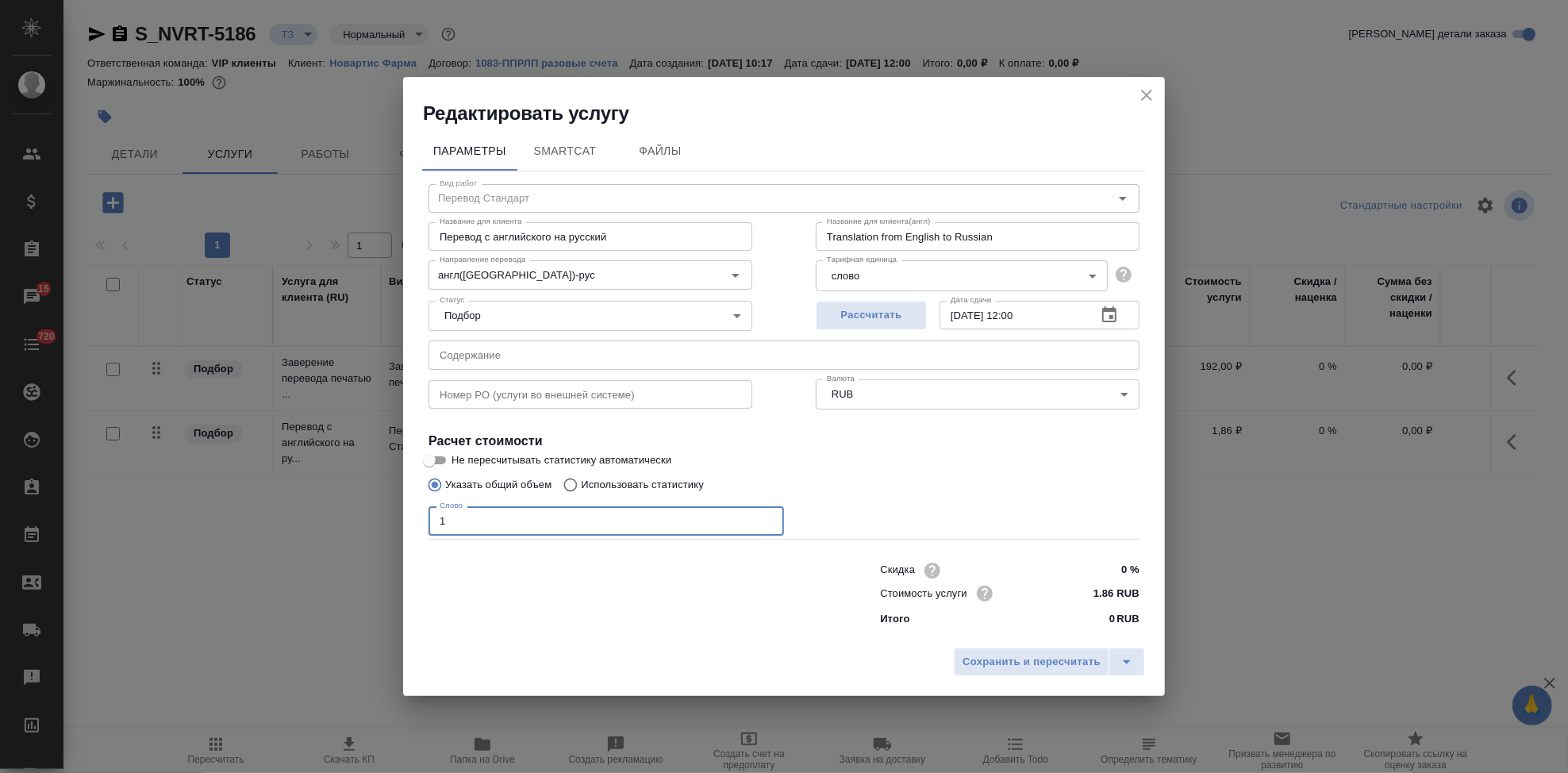
type input "1"
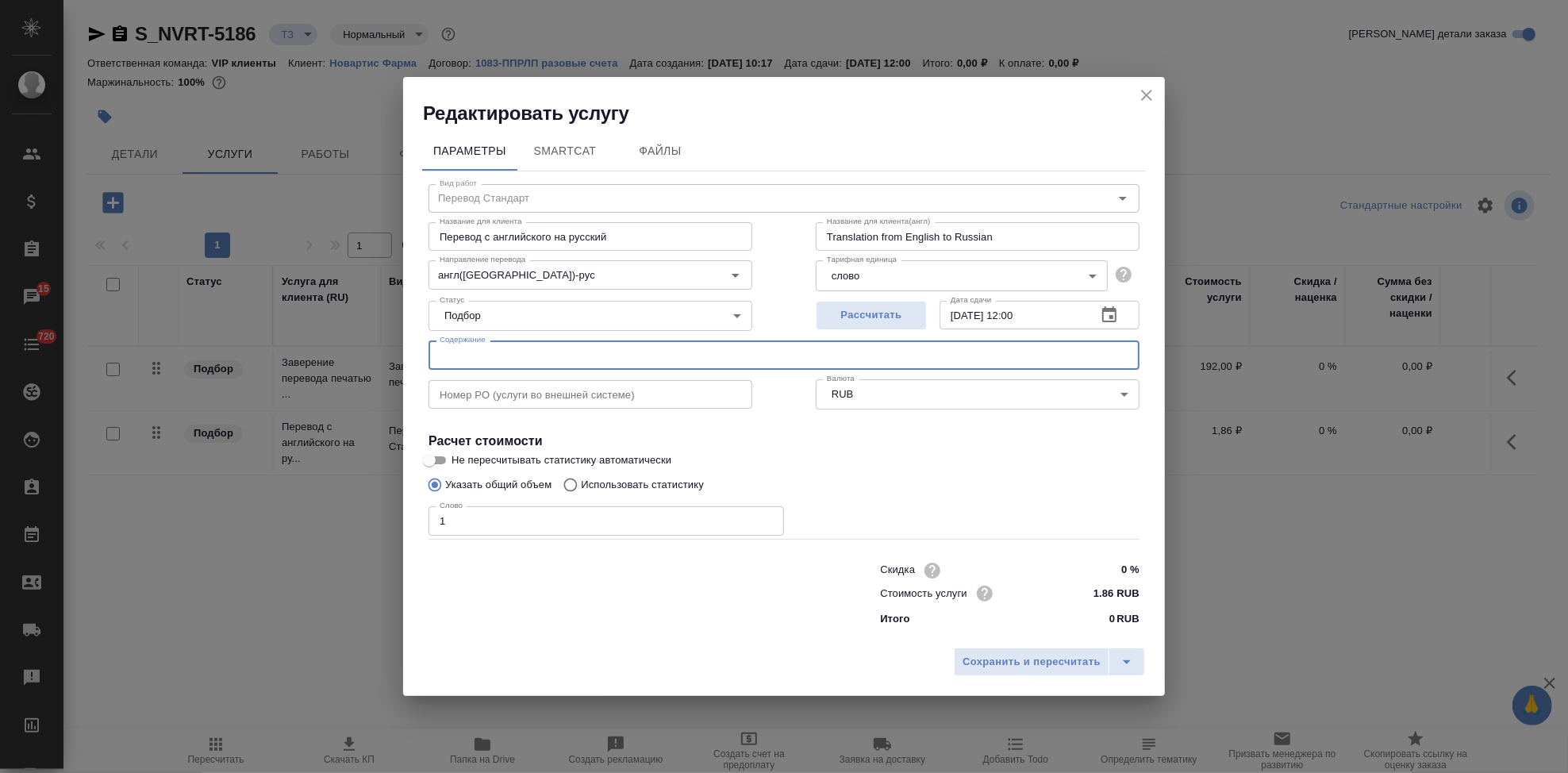
click at [771, 351] on input "text" at bounding box center [784, 354] width 711 height 28
paste input "DSUR Issue 015 (12-Jul-2024 to 11-Jul-2025) for PKC412 - Dispatch Notification"
type input "DSUR Issue 015 (12-Jul-2024 to 11-Jul-2025) for PKC412 - Dispatch Notification"
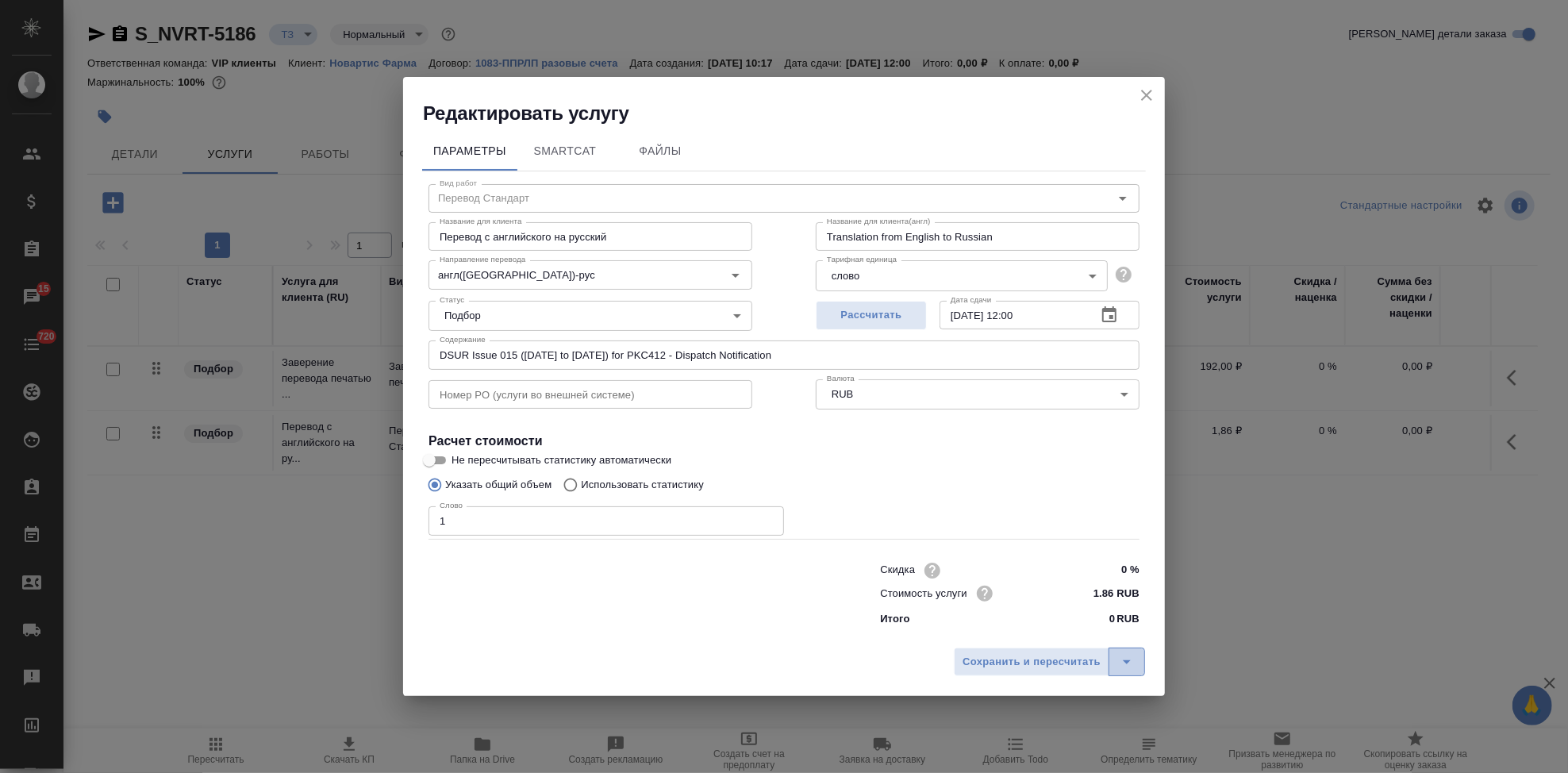
click at [1137, 659] on button "split button" at bounding box center [1127, 661] width 37 height 28
click at [1051, 619] on li "Сохранить" at bounding box center [1052, 628] width 192 height 26
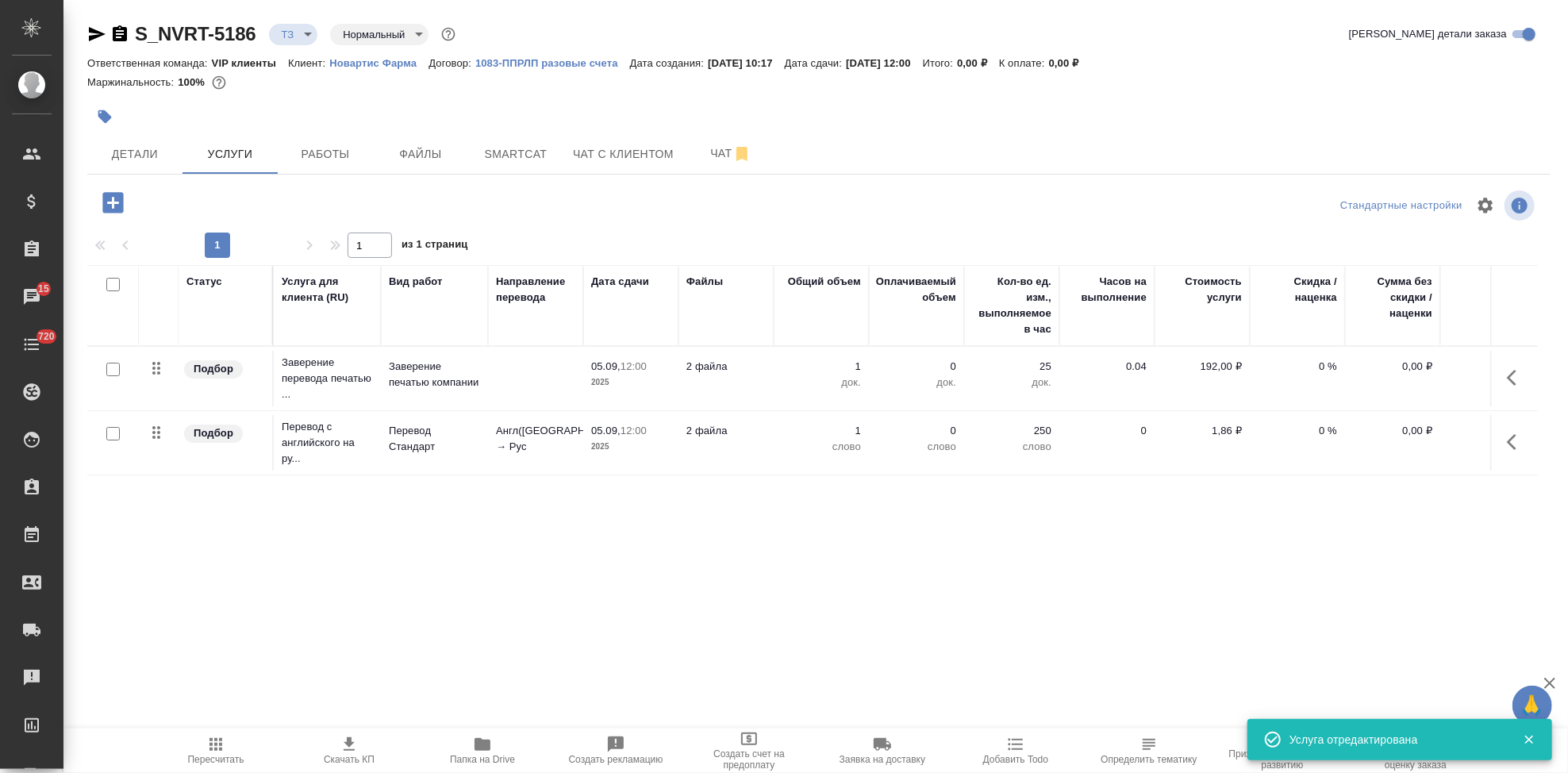
click at [110, 439] on input "checkbox" at bounding box center [113, 433] width 14 height 14
checkbox input "true"
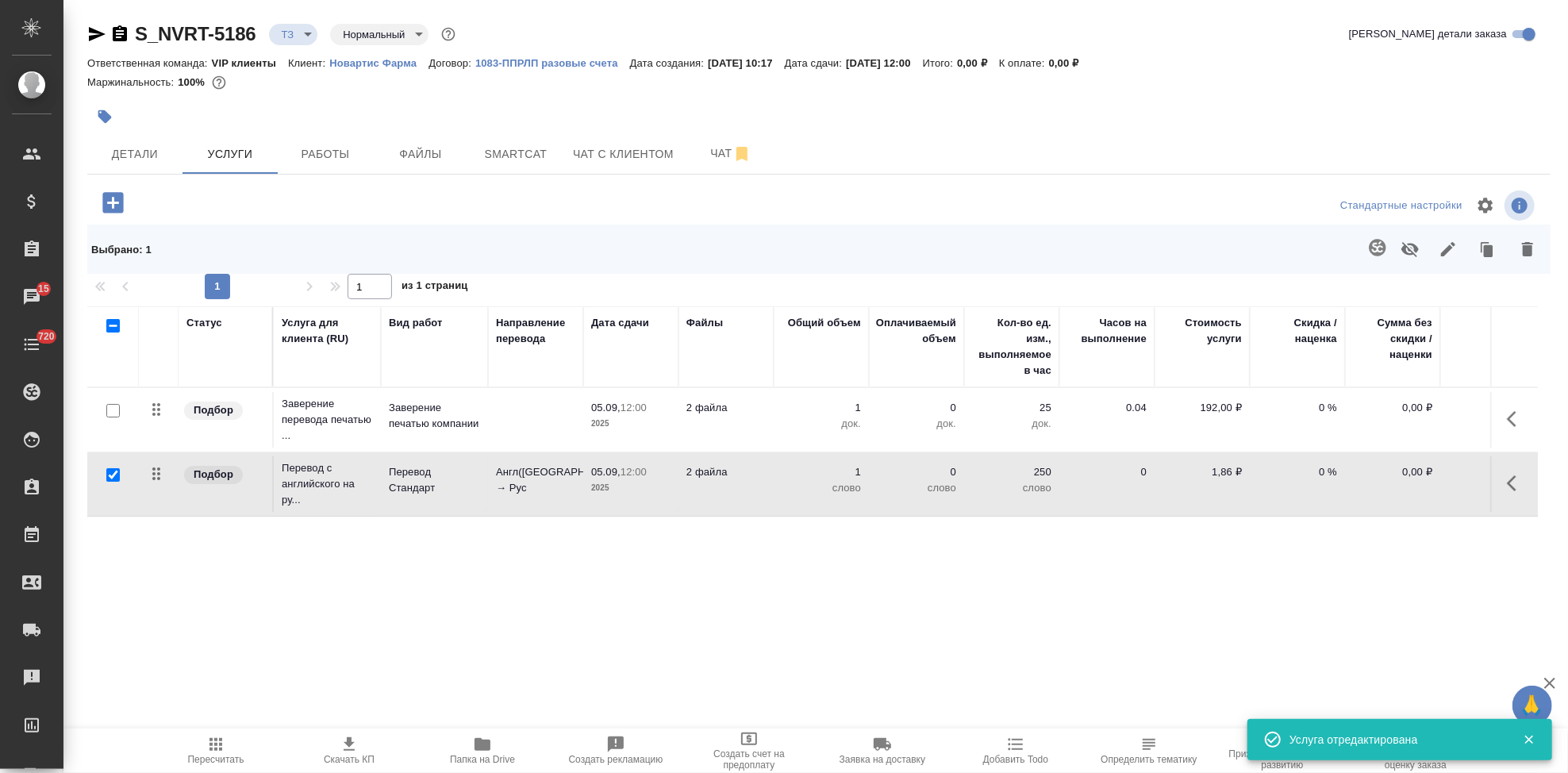
drag, startPoint x: 110, startPoint y: 439, endPoint x: 243, endPoint y: 560, distance: 179.8
click at [243, 560] on div "Статус Услуга для клиента (RU) Вид работ Направление перевода Дата сдачи Файлы …" at bounding box center [812, 476] width 1451 height 341
click at [1369, 249] on icon "button" at bounding box center [1377, 247] width 16 height 16
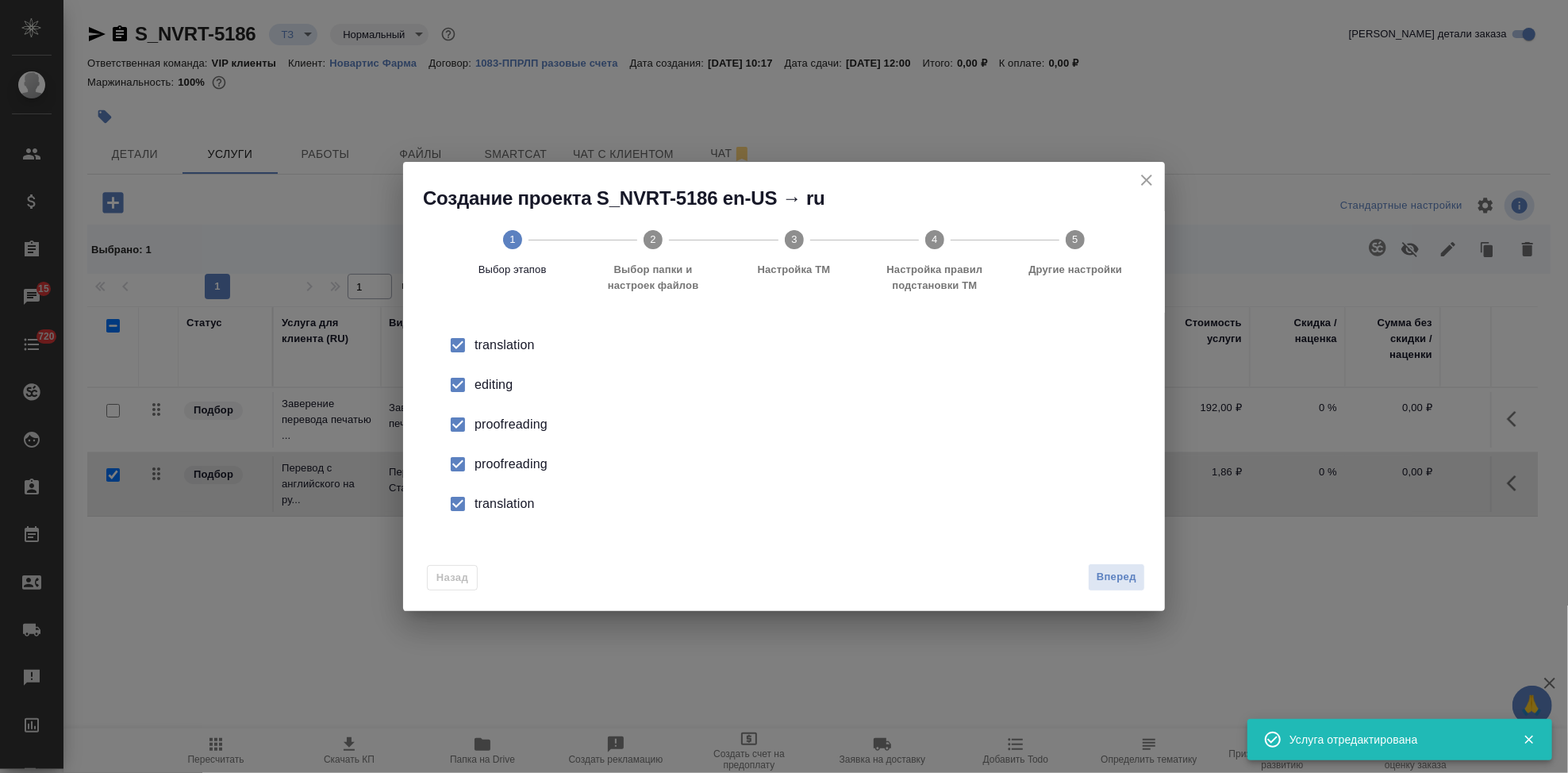
click at [452, 386] on input "checkbox" at bounding box center [458, 385] width 33 height 33
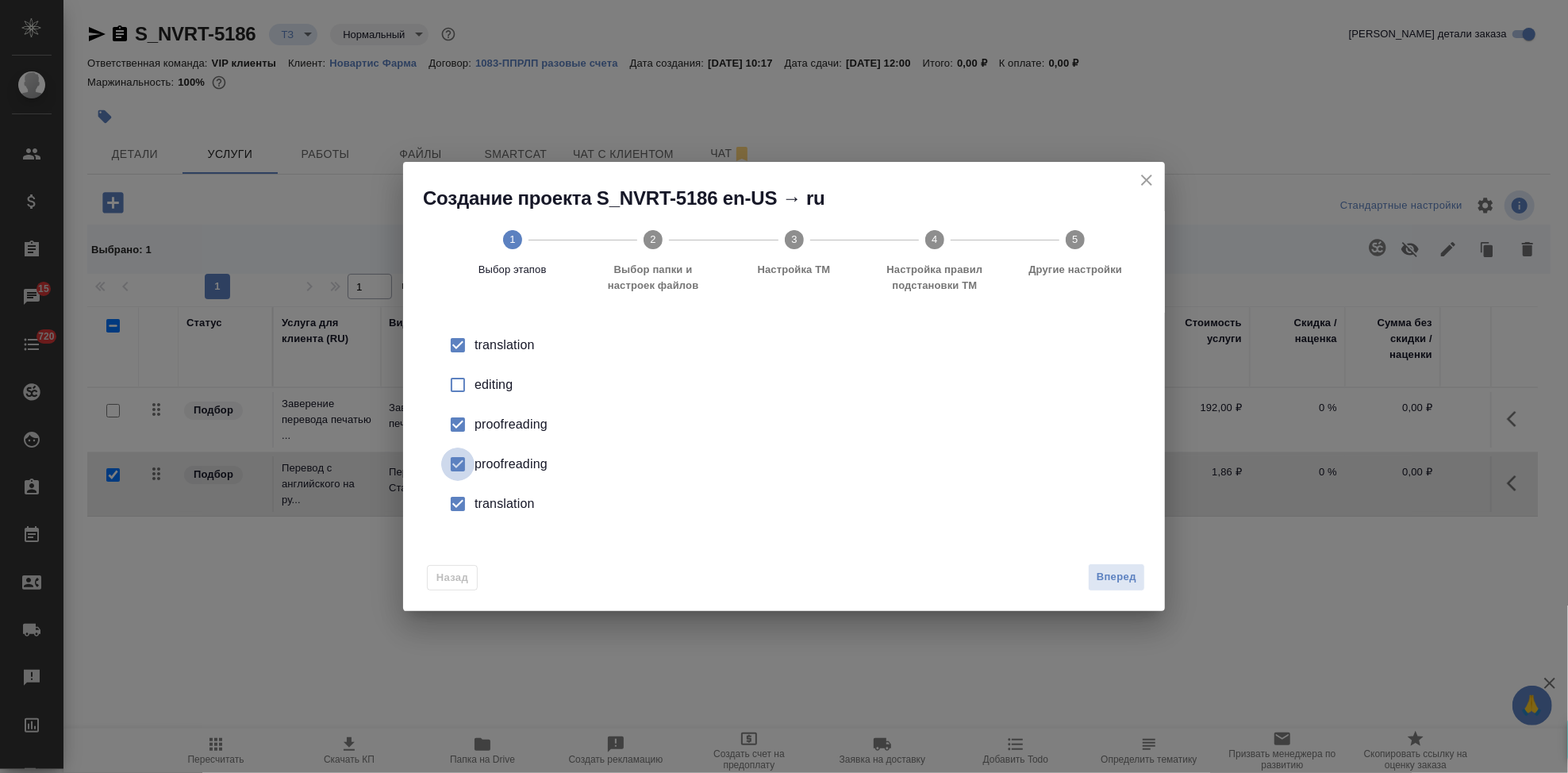
click at [461, 459] on input "checkbox" at bounding box center [458, 463] width 33 height 33
click at [459, 495] on input "checkbox" at bounding box center [458, 504] width 33 height 33
click at [1138, 575] on button "Вперед" at bounding box center [1116, 577] width 57 height 27
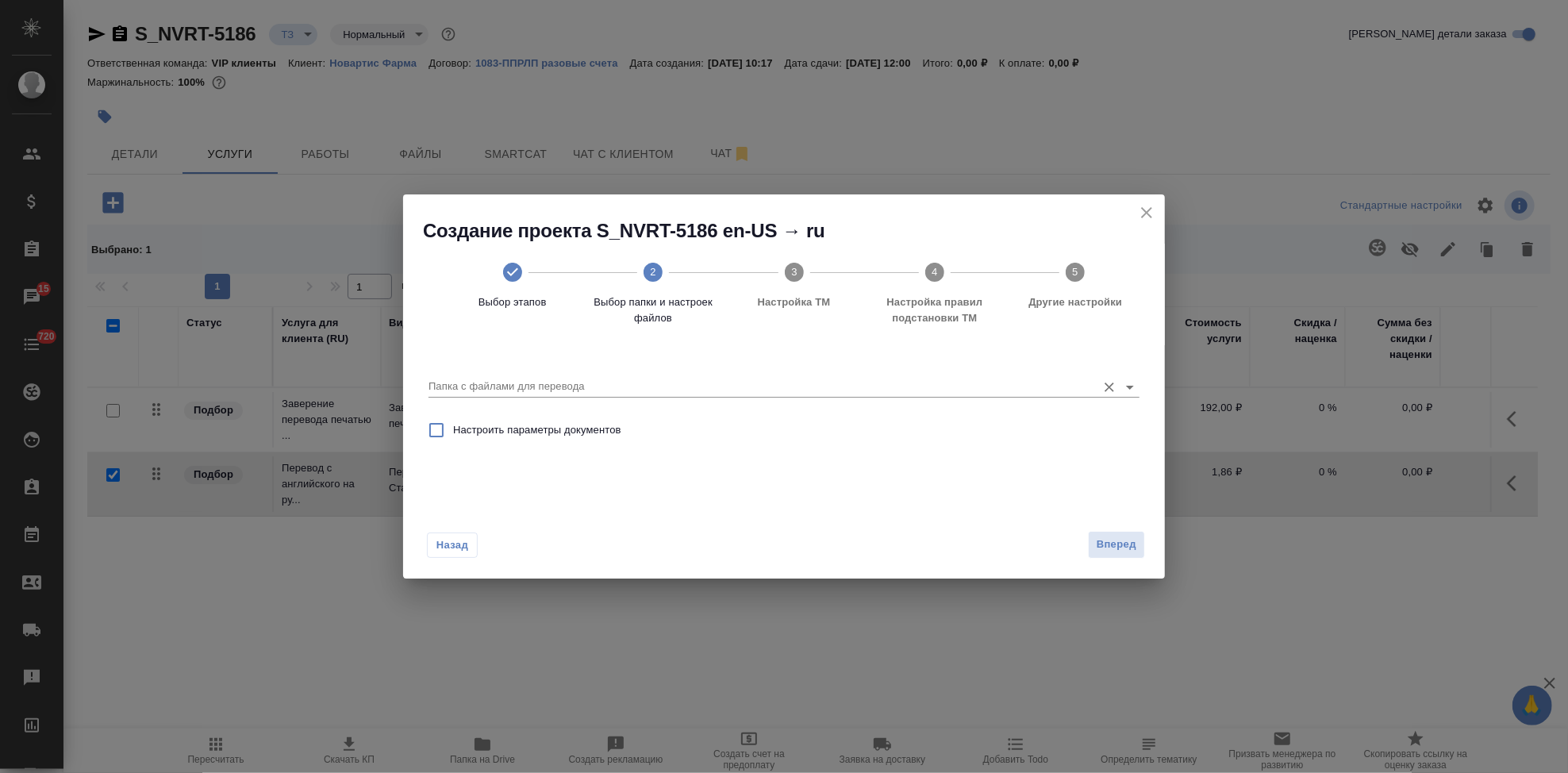
click at [1064, 390] on input "Папка с файлами для перевода" at bounding box center [759, 386] width 661 height 19
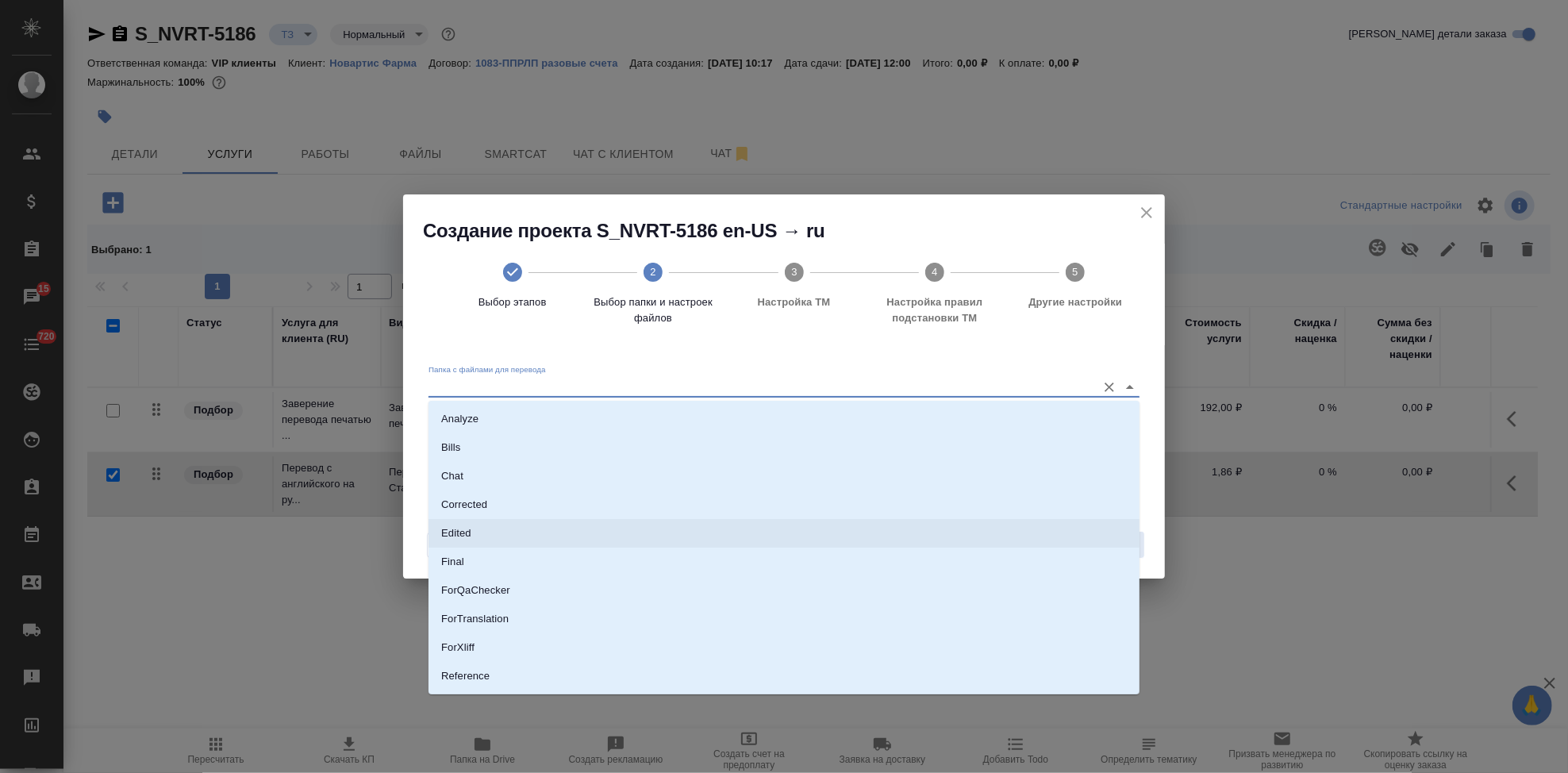
scroll to position [82, 0]
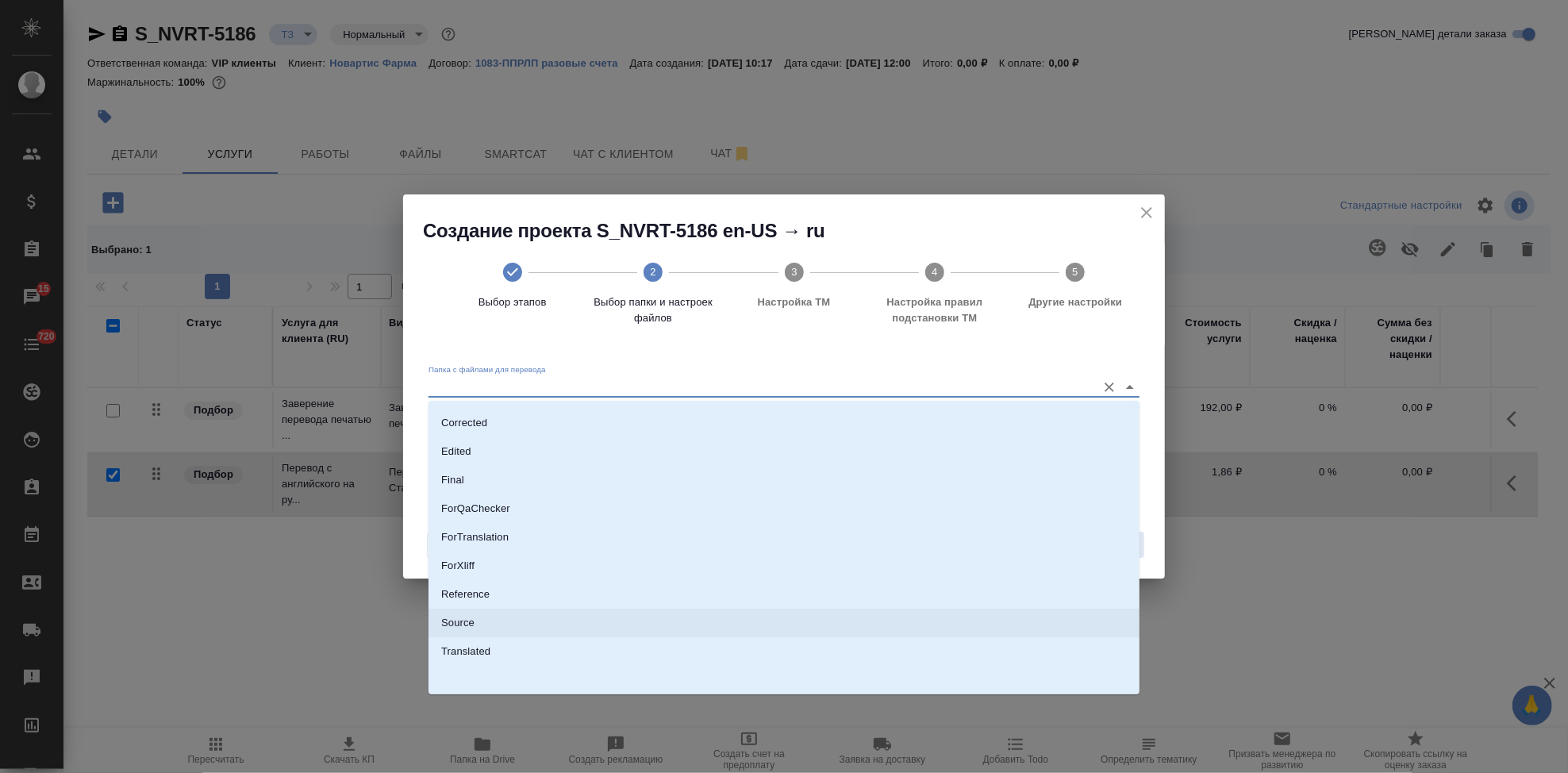
click at [571, 628] on li "Source" at bounding box center [784, 622] width 711 height 28
type input "Source"
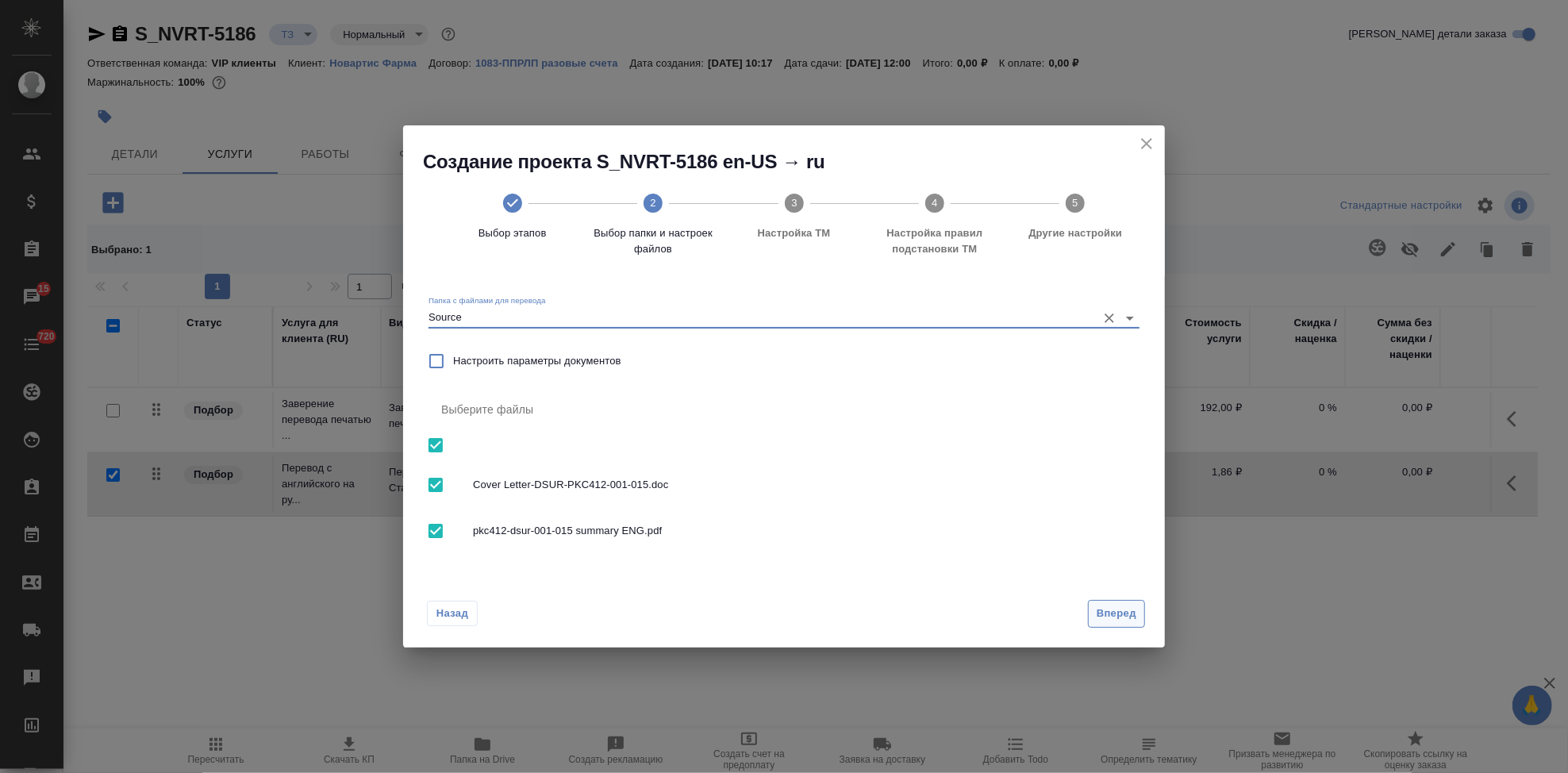
click at [1135, 610] on span "Вперед" at bounding box center [1116, 614] width 39 height 18
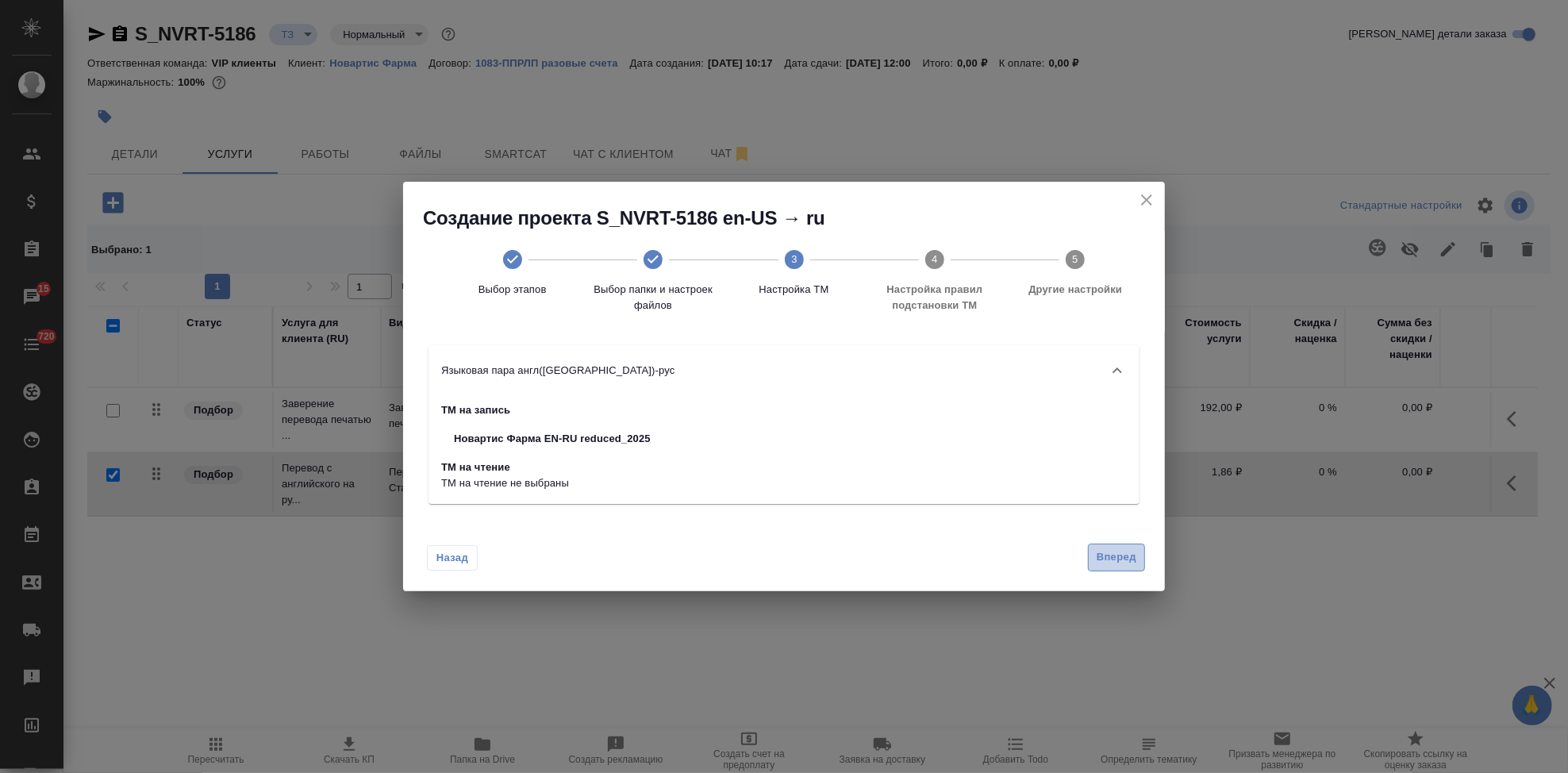
click at [1108, 566] on span "Вперед" at bounding box center [1116, 557] width 39 height 18
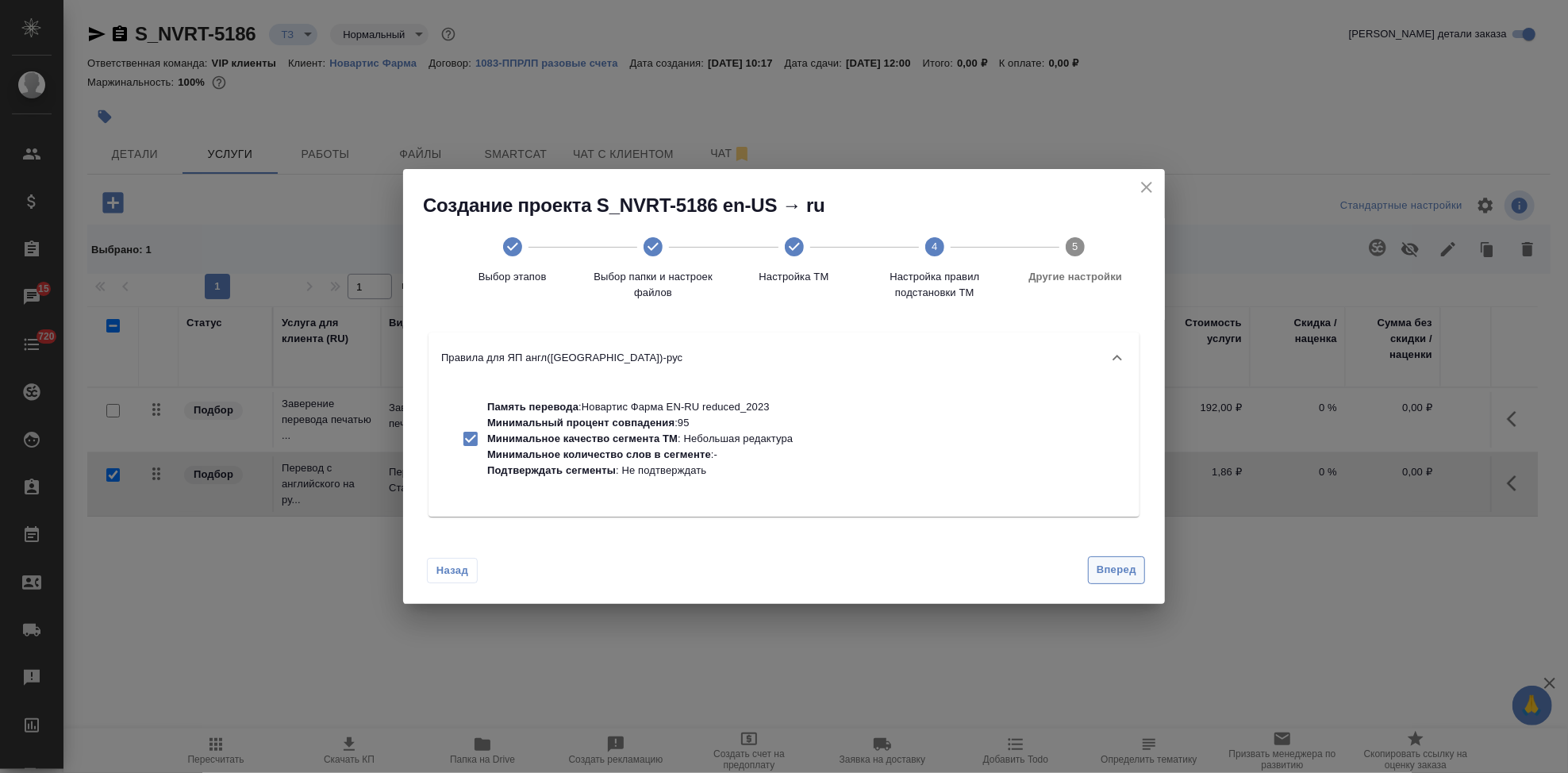
click at [1113, 569] on span "Вперед" at bounding box center [1116, 570] width 39 height 18
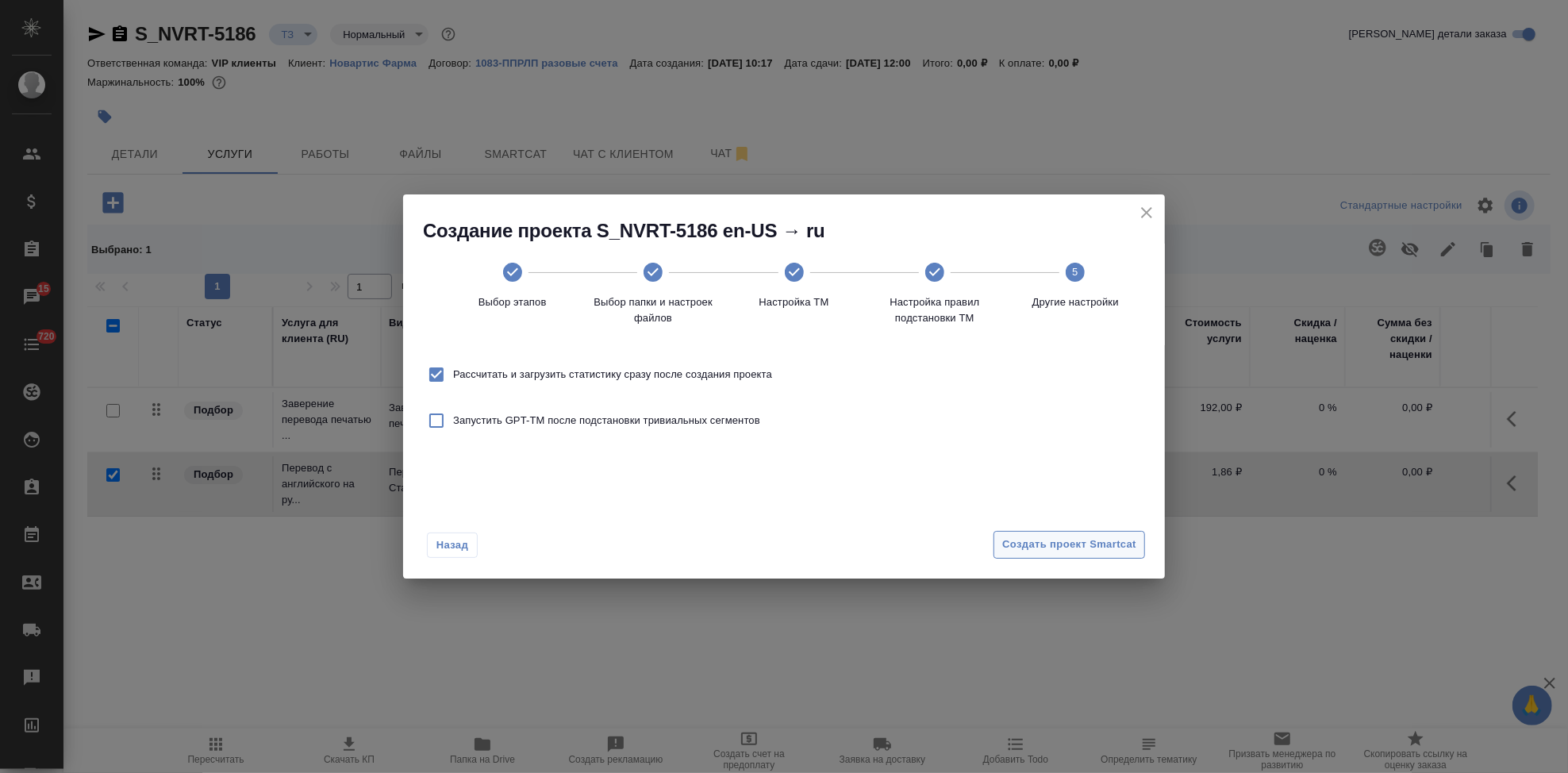
click at [1120, 544] on span "Создать проект Smartcat" at bounding box center [1069, 545] width 134 height 18
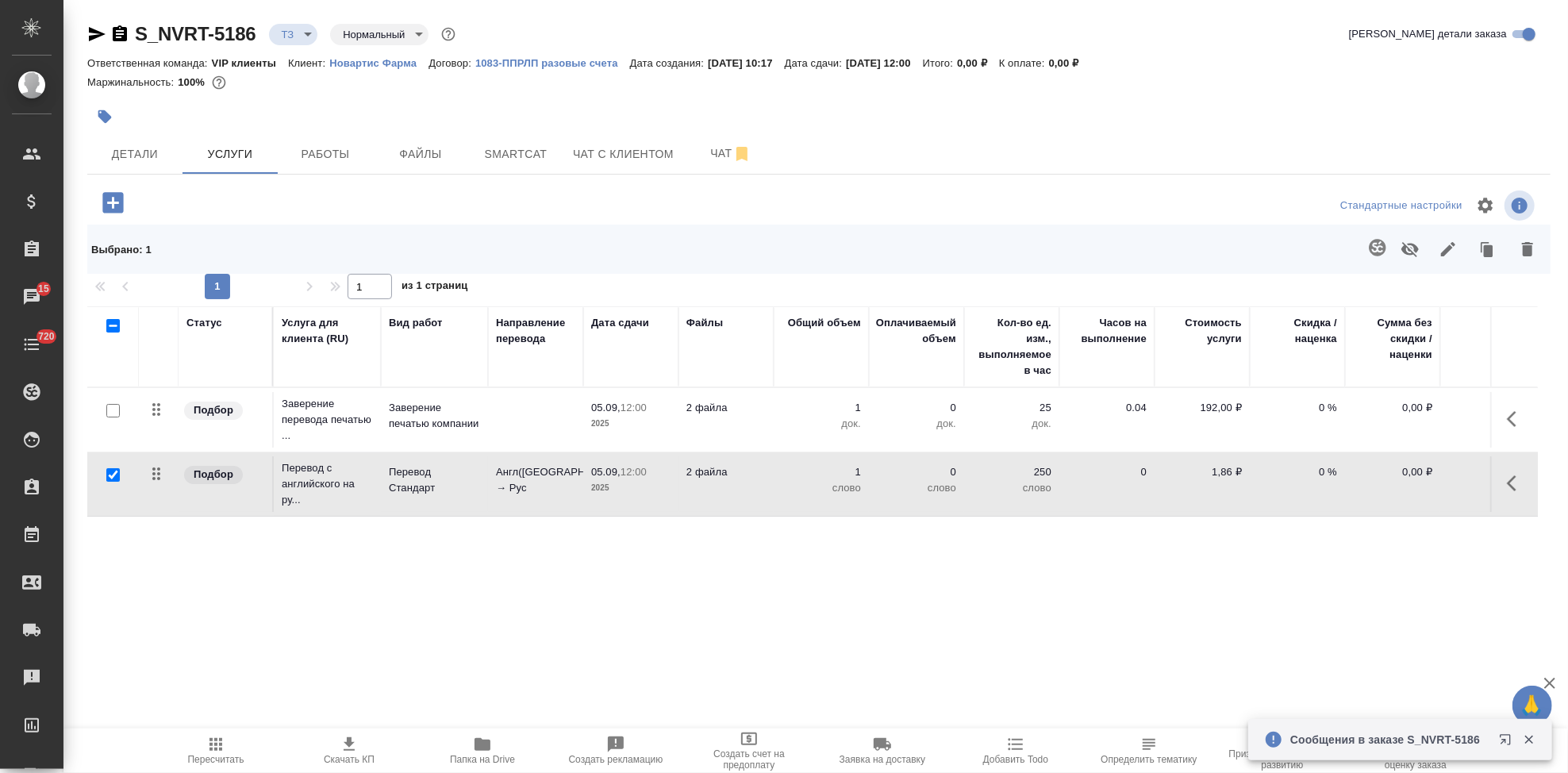
click at [1508, 489] on icon "button" at bounding box center [1517, 483] width 19 height 19
click at [1418, 477] on icon "button" at bounding box center [1427, 483] width 19 height 19
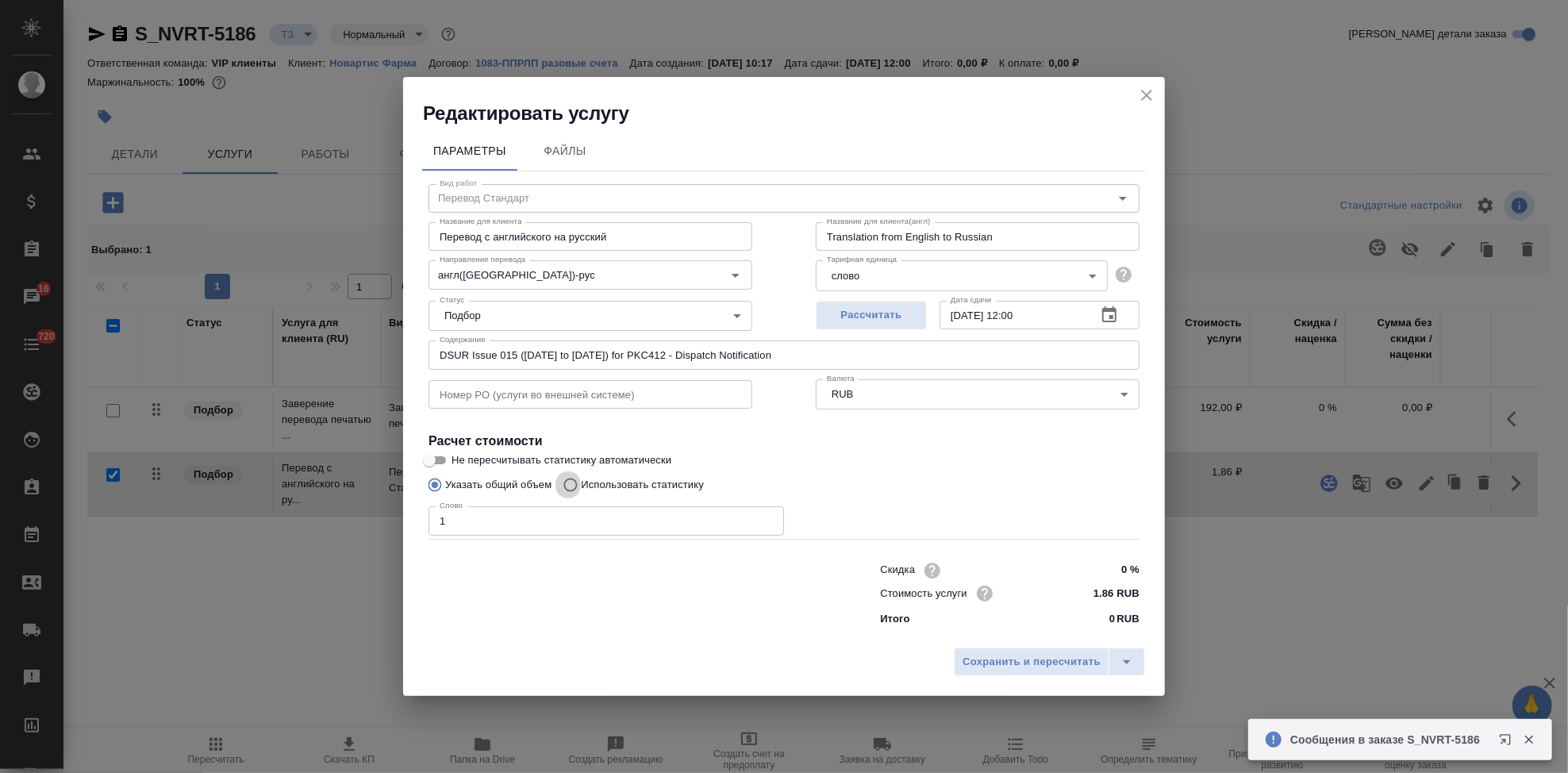
click at [576, 490] on input "Использовать статистику" at bounding box center [568, 484] width 26 height 30
radio input "true"
radio input "false"
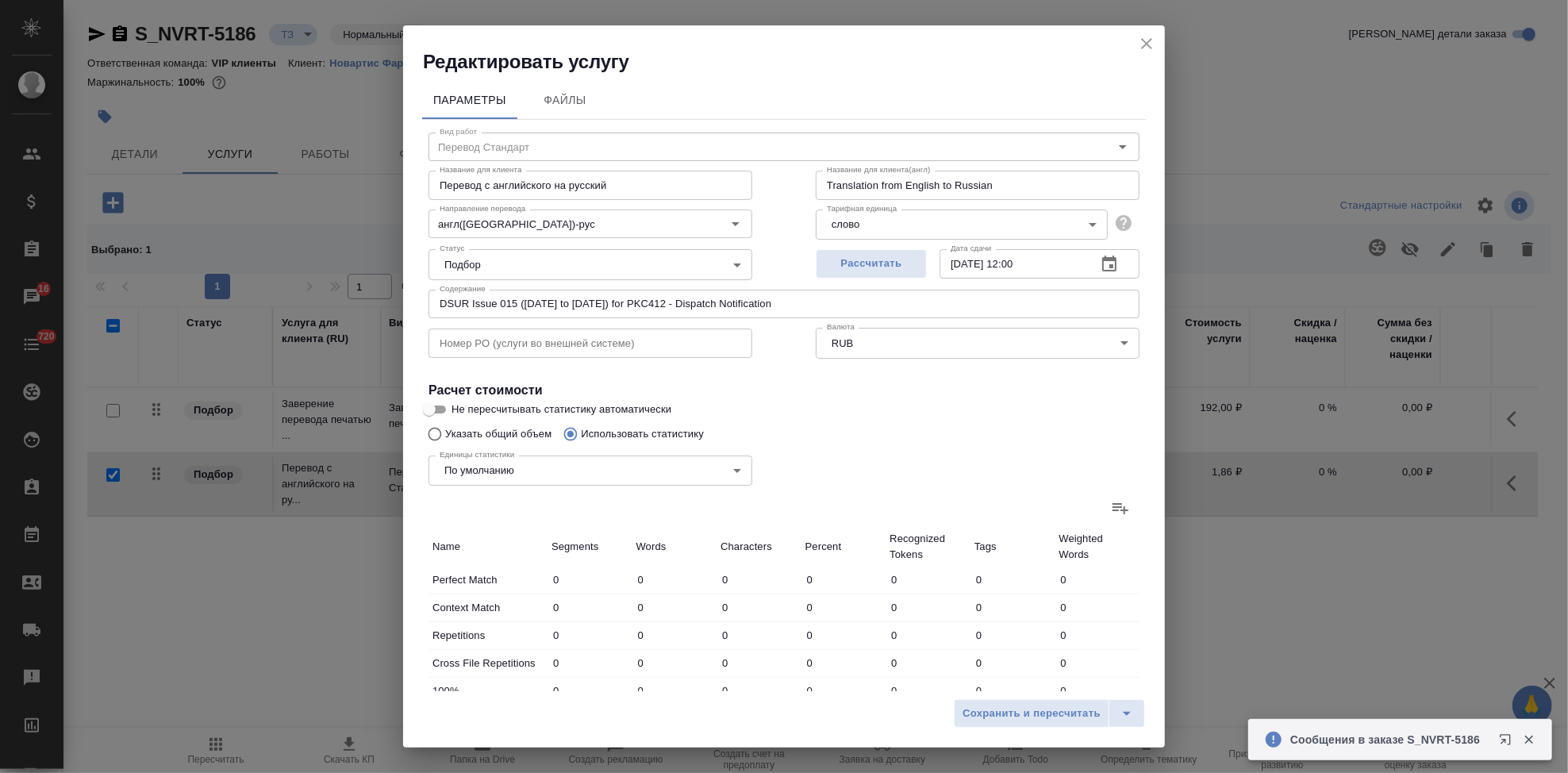
click at [1123, 512] on label at bounding box center [1121, 508] width 38 height 38
click at [0, 0] on input "file" at bounding box center [0, 0] width 0 height 0
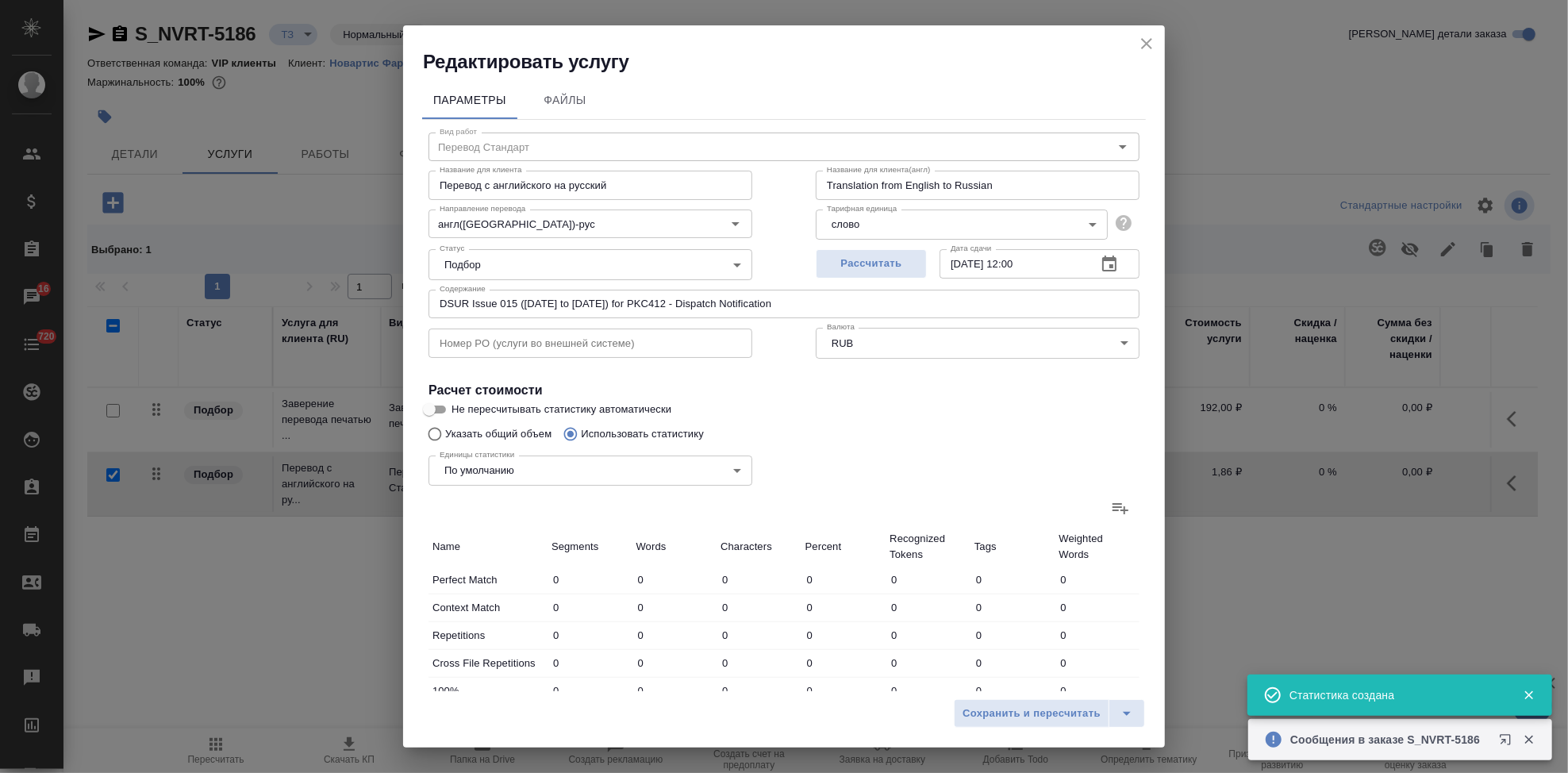
type input "36"
type input "175"
type input "1163"
type input "17"
type input "150"
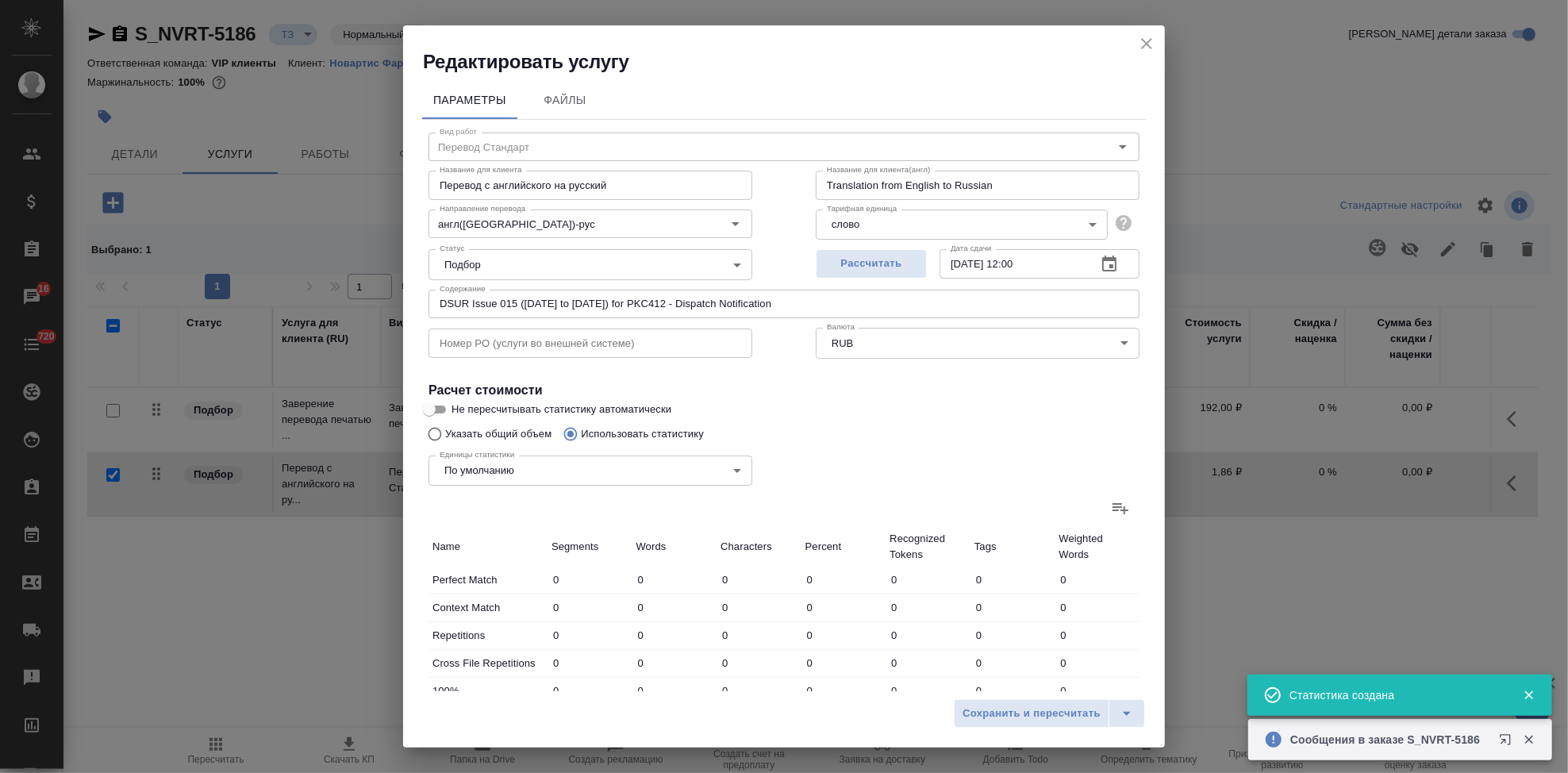
type input "971"
type input "7"
type input "172"
type input "1129"
type input "24"
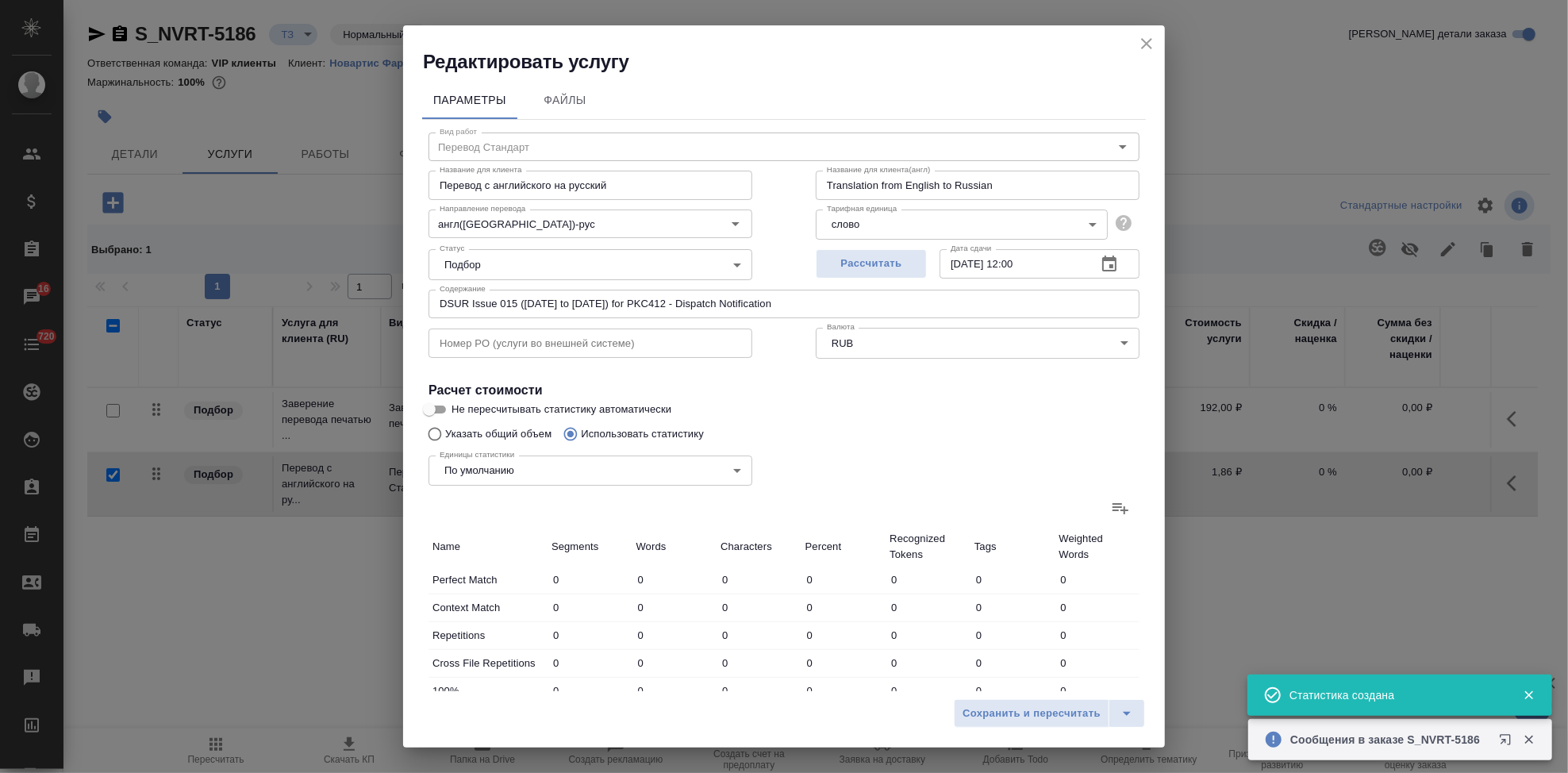
type input "587"
type input "4107"
type input "9"
type input "74"
type input "470"
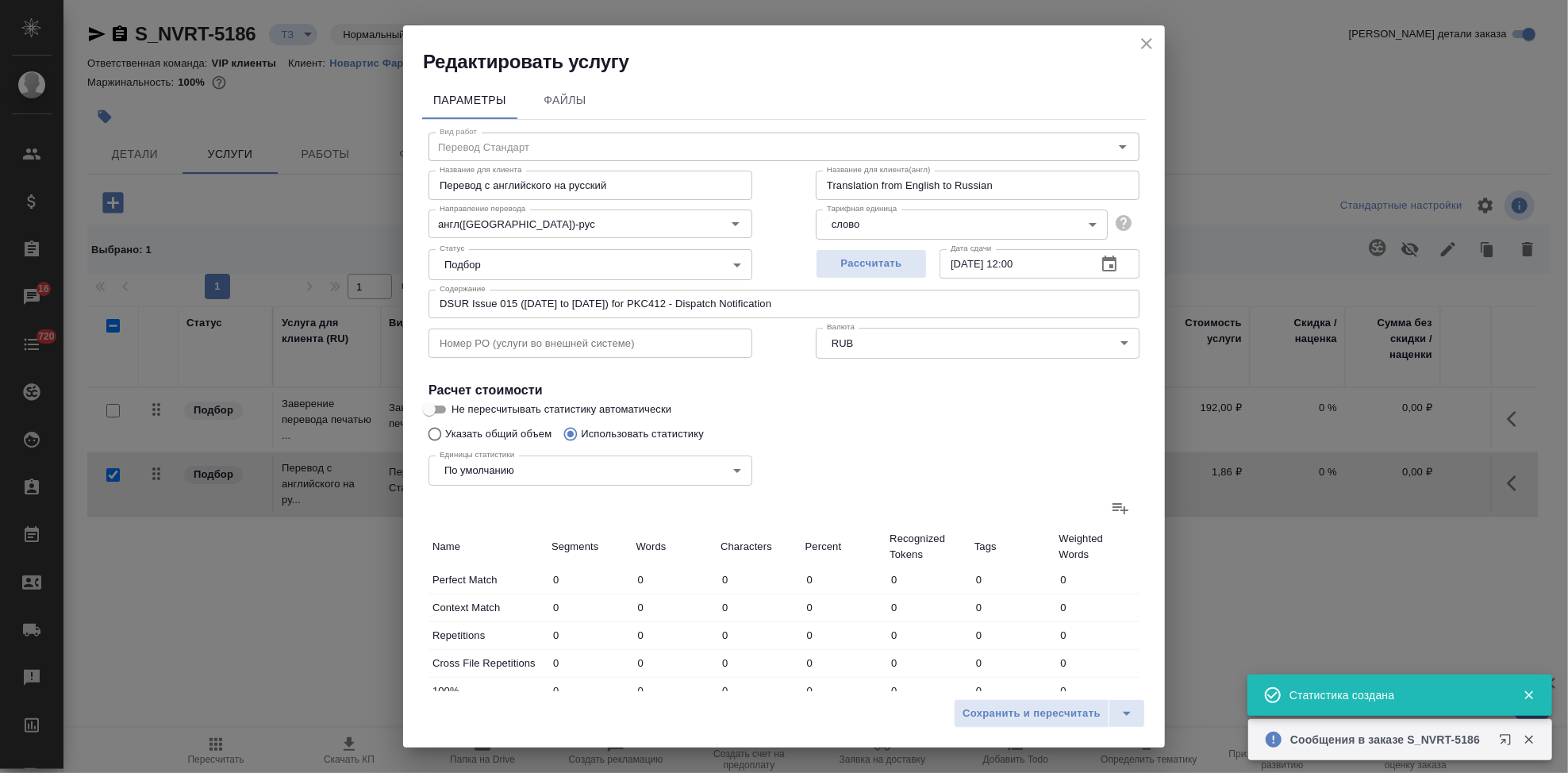
type input "20"
type input "403"
type input "2583"
type input "113"
type input "1561"
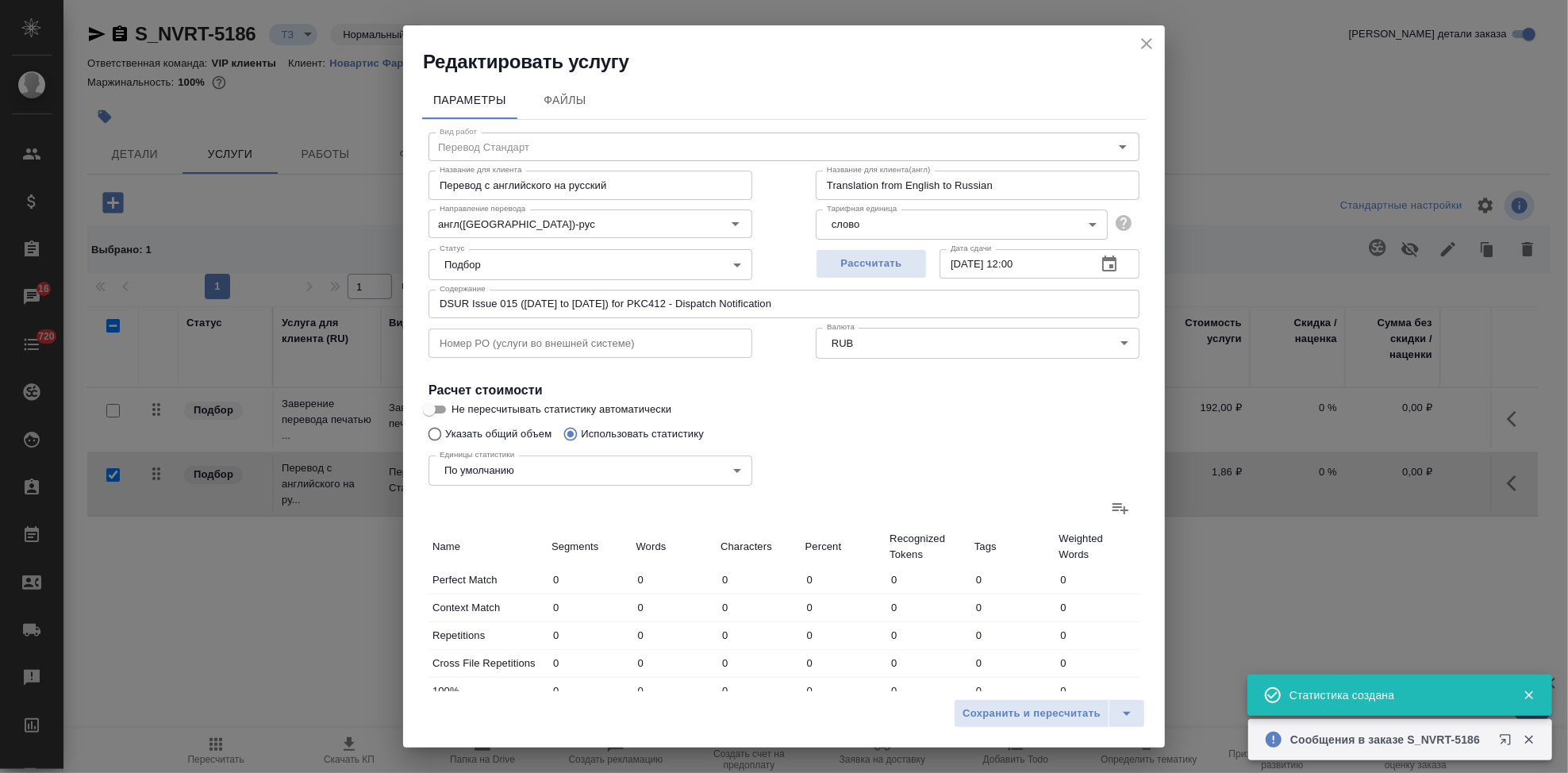
type input "10423"
type input "113"
type input "1561"
type input "10423"
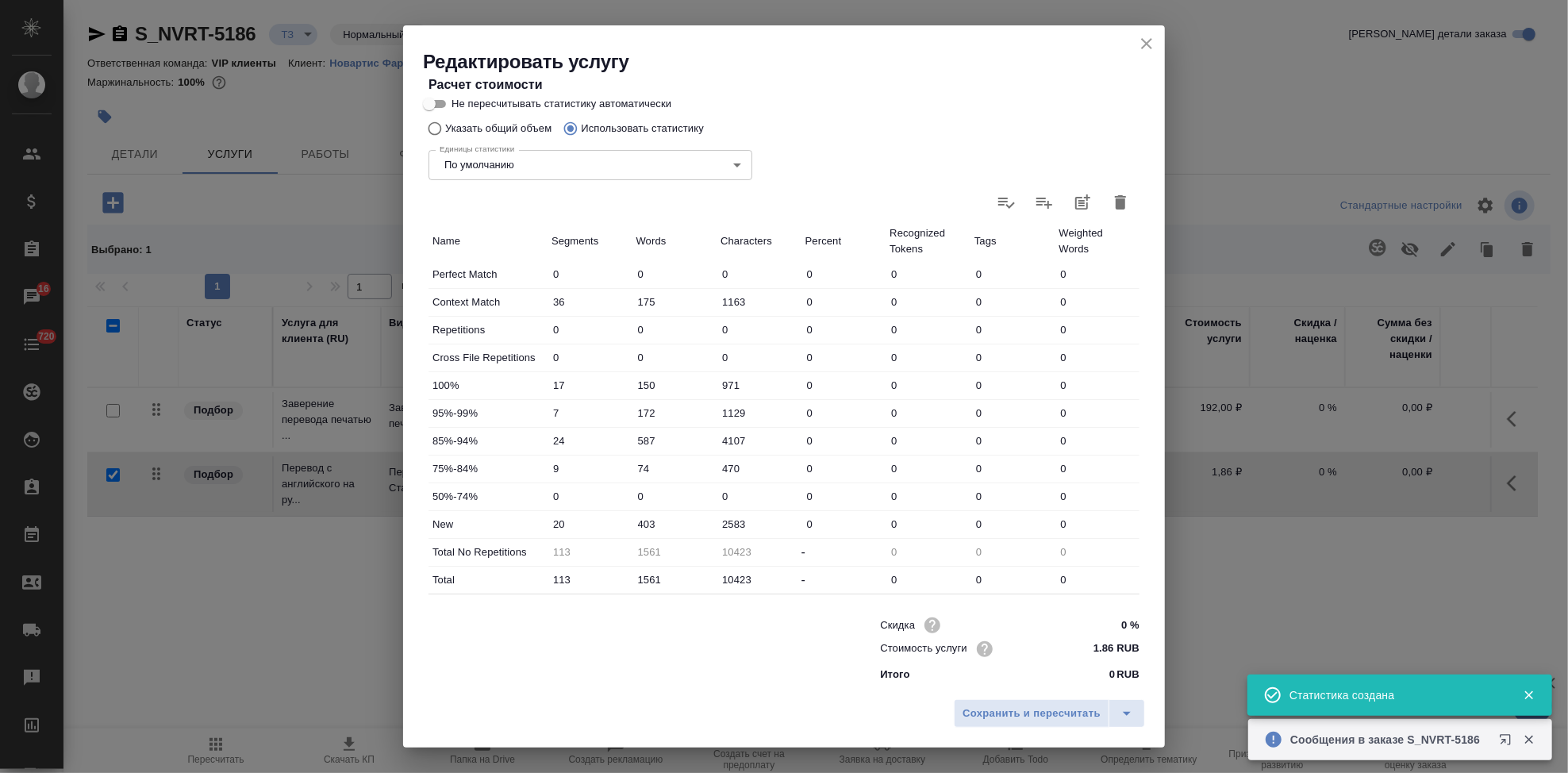
scroll to position [308, 0]
click at [647, 517] on input "403" at bounding box center [674, 521] width 83 height 23
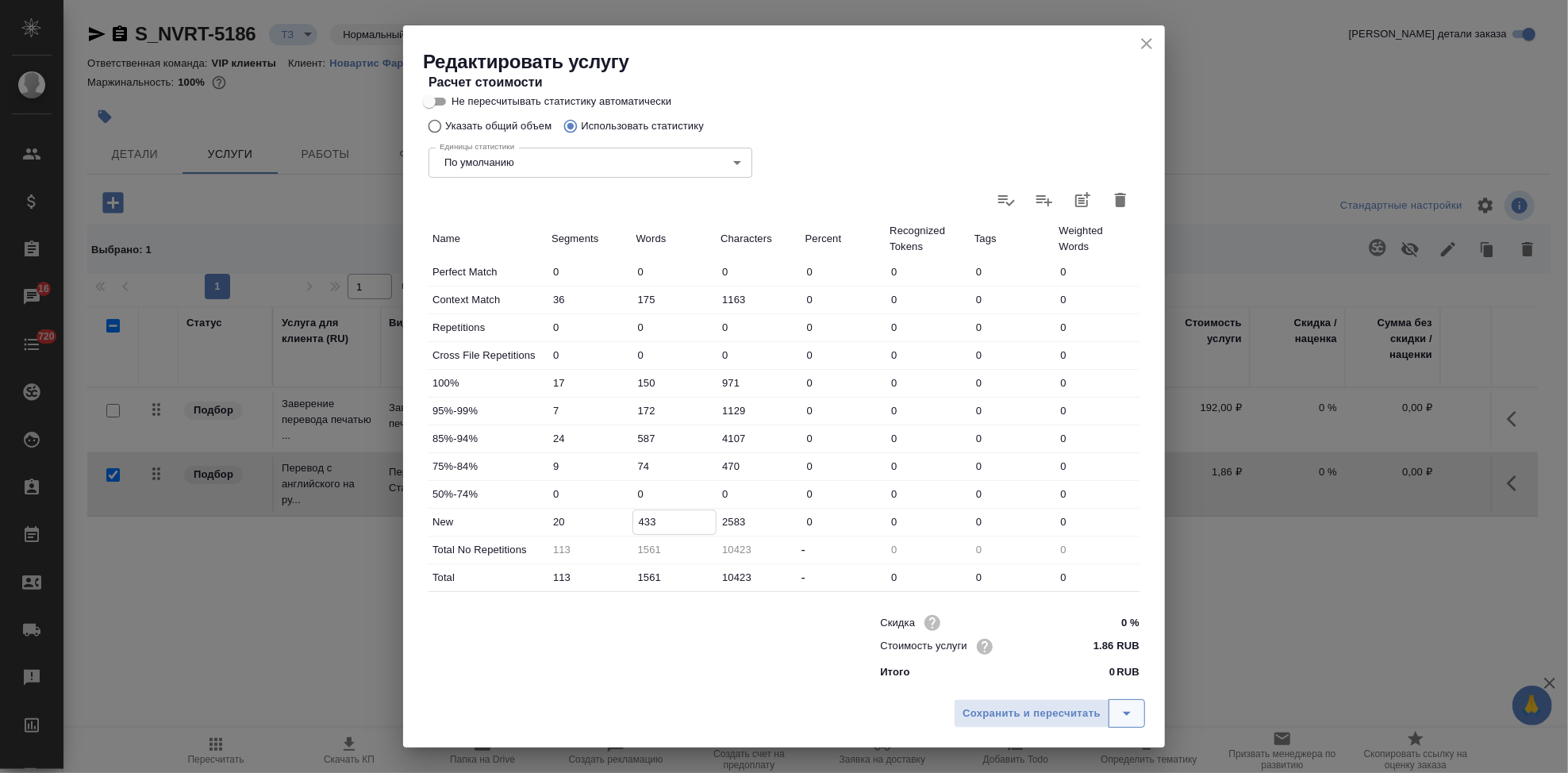
type input "433"
click at [1121, 715] on icon "split button" at bounding box center [1126, 713] width 19 height 19
click at [1058, 680] on li "Сохранить" at bounding box center [1052, 680] width 192 height 26
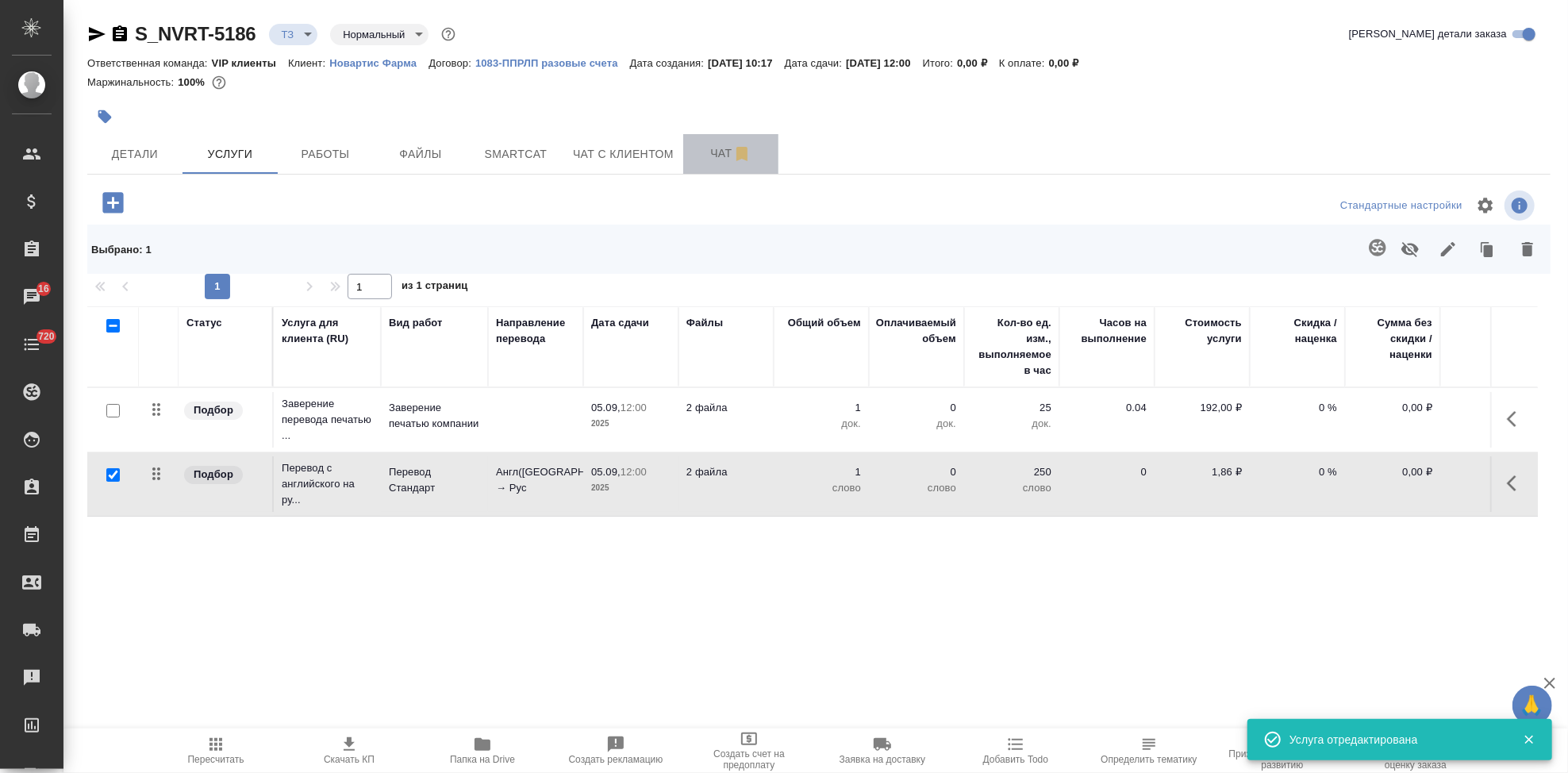
click at [714, 160] on span "Чат" at bounding box center [730, 154] width 76 height 20
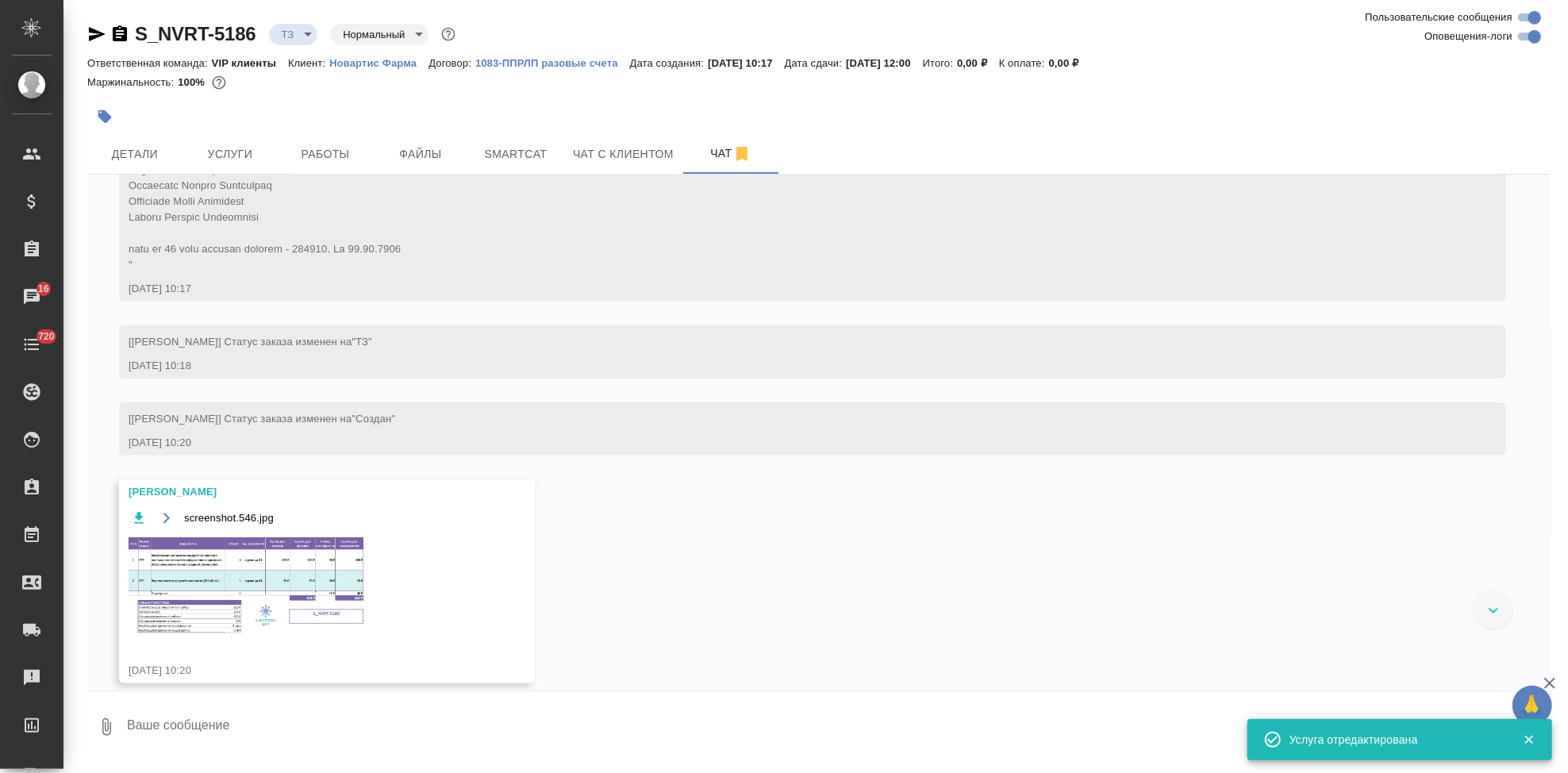
scroll to position [861, 0]
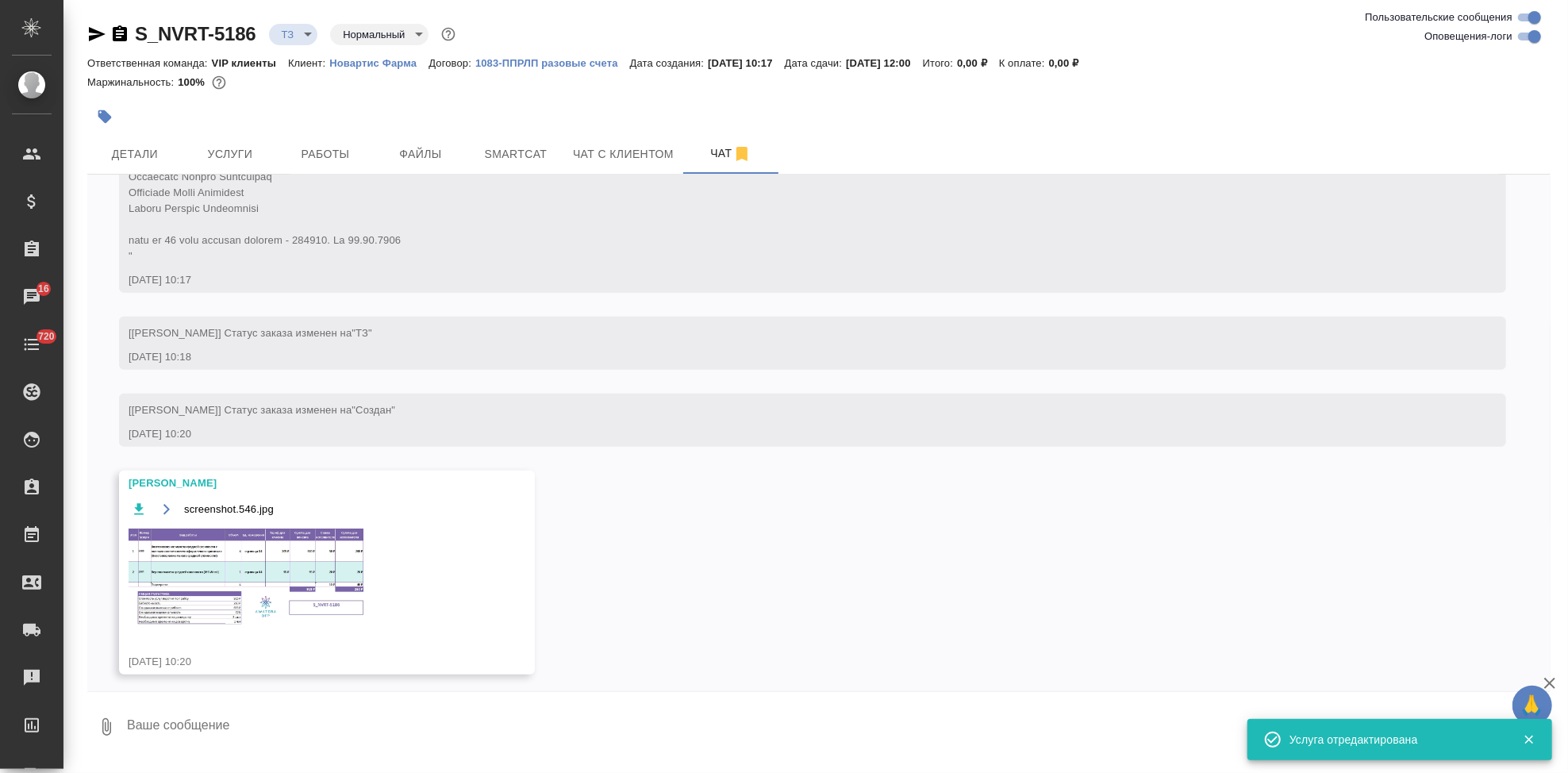
click at [300, 578] on img at bounding box center [247, 576] width 238 height 99
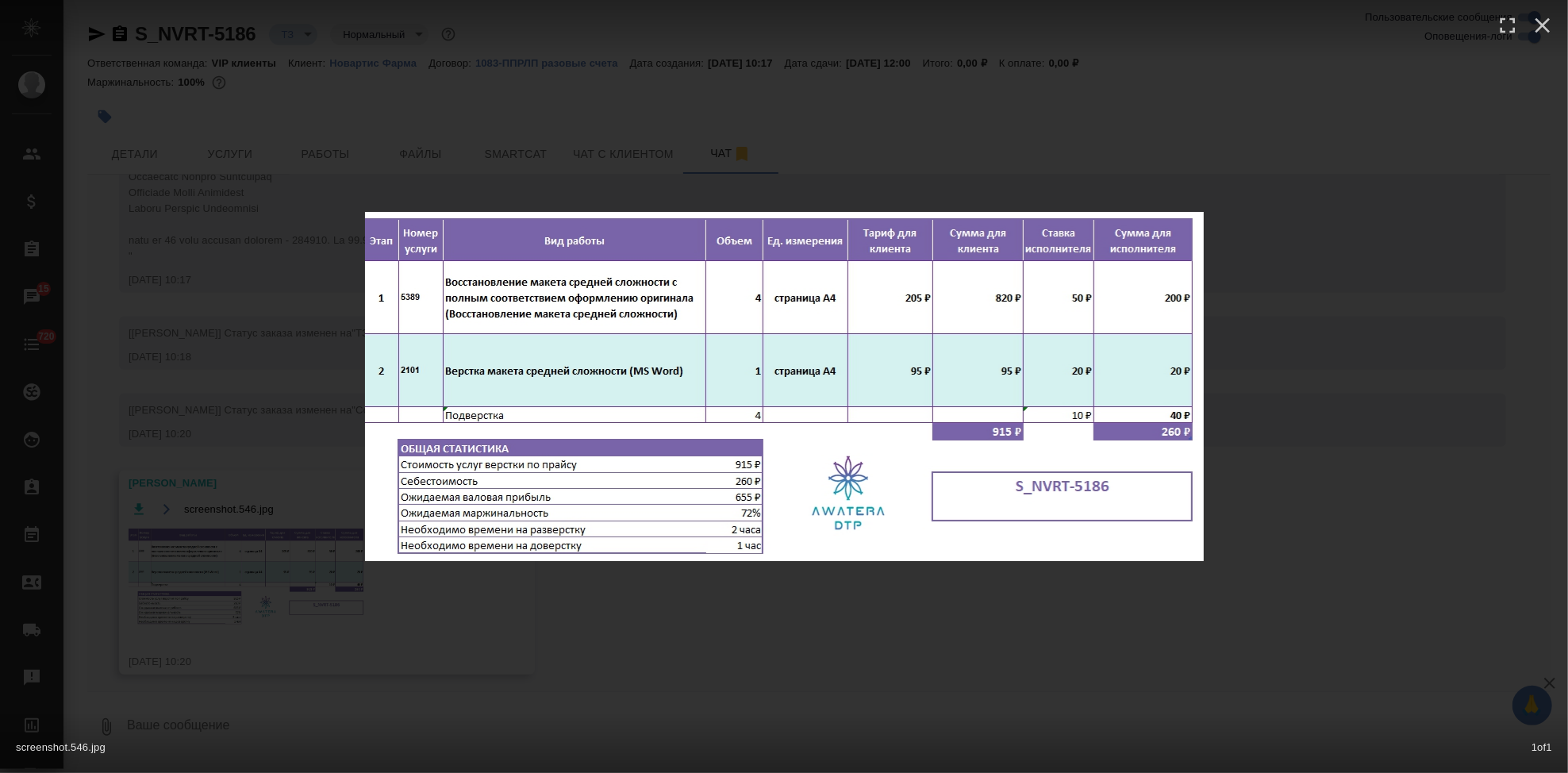
click at [861, 627] on div "screenshot.546.jpg 1 of 1" at bounding box center [784, 386] width 1568 height 773
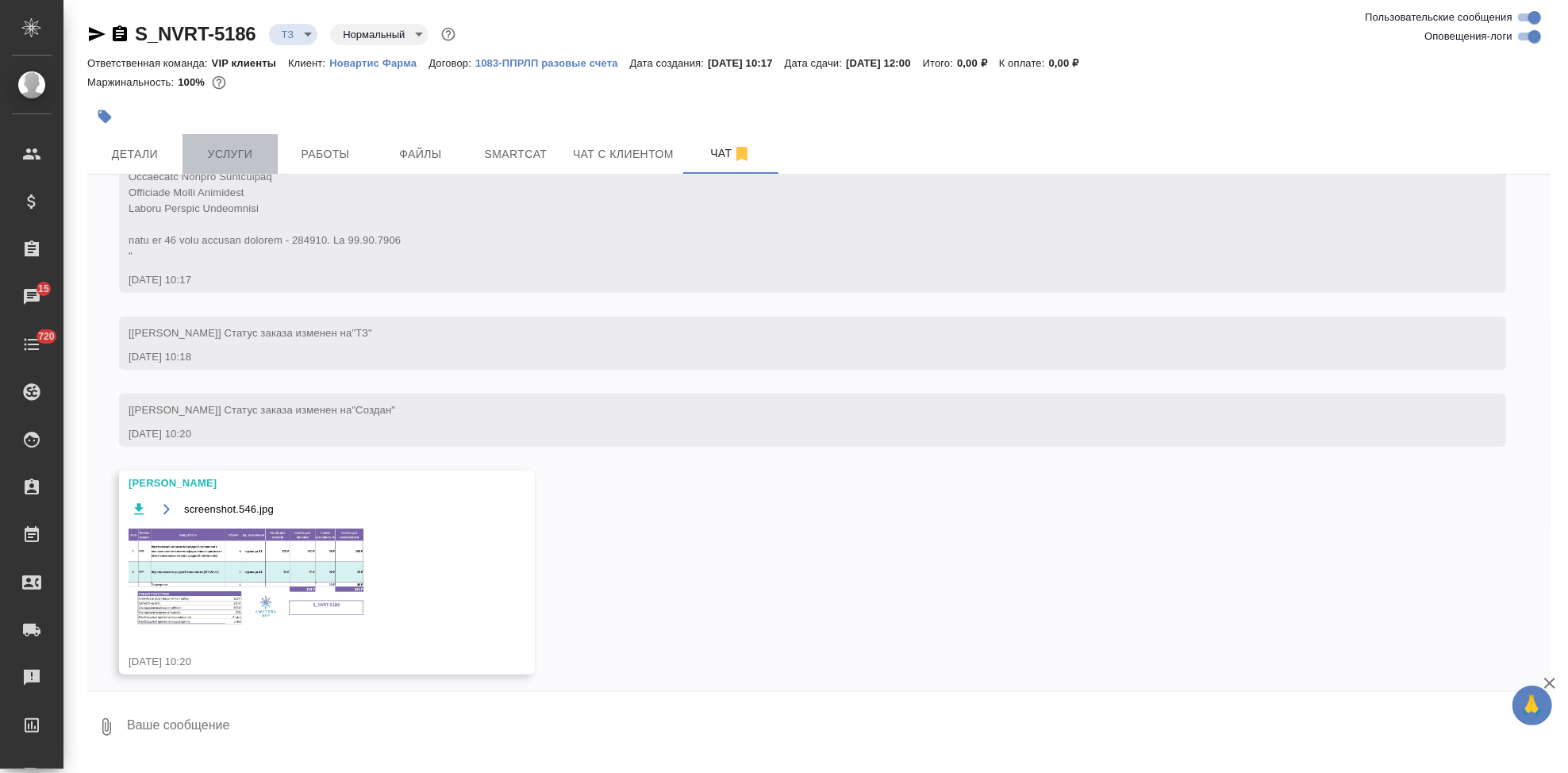
click at [250, 171] on button "Услуги" at bounding box center [230, 153] width 95 height 39
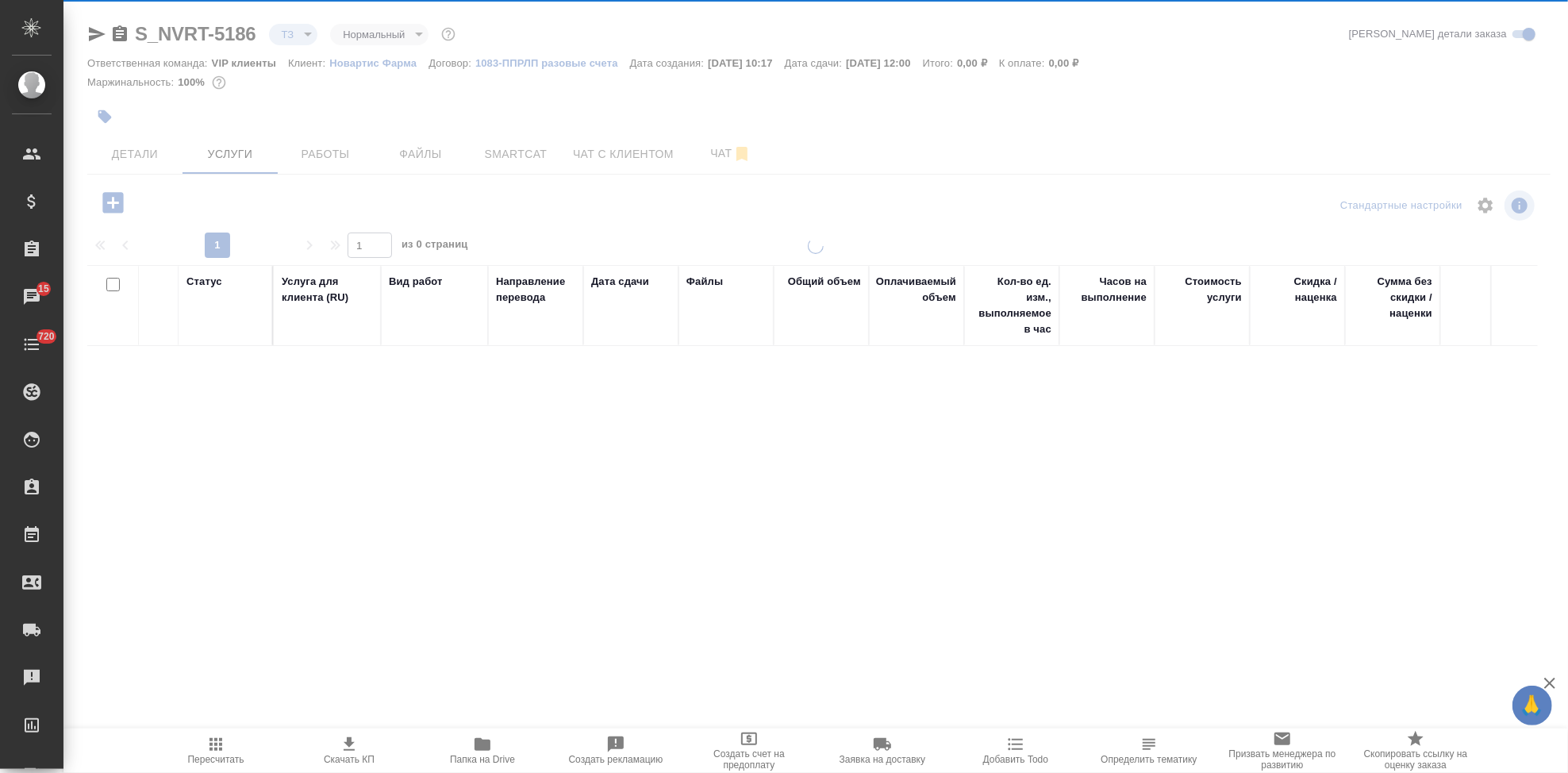
click at [104, 204] on icon "button" at bounding box center [113, 202] width 21 height 21
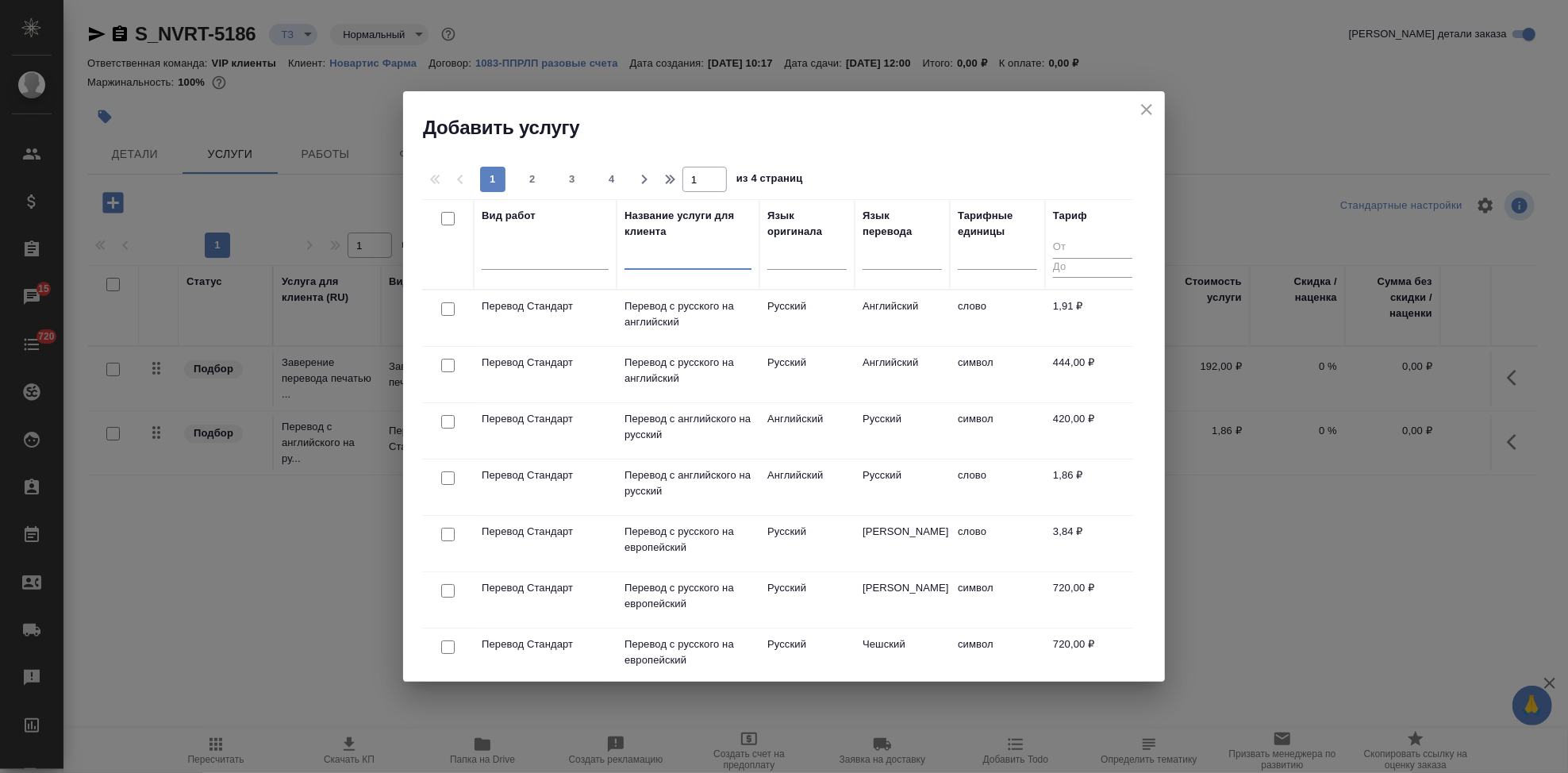
click at [679, 257] on input "text" at bounding box center [688, 260] width 127 height 20
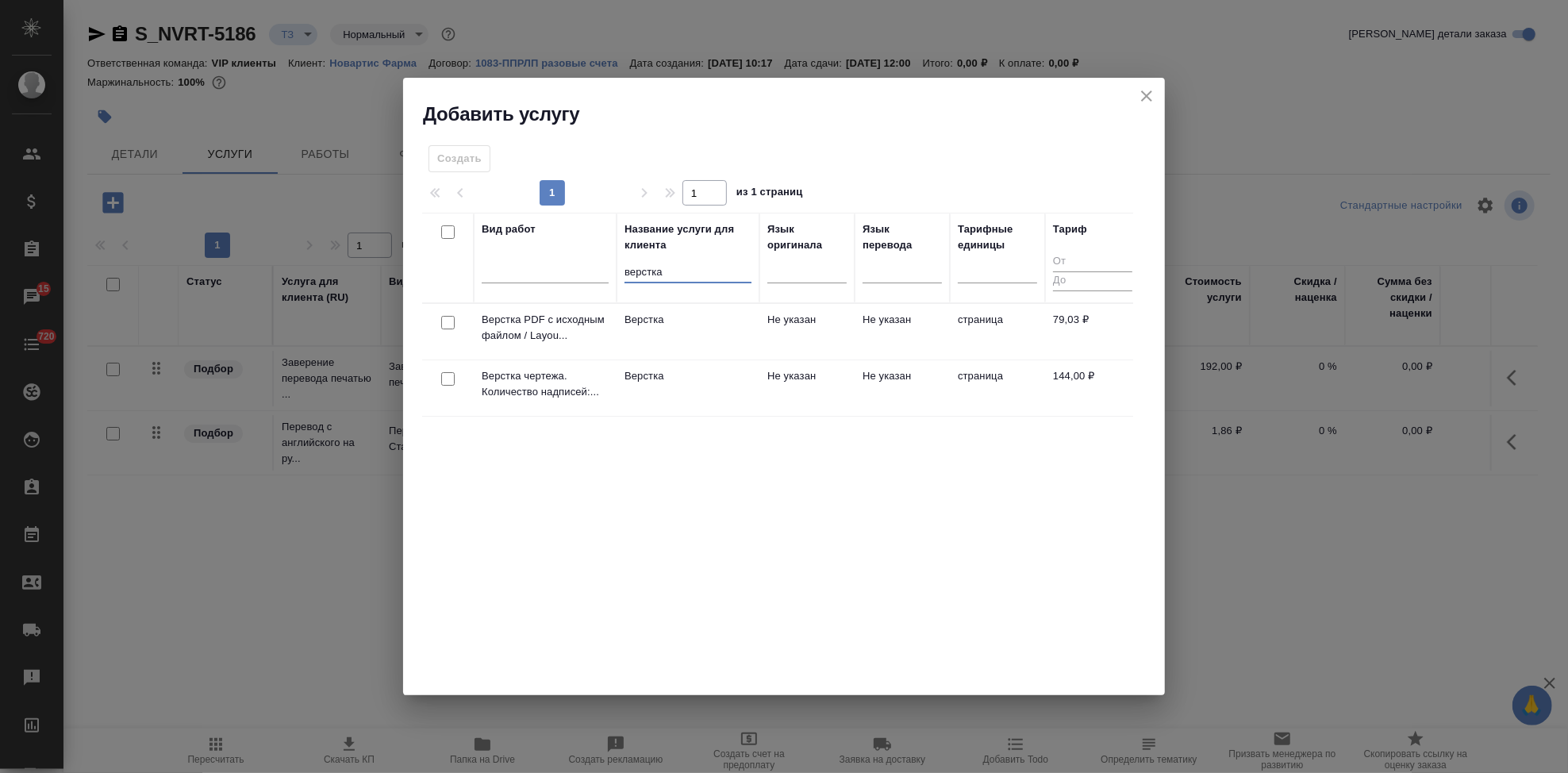
type input "верстка"
click at [686, 398] on td "Верстка" at bounding box center [688, 387] width 143 height 56
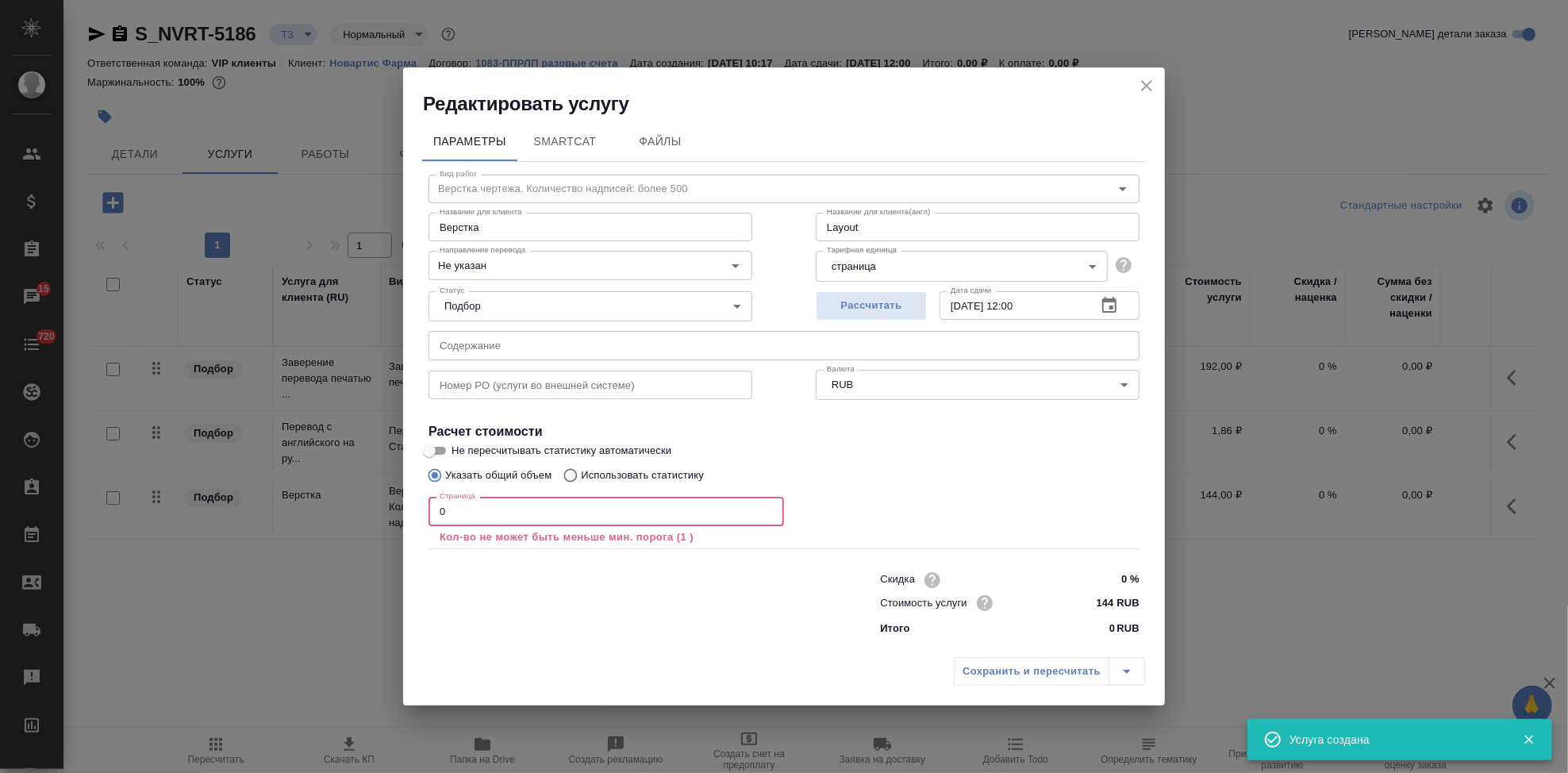
click at [602, 518] on input "0" at bounding box center [607, 510] width 356 height 28
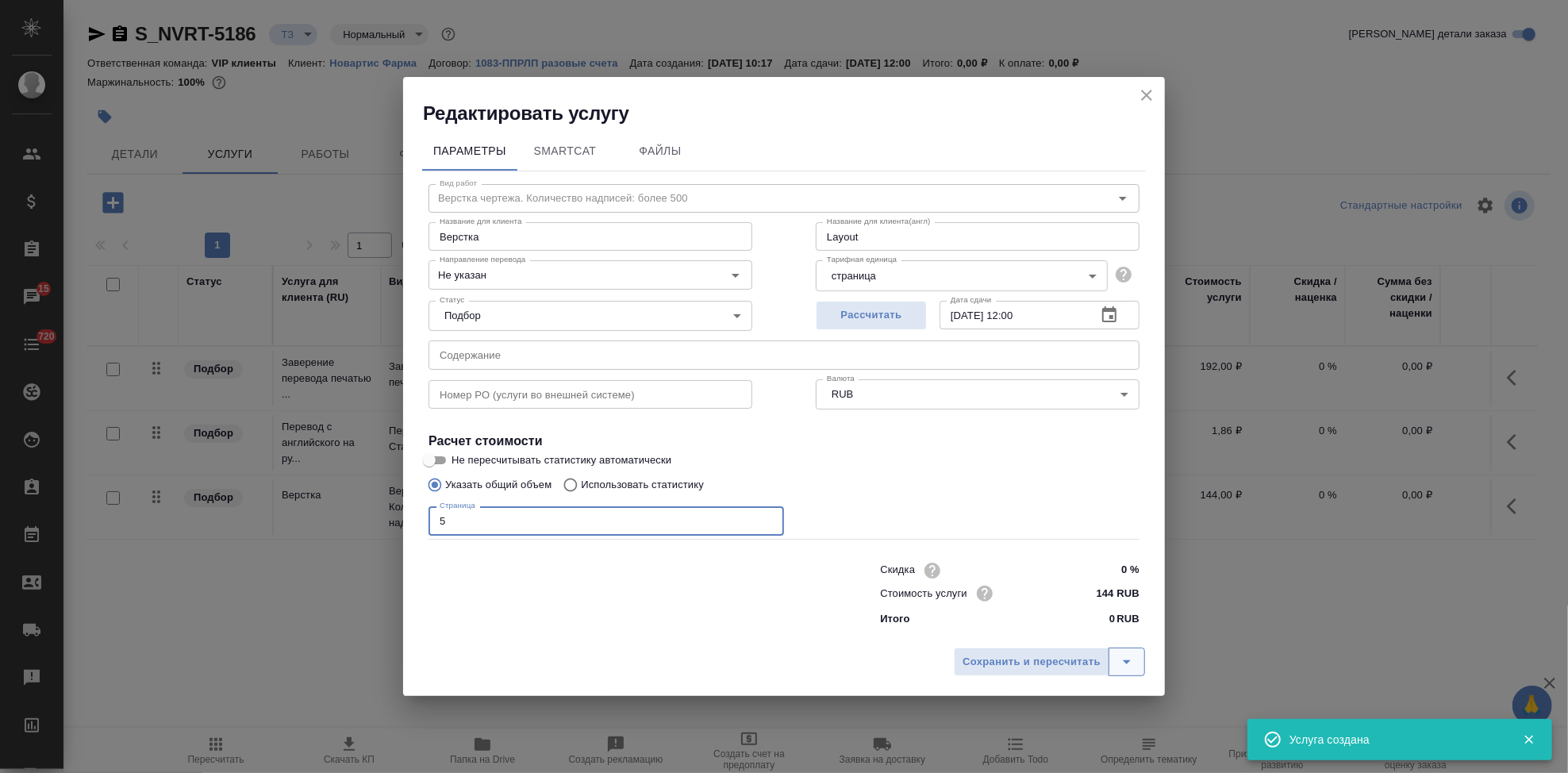
type input "5"
click at [1129, 654] on icon "split button" at bounding box center [1126, 661] width 19 height 19
click at [1070, 636] on li "Сохранить" at bounding box center [1052, 628] width 192 height 26
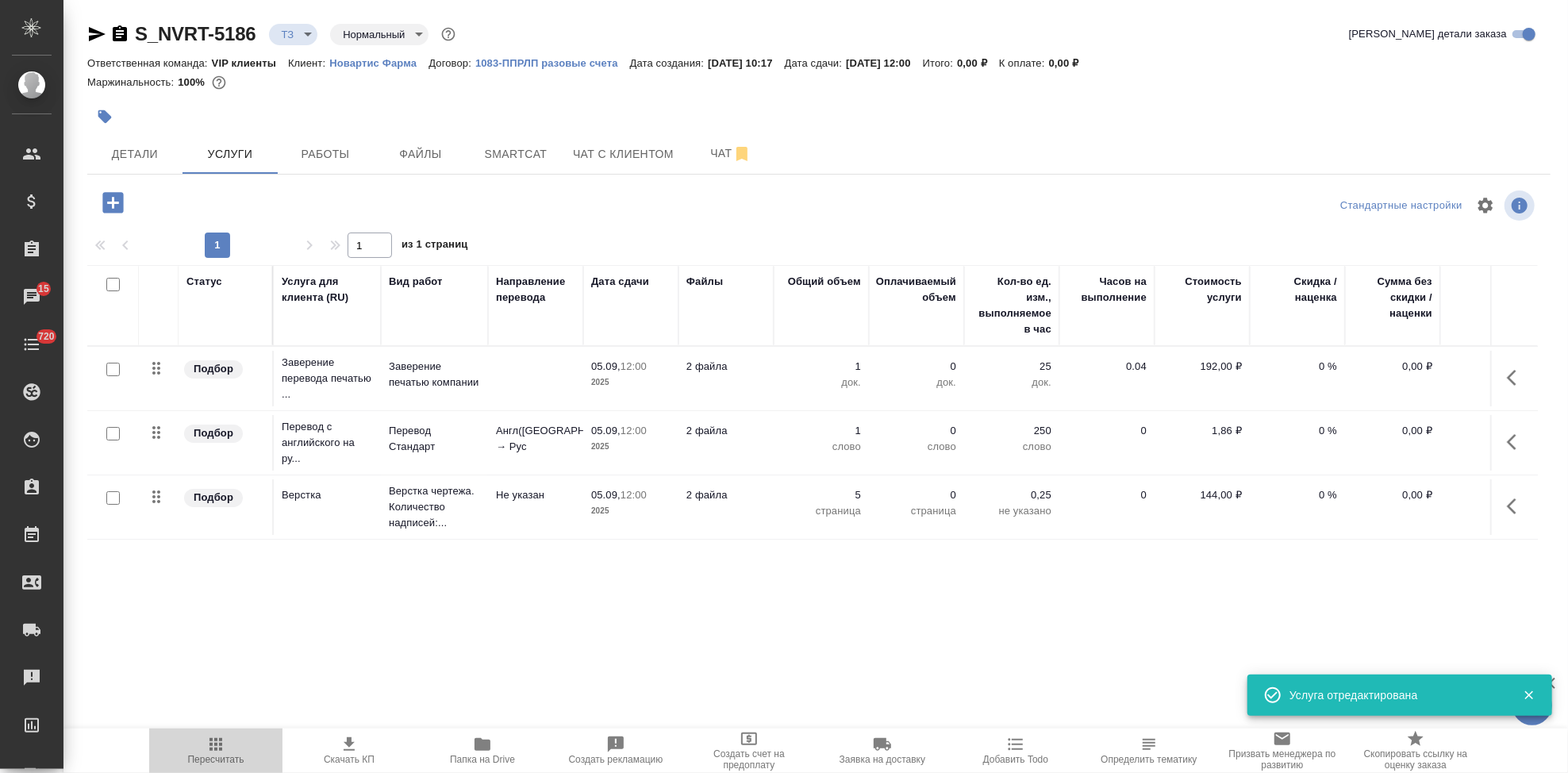
click at [211, 761] on span "Пересчитать" at bounding box center [215, 759] width 56 height 11
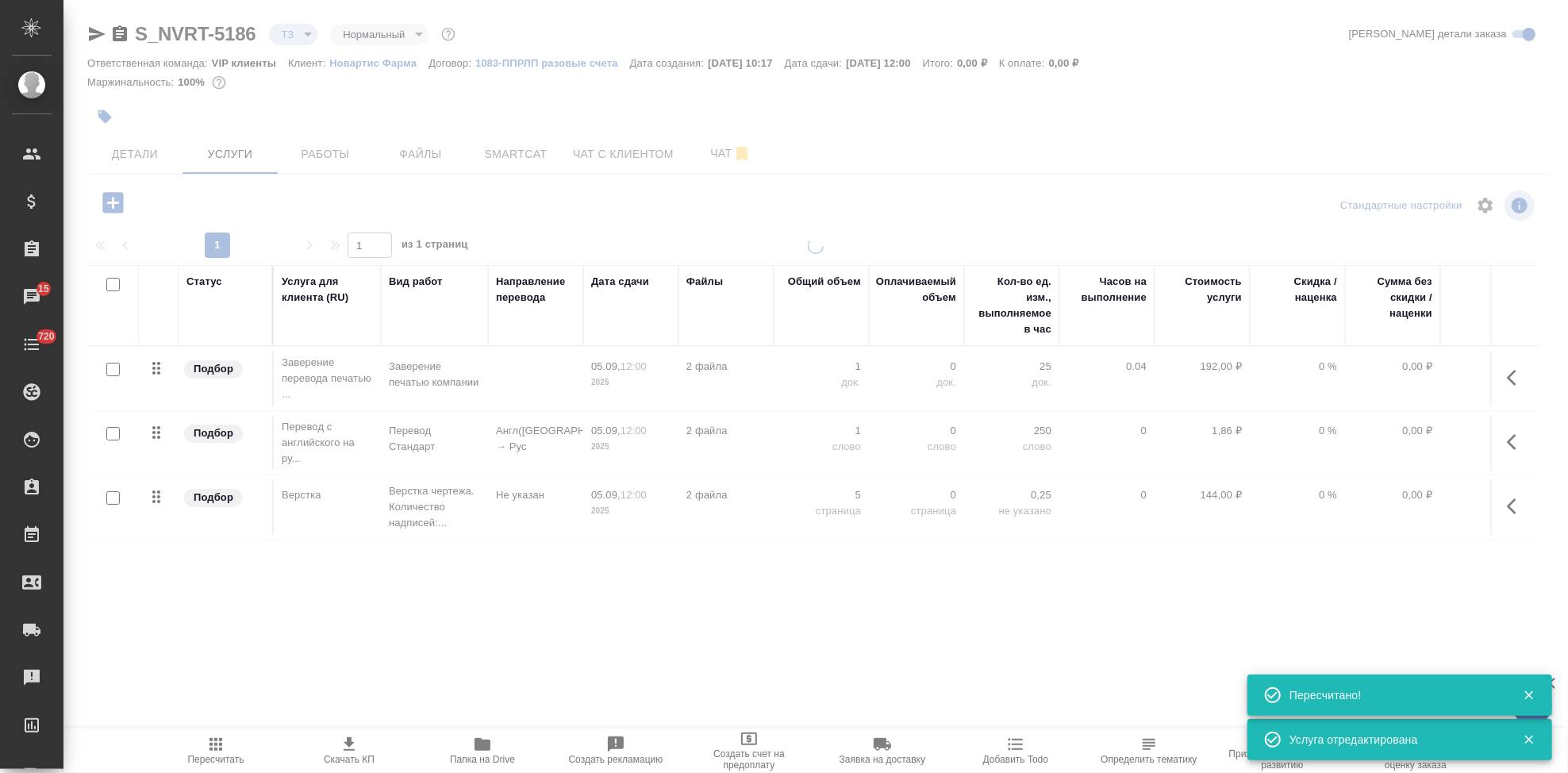
type input "new"
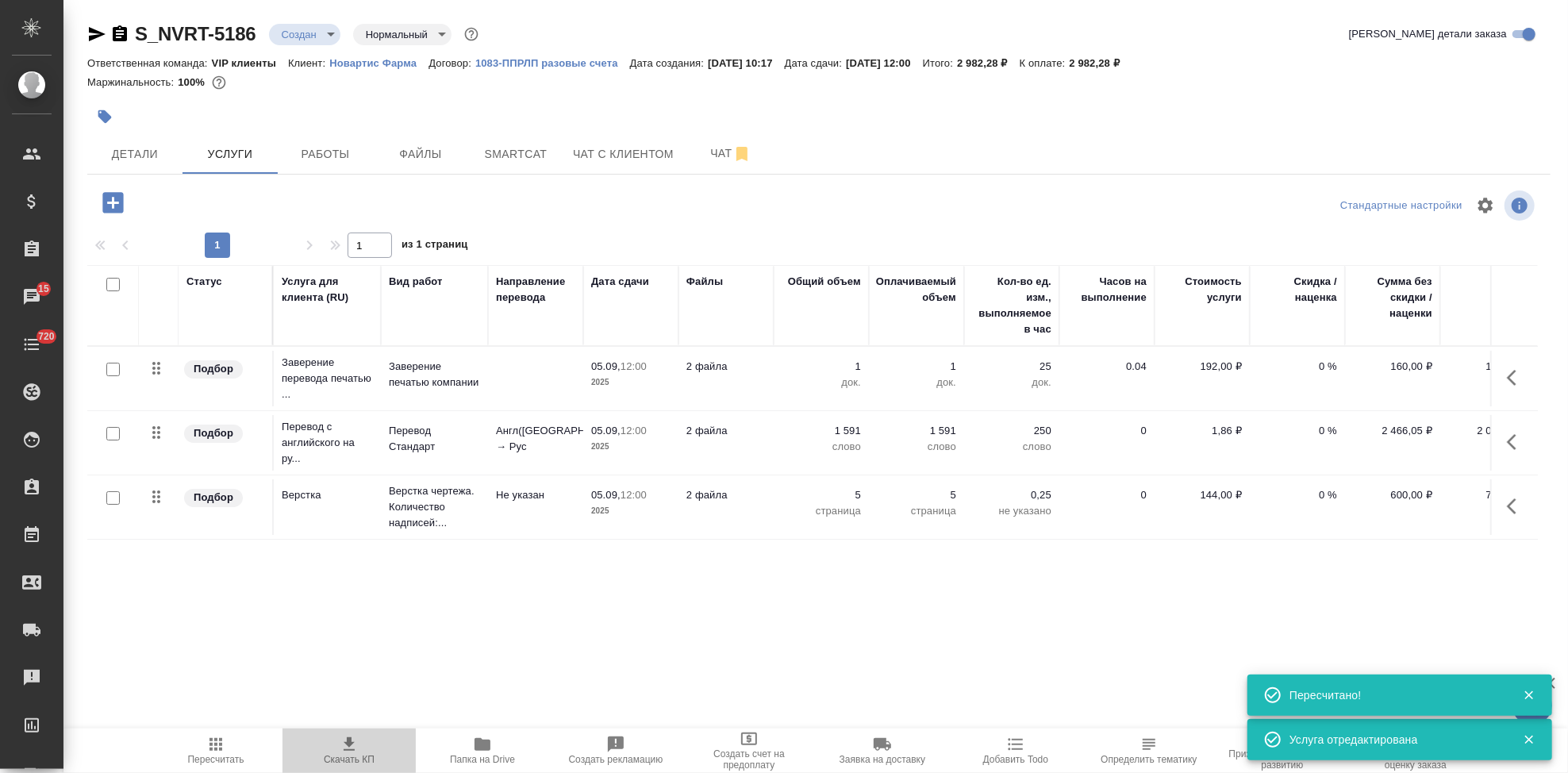
click at [353, 756] on span "Скачать КП" at bounding box center [348, 759] width 50 height 11
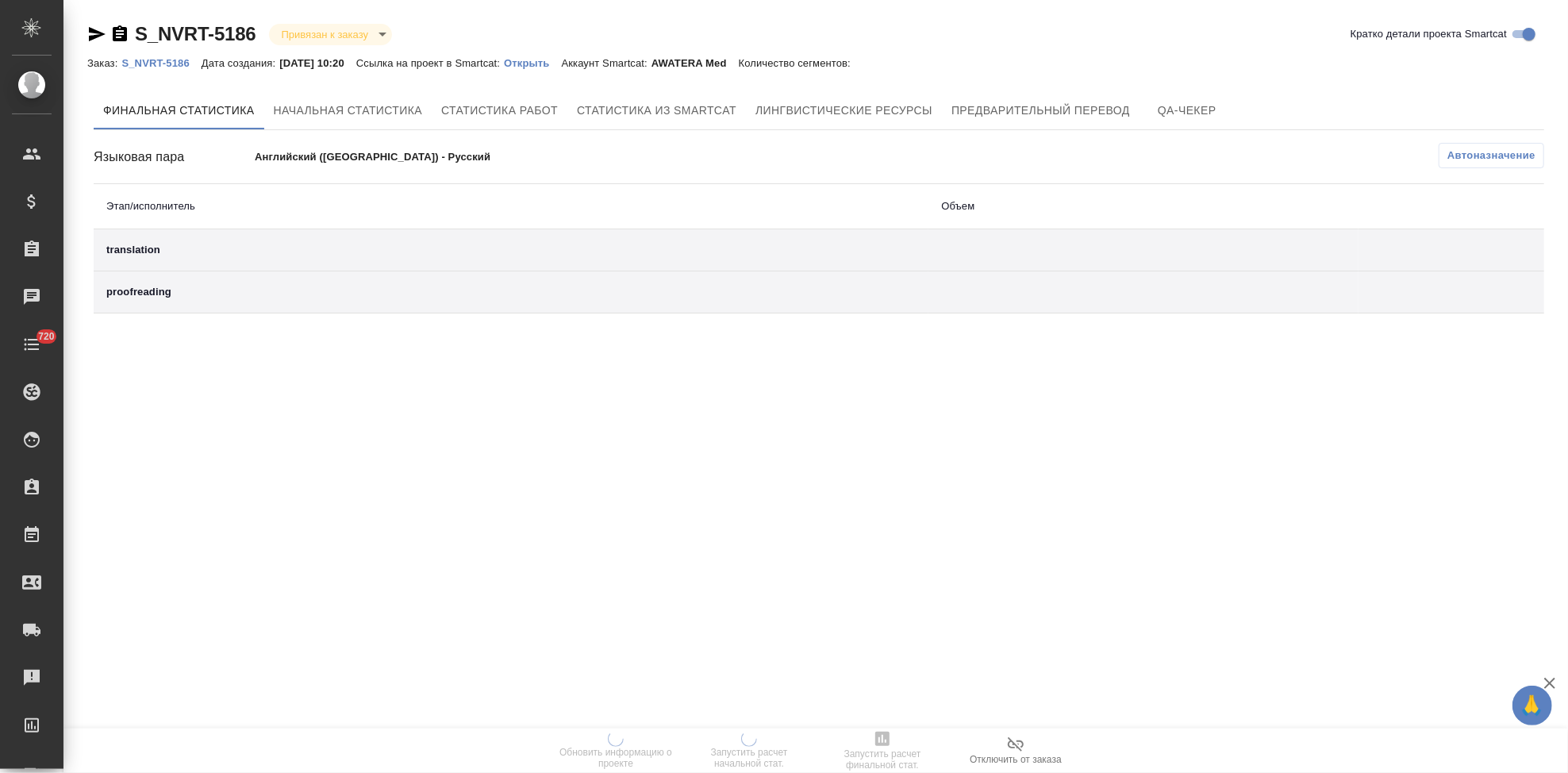
click at [554, 66] on p "Открыть" at bounding box center [532, 62] width 57 height 12
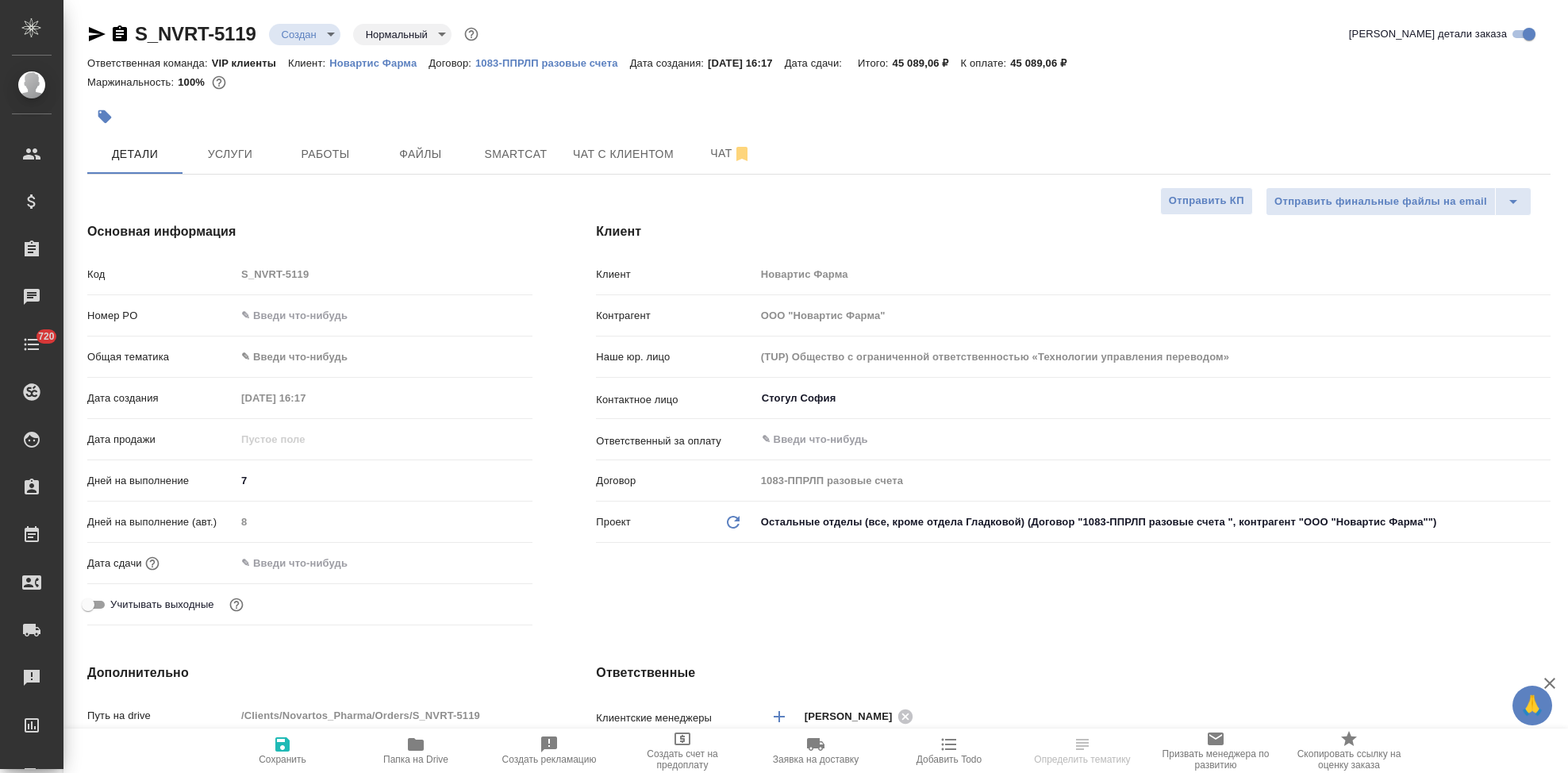
select select "RU"
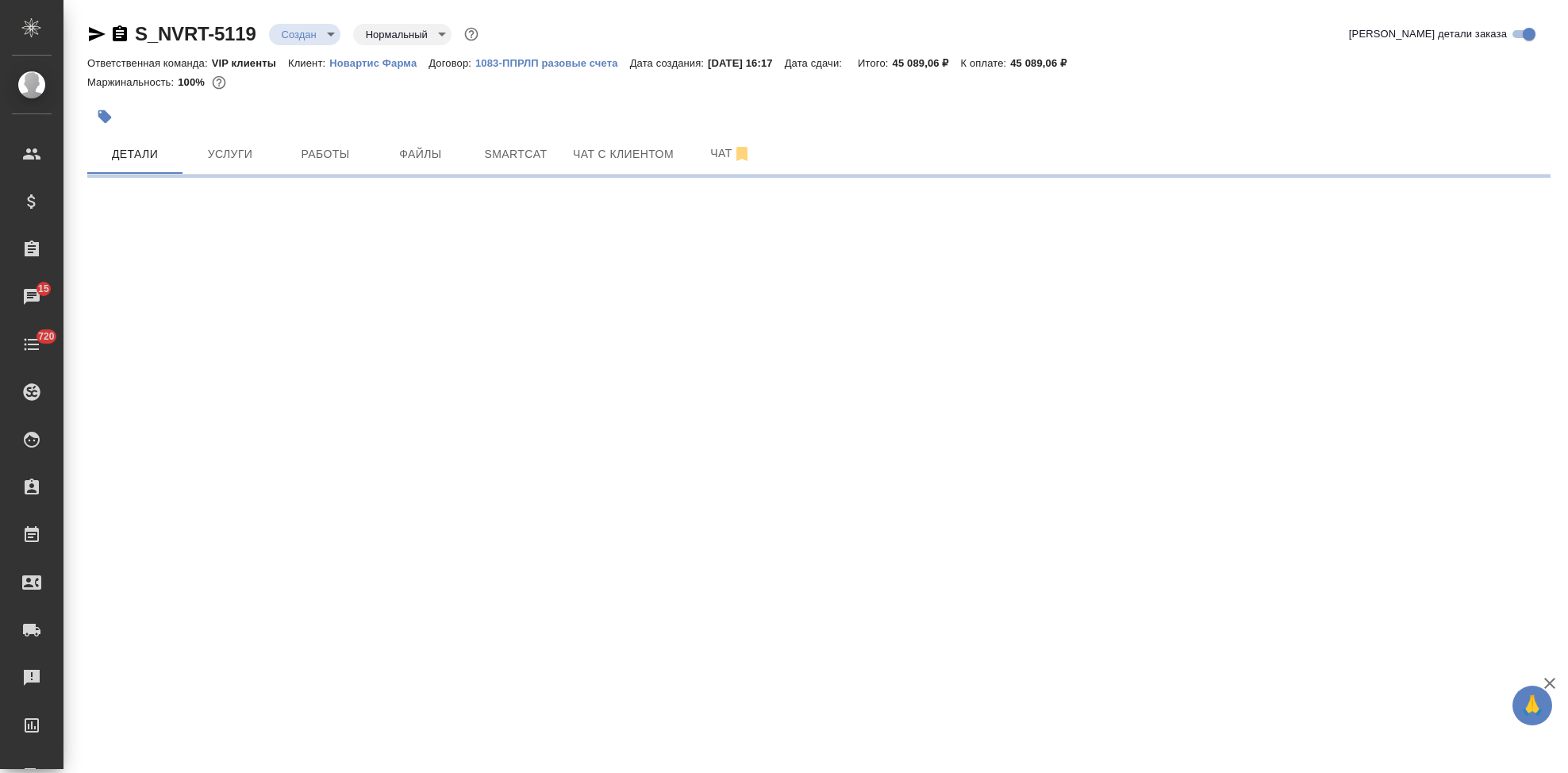
select select "RU"
